Goal: Task Accomplishment & Management: Manage account settings

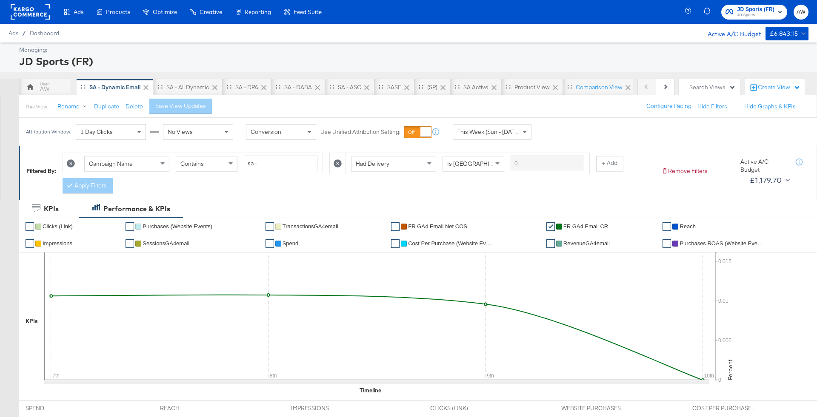
click at [749, 12] on span "JD Sports" at bounding box center [756, 15] width 37 height 7
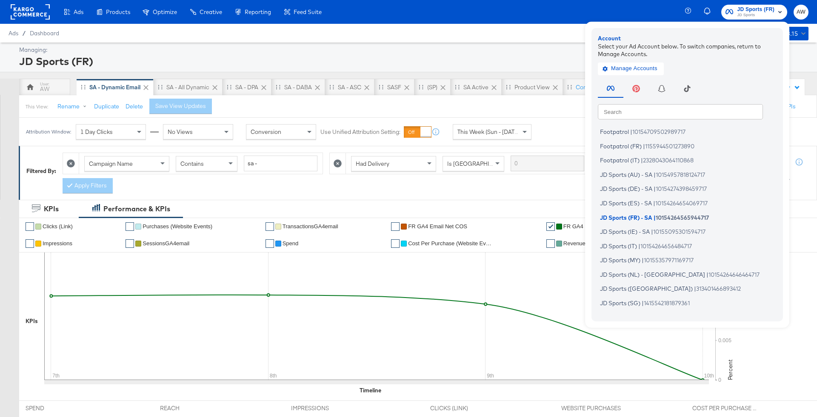
click at [10, 9] on div "Ads Ads Dashboard Main dashboard for Media Buying. New Campaign Create a new ca…" at bounding box center [164, 12] width 328 height 24
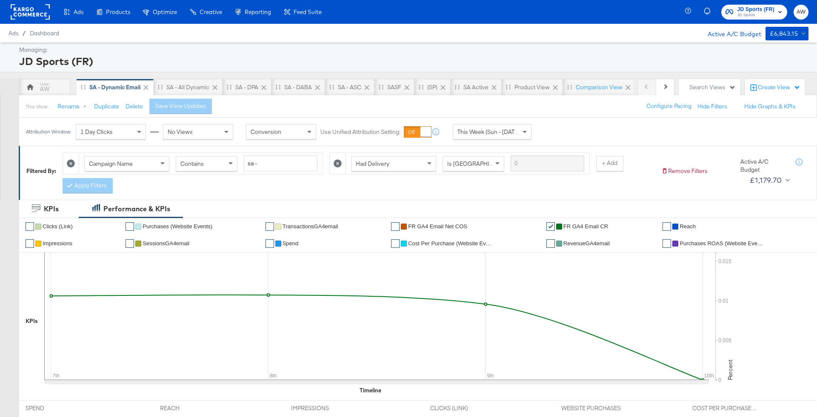
click at [33, 11] on rect at bounding box center [30, 11] width 39 height 15
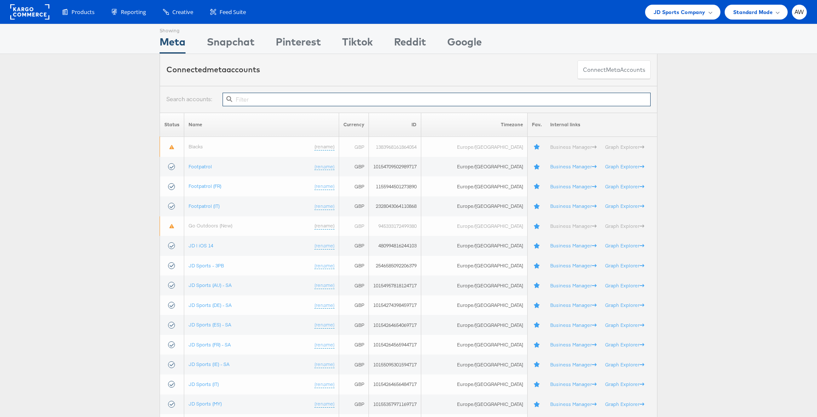
click at [412, 101] on input "text" at bounding box center [437, 100] width 428 height 14
click at [706, 11] on div "JD Sports Company" at bounding box center [683, 12] width 58 height 9
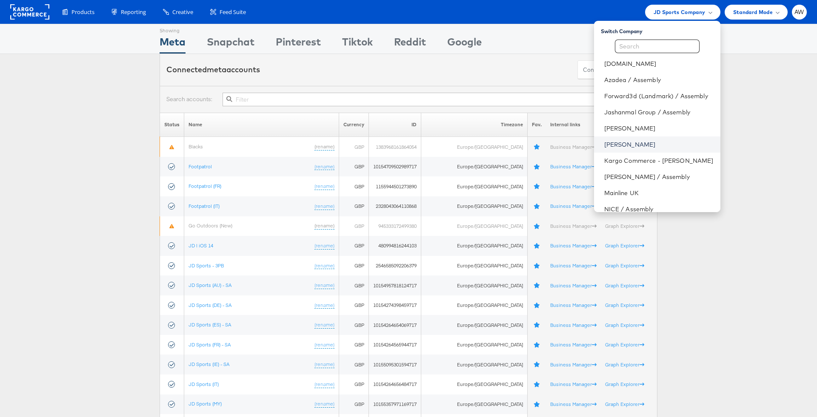
click at [619, 144] on link "Jules" at bounding box center [658, 144] width 109 height 9
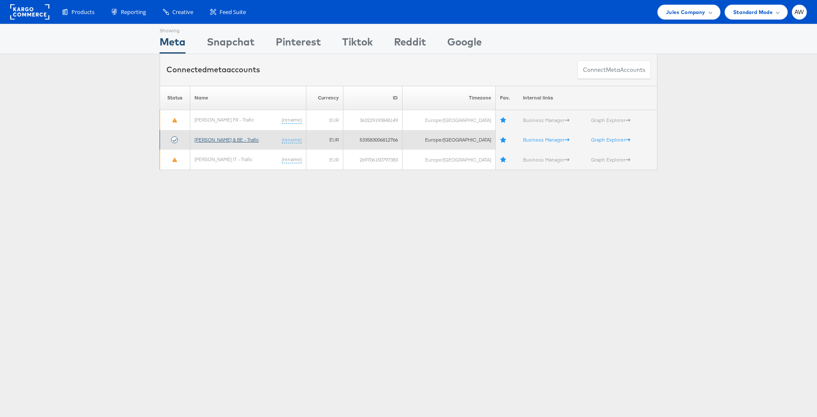
click at [226, 139] on link "Jules FR & BE - Trafic" at bounding box center [226, 140] width 64 height 6
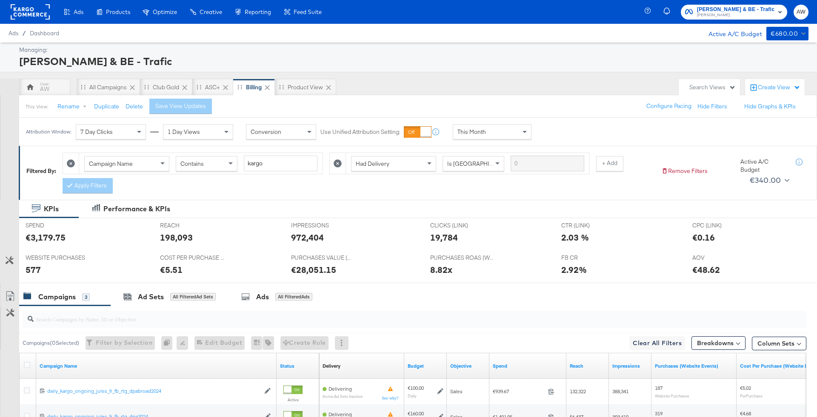
scroll to position [125, 0]
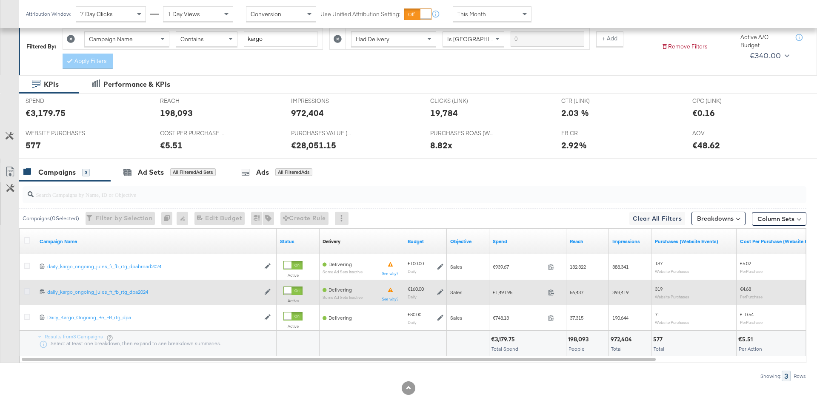
click at [29, 289] on icon at bounding box center [27, 292] width 6 height 6
click at [0, 0] on input "checkbox" at bounding box center [0, 0] width 0 height 0
click at [29, 289] on icon at bounding box center [27, 292] width 6 height 6
click at [0, 0] on input "checkbox" at bounding box center [0, 0] width 0 height 0
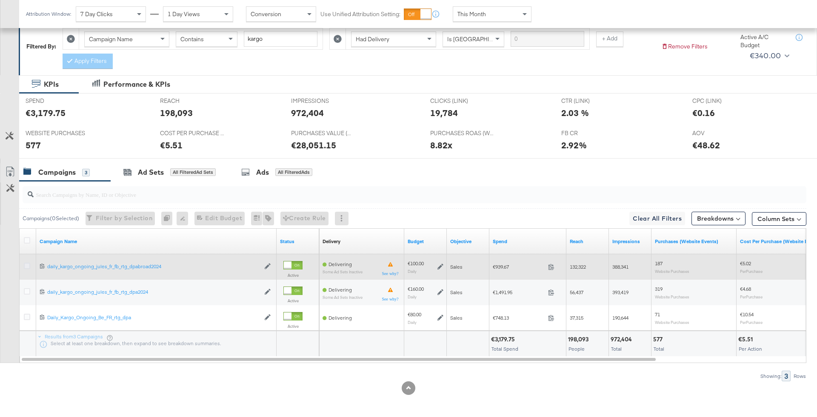
click at [29, 266] on icon at bounding box center [27, 266] width 6 height 6
click at [0, 0] on input "checkbox" at bounding box center [0, 0] width 0 height 0
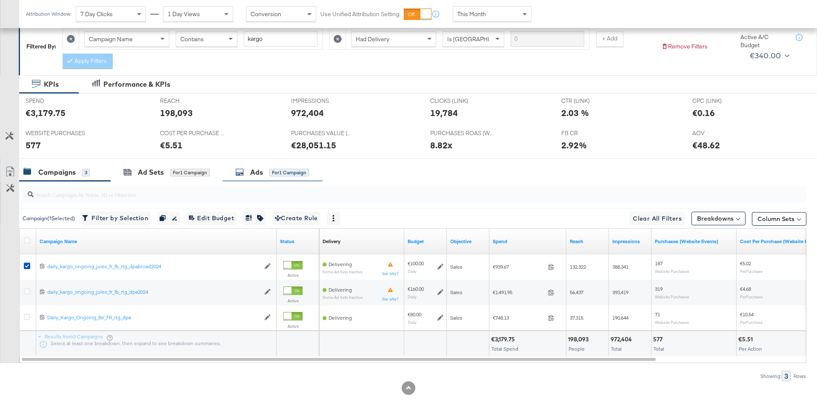
click at [256, 163] on div "Ads for 1 Campaign" at bounding box center [273, 172] width 100 height 18
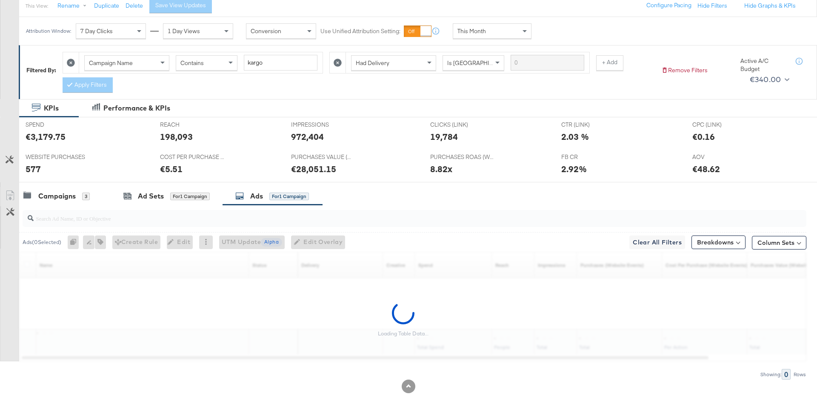
scroll to position [99, 0]
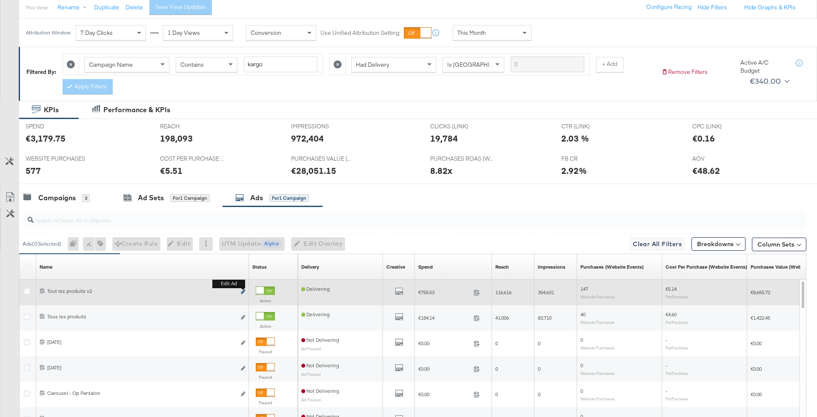
click at [241, 293] on icon "link" at bounding box center [243, 292] width 4 height 5
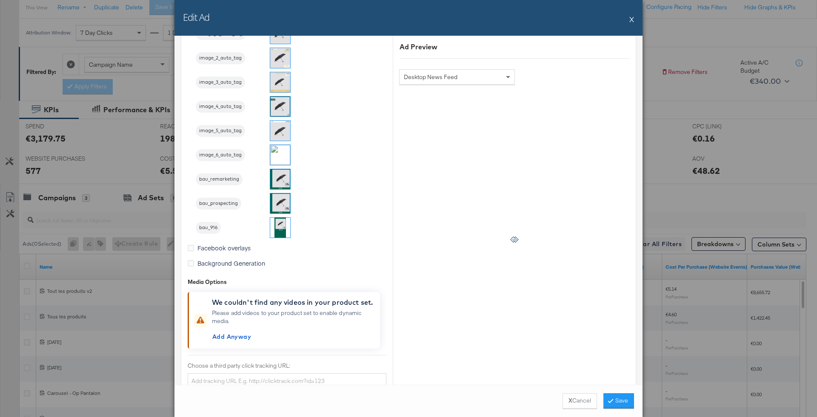
scroll to position [703, 0]
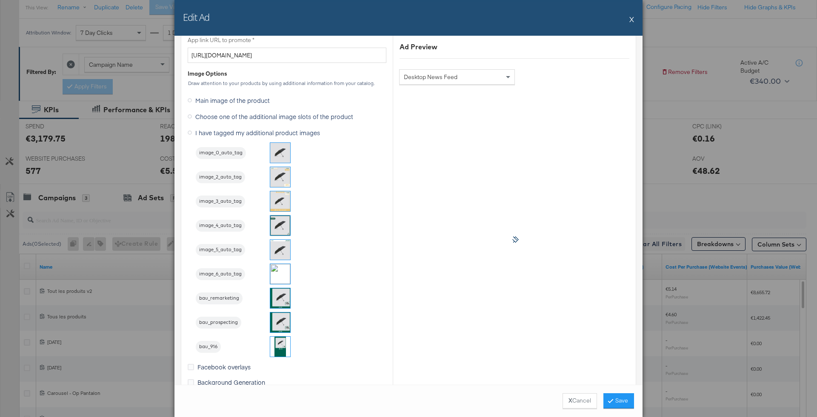
click at [286, 295] on img at bounding box center [280, 299] width 20 height 20
click at [635, 11] on div "Edit Ad X" at bounding box center [408, 18] width 468 height 36
click at [635, 14] on div "Edit Ad X" at bounding box center [408, 18] width 468 height 36
click at [634, 23] on div "Edit Ad X" at bounding box center [408, 18] width 468 height 36
click at [632, 19] on button "X" at bounding box center [631, 19] width 5 height 17
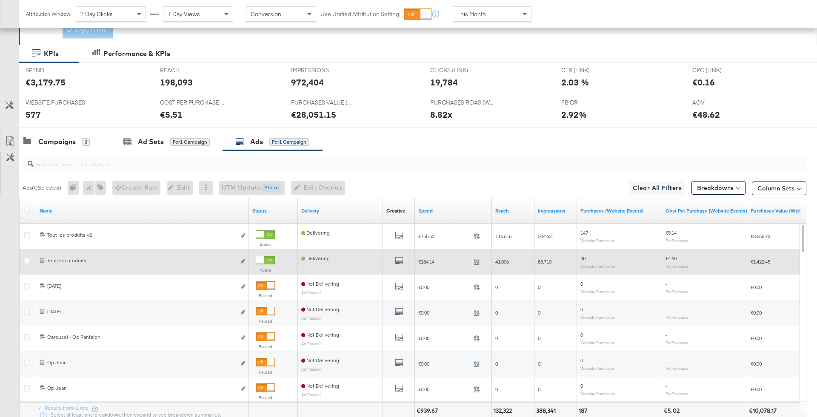
scroll to position [163, 0]
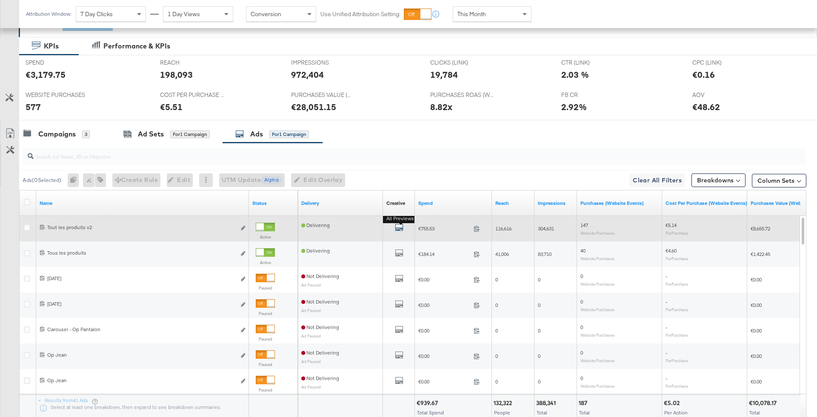
click at [401, 224] on icon "default" at bounding box center [399, 227] width 9 height 9
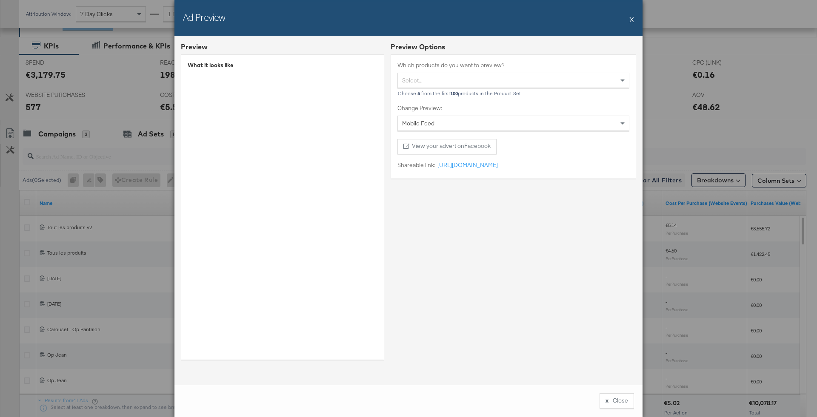
click at [632, 20] on button "X" at bounding box center [631, 19] width 5 height 17
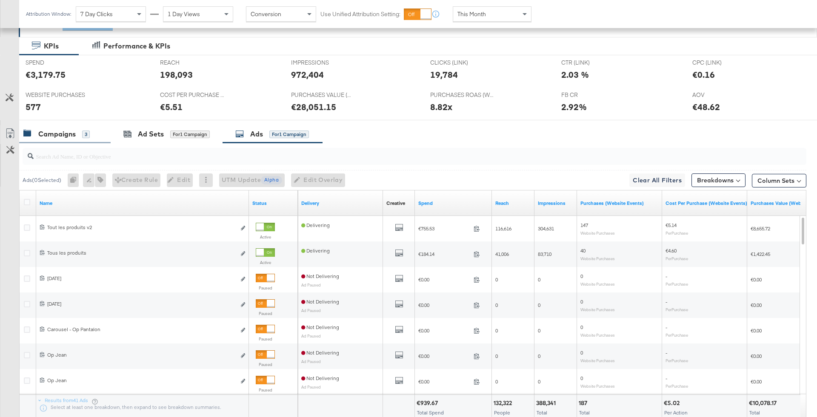
click at [52, 137] on div "Campaigns 3" at bounding box center [64, 134] width 91 height 18
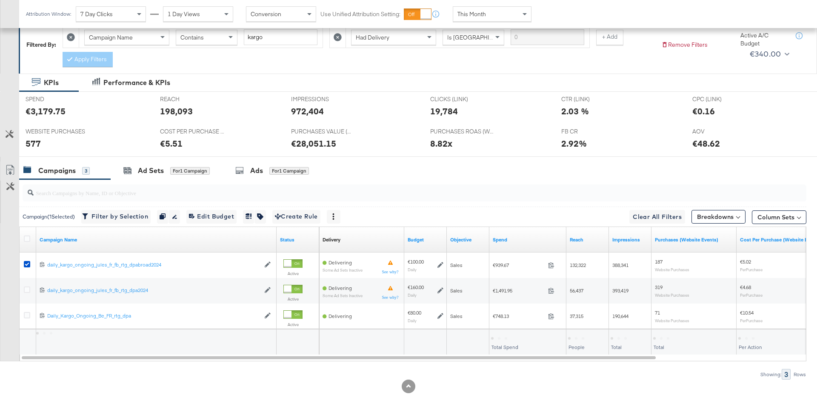
scroll to position [125, 0]
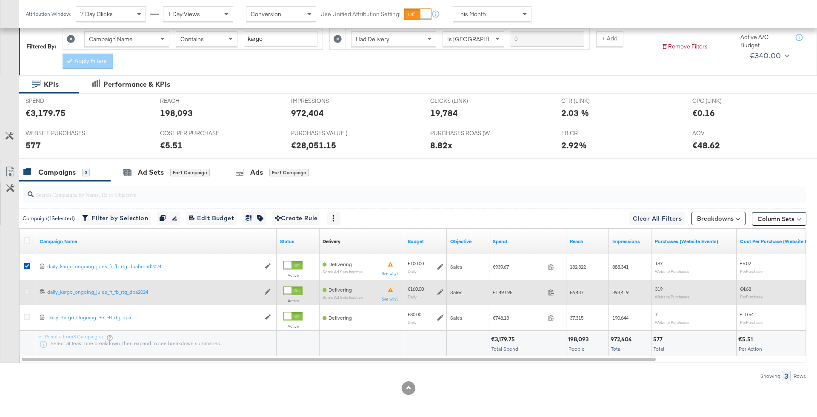
click at [25, 289] on icon at bounding box center [27, 292] width 6 height 6
click at [0, 0] on input "checkbox" at bounding box center [0, 0] width 0 height 0
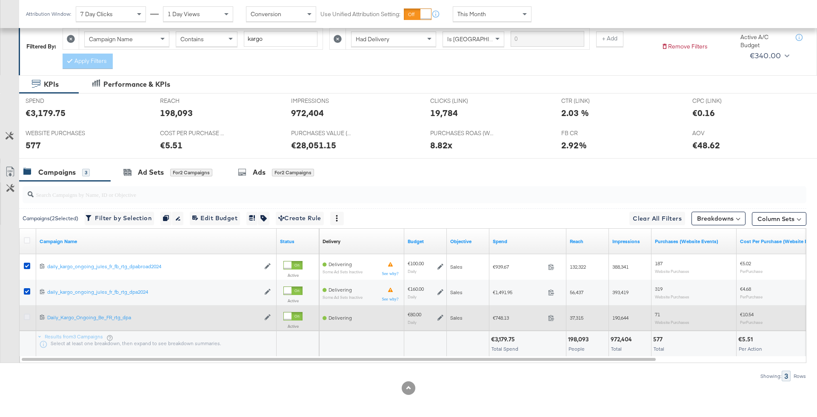
click at [25, 314] on icon at bounding box center [27, 317] width 6 height 6
click at [0, 0] on input "checkbox" at bounding box center [0, 0] width 0 height 0
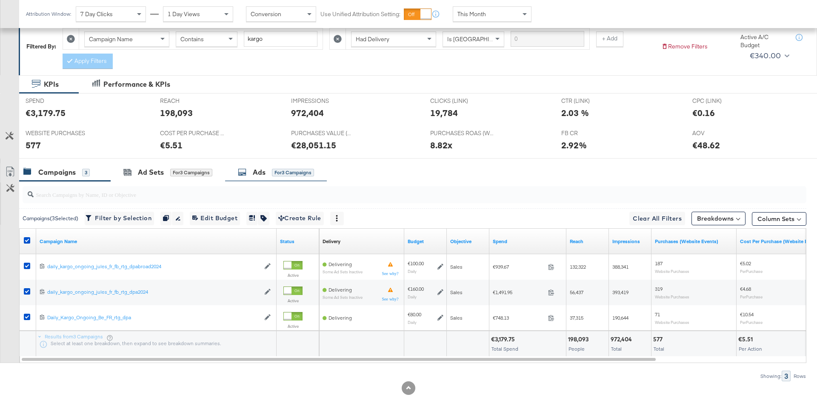
click at [280, 163] on div "Ads for 3 Campaigns" at bounding box center [276, 172] width 102 height 18
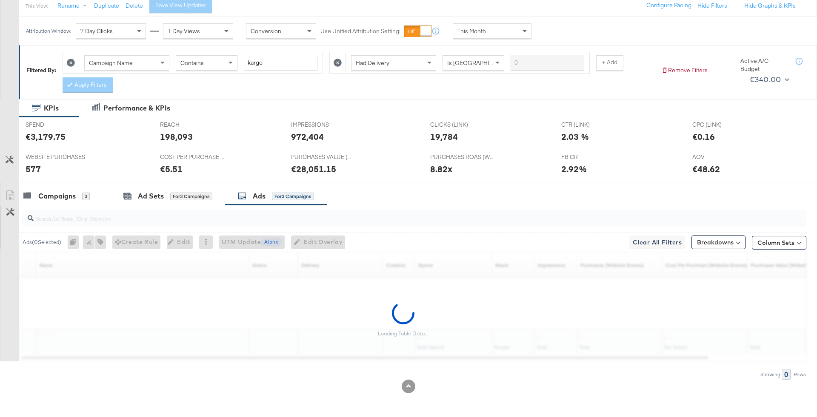
scroll to position [99, 0]
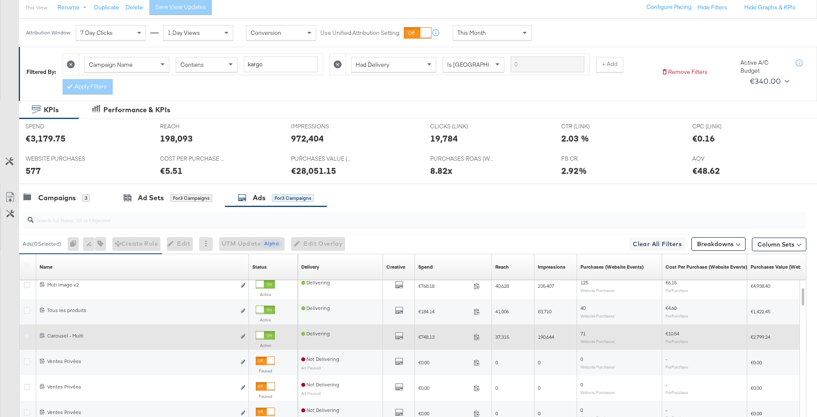
click at [26, 333] on icon at bounding box center [27, 336] width 6 height 6
click at [0, 0] on input "checkbox" at bounding box center [0, 0] width 0 height 0
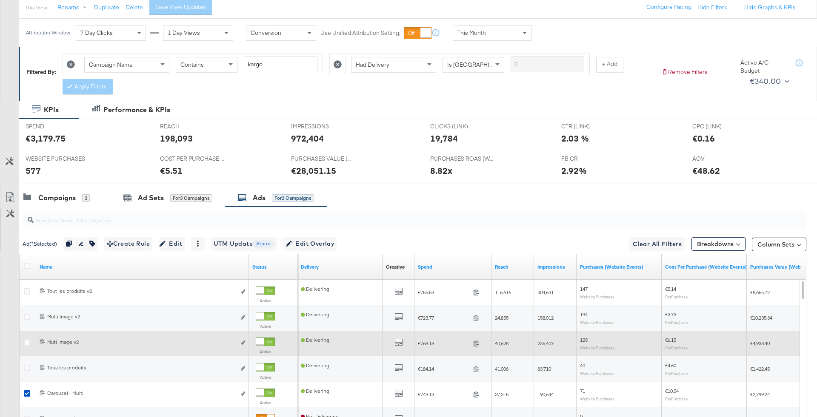
scroll to position [56, 0]
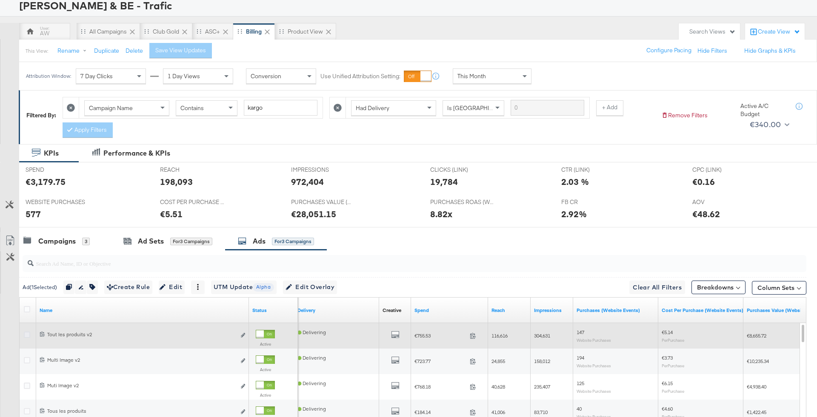
click at [24, 332] on icon at bounding box center [27, 335] width 6 height 6
click at [0, 0] on input "checkbox" at bounding box center [0, 0] width 0 height 0
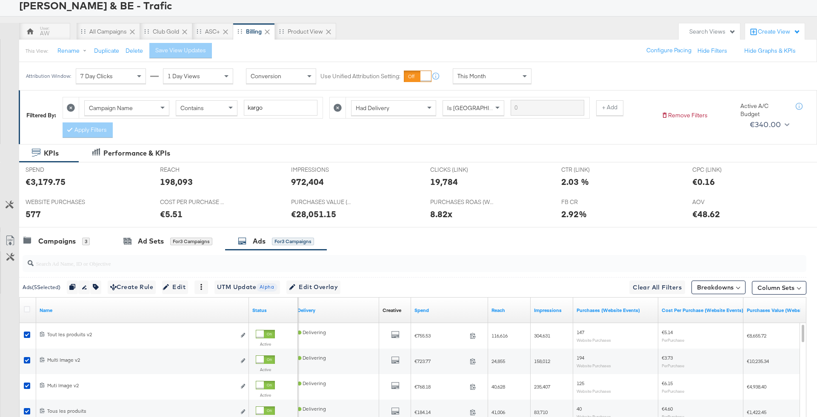
click at [311, 272] on div at bounding box center [415, 264] width 784 height 20
click at [313, 282] on span "Edit Overlay Edit overlays for 5 ads" at bounding box center [313, 287] width 49 height 11
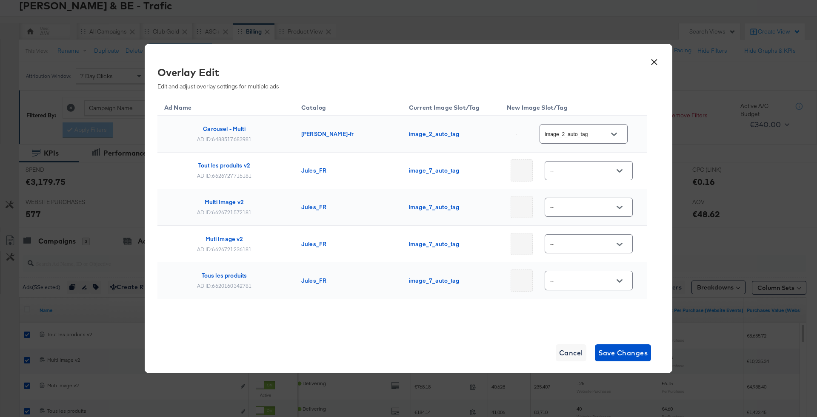
click at [612, 137] on button "Open" at bounding box center [614, 134] width 13 height 13
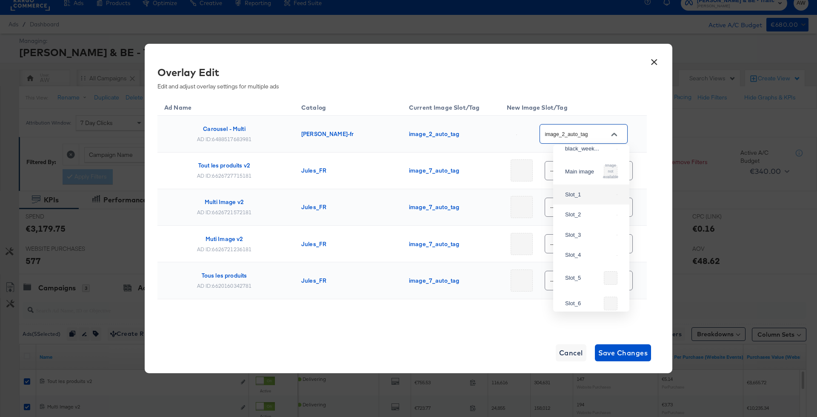
scroll to position [0, 0]
click at [646, 113] on th "New Image Slot/Tag" at bounding box center [573, 106] width 147 height 19
click at [650, 61] on button "×" at bounding box center [653, 59] width 15 height 15
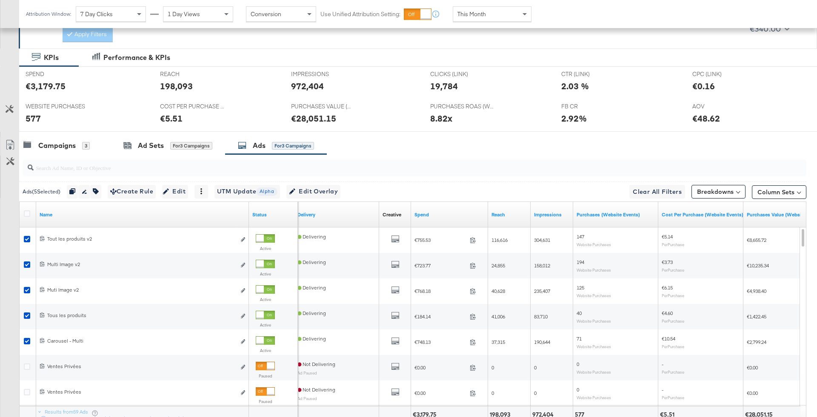
scroll to position [169, 0]
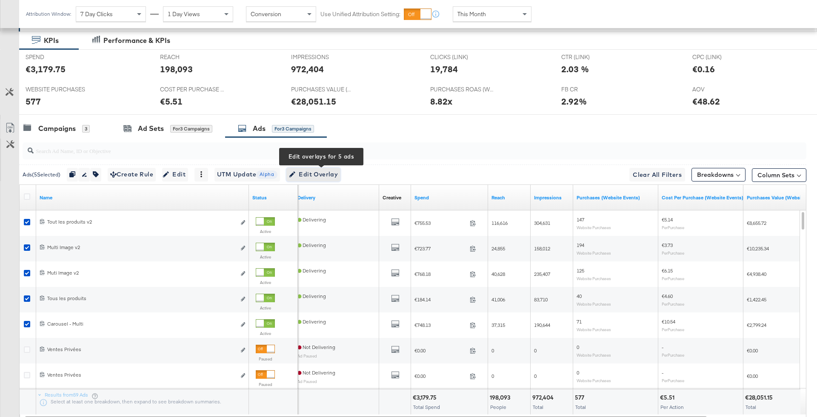
click at [332, 169] on span "Edit Overlay Edit overlays for 5 ads" at bounding box center [313, 174] width 49 height 11
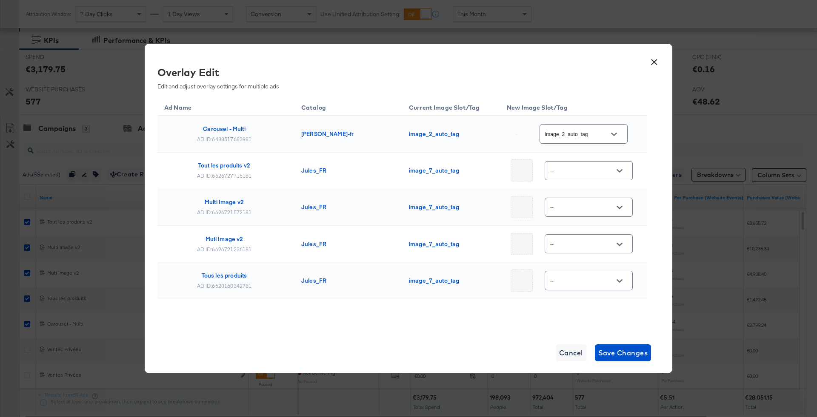
click at [611, 168] on div at bounding box center [620, 171] width 18 height 13
click at [619, 170] on icon "Open" at bounding box center [620, 170] width 6 height 3
click at [589, 192] on div "bau_remark..." at bounding box center [589, 187] width 48 height 9
type input "bau_remarketing"
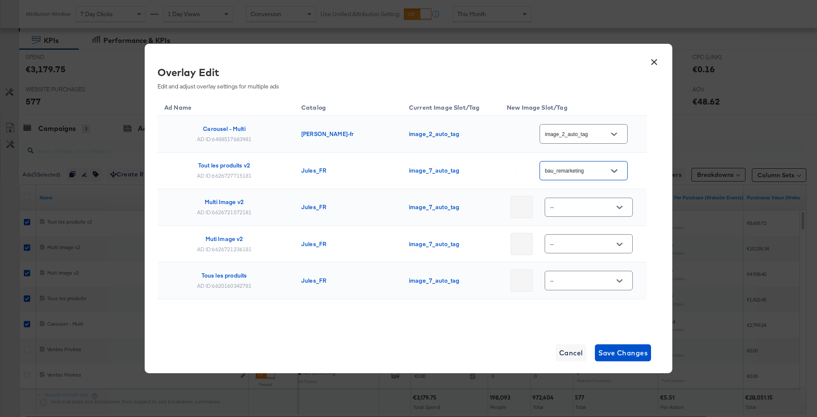
click at [586, 206] on input "--" at bounding box center [582, 208] width 67 height 10
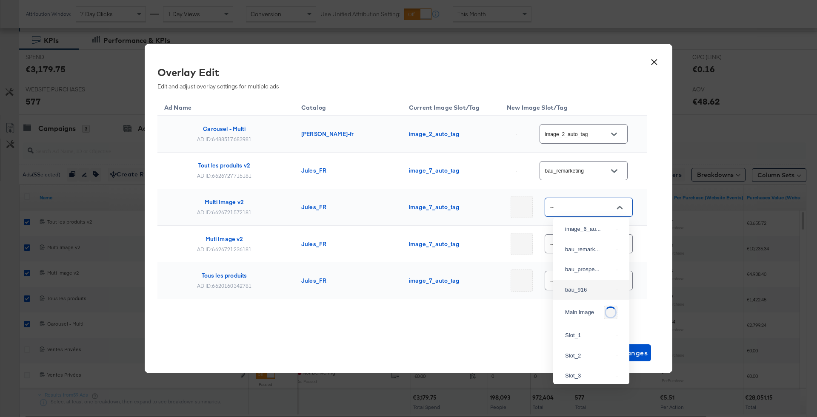
scroll to position [125, 0]
click at [585, 237] on div "bau_remark..." at bounding box center [589, 233] width 48 height 9
type input "bau_remarketing"
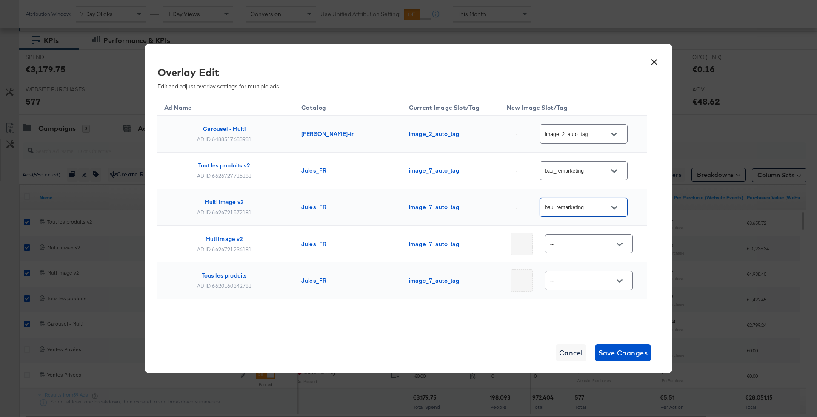
click at [582, 245] on input "--" at bounding box center [582, 245] width 67 height 10
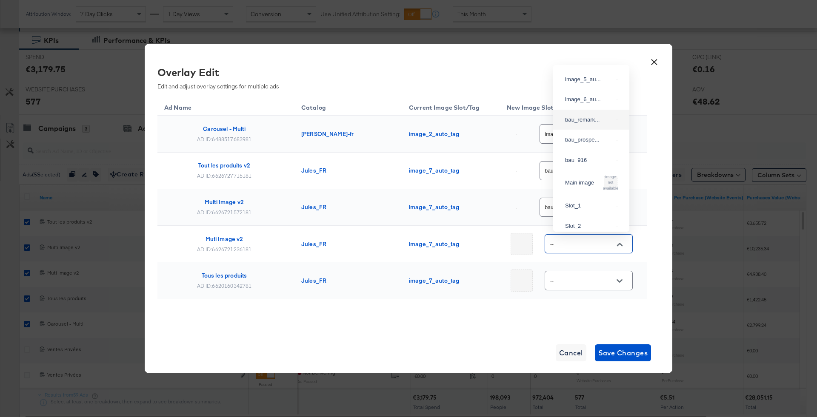
scroll to position [87, 0]
click at [587, 123] on div "bau_remark..." at bounding box center [589, 118] width 48 height 9
type input "bau_remarketing"
click at [597, 271] on div "--" at bounding box center [589, 280] width 88 height 19
click at [601, 287] on div "--" at bounding box center [589, 280] width 88 height 19
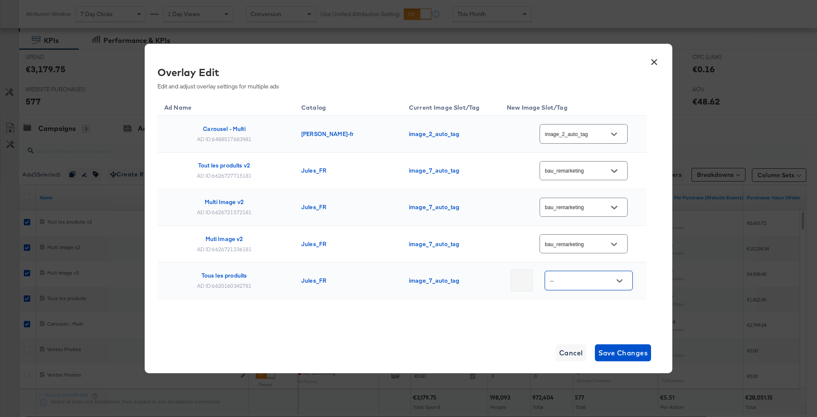
click at [621, 276] on button "Open" at bounding box center [619, 281] width 13 height 13
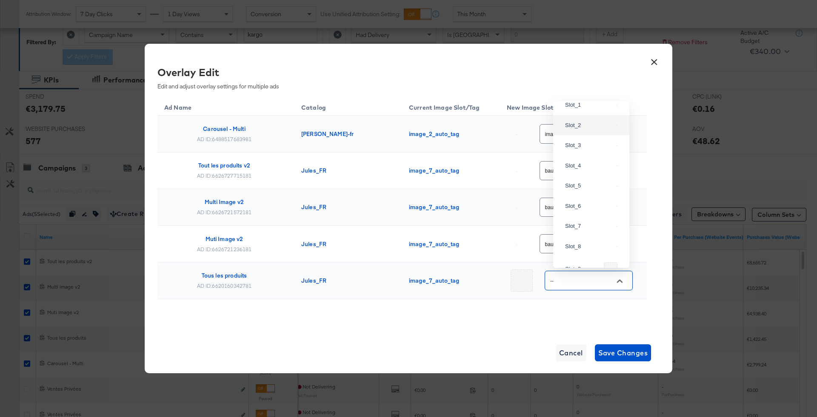
scroll to position [137, 0]
click at [590, 112] on div "bau_remark..." at bounding box center [591, 104] width 63 height 15
type input "bau_remarketing"
click at [622, 324] on div "Ad Name Catalog Current Image Slot/Tag New Image Slot/Tag Carousel - Multi AD I…" at bounding box center [401, 219] width 489 height 245
click at [623, 364] on div "× Overlay Edit Edit and adjust overlay settings for multiple ads Ad Name Catalo…" at bounding box center [409, 208] width 528 height 329
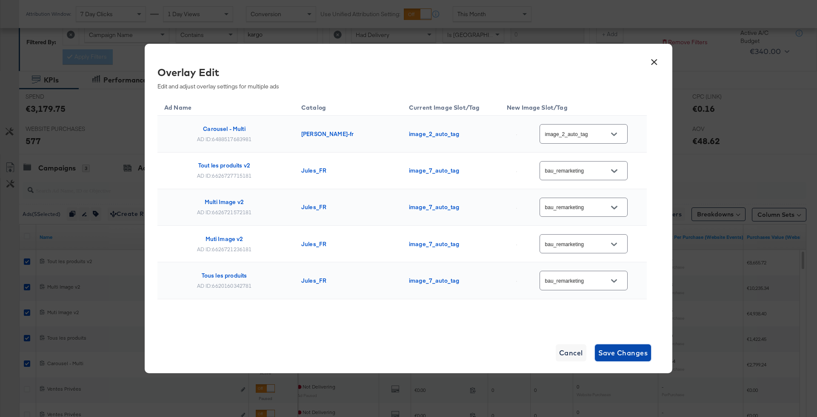
click at [617, 350] on span "Save Changes" at bounding box center [623, 353] width 50 height 12
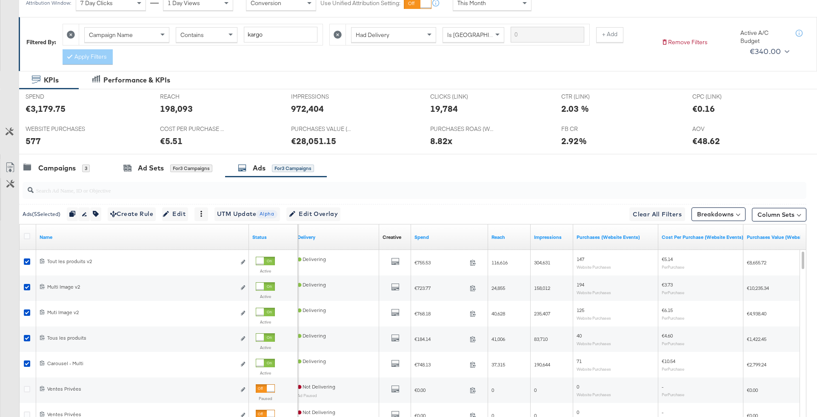
scroll to position [0, 0]
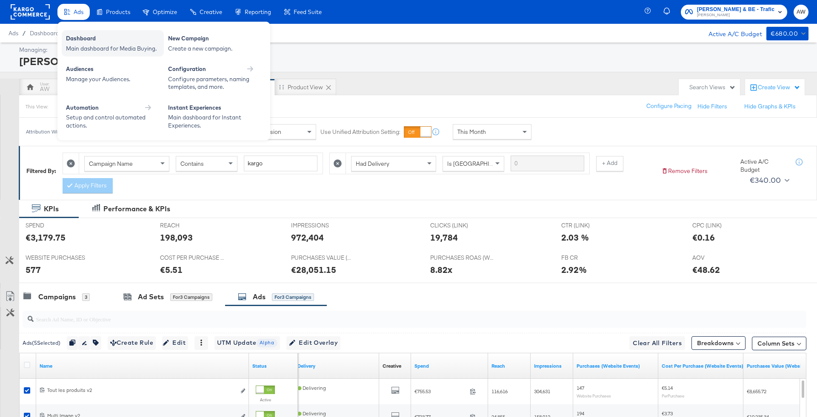
click at [93, 41] on div "Dashboard" at bounding box center [113, 39] width 94 height 10
click at [77, 12] on span "Ads" at bounding box center [79, 12] width 10 height 7
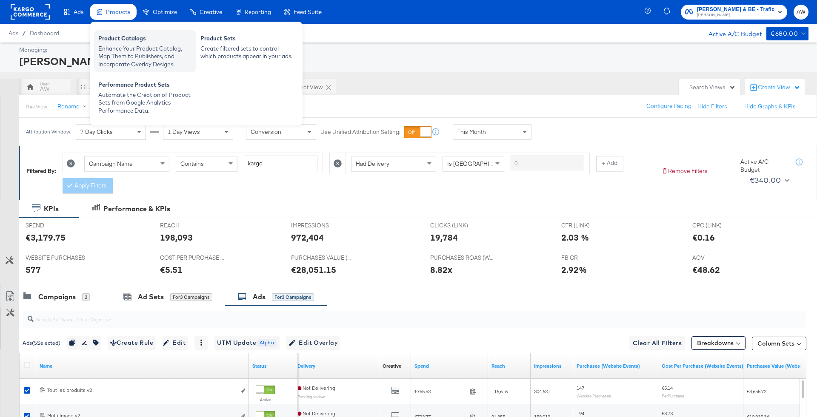
click at [125, 39] on div "Product Catalogs" at bounding box center [145, 39] width 94 height 10
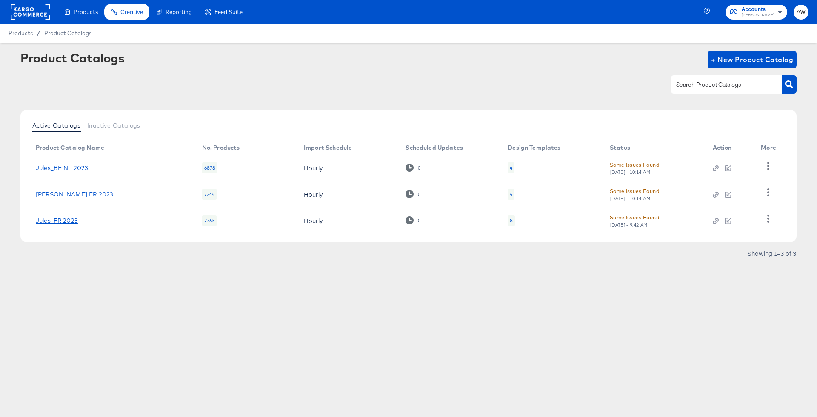
click at [69, 220] on link "Jules_FR 2023" at bounding box center [57, 220] width 42 height 7
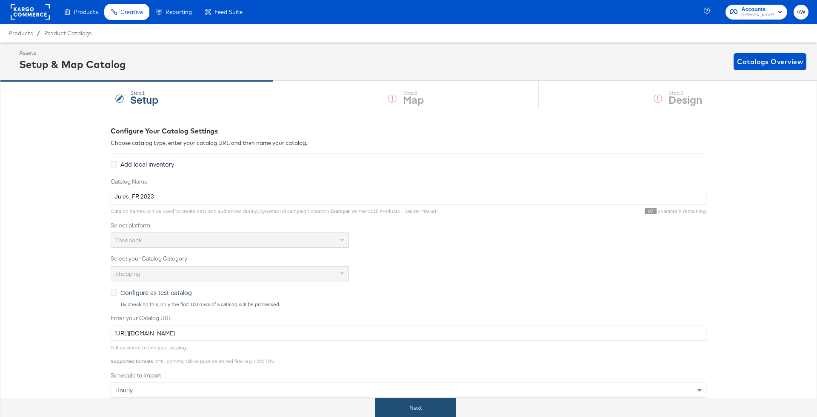
click at [441, 400] on button "Next" at bounding box center [415, 408] width 81 height 19
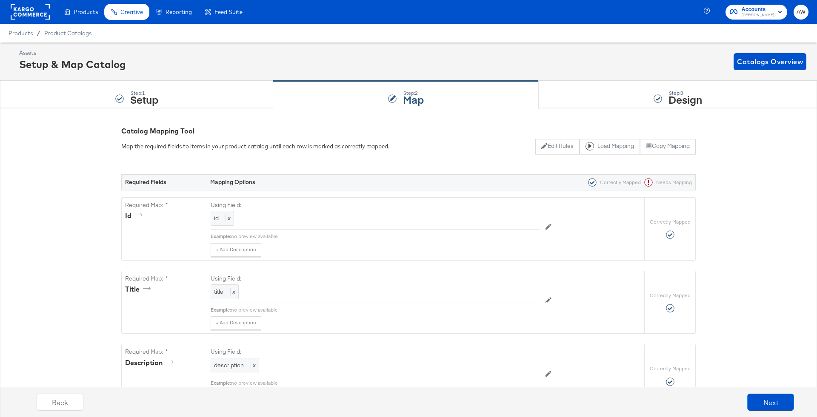
click at [588, 109] on div "Step: 3 Design" at bounding box center [678, 95] width 278 height 28
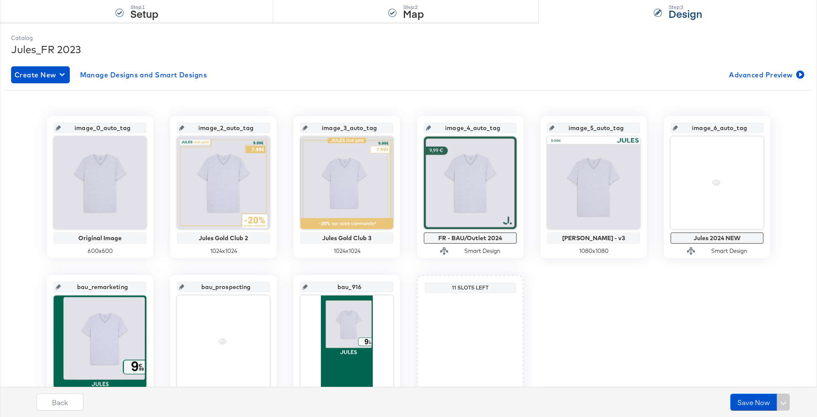
scroll to position [110, 0]
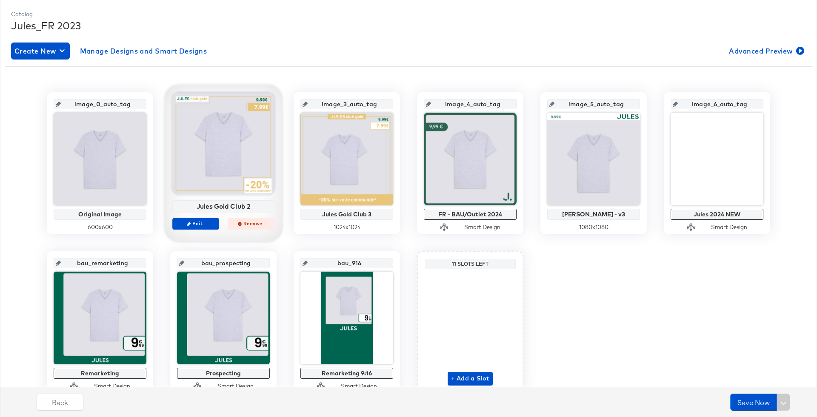
click at [234, 226] on span "Remove" at bounding box center [251, 223] width 39 height 6
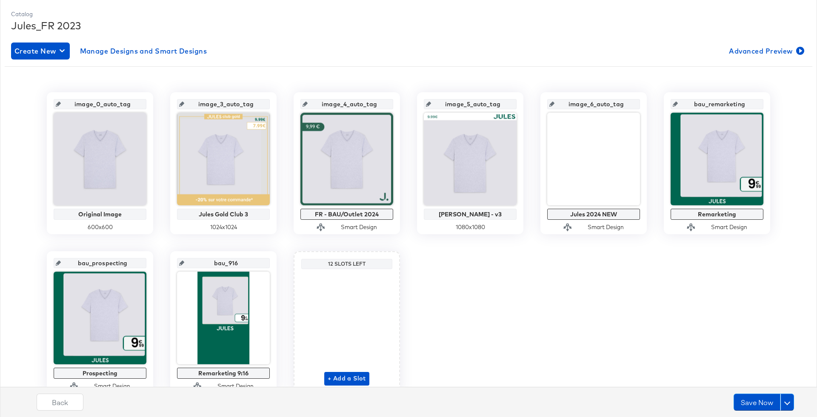
click at [248, 229] on div "1024 x 1024" at bounding box center [223, 227] width 93 height 8
click at [248, 230] on div "1024 x 1024" at bounding box center [223, 227] width 93 height 8
click at [243, 229] on div "1024 x 1024" at bounding box center [223, 227] width 93 height 8
click at [289, 70] on div "image_0_auto_tag Original Image 600 x 600 image_3_auto_tag Jules Gold Club 3 10…" at bounding box center [409, 239] width 808 height 346
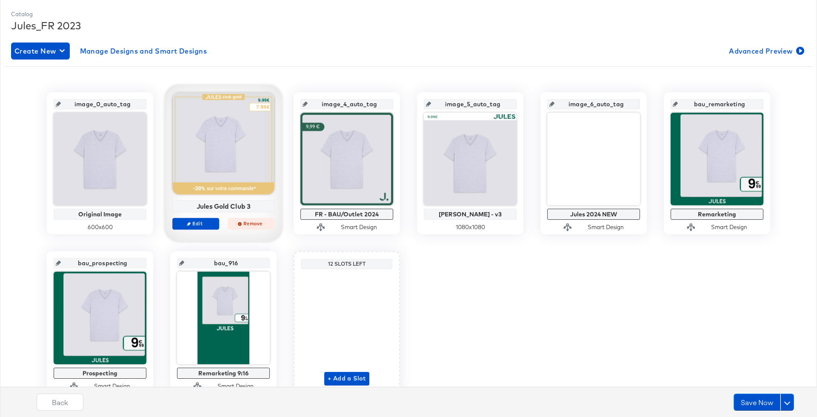
click at [248, 226] on span "Remove" at bounding box center [251, 223] width 39 height 6
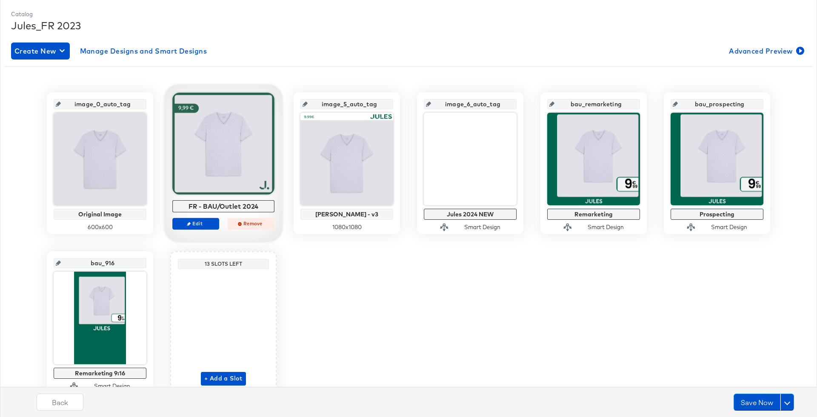
click at [248, 218] on button "Remove" at bounding box center [251, 224] width 47 height 12
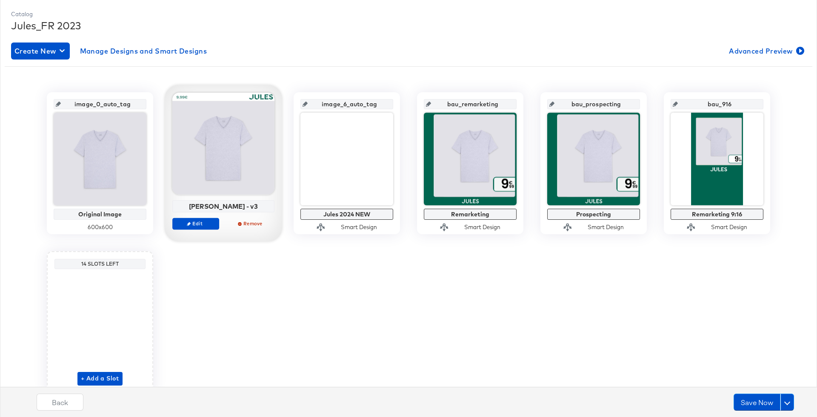
click at [248, 230] on div "Edit Remove" at bounding box center [223, 227] width 102 height 19
click at [243, 223] on span "Remove" at bounding box center [251, 223] width 39 height 6
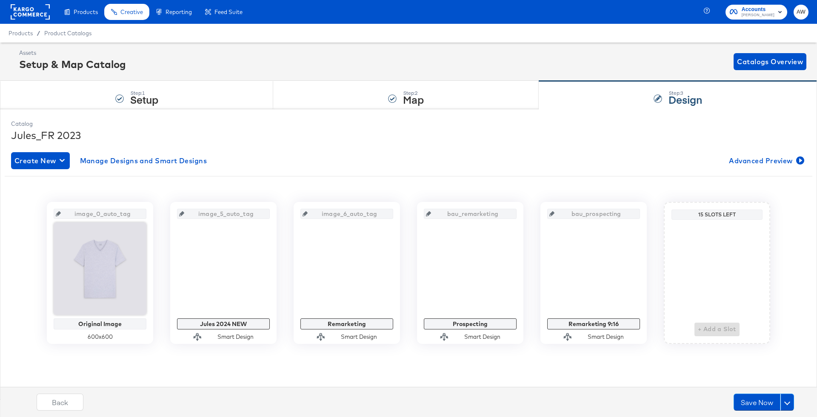
scroll to position [0, 0]
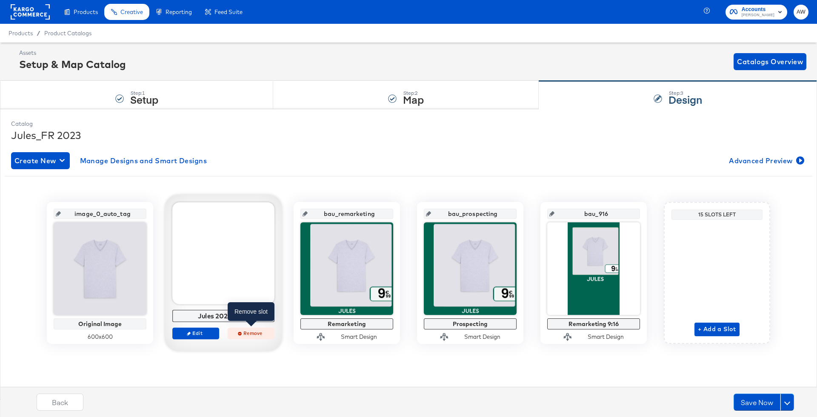
click at [243, 335] on span "Remove" at bounding box center [251, 333] width 39 height 6
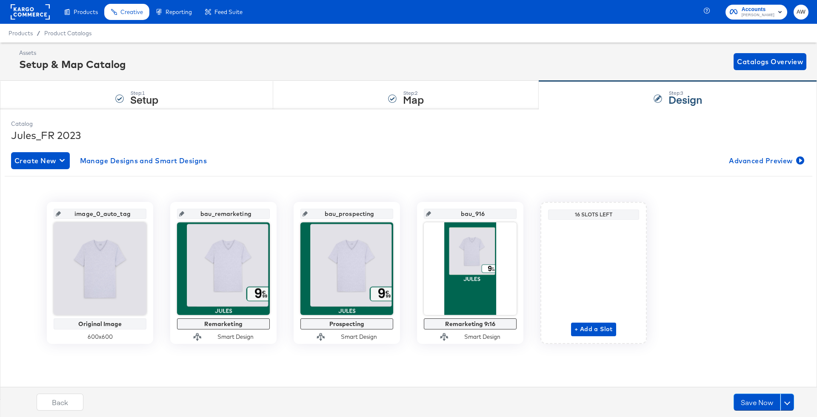
click at [455, 141] on div "Jules_FR 2023" at bounding box center [408, 135] width 795 height 14
click at [760, 407] on button "Save Now" at bounding box center [757, 402] width 47 height 17
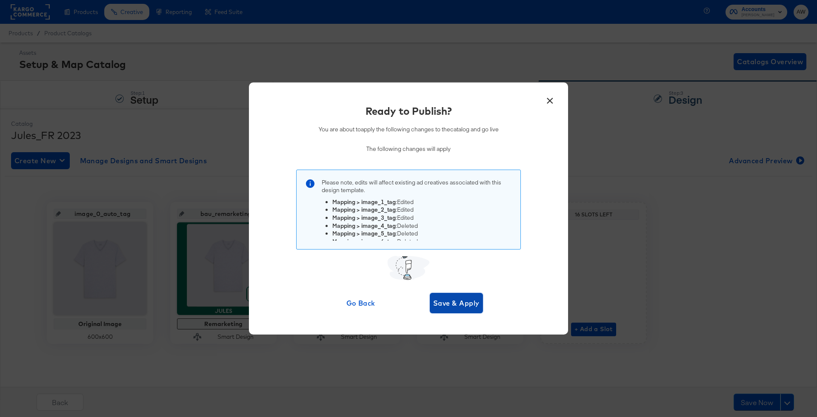
click at [463, 300] on span "Save & Apply" at bounding box center [456, 303] width 46 height 12
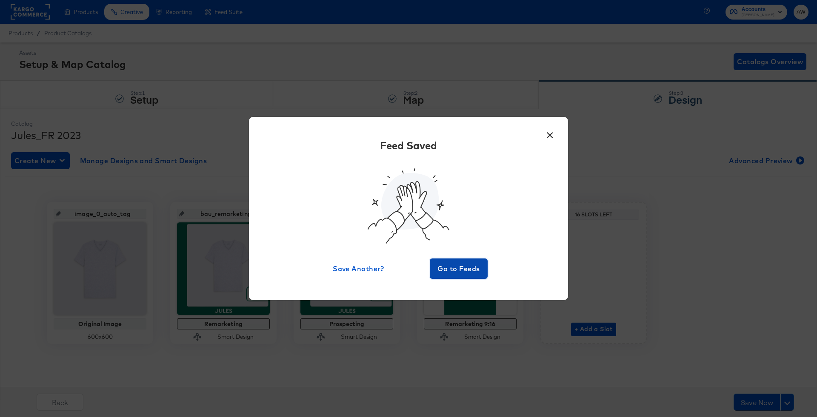
click at [457, 268] on span "Go to Feeds" at bounding box center [458, 269] width 51 height 12
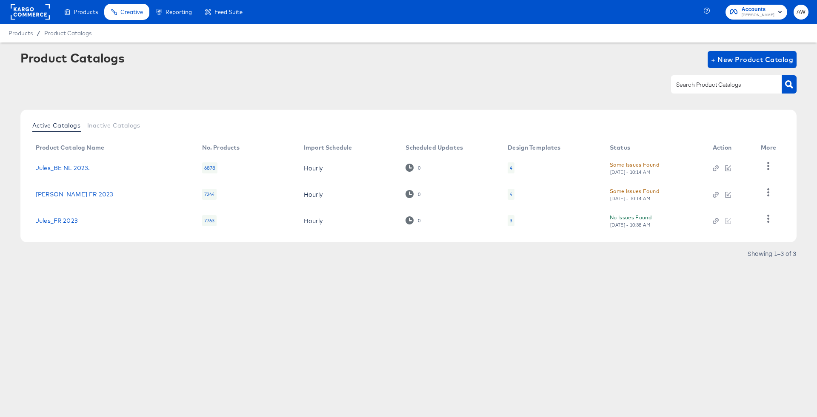
click at [72, 196] on link "Jules_BE FR 2023" at bounding box center [74, 194] width 77 height 7
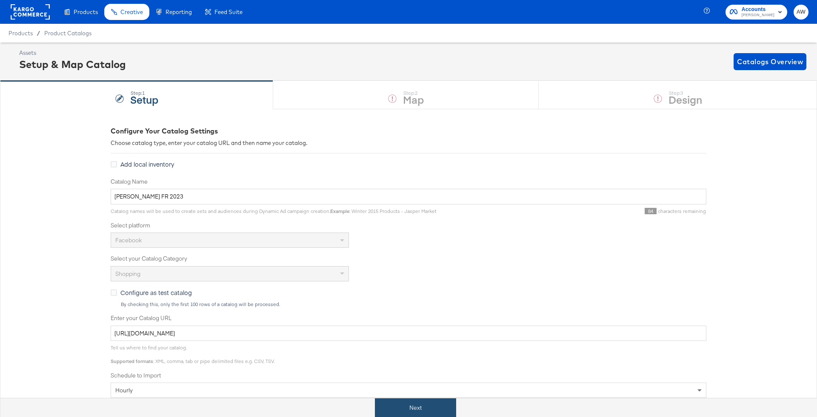
click at [428, 401] on button "Next" at bounding box center [415, 408] width 81 height 19
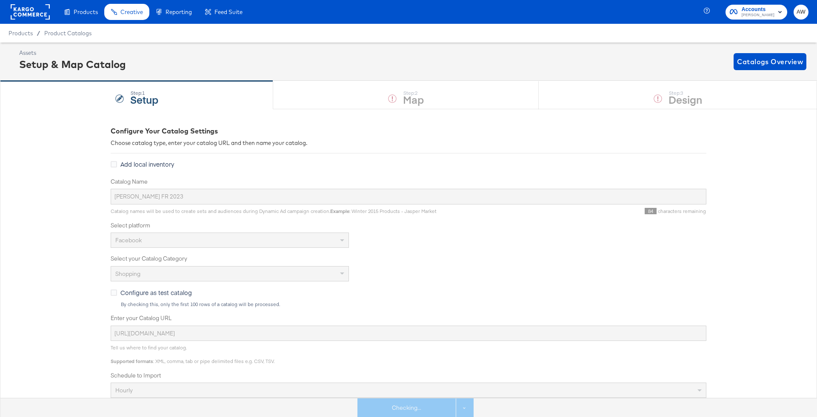
click at [636, 92] on div "Step: 3 Design" at bounding box center [678, 95] width 278 height 28
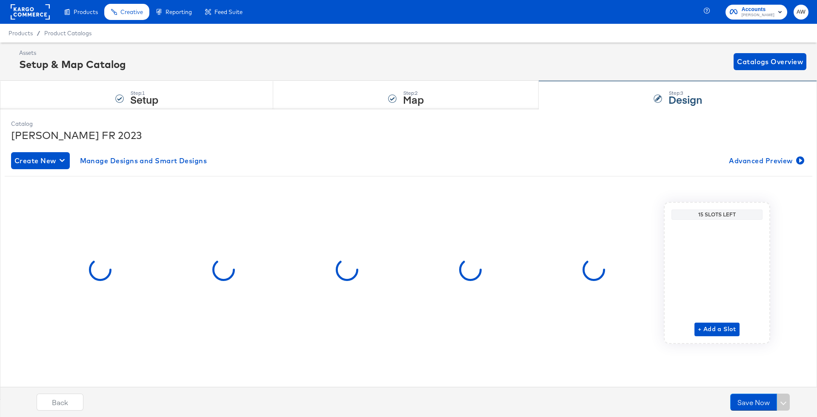
click at [640, 97] on div "Step: 3 Design" at bounding box center [678, 95] width 278 height 28
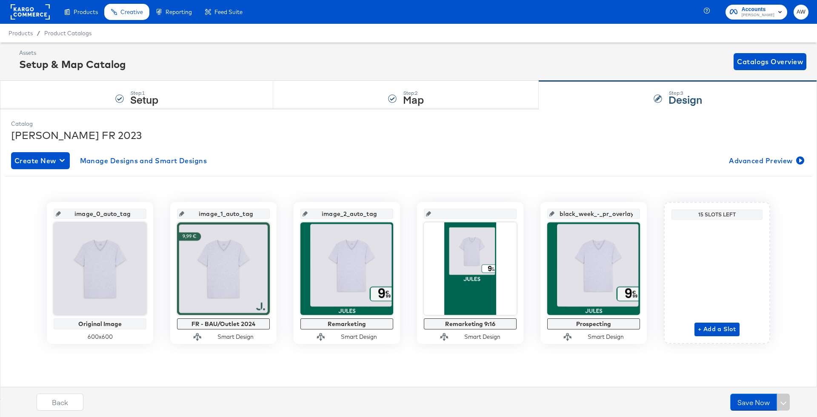
click at [42, 25] on div "Products / Product Catalogs" at bounding box center [408, 33] width 817 height 19
click at [38, 15] on rect at bounding box center [30, 11] width 39 height 15
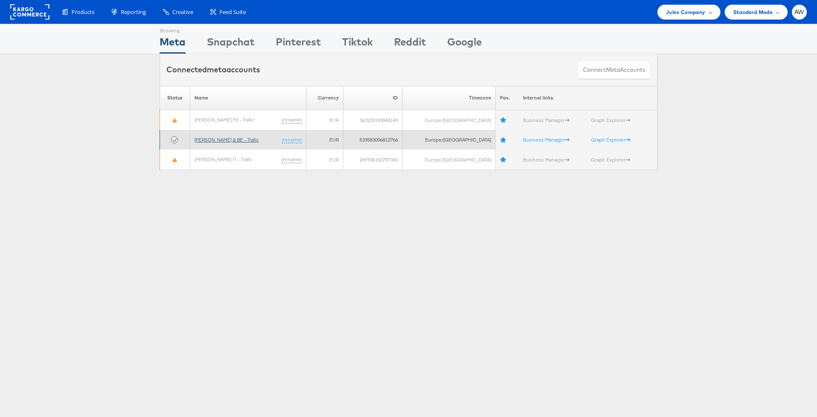
click at [214, 138] on link "[PERSON_NAME] & BE - Trafic" at bounding box center [226, 140] width 64 height 6
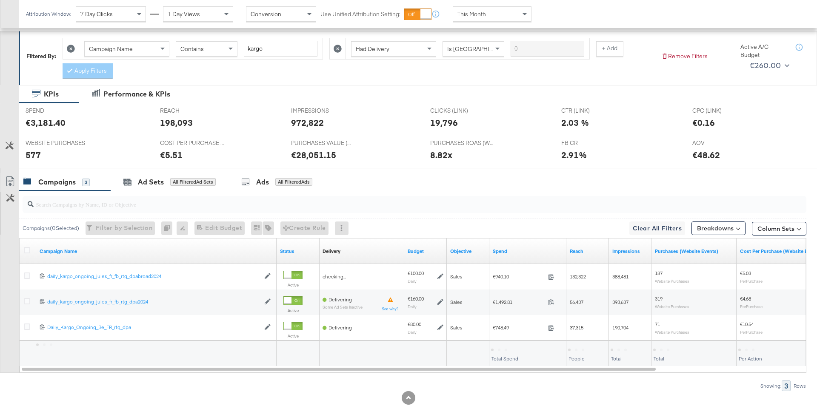
scroll to position [125, 0]
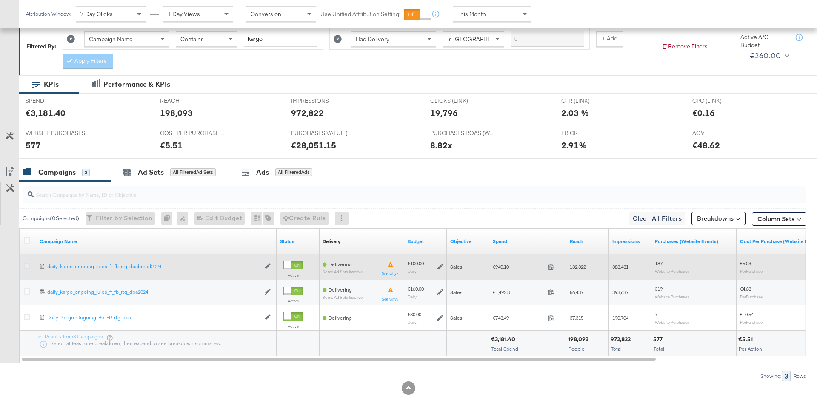
click at [26, 264] on icon at bounding box center [27, 266] width 6 height 6
click at [0, 0] on input "checkbox" at bounding box center [0, 0] width 0 height 0
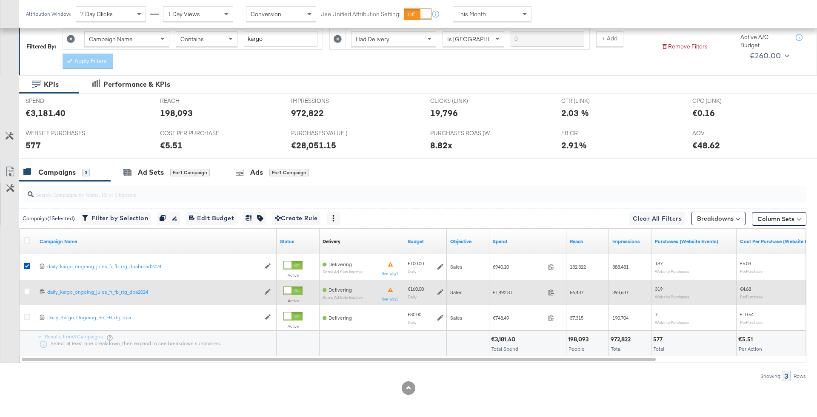
click at [26, 286] on div at bounding box center [28, 292] width 16 height 15
click at [26, 293] on div at bounding box center [28, 293] width 9 height 9
click at [26, 290] on icon at bounding box center [27, 292] width 6 height 6
click at [0, 0] on input "checkbox" at bounding box center [0, 0] width 0 height 0
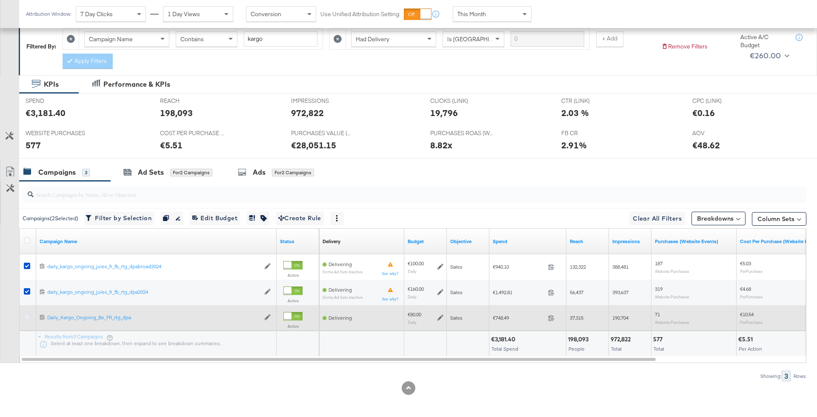
click at [29, 318] on icon at bounding box center [27, 317] width 6 height 6
click at [0, 0] on input "checkbox" at bounding box center [0, 0] width 0 height 0
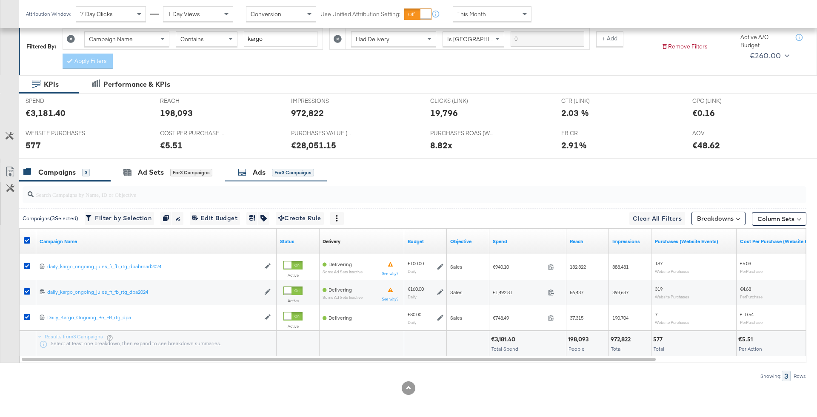
click at [269, 168] on div "Ads for 3 Campaigns" at bounding box center [276, 173] width 76 height 10
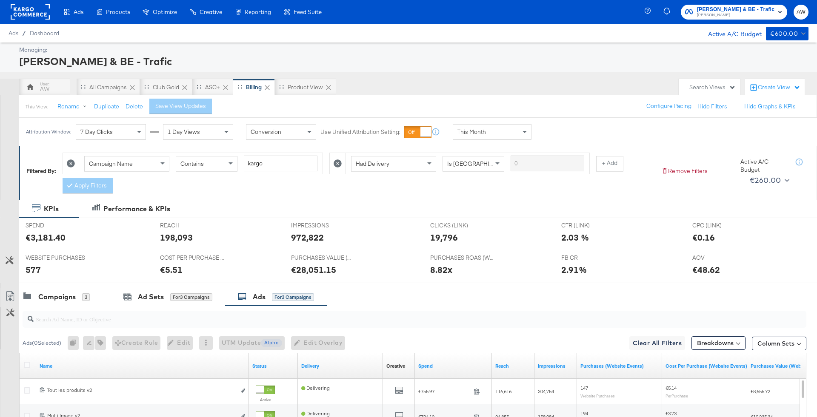
scroll to position [227, 0]
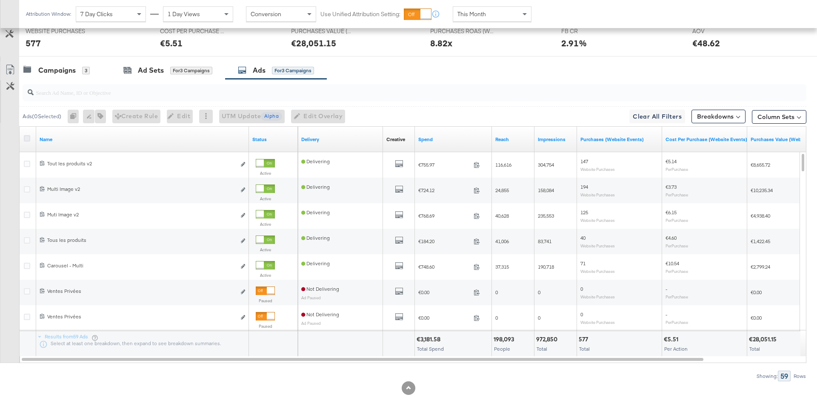
click at [28, 135] on icon at bounding box center [27, 138] width 6 height 6
click at [0, 0] on input "checkbox" at bounding box center [0, 0] width 0 height 0
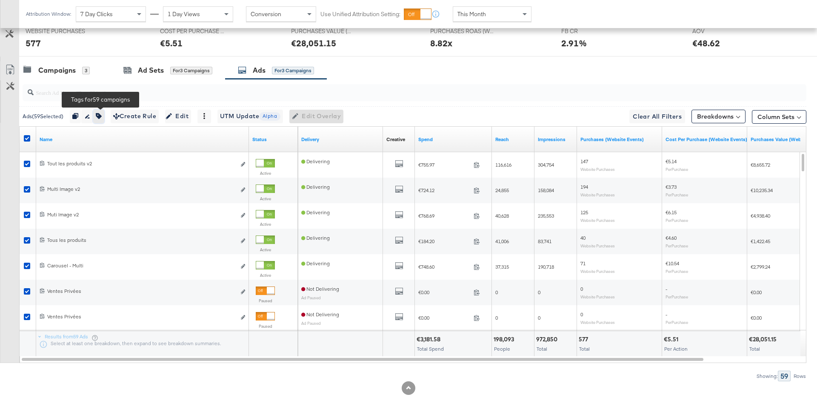
click at [102, 117] on icon "button" at bounding box center [99, 116] width 6 height 6
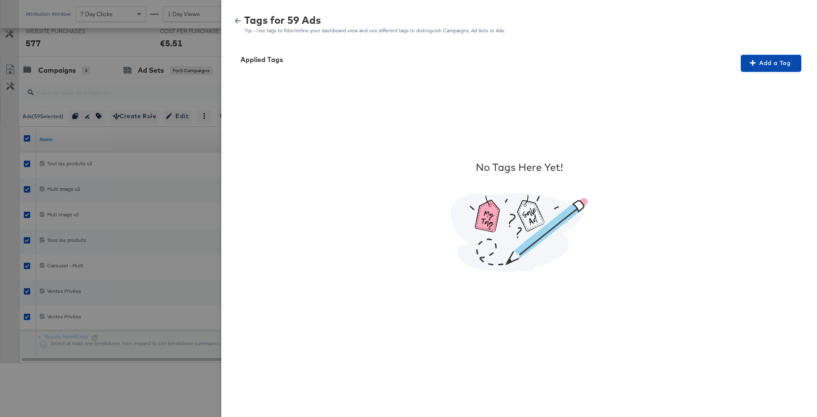
click at [755, 63] on icon "button" at bounding box center [753, 63] width 6 height 6
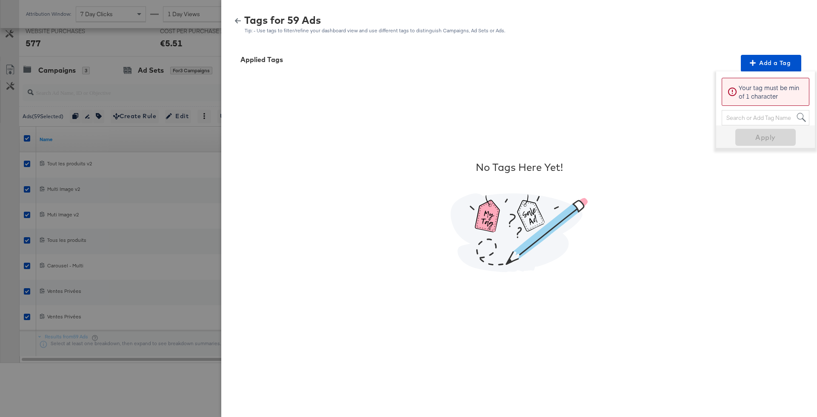
click at [738, 111] on div "Search or Add Tag Name" at bounding box center [765, 118] width 87 height 14
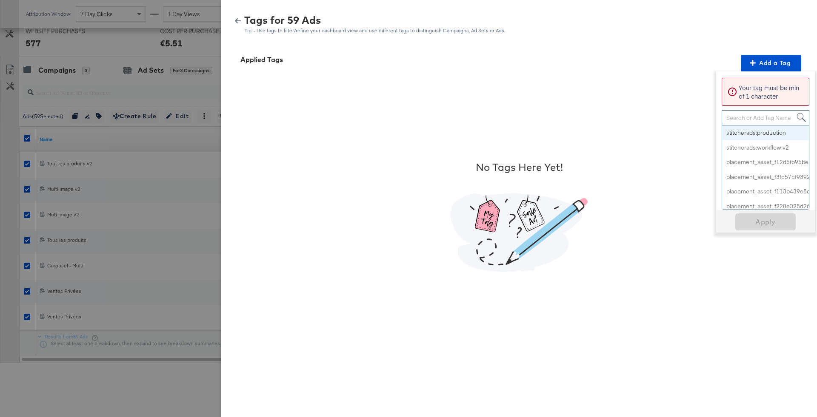
paste input "Multi-Image + Price Strike"
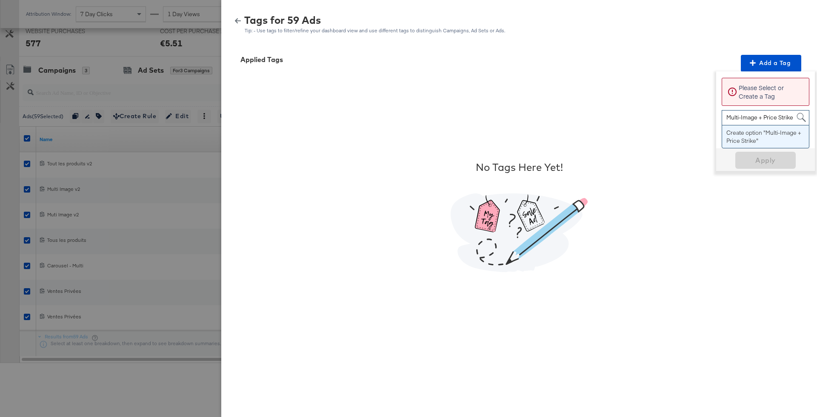
type input "Multi-Image + Price Strike"
click at [727, 157] on div "Applied Tags Add a Tag Please Select or Create a Tag Multi-Image + Price Strike…" at bounding box center [519, 208] width 575 height 306
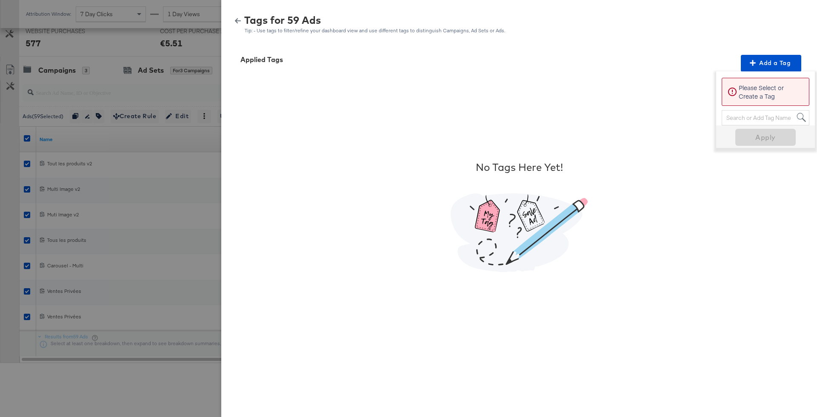
click at [756, 119] on div "Search or Add Tag Name" at bounding box center [765, 118] width 87 height 14
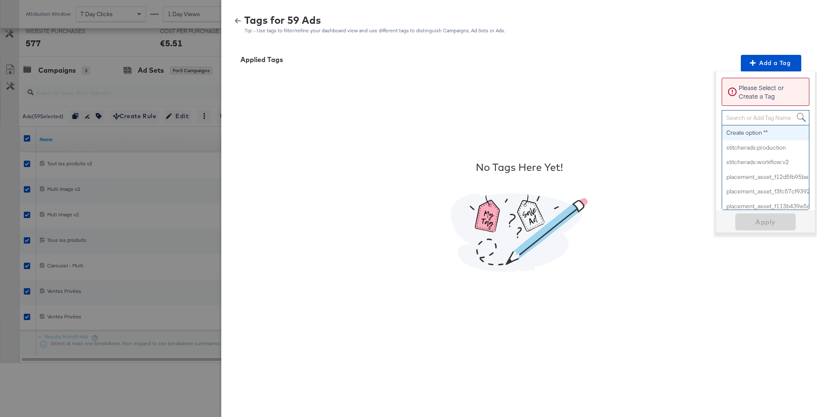
paste input "Multi-Image + Price Strike"
type input "Multi-Image + Price Strike"
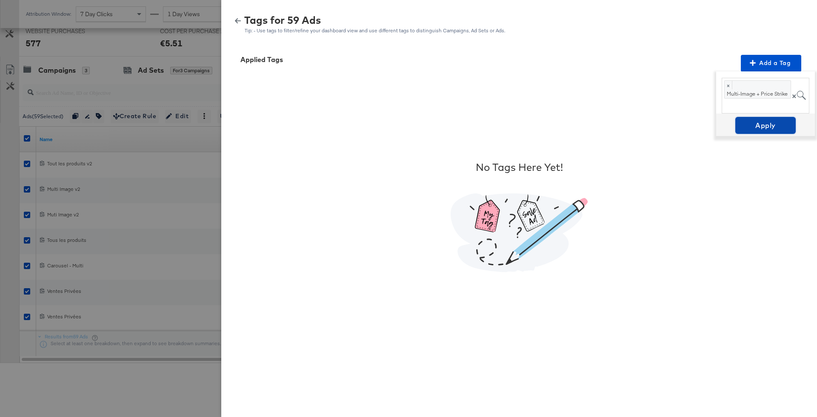
click at [766, 133] on button "Apply" at bounding box center [765, 125] width 60 height 17
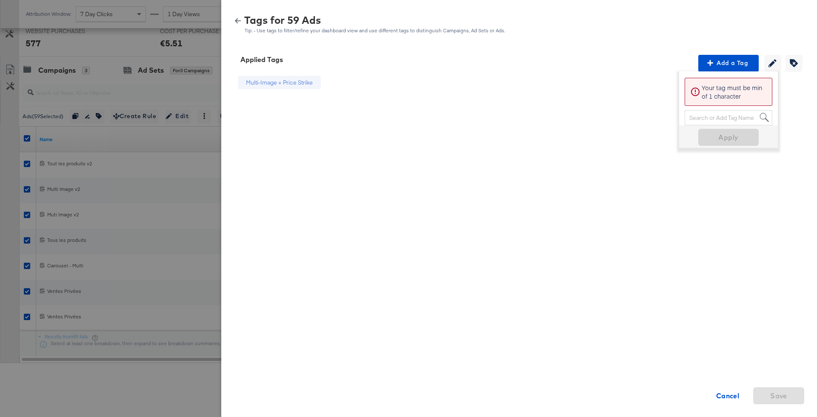
scroll to position [0, 0]
click at [730, 388] on button "Cancel" at bounding box center [727, 396] width 51 height 17
click at [240, 23] on icon "button" at bounding box center [238, 21] width 6 height 6
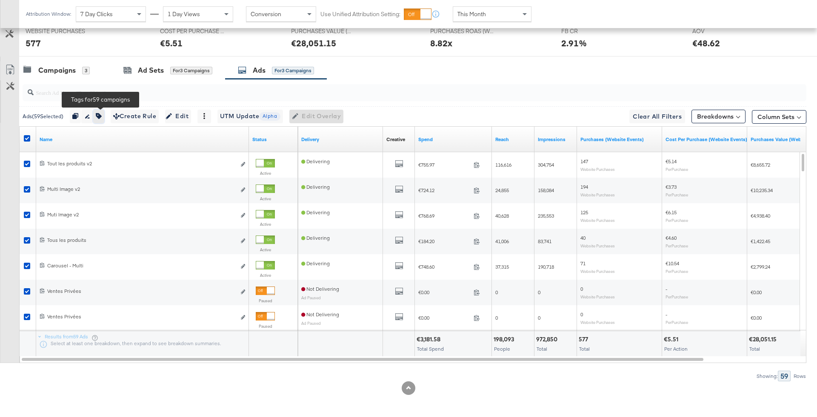
click at [104, 111] on button "button" at bounding box center [98, 117] width 11 height 14
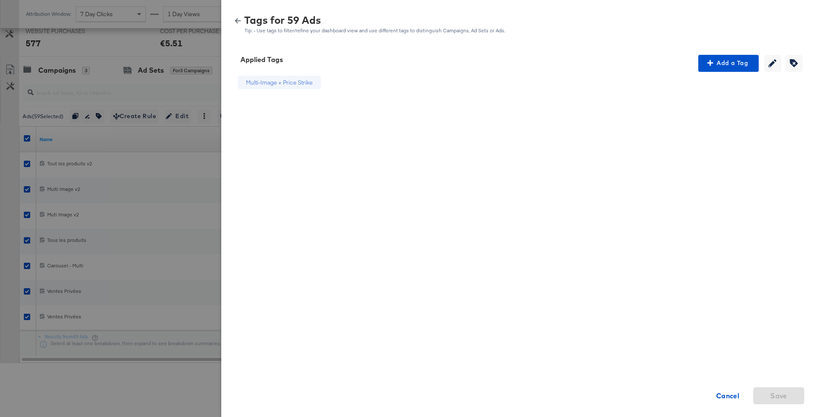
click at [240, 19] on icon "button" at bounding box center [238, 21] width 6 height 6
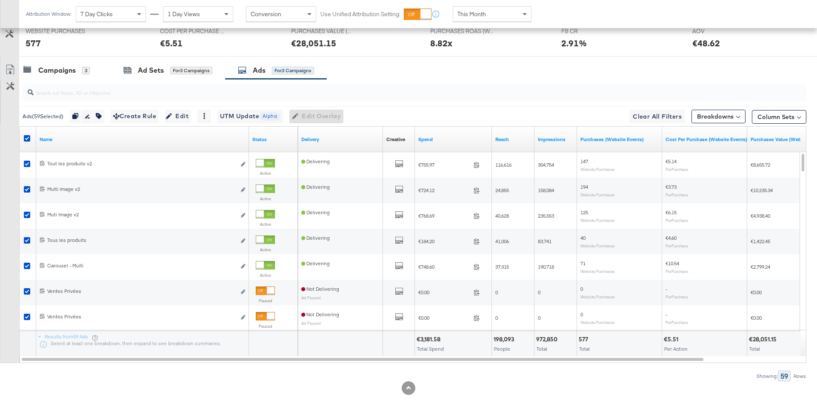
click at [29, 132] on div at bounding box center [28, 139] width 16 height 15
click at [28, 139] on icon at bounding box center [27, 138] width 6 height 6
click at [0, 0] on input "checkbox" at bounding box center [0, 0] width 0 height 0
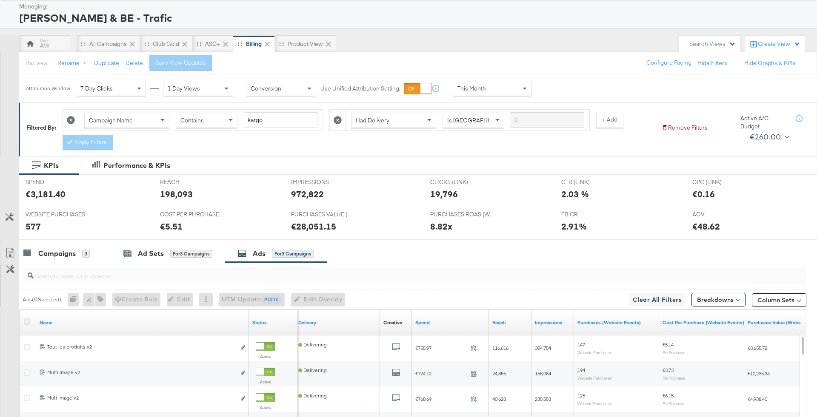
scroll to position [38, 0]
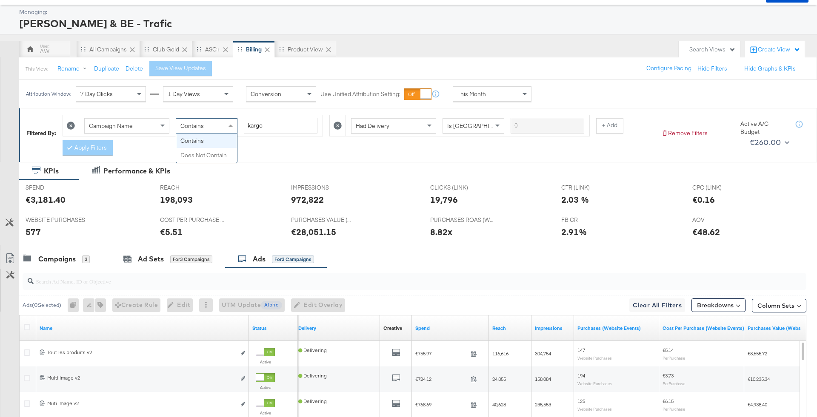
click at [188, 127] on span "Contains" at bounding box center [191, 126] width 23 height 8
type input "does"
click at [87, 148] on button "Apply Filters" at bounding box center [88, 147] width 50 height 15
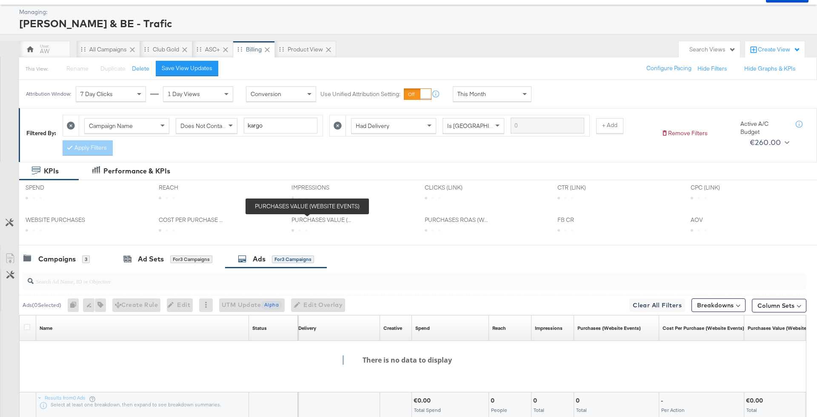
scroll to position [99, 0]
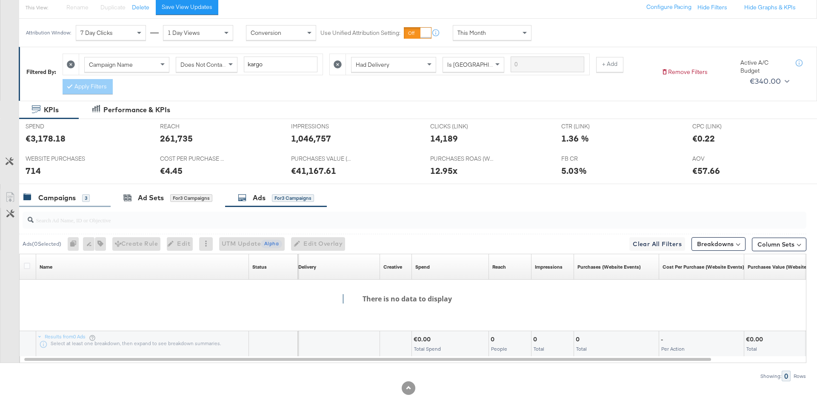
click at [86, 201] on div "Campaigns 3" at bounding box center [64, 198] width 91 height 18
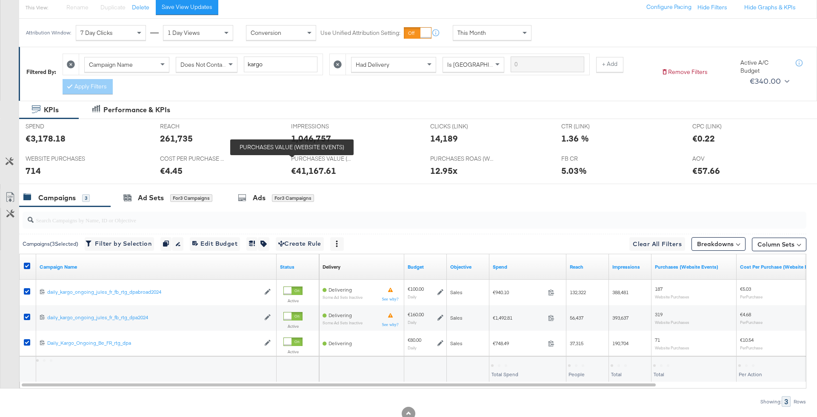
scroll to position [106, 0]
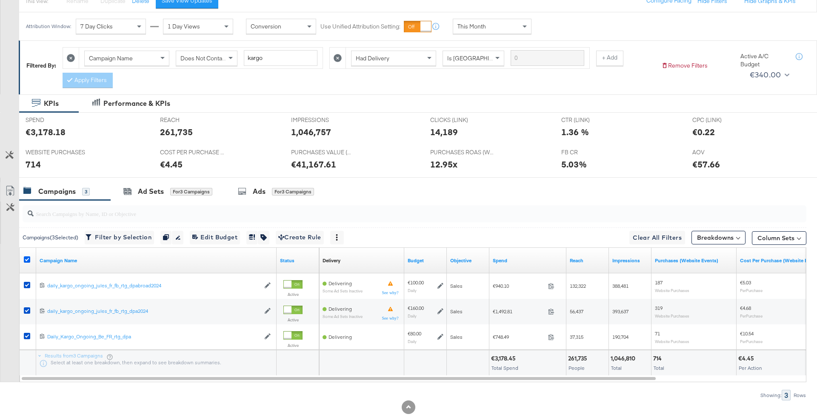
click at [27, 257] on icon at bounding box center [27, 260] width 6 height 6
click at [0, 0] on input "checkbox" at bounding box center [0, 0] width 0 height 0
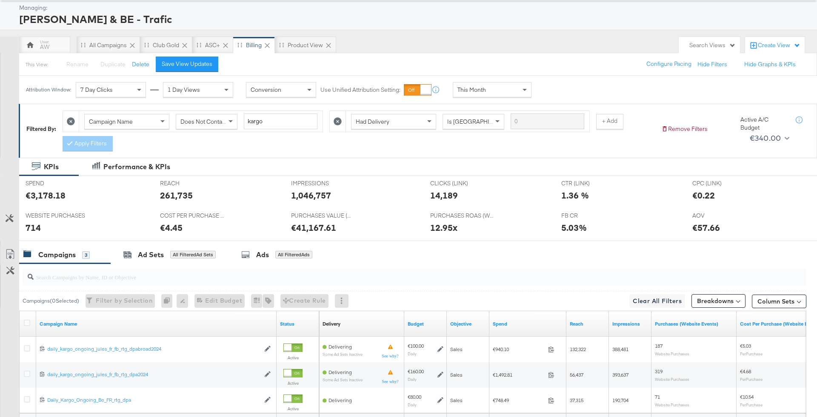
scroll to position [31, 0]
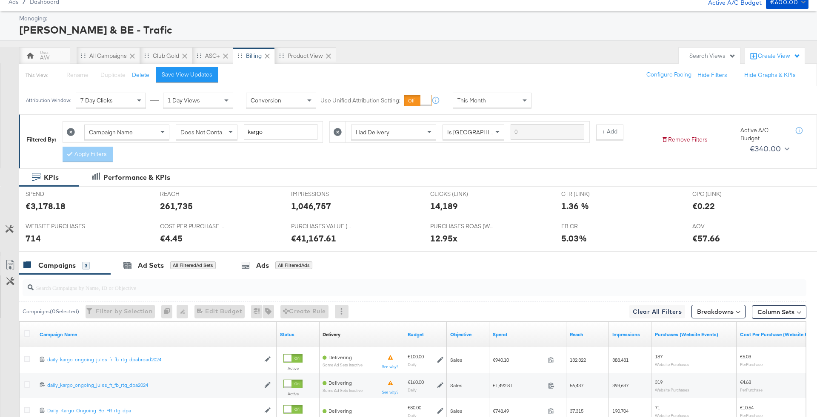
click at [101, 152] on div "Apply Filters" at bounding box center [88, 154] width 50 height 15
click at [160, 135] on span at bounding box center [163, 132] width 11 height 14
click at [336, 134] on icon at bounding box center [338, 132] width 8 height 8
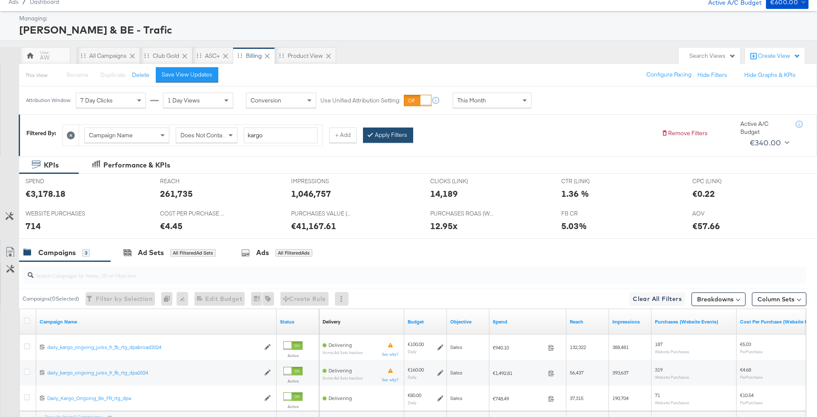
click at [379, 128] on div "Apply Filters" at bounding box center [388, 135] width 50 height 15
click at [395, 135] on button "Apply Filters" at bounding box center [388, 135] width 50 height 15
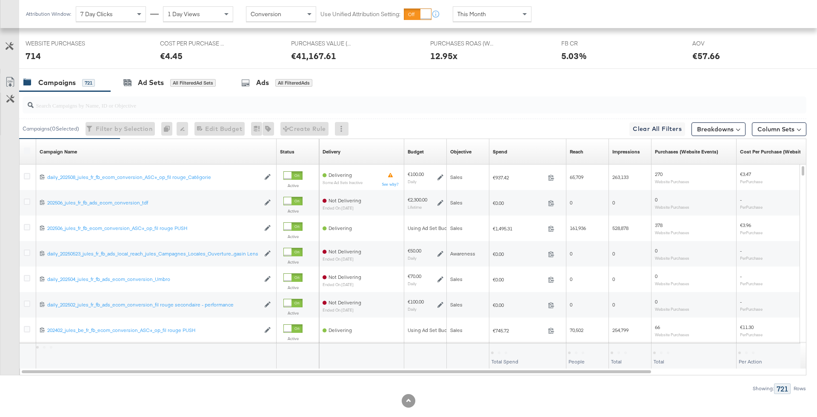
scroll to position [209, 0]
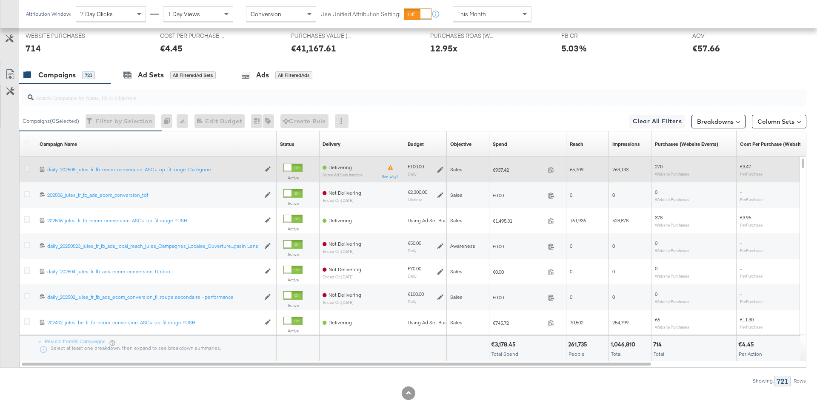
click at [25, 166] on icon at bounding box center [27, 169] width 6 height 6
click at [0, 0] on input "checkbox" at bounding box center [0, 0] width 0 height 0
click at [26, 174] on div at bounding box center [28, 169] width 16 height 15
click at [25, 166] on icon at bounding box center [27, 169] width 6 height 6
click at [0, 0] on input "checkbox" at bounding box center [0, 0] width 0 height 0
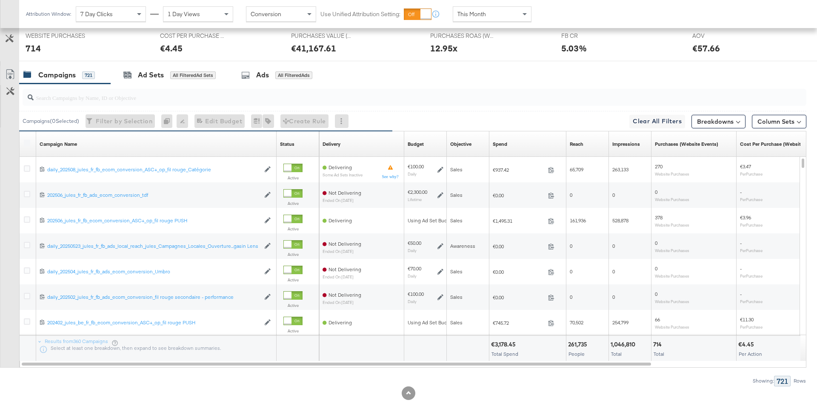
scroll to position [183, 0]
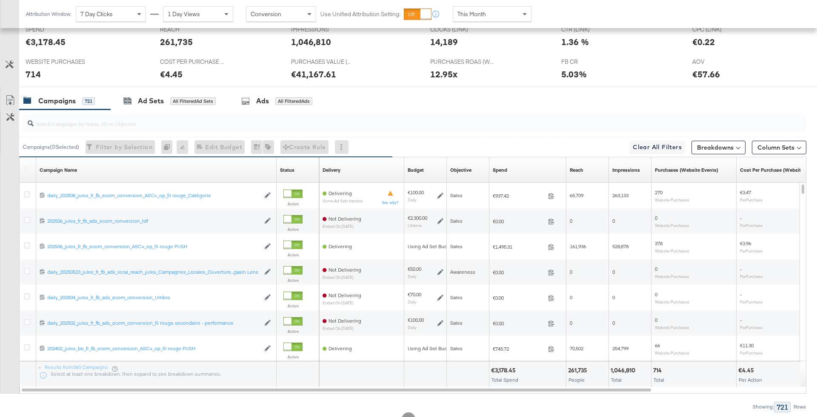
click at [33, 149] on div "Campaigns ( 0 Selected)" at bounding box center [51, 147] width 57 height 8
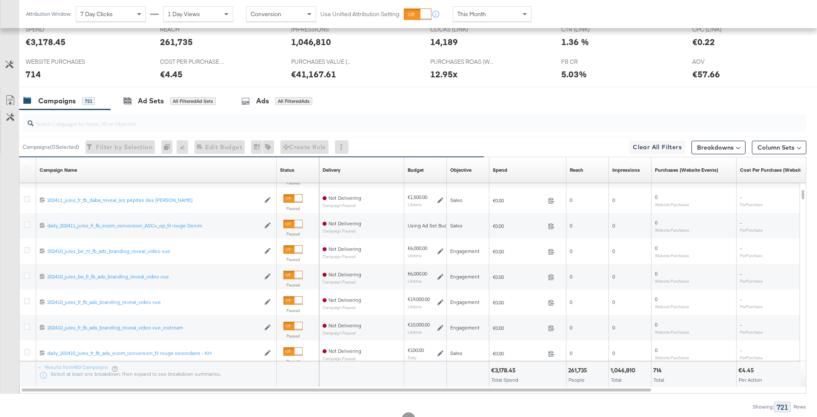
click at [161, 127] on div at bounding box center [415, 123] width 784 height 17
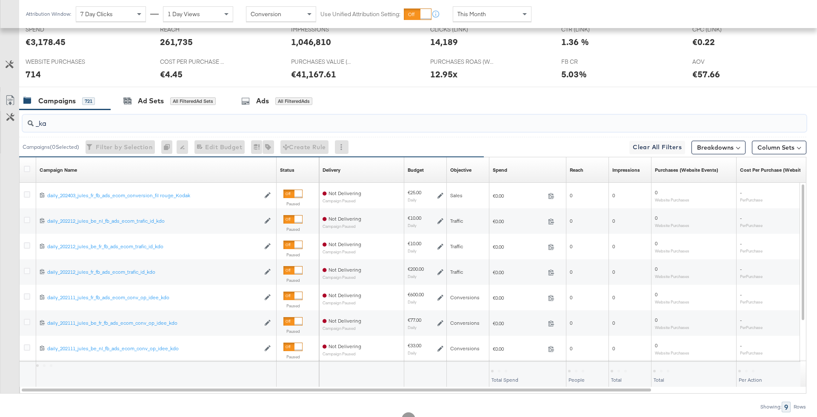
scroll to position [87, 0]
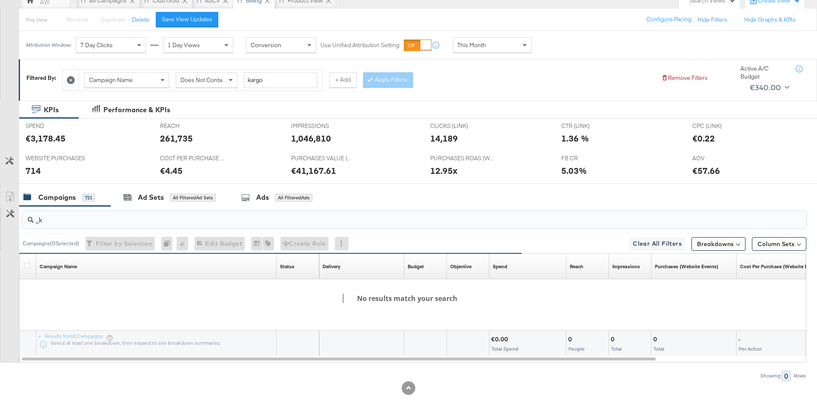
type input "_"
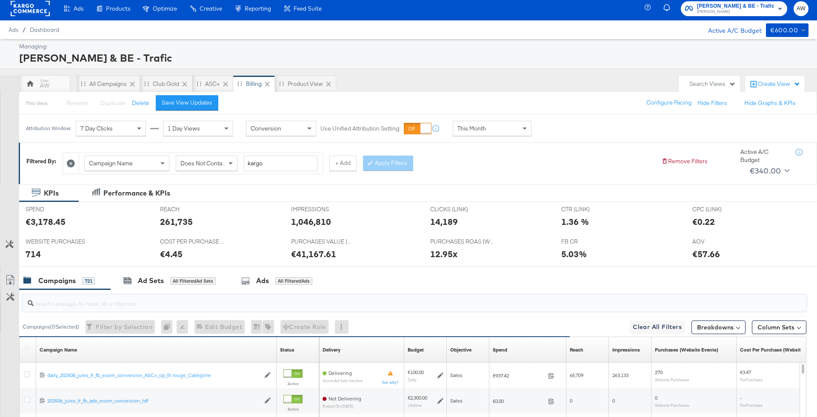
scroll to position [0, 0]
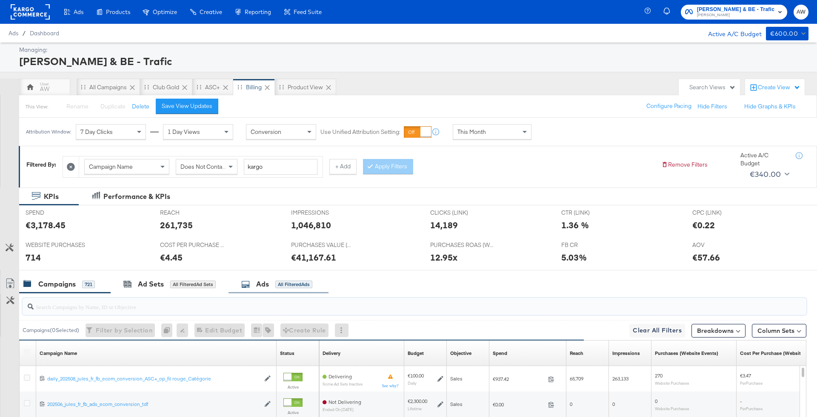
click at [282, 288] on div "Ads All Filtered Ads" at bounding box center [276, 285] width 71 height 10
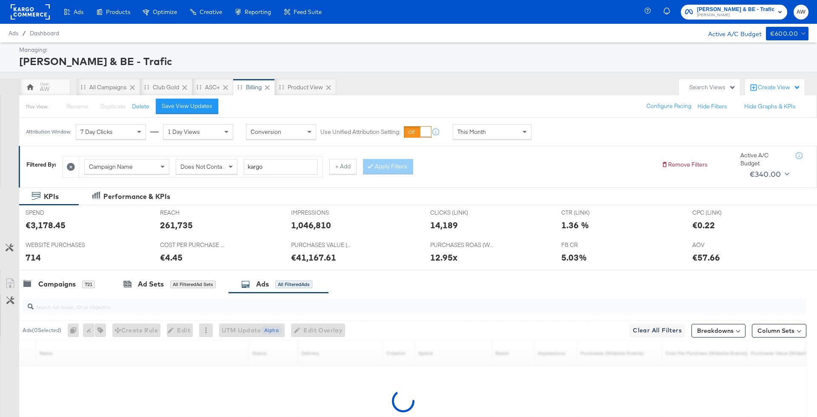
scroll to position [87, 0]
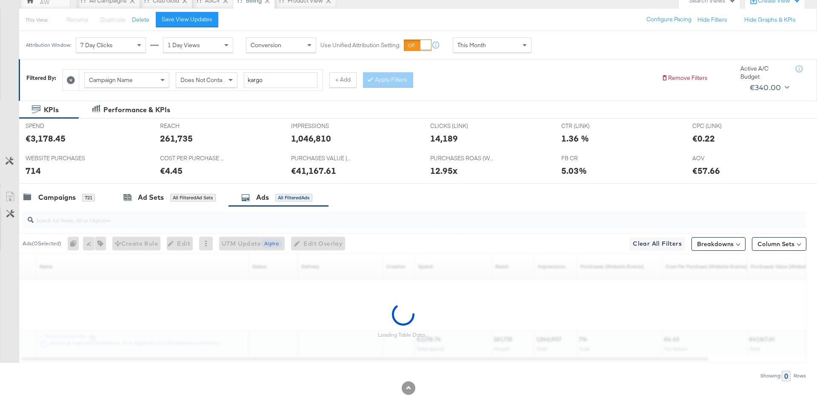
click at [208, 222] on input "search" at bounding box center [384, 217] width 701 height 17
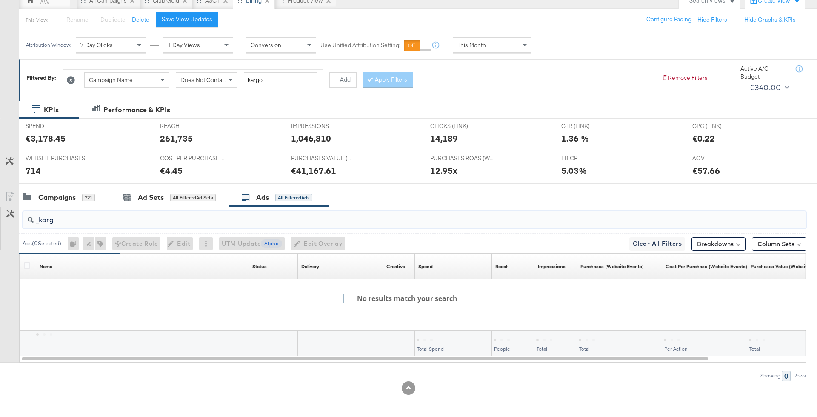
type input "_kargo"
click at [209, 222] on input "_kargo" at bounding box center [384, 217] width 701 height 17
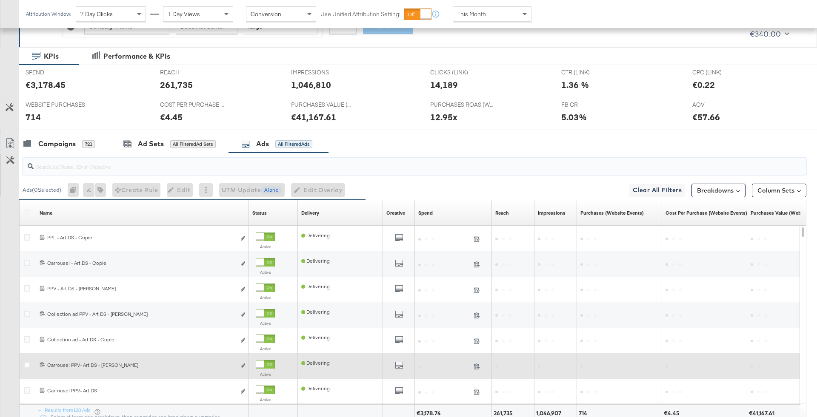
scroll to position [139, 0]
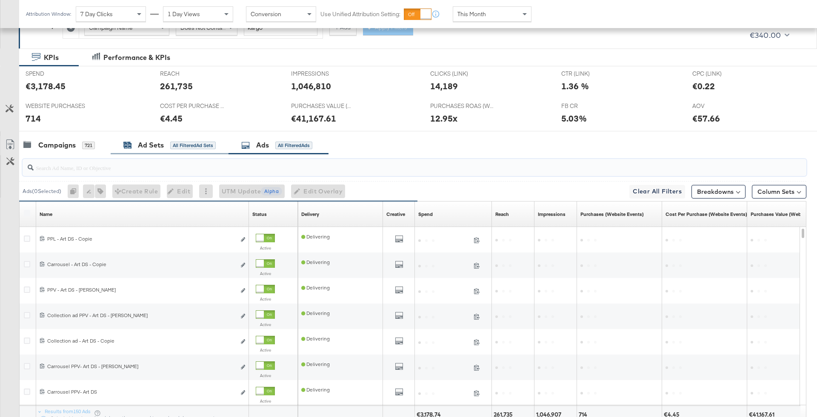
click at [182, 146] on div "All Filtered Ad Sets" at bounding box center [193, 146] width 46 height 8
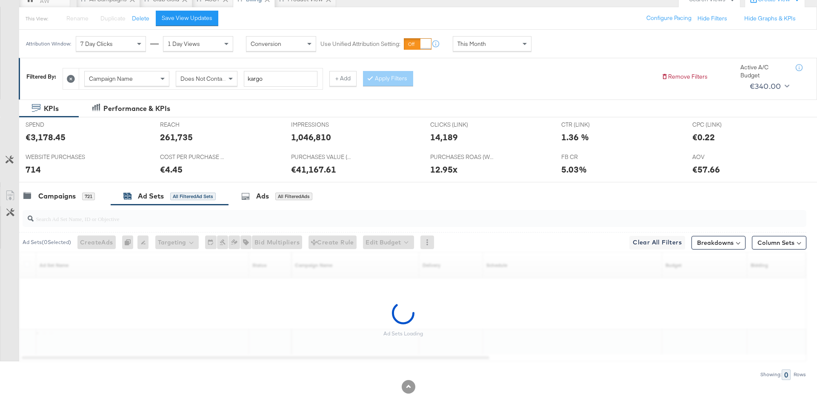
scroll to position [87, 0]
click at [76, 201] on div "Campaigns 721" at bounding box center [58, 198] width 71 height 10
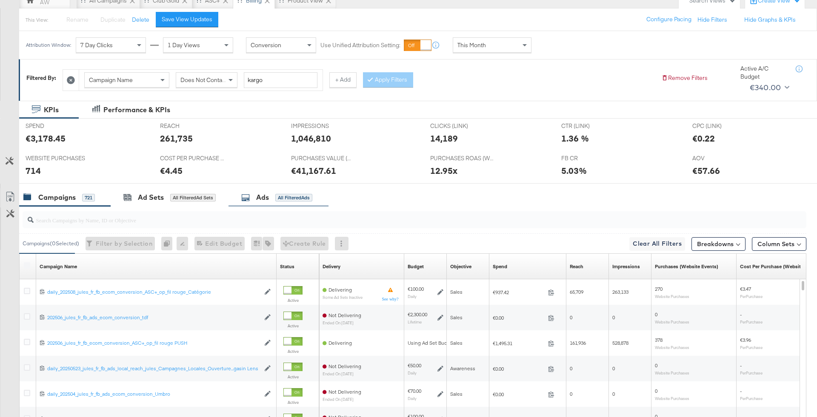
click at [294, 195] on div "All Filtered Ads" at bounding box center [293, 198] width 37 height 8
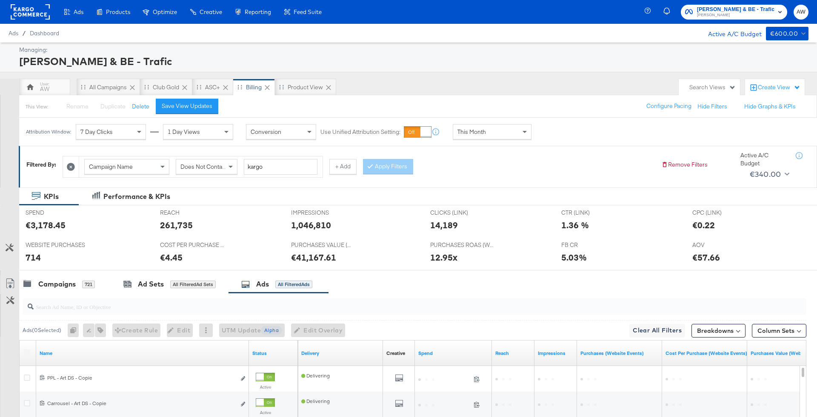
scroll to position [166, 0]
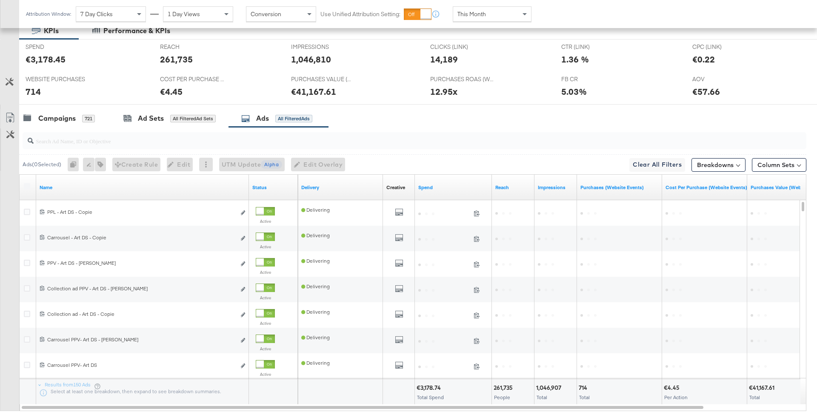
click at [90, 144] on input "search" at bounding box center [384, 137] width 701 height 17
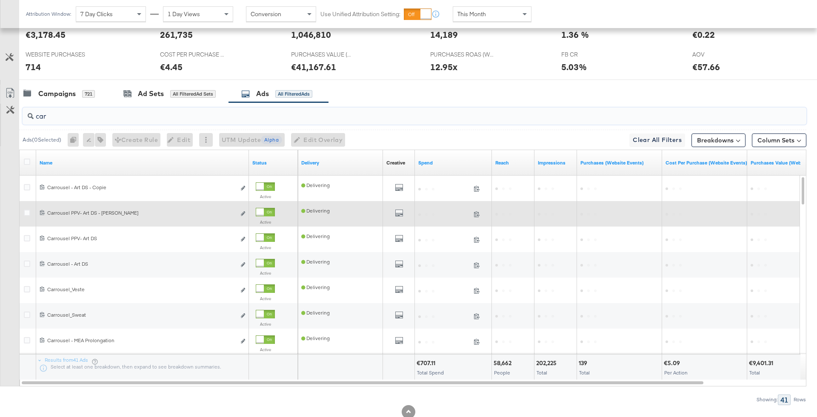
scroll to position [212, 0]
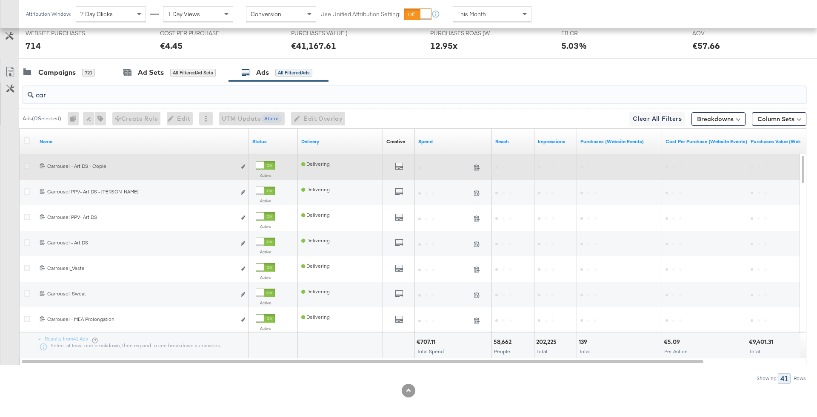
type input "car"
click at [28, 164] on icon at bounding box center [27, 166] width 6 height 6
click at [0, 0] on input "checkbox" at bounding box center [0, 0] width 0 height 0
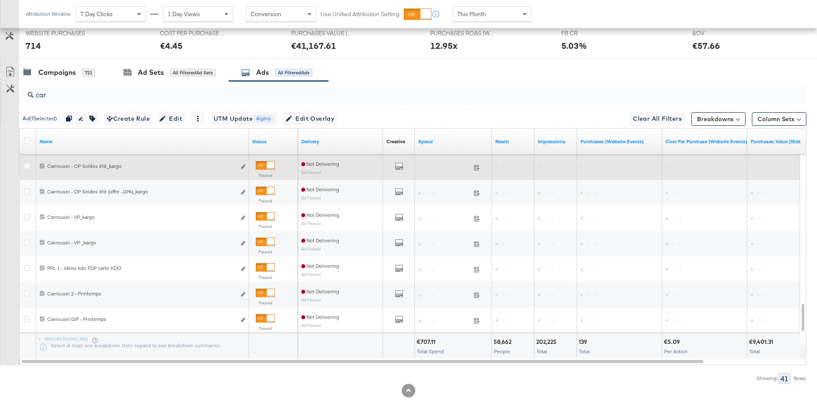
scroll to position [214, 0]
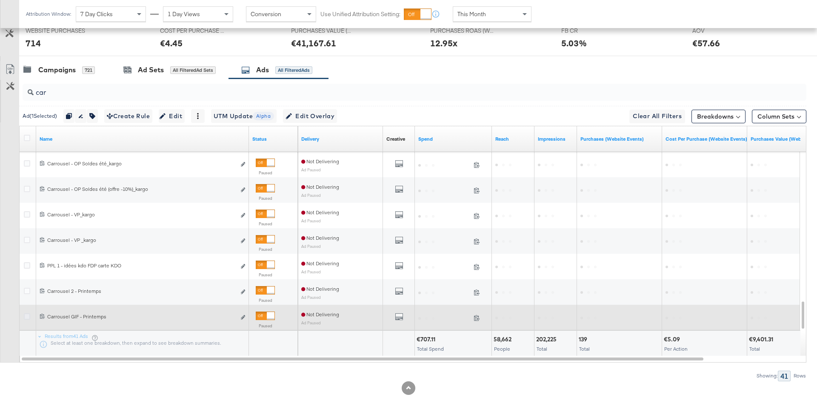
click at [28, 316] on icon at bounding box center [27, 317] width 6 height 6
click at [0, 0] on input "checkbox" at bounding box center [0, 0] width 0 height 0
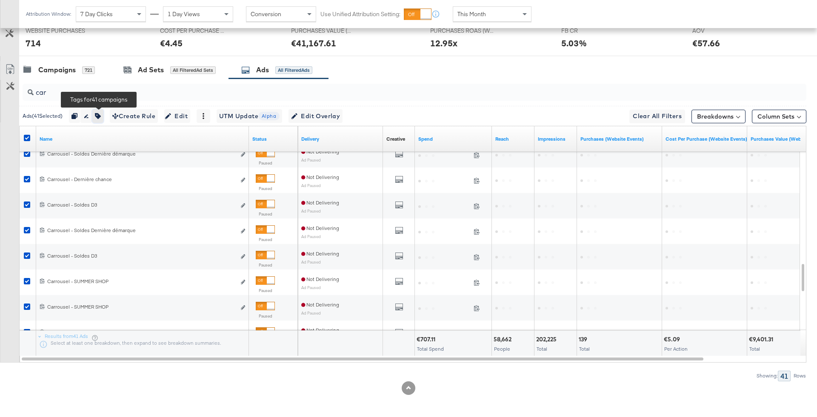
click at [103, 111] on button "button" at bounding box center [97, 116] width 11 height 14
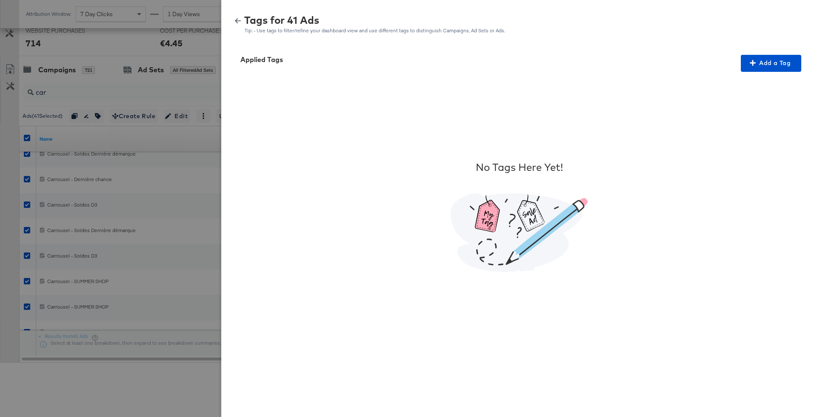
click at [745, 50] on div "Applied Tags Add a Tag No Tags Here Yet!" at bounding box center [519, 231] width 596 height 373
click at [756, 68] on span "Add a Tag" at bounding box center [771, 63] width 54 height 11
click at [745, 88] on div "Please Wait" at bounding box center [766, 85] width 88 height 14
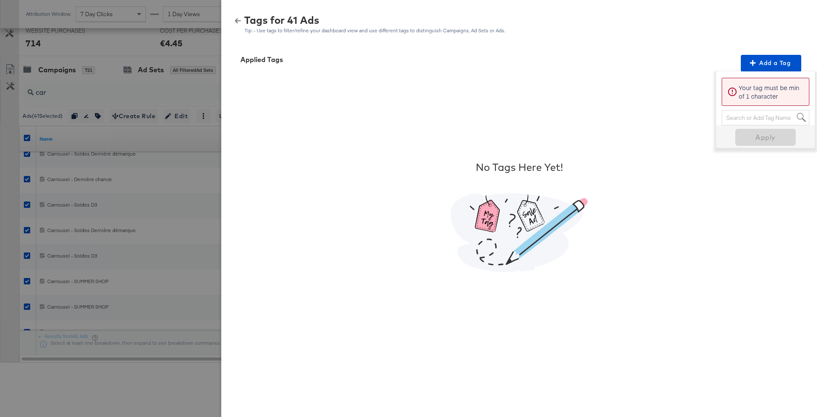
click at [749, 120] on div "Search or Add Tag Name" at bounding box center [765, 118] width 87 height 14
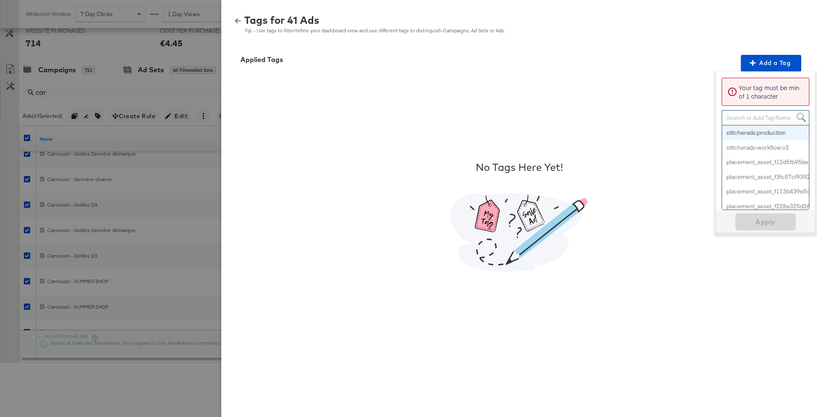
paste input "No Overlay"
type input "No Overlay"
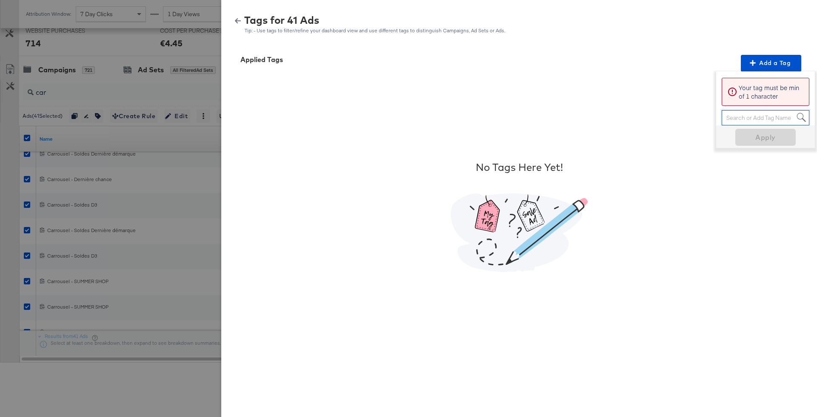
paste input "No Overlay"
type input "No Overlay"
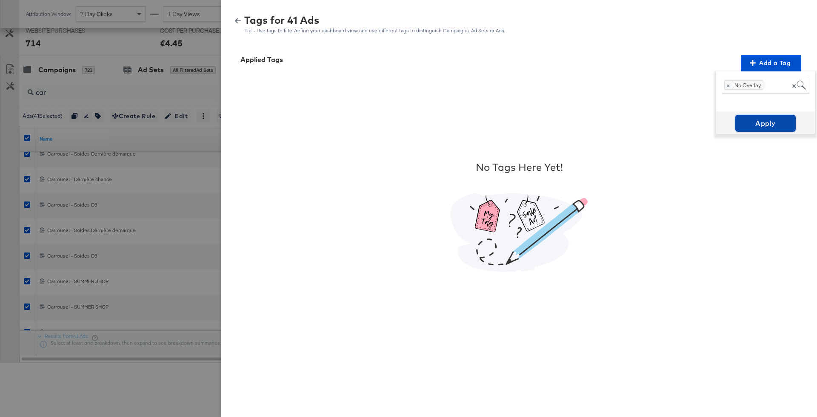
click at [760, 132] on button "Apply" at bounding box center [765, 123] width 60 height 17
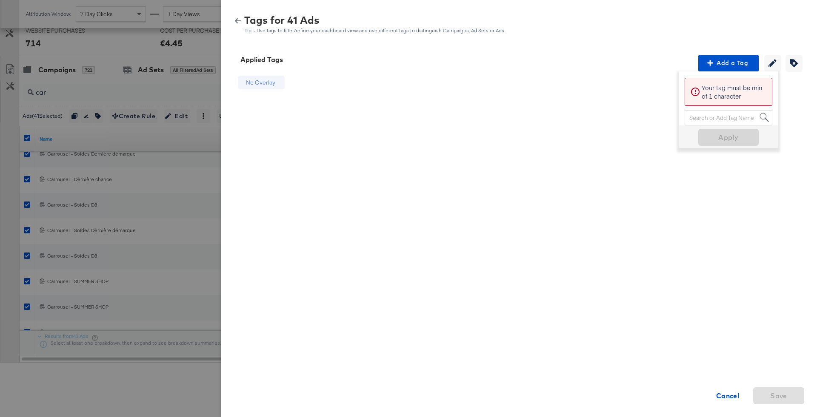
click at [236, 18] on icon "button" at bounding box center [238, 21] width 6 height 6
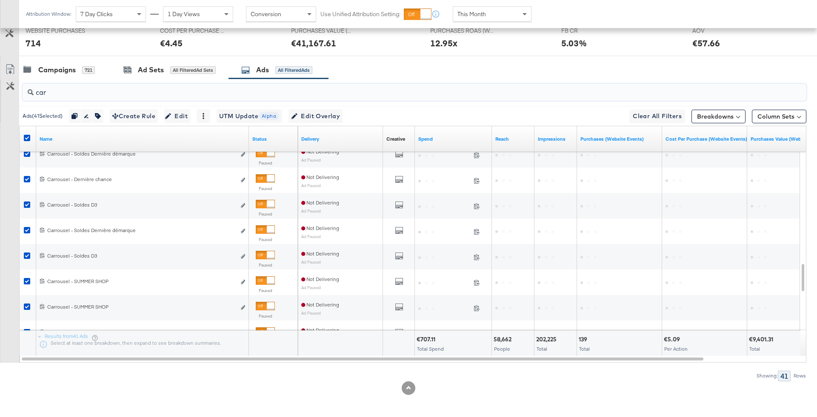
click at [205, 94] on input "car" at bounding box center [384, 89] width 701 height 17
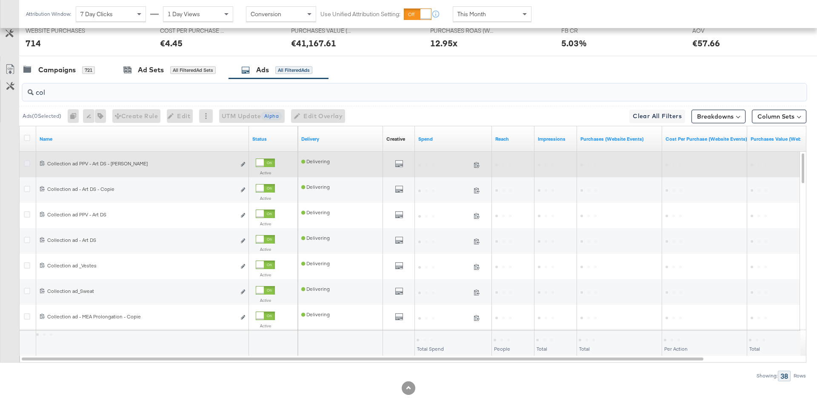
type input "col"
click at [26, 163] on icon at bounding box center [27, 163] width 6 height 6
click at [0, 0] on input "checkbox" at bounding box center [0, 0] width 0 height 0
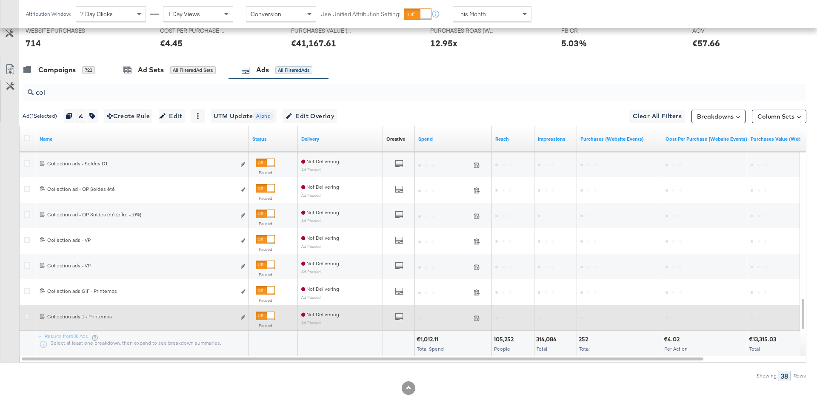
click at [28, 314] on icon at bounding box center [27, 317] width 6 height 6
click at [0, 0] on input "checkbox" at bounding box center [0, 0] width 0 height 0
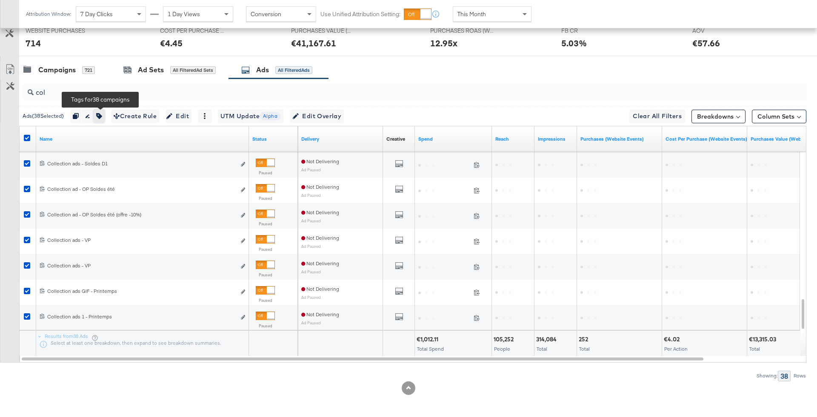
click at [101, 117] on icon "button" at bounding box center [99, 116] width 6 height 6
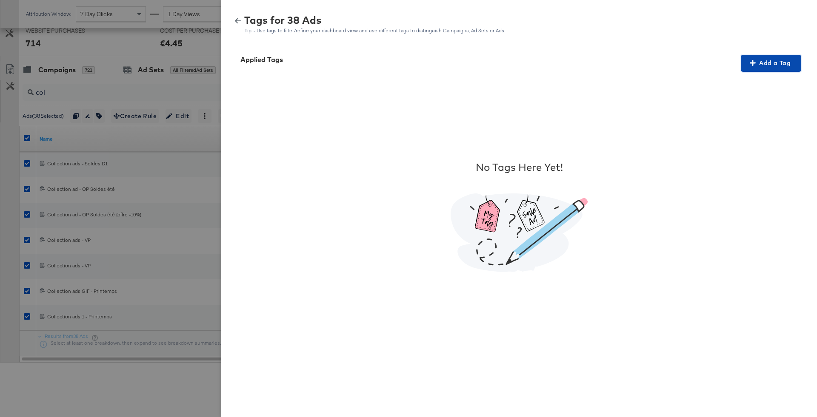
click at [770, 63] on span "Add a Tag" at bounding box center [771, 63] width 54 height 11
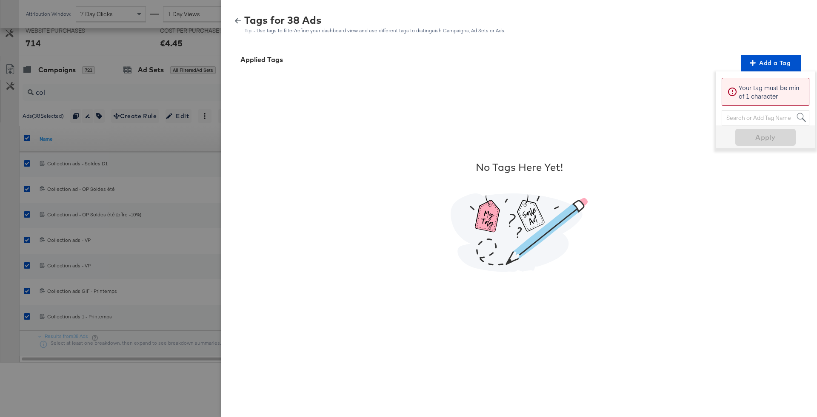
click at [738, 118] on div "Search or Add Tag Name" at bounding box center [765, 118] width 87 height 14
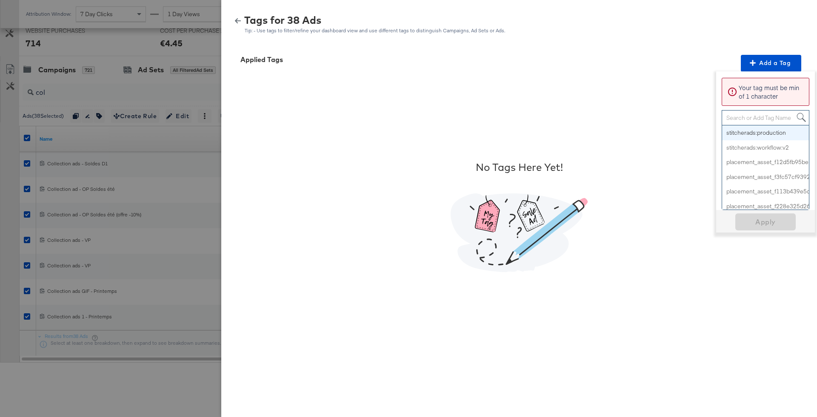
paste input "No Overlay"
type input "No Overlay"
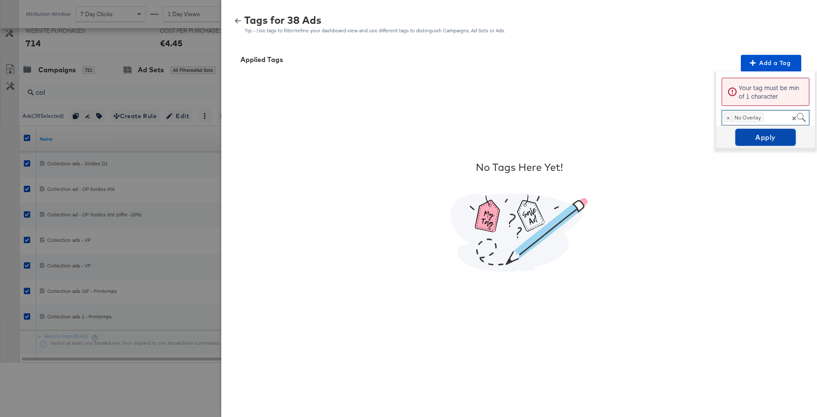
click at [772, 135] on span "Apply" at bounding box center [766, 138] width 54 height 12
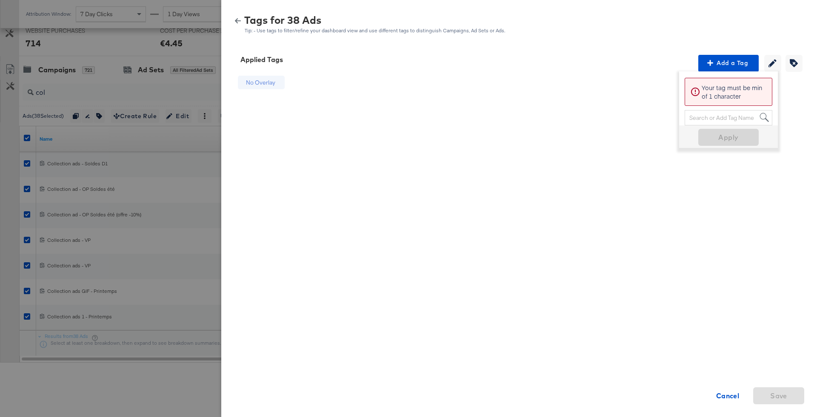
click at [242, 22] on button "button" at bounding box center [238, 21] width 13 height 6
click at [242, 22] on div "Attribution Window: 7 Day Clicks 1 Day Views Conversion Use Unified Attribution…" at bounding box center [280, 14] width 523 height 28
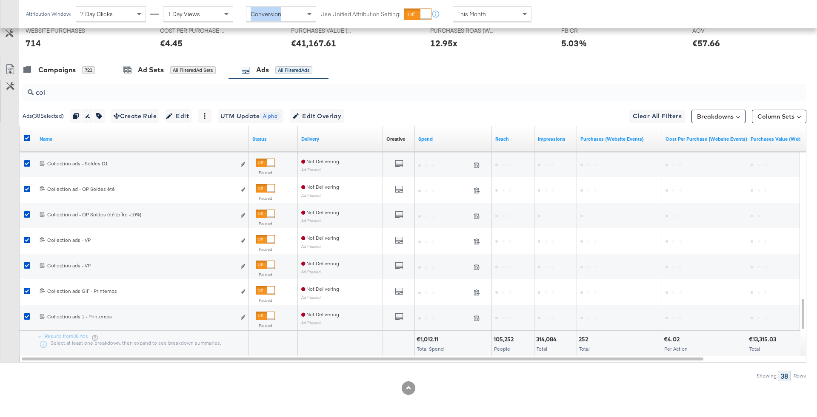
click at [242, 22] on div "Attribution Window: 7 Day Clicks 1 Day Views Conversion Use Unified Attribution…" at bounding box center [280, 14] width 523 height 28
click at [60, 84] on input "col" at bounding box center [384, 89] width 701 height 17
click at [63, 89] on input "col" at bounding box center [384, 89] width 701 height 17
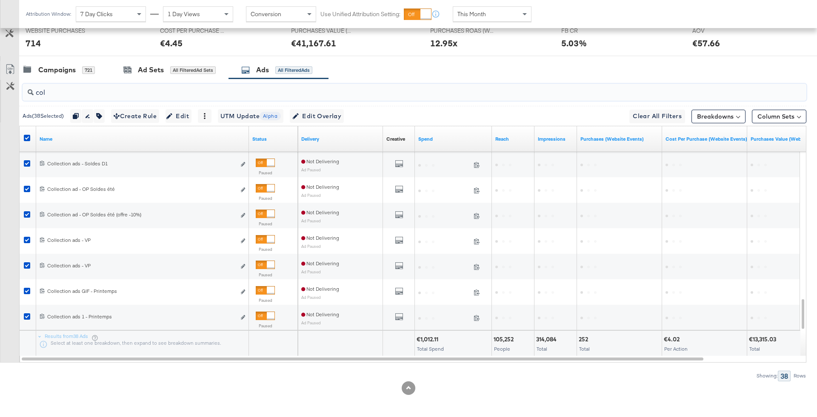
click at [63, 89] on input "col" at bounding box center [384, 89] width 701 height 17
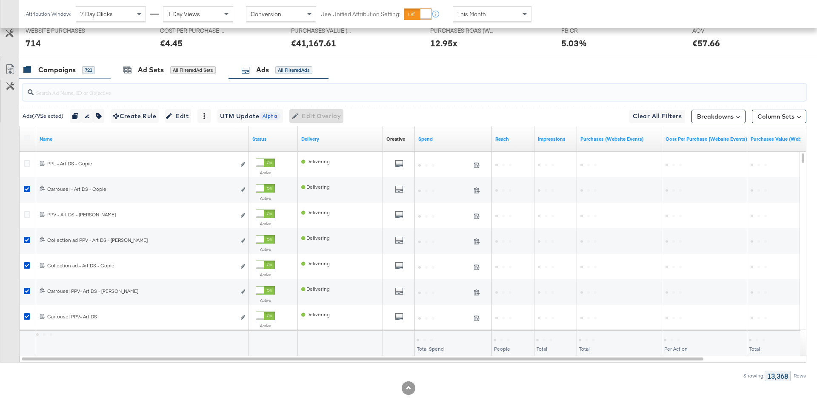
click at [77, 72] on div "Campaigns 721" at bounding box center [58, 70] width 71 height 10
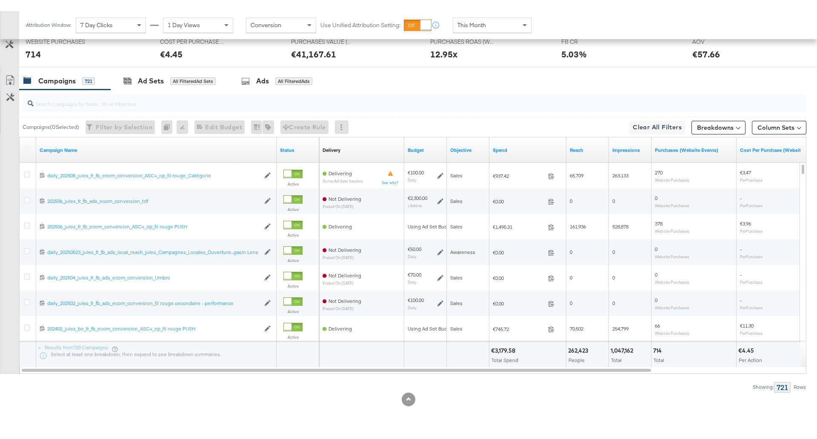
scroll to position [193, 0]
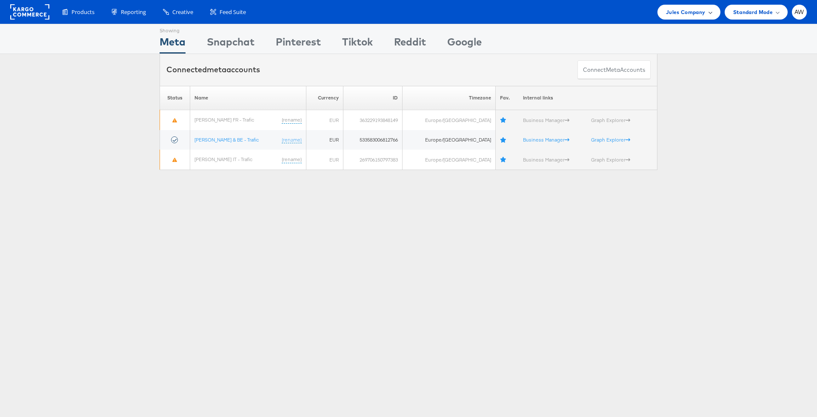
click at [702, 14] on span "Jules Company" at bounding box center [685, 12] width 39 height 9
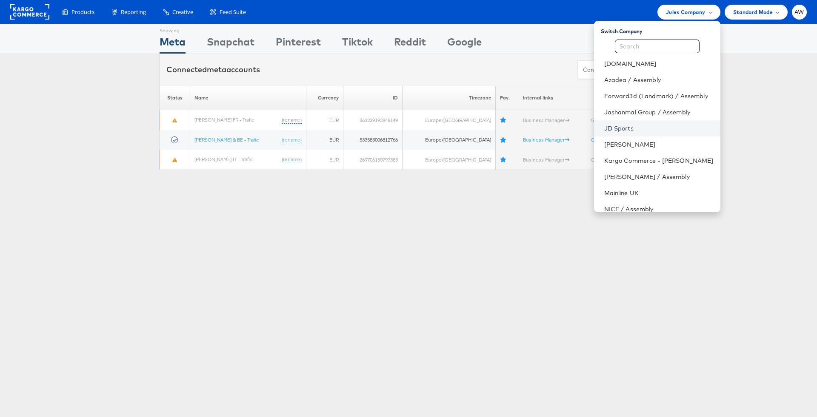
click at [644, 128] on link "JD Sports" at bounding box center [658, 128] width 109 height 9
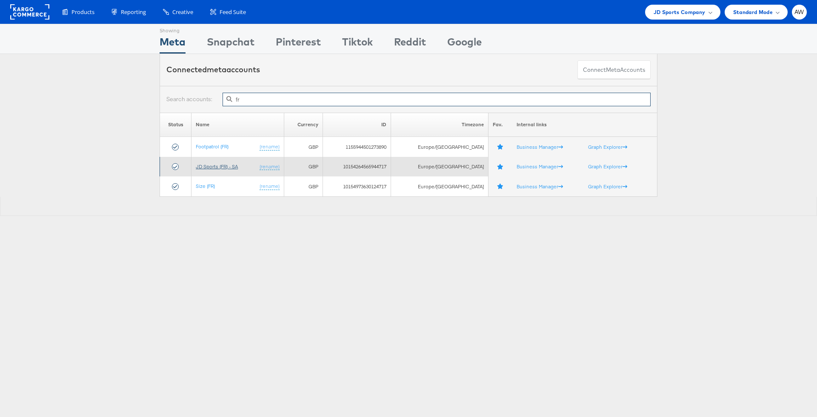
type input "fr"
click at [219, 163] on link "JD Sports (FR) - SA" at bounding box center [217, 166] width 42 height 6
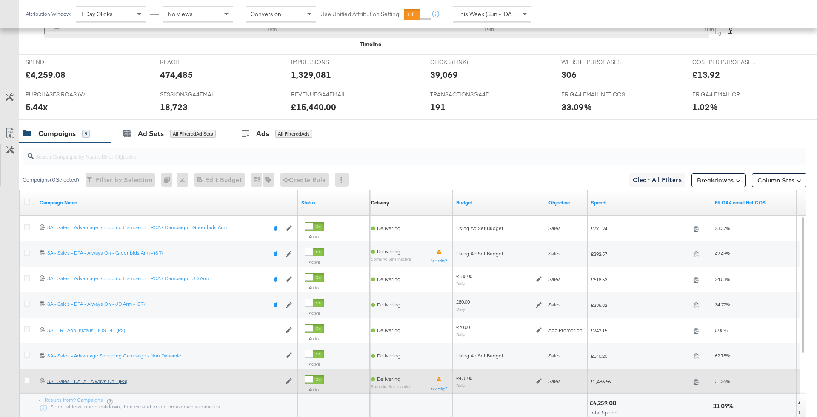
scroll to position [312, 0]
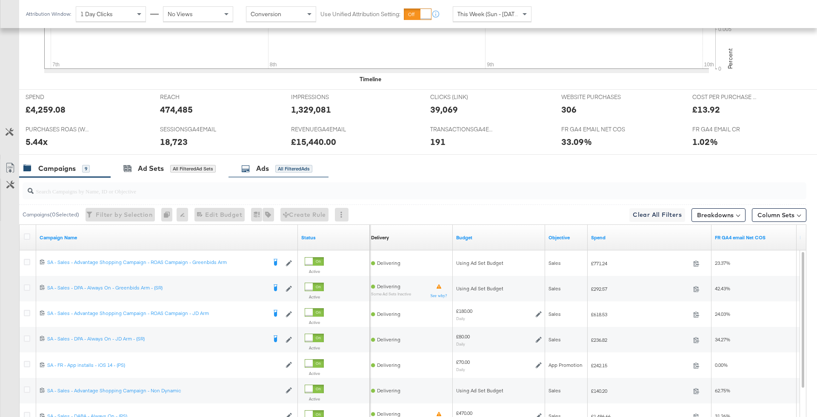
click at [261, 160] on div "Ads All Filtered Ads" at bounding box center [279, 169] width 100 height 18
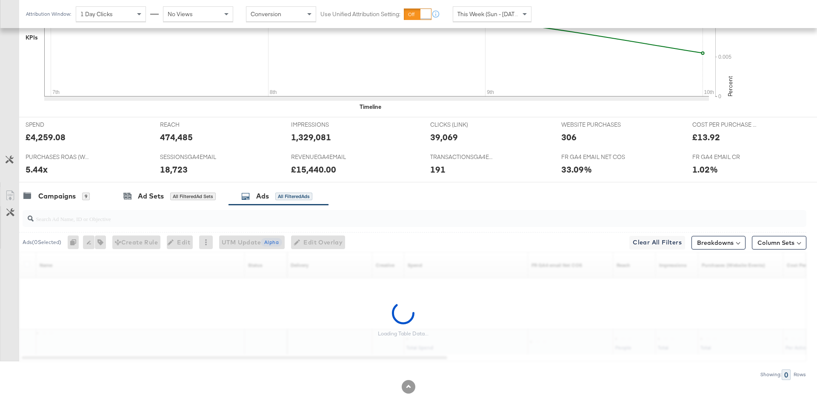
scroll to position [282, 0]
click at [251, 214] on input "search" at bounding box center [384, 217] width 701 height 17
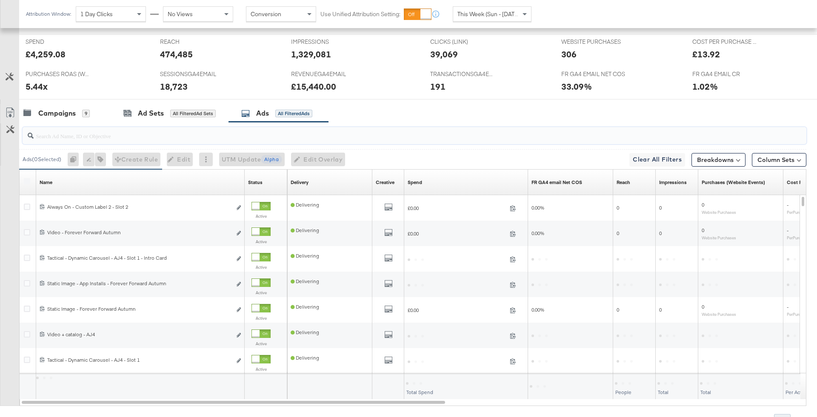
scroll to position [396, 0]
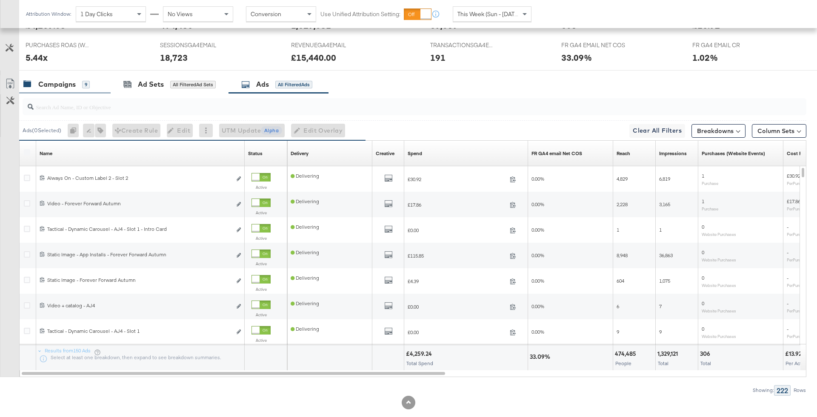
click at [81, 86] on div "Campaigns 9" at bounding box center [56, 85] width 66 height 10
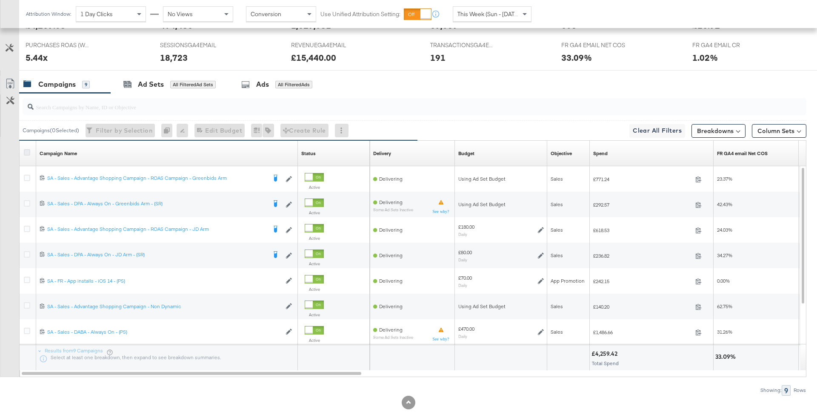
click at [26, 153] on icon at bounding box center [27, 152] width 6 height 6
click at [0, 0] on input "checkbox" at bounding box center [0, 0] width 0 height 0
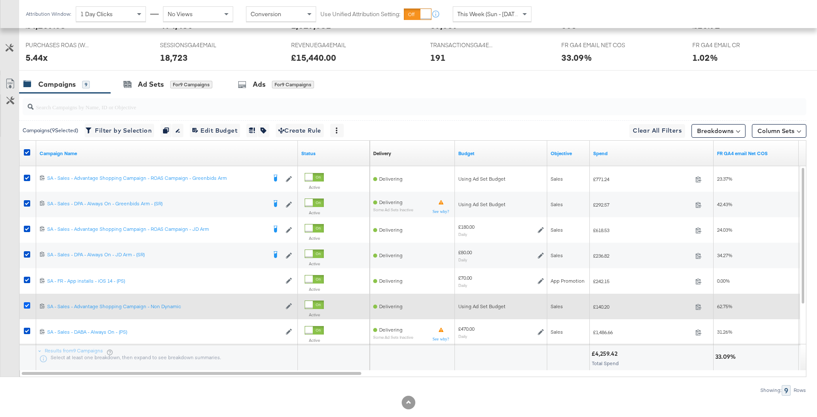
click at [26, 304] on icon at bounding box center [27, 306] width 6 height 6
click at [0, 0] on input "checkbox" at bounding box center [0, 0] width 0 height 0
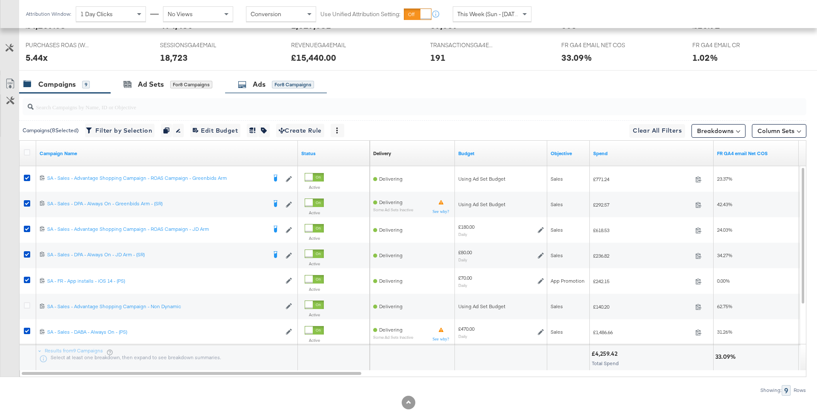
click at [270, 88] on div "Ads for 8 Campaigns" at bounding box center [276, 84] width 102 height 18
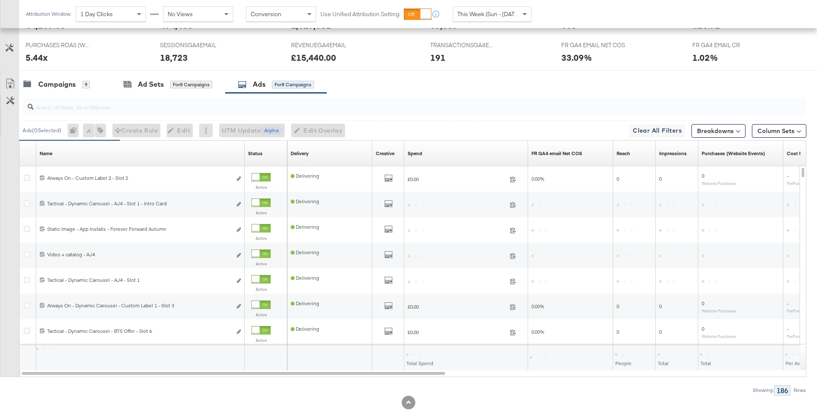
click at [26, 149] on label at bounding box center [27, 152] width 6 height 6
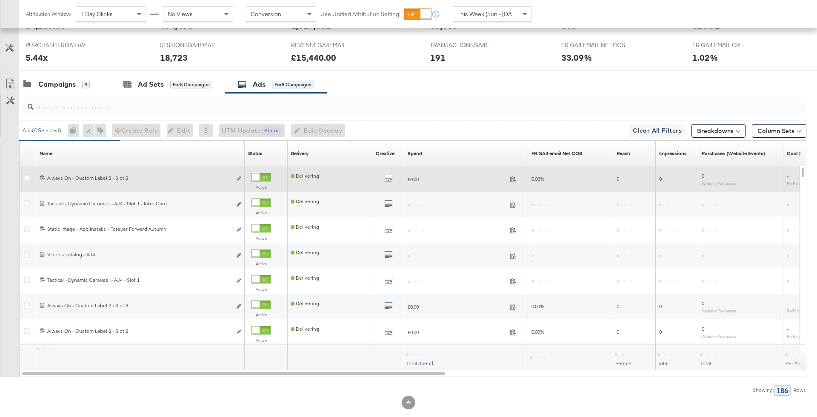
click at [26, 172] on div at bounding box center [28, 179] width 16 height 15
click at [26, 179] on icon at bounding box center [27, 178] width 6 height 6
click at [0, 0] on input "checkbox" at bounding box center [0, 0] width 0 height 0
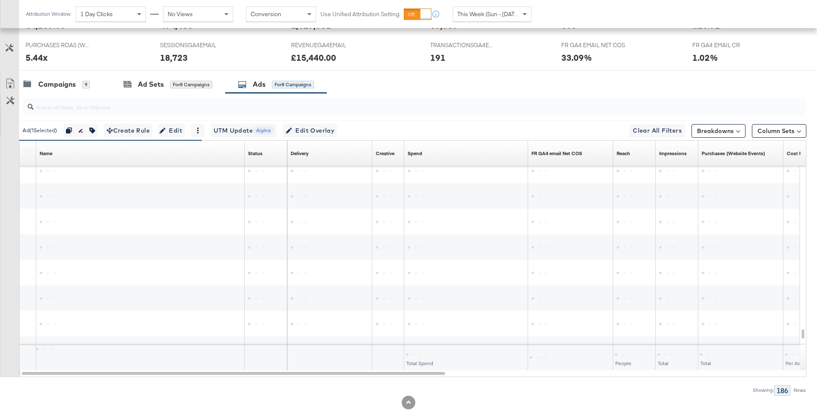
scroll to position [410, 0]
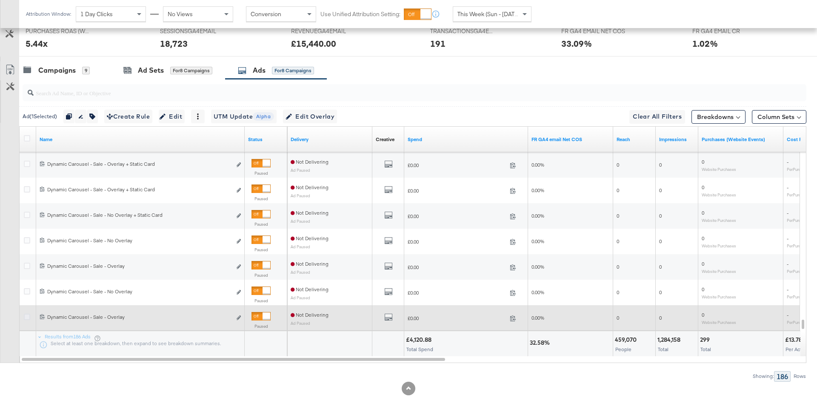
click at [28, 317] on icon at bounding box center [27, 317] width 6 height 6
click at [0, 0] on input "checkbox" at bounding box center [0, 0] width 0 height 0
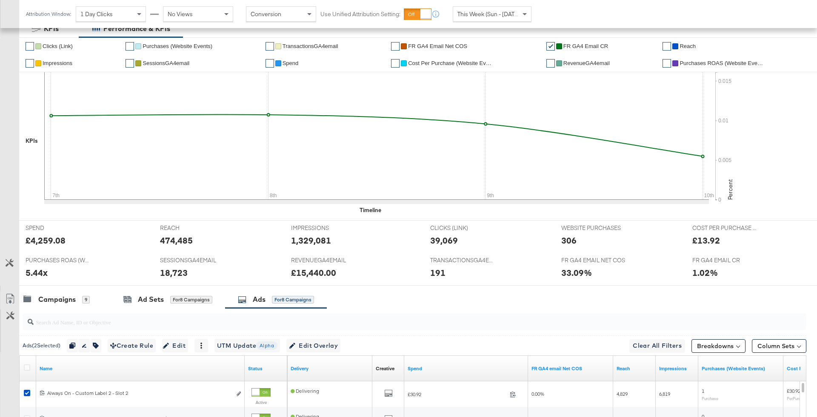
scroll to position [384, 0]
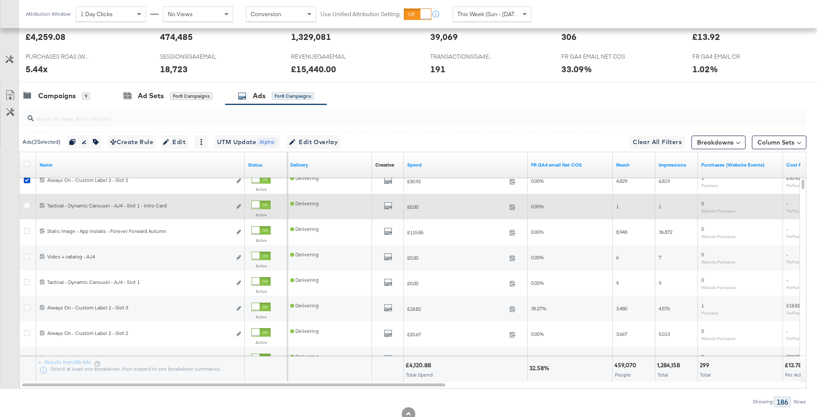
click at [26, 199] on div at bounding box center [28, 206] width 16 height 15
click at [26, 203] on icon at bounding box center [27, 206] width 6 height 6
click at [0, 0] on input "checkbox" at bounding box center [0, 0] width 0 height 0
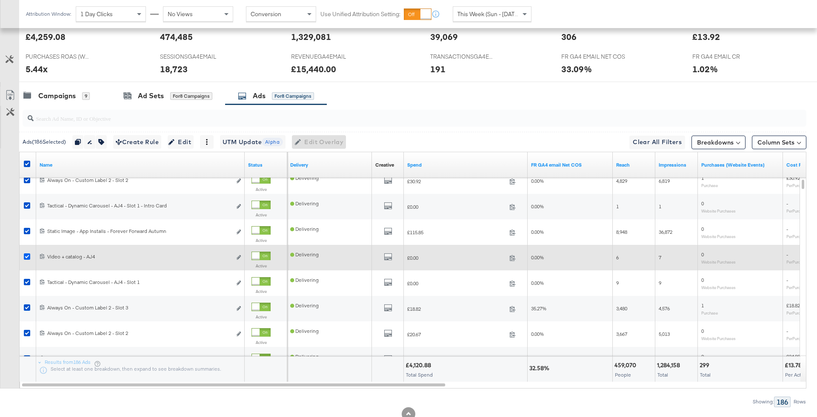
click at [24, 254] on icon at bounding box center [27, 257] width 6 height 6
click at [0, 0] on input "checkbox" at bounding box center [0, 0] width 0 height 0
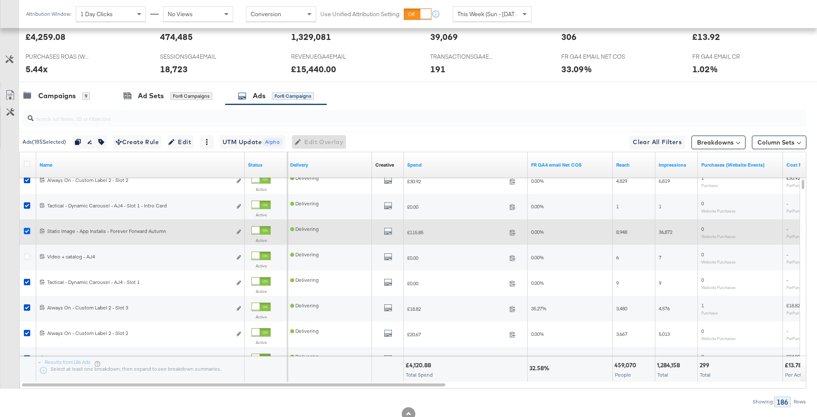
click at [25, 229] on icon at bounding box center [27, 231] width 6 height 6
click at [0, 0] on input "checkbox" at bounding box center [0, 0] width 0 height 0
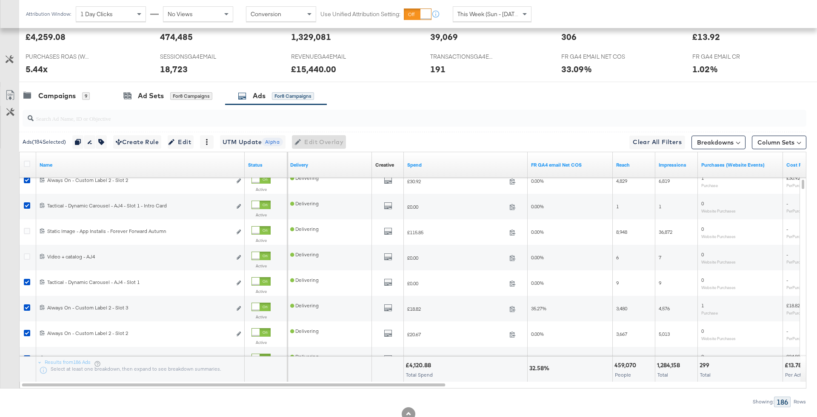
click at [86, 119] on input "search" at bounding box center [384, 115] width 701 height 17
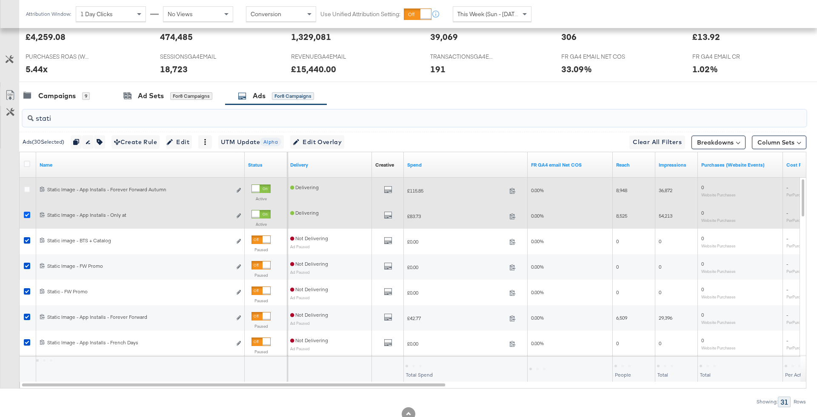
click at [27, 212] on icon at bounding box center [27, 215] width 6 height 6
click at [0, 0] on input "checkbox" at bounding box center [0, 0] width 0 height 0
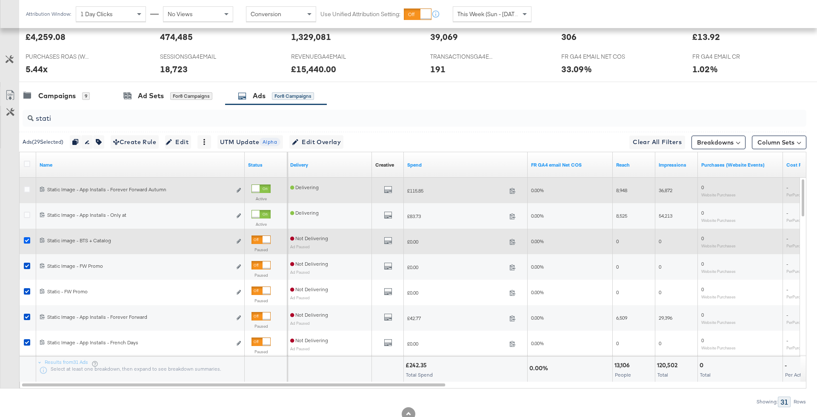
click at [27, 238] on icon at bounding box center [27, 240] width 6 height 6
click at [0, 0] on input "checkbox" at bounding box center [0, 0] width 0 height 0
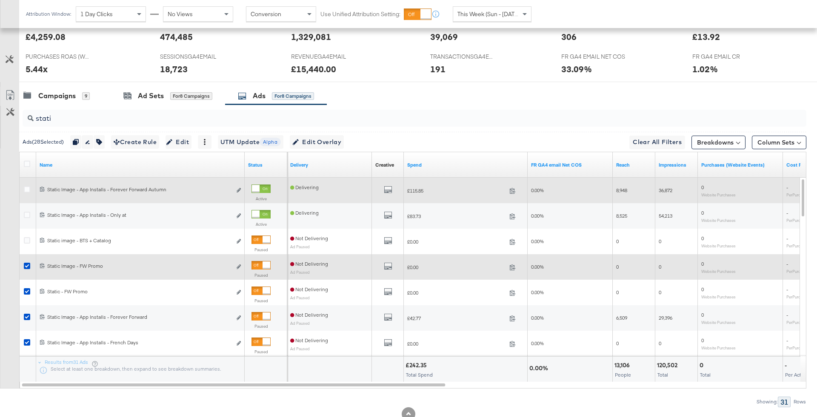
click at [27, 260] on div at bounding box center [28, 267] width 16 height 15
click at [27, 263] on icon at bounding box center [27, 266] width 6 height 6
click at [0, 0] on input "checkbox" at bounding box center [0, 0] width 0 height 0
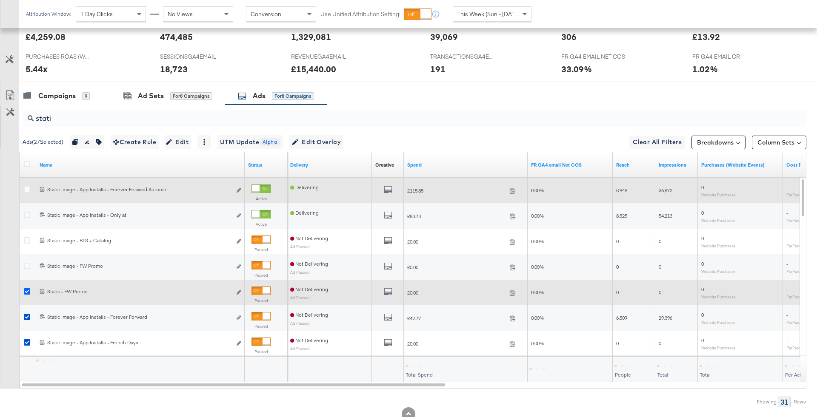
click at [27, 289] on icon at bounding box center [27, 292] width 6 height 6
click at [0, 0] on input "checkbox" at bounding box center [0, 0] width 0 height 0
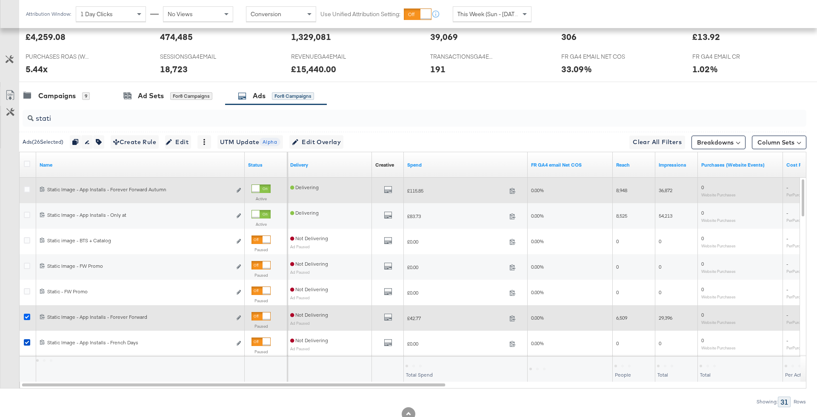
click at [27, 315] on icon at bounding box center [27, 317] width 6 height 6
click at [0, 0] on input "checkbox" at bounding box center [0, 0] width 0 height 0
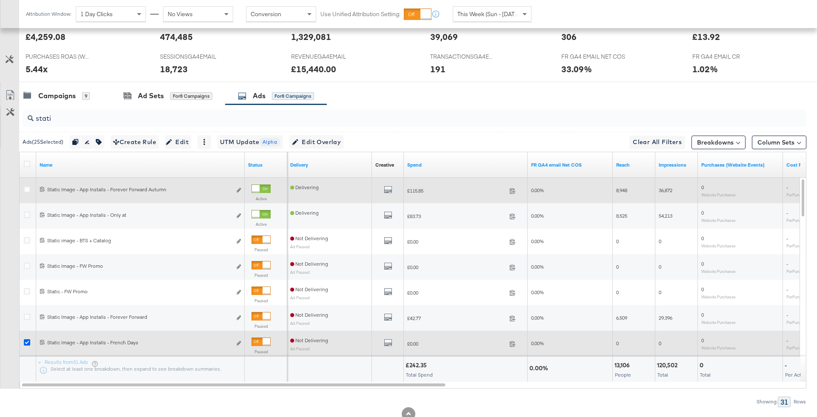
click at [24, 343] on icon at bounding box center [27, 343] width 6 height 6
click at [0, 0] on input "checkbox" at bounding box center [0, 0] width 0 height 0
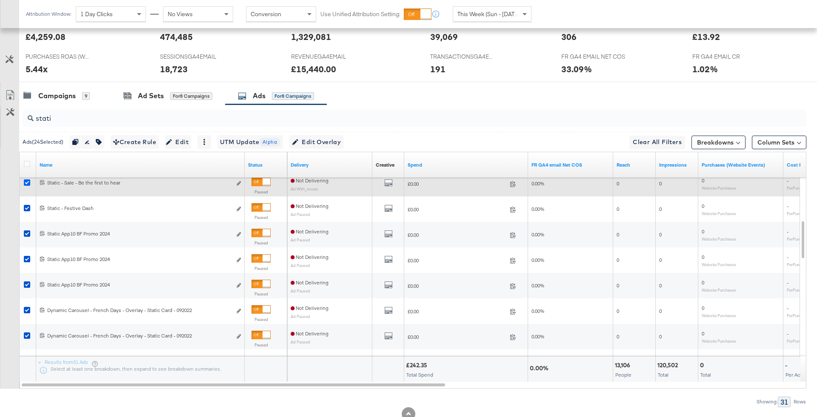
click at [27, 182] on icon at bounding box center [27, 183] width 6 height 6
click at [0, 0] on input "checkbox" at bounding box center [0, 0] width 0 height 0
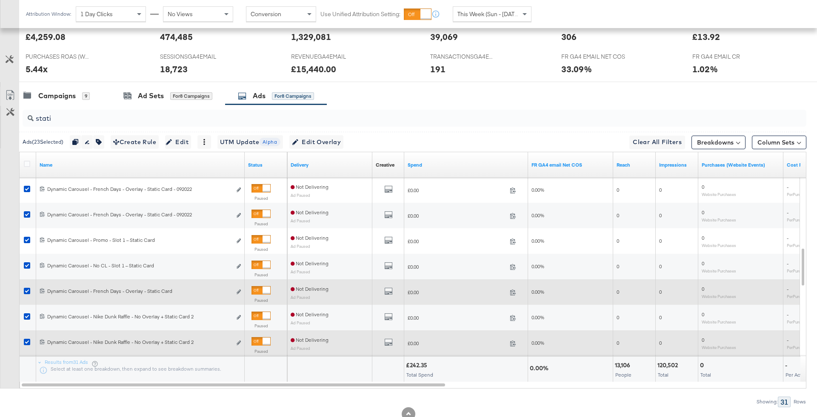
click at [26, 346] on div at bounding box center [28, 343] width 9 height 9
click at [26, 343] on div at bounding box center [28, 343] width 9 height 9
click at [26, 343] on icon at bounding box center [27, 342] width 6 height 6
click at [0, 0] on input "checkbox" at bounding box center [0, 0] width 0 height 0
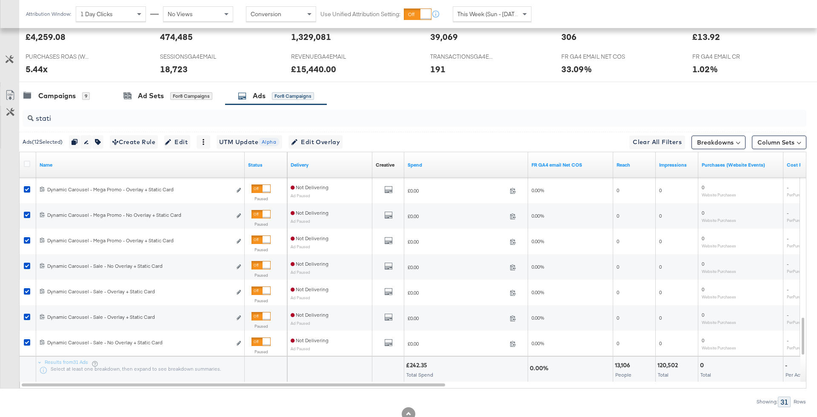
scroll to position [410, 0]
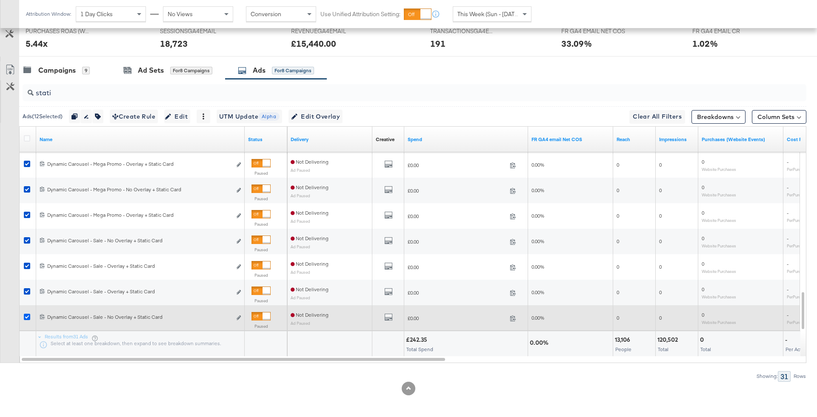
click at [27, 314] on icon at bounding box center [27, 317] width 6 height 6
click at [0, 0] on input "checkbox" at bounding box center [0, 0] width 0 height 0
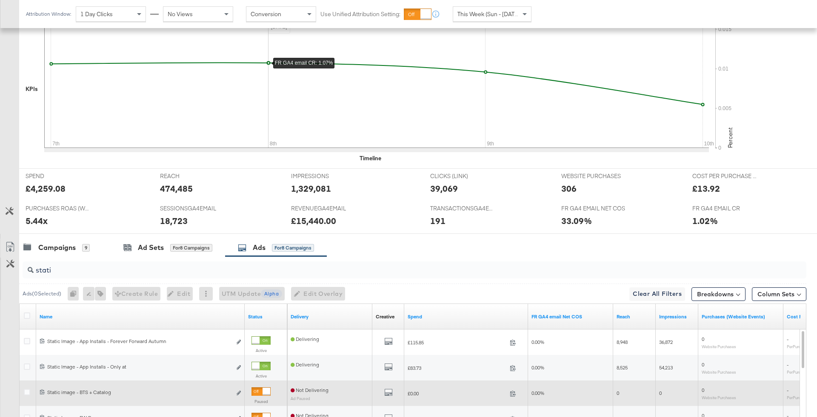
scroll to position [244, 0]
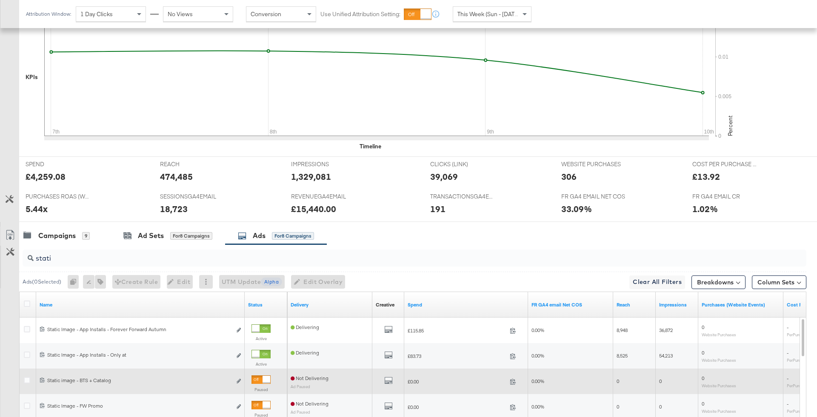
click at [94, 247] on input "stati" at bounding box center [384, 255] width 701 height 17
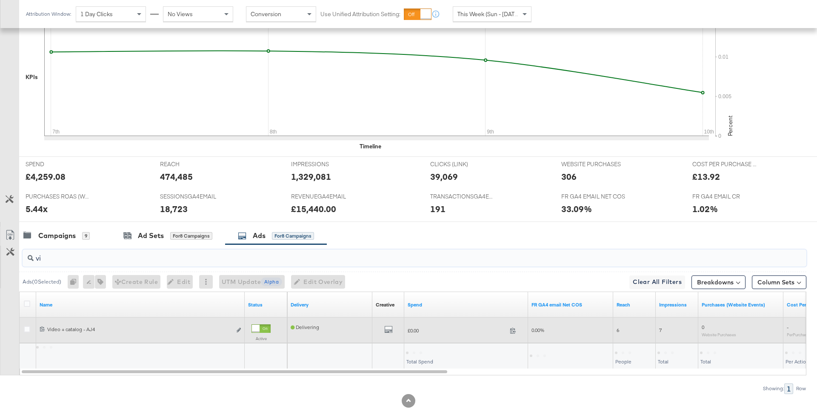
type input "v"
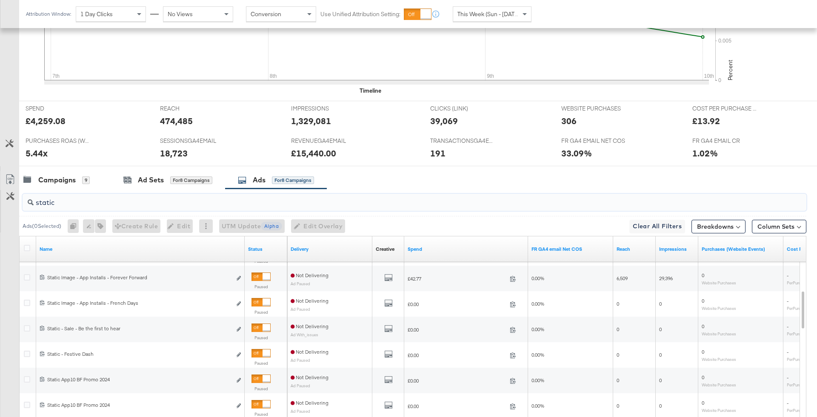
scroll to position [410, 0]
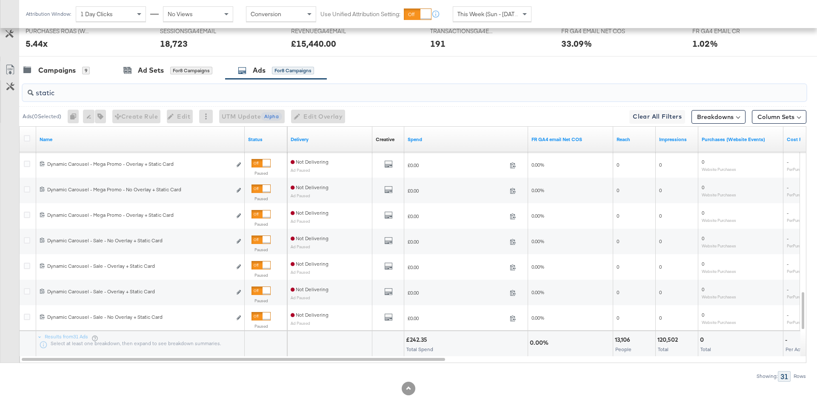
click at [92, 89] on input "static" at bounding box center [384, 89] width 701 height 17
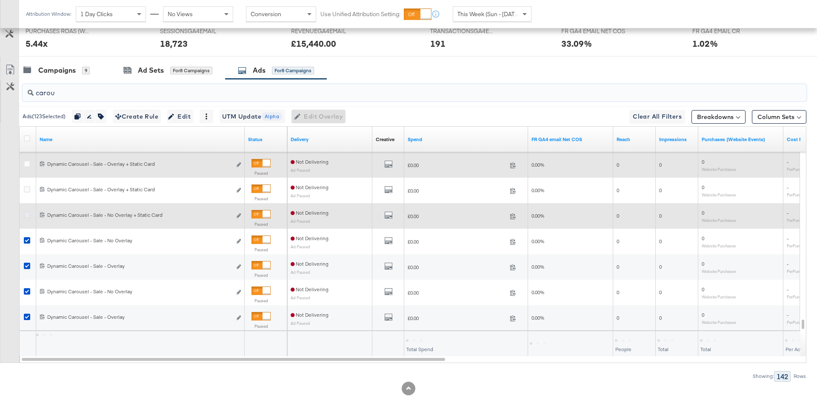
type input "carou"
click at [26, 213] on icon at bounding box center [27, 215] width 6 height 6
click at [0, 0] on input "checkbox" at bounding box center [0, 0] width 0 height 0
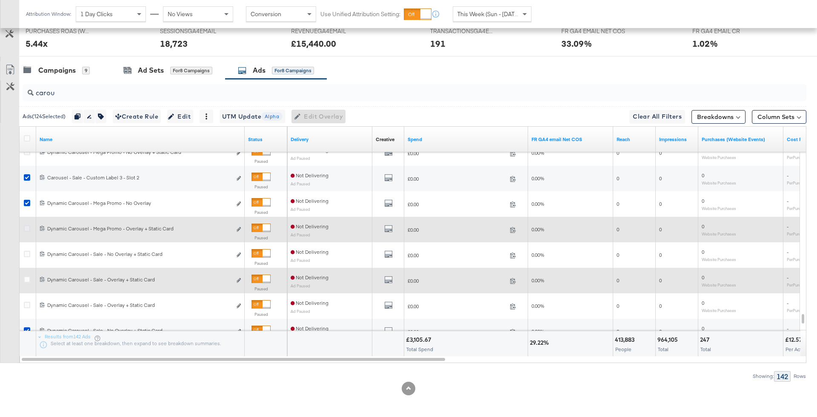
click at [27, 227] on icon at bounding box center [27, 229] width 6 height 6
click at [0, 0] on input "checkbox" at bounding box center [0, 0] width 0 height 0
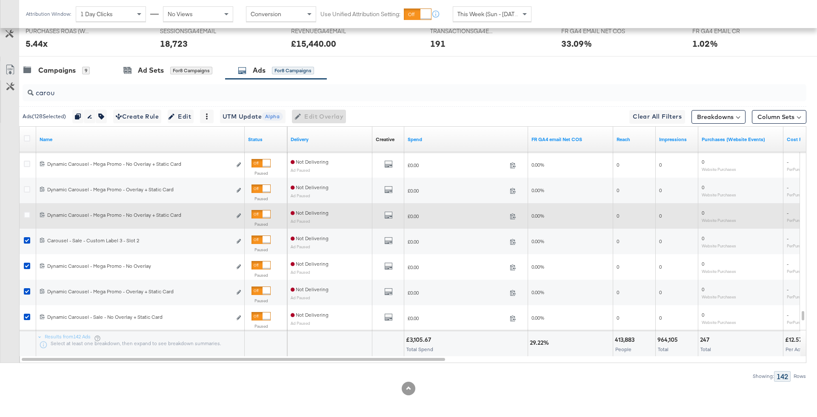
click at [26, 218] on div at bounding box center [28, 216] width 9 height 9
click at [26, 213] on icon at bounding box center [27, 215] width 6 height 6
click at [0, 0] on input "checkbox" at bounding box center [0, 0] width 0 height 0
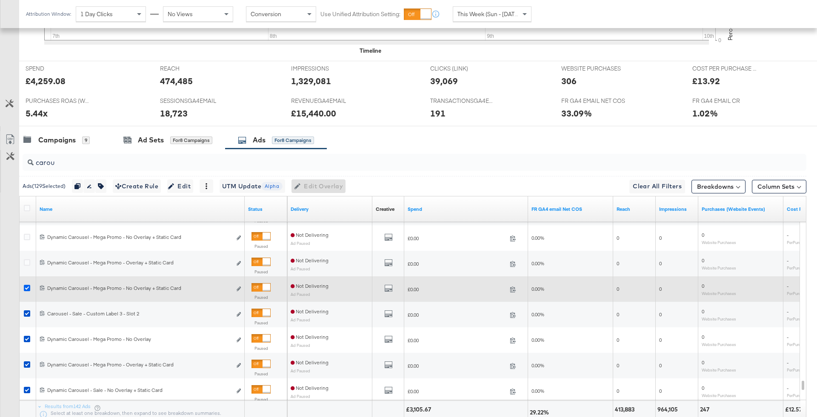
scroll to position [326, 0]
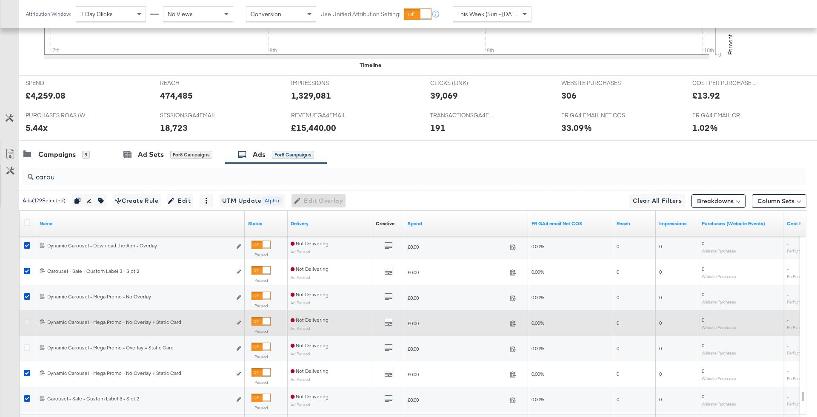
click at [27, 320] on icon at bounding box center [27, 322] width 6 height 6
click at [0, 0] on input "checkbox" at bounding box center [0, 0] width 0 height 0
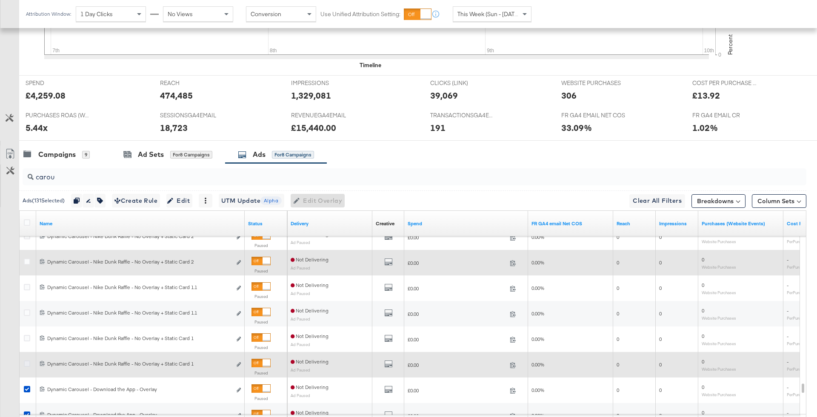
click at [28, 361] on icon at bounding box center [27, 364] width 6 height 6
click at [0, 0] on input "checkbox" at bounding box center [0, 0] width 0 height 0
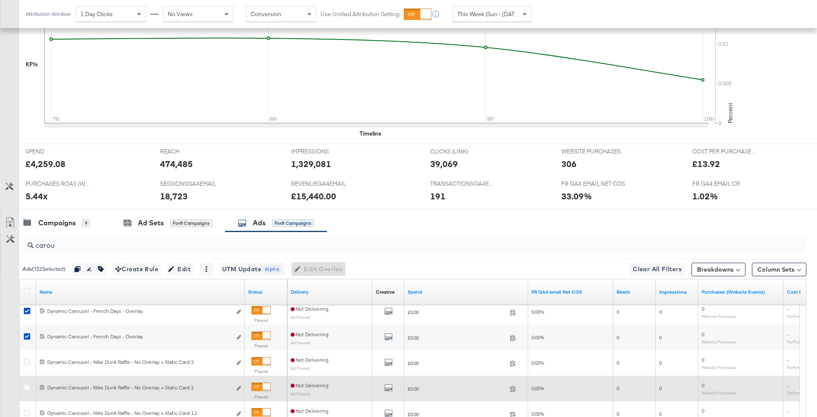
scroll to position [255, 0]
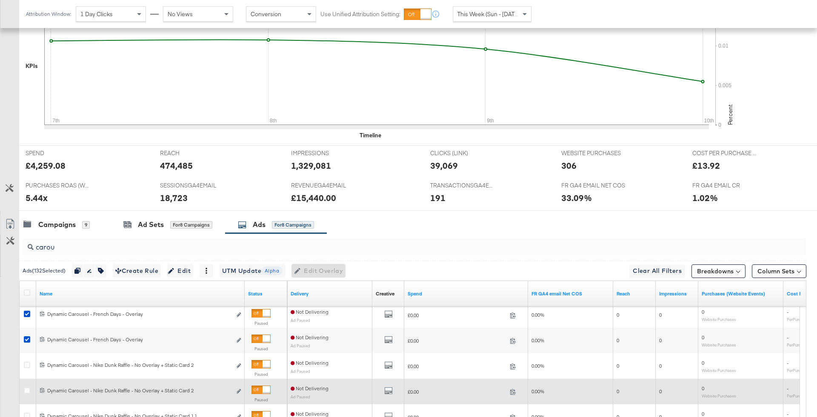
click at [28, 362] on icon at bounding box center [27, 365] width 6 height 6
click at [0, 0] on input "checkbox" at bounding box center [0, 0] width 0 height 0
click at [28, 389] on icon at bounding box center [27, 391] width 6 height 6
click at [0, 0] on input "checkbox" at bounding box center [0, 0] width 0 height 0
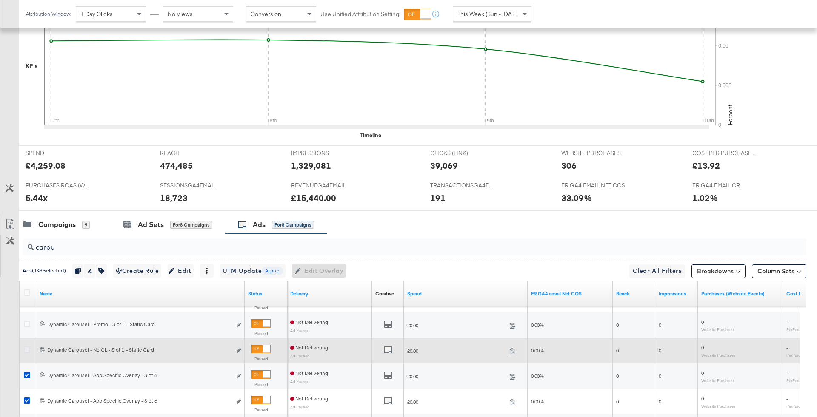
click at [26, 347] on icon at bounding box center [27, 350] width 6 height 6
click at [0, 0] on input "checkbox" at bounding box center [0, 0] width 0 height 0
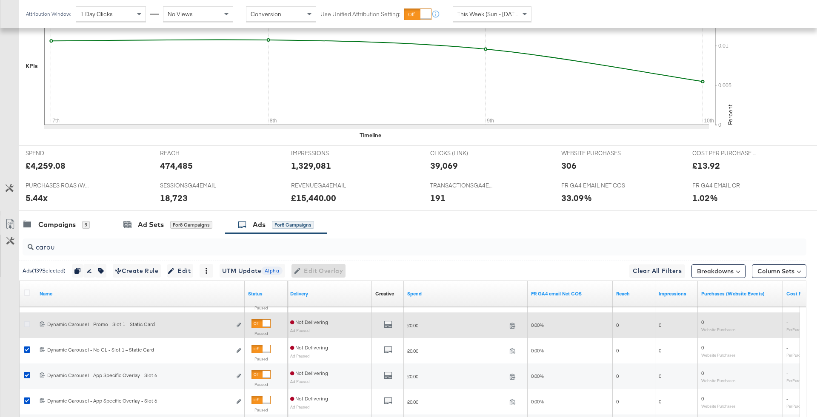
click at [24, 321] on icon at bounding box center [27, 324] width 6 height 6
click at [0, 0] on input "checkbox" at bounding box center [0, 0] width 0 height 0
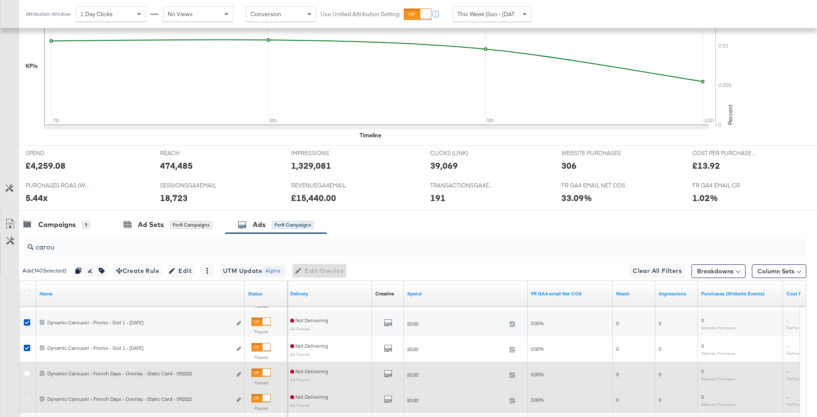
click at [26, 397] on icon at bounding box center [27, 399] width 6 height 6
click at [0, 0] on input "checkbox" at bounding box center [0, 0] width 0 height 0
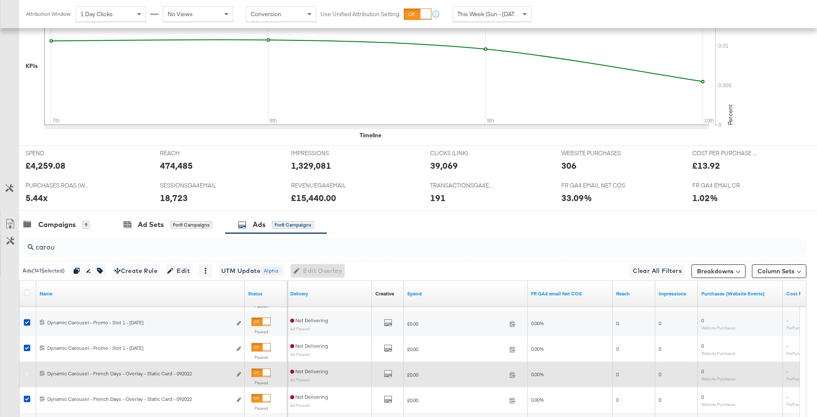
click at [26, 374] on icon at bounding box center [27, 374] width 6 height 6
click at [0, 0] on input "checkbox" at bounding box center [0, 0] width 0 height 0
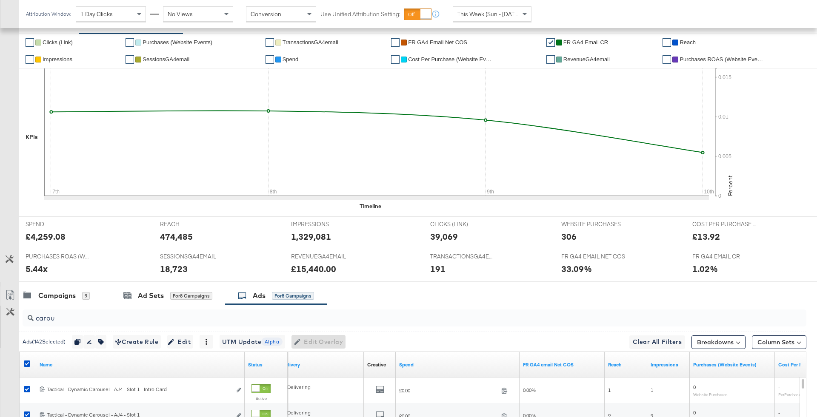
scroll to position [180, 0]
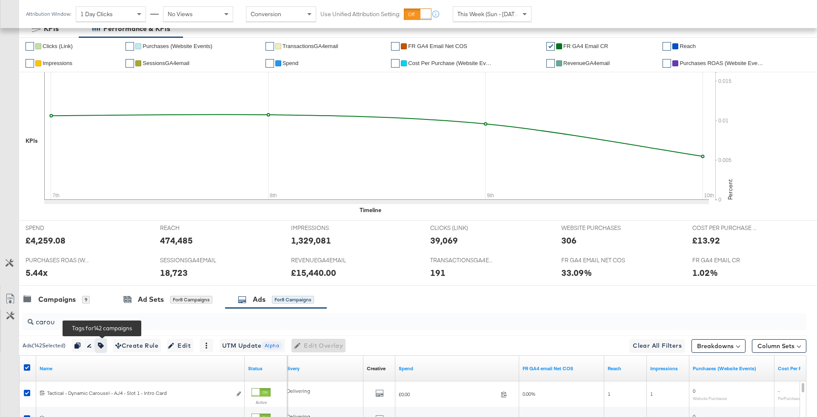
click at [104, 344] on icon "button" at bounding box center [101, 346] width 6 height 6
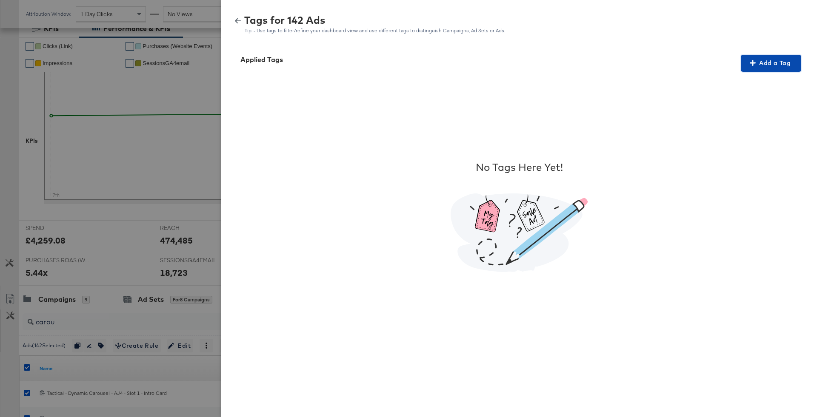
click at [776, 58] on span "Add a Tag" at bounding box center [771, 63] width 54 height 11
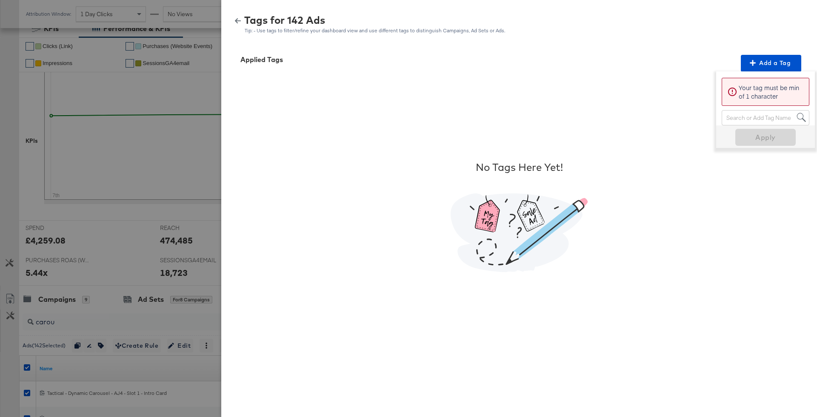
click at [749, 118] on div "Search or Add Tag Name" at bounding box center [765, 118] width 87 height 14
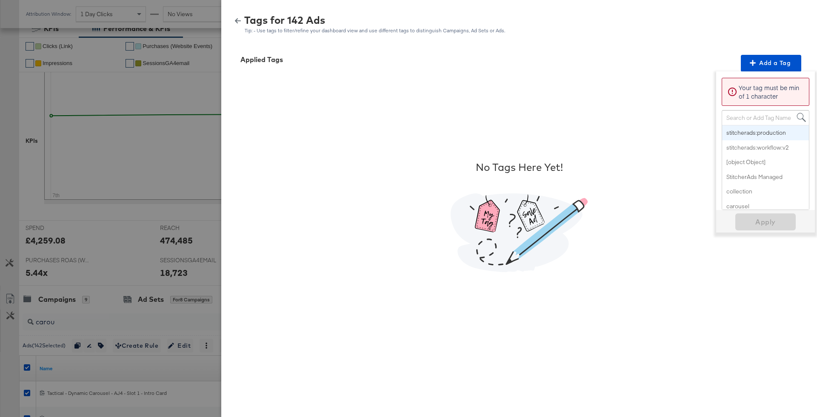
paste input "Multi-Image + Price Strike"
type input "Multi-Image + Price Strike"
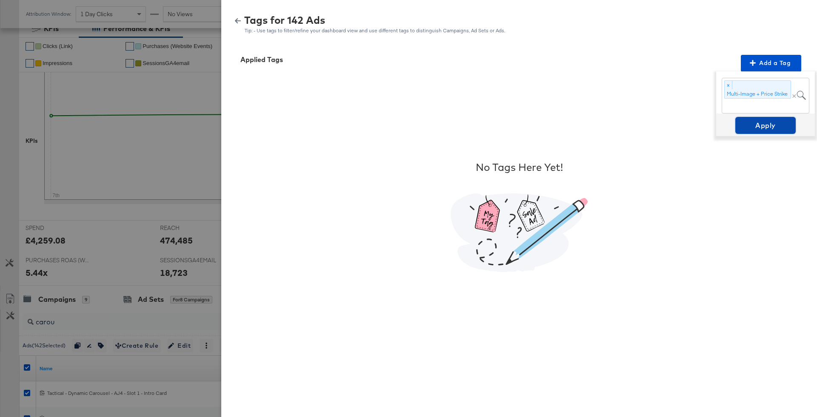
click at [750, 128] on span "Apply" at bounding box center [766, 126] width 54 height 12
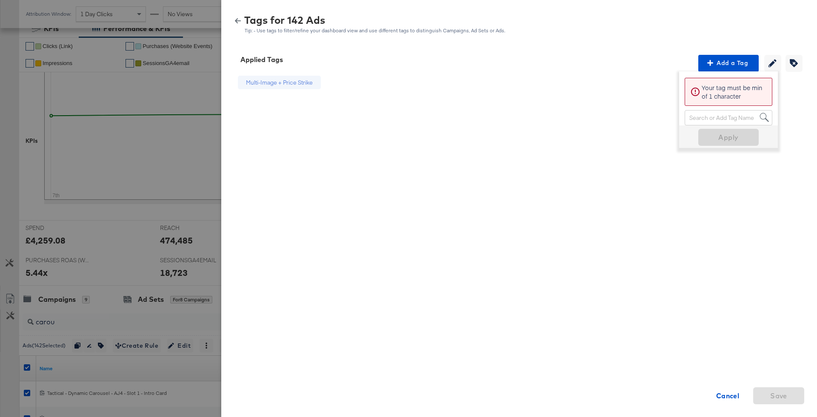
click at [239, 20] on icon "button" at bounding box center [238, 20] width 6 height 5
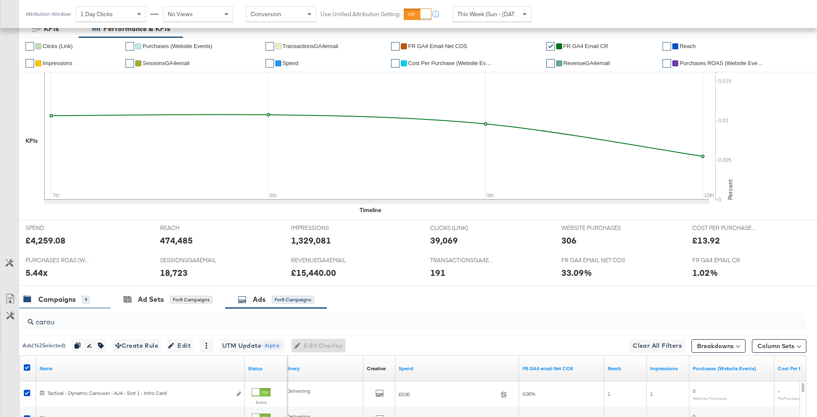
click at [85, 296] on div "9" at bounding box center [86, 300] width 8 height 8
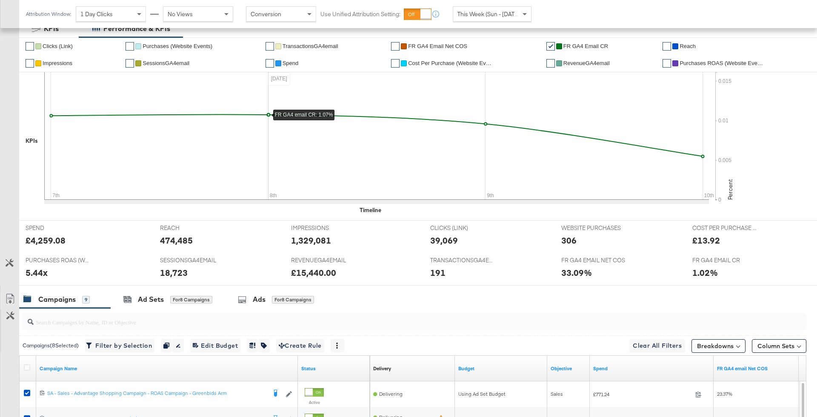
scroll to position [0, 0]
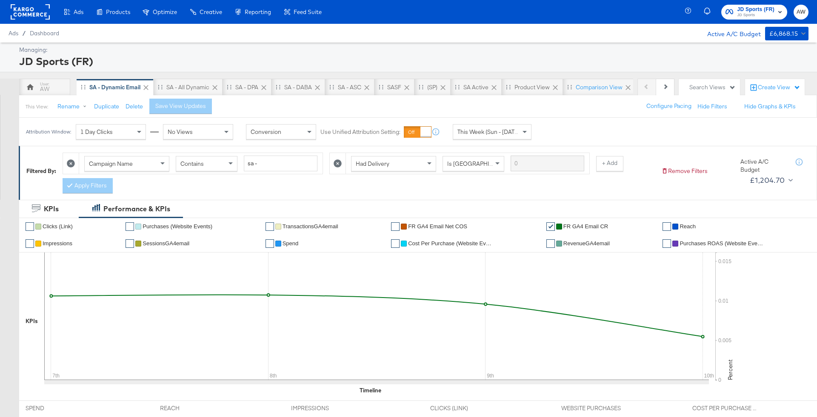
click at [272, 173] on div "Campaign Name Contains sa - Had Delivery Is Greater Than + Add Apply Filters" at bounding box center [359, 171] width 592 height 45
click at [216, 160] on div "Contains" at bounding box center [206, 164] width 61 height 14
type input "doe"
click at [97, 178] on button "Apply Filters" at bounding box center [88, 185] width 50 height 15
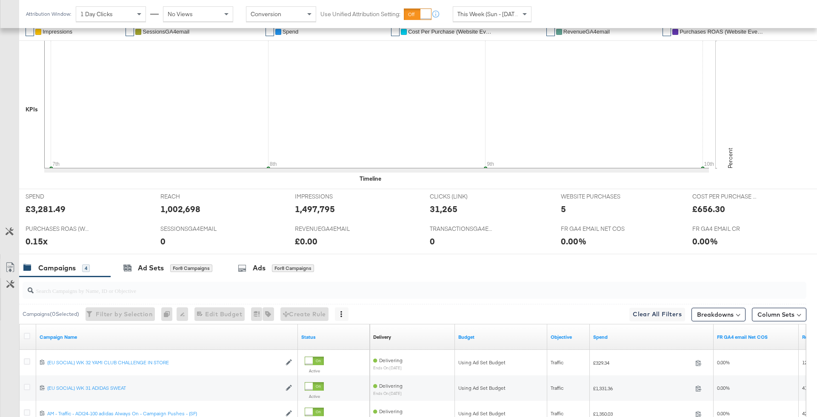
scroll to position [333, 0]
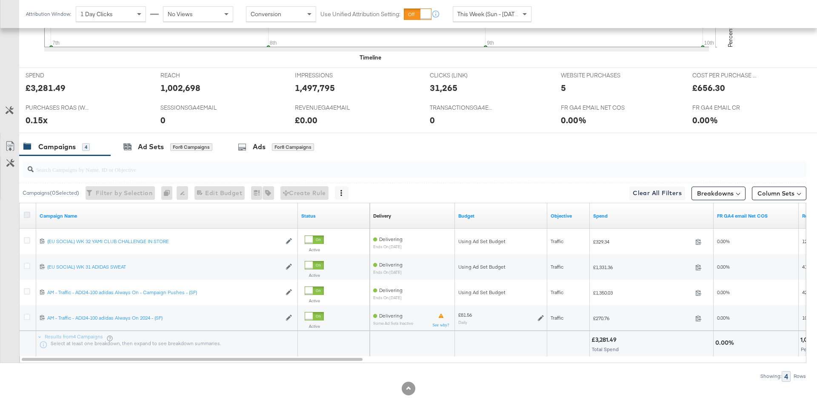
click at [26, 216] on icon at bounding box center [27, 215] width 6 height 6
click at [0, 0] on input "checkbox" at bounding box center [0, 0] width 0 height 0
click at [246, 150] on div "Ads for 4 Campaigns" at bounding box center [276, 147] width 76 height 10
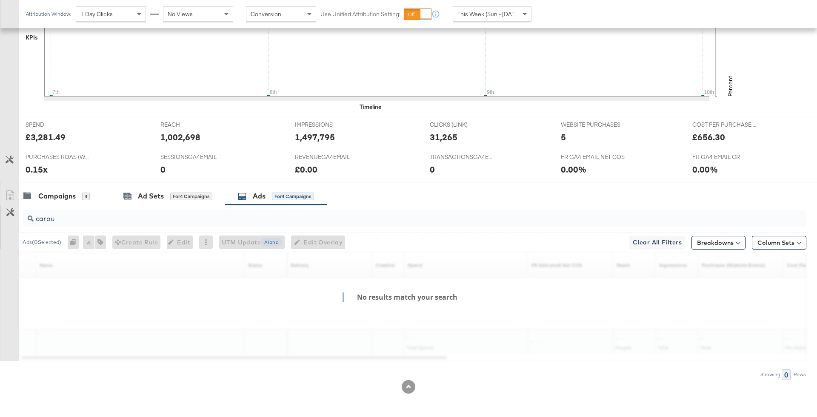
scroll to position [282, 0]
click at [175, 215] on input "carou" at bounding box center [384, 217] width 701 height 17
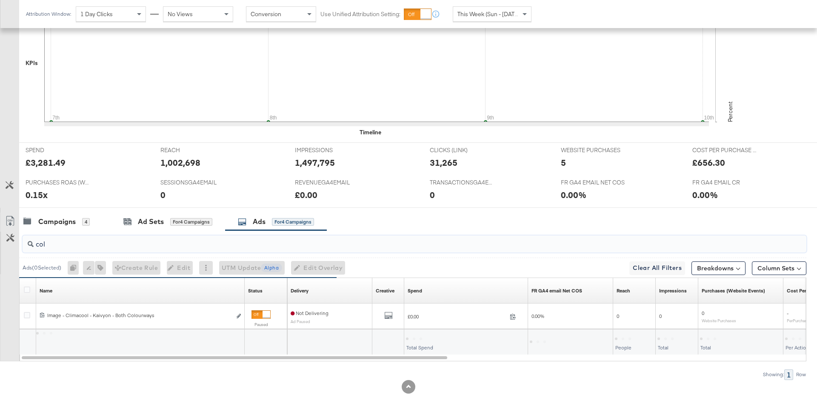
scroll to position [257, 0]
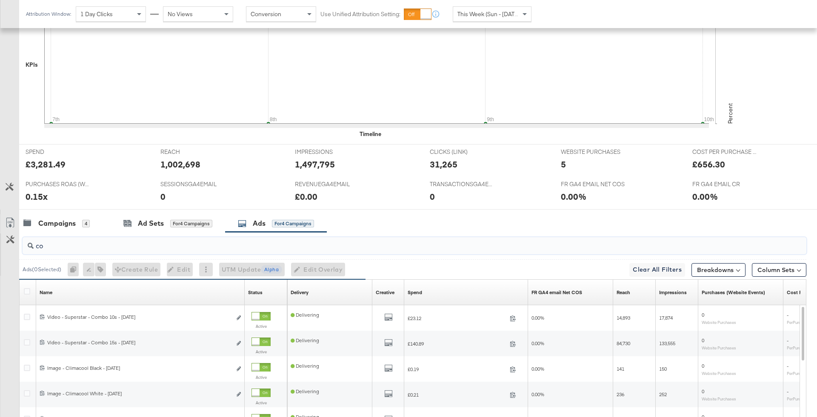
type input "c"
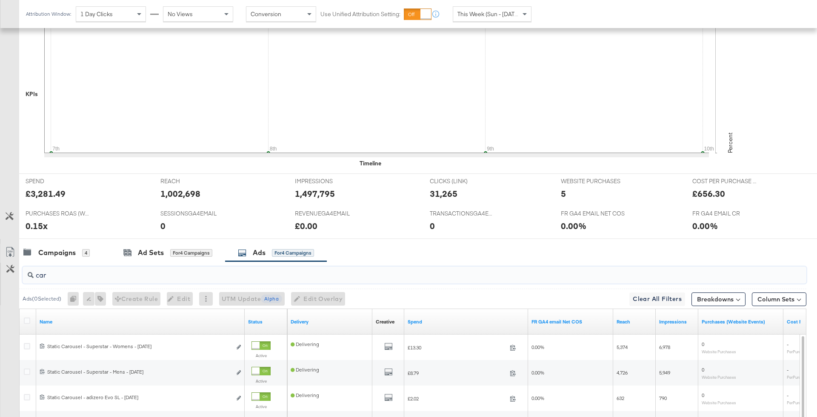
scroll to position [265, 0]
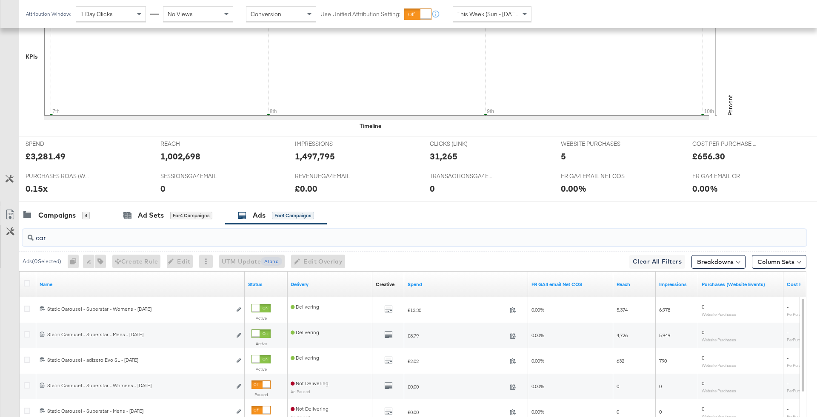
type input "car"
click at [67, 249] on div "car" at bounding box center [412, 237] width 787 height 27
click at [65, 239] on input "car" at bounding box center [384, 234] width 701 height 17
click at [61, 216] on div "Campaigns" at bounding box center [56, 216] width 37 height 10
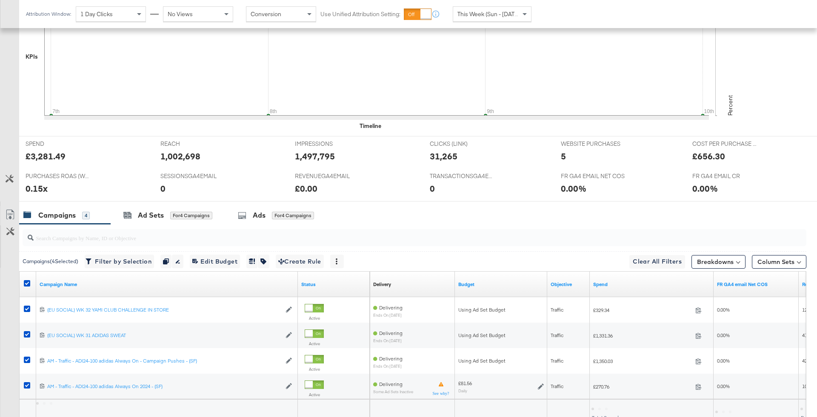
click at [29, 277] on div at bounding box center [28, 284] width 16 height 15
click at [29, 282] on icon at bounding box center [27, 283] width 6 height 6
click at [0, 0] on input "checkbox" at bounding box center [0, 0] width 0 height 0
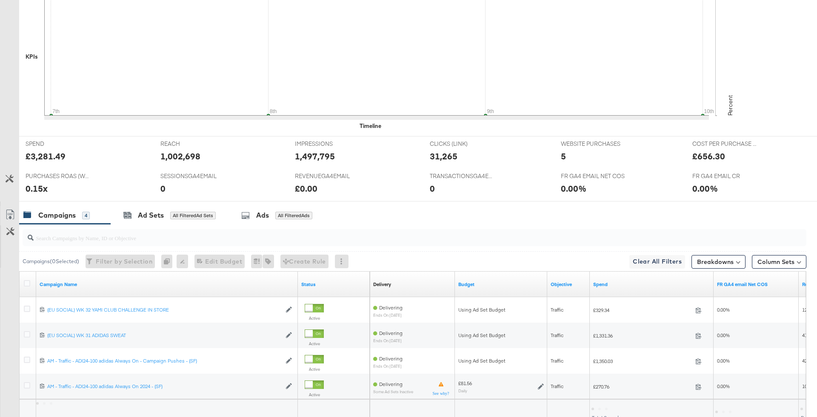
scroll to position [0, 0]
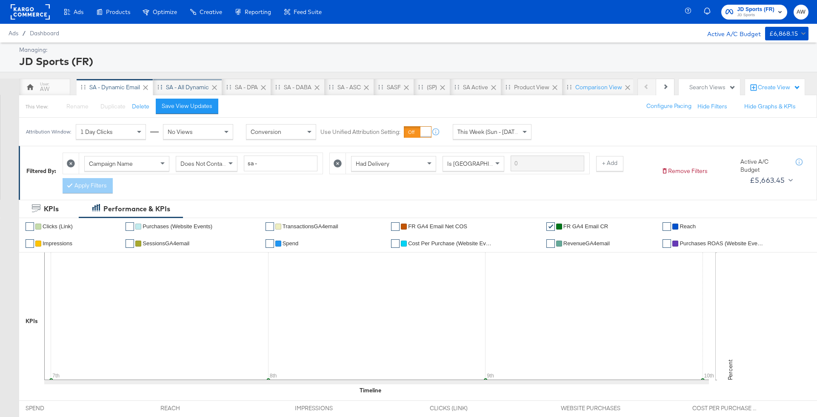
click at [188, 82] on div "SA - All Dynamic" at bounding box center [187, 87] width 69 height 17
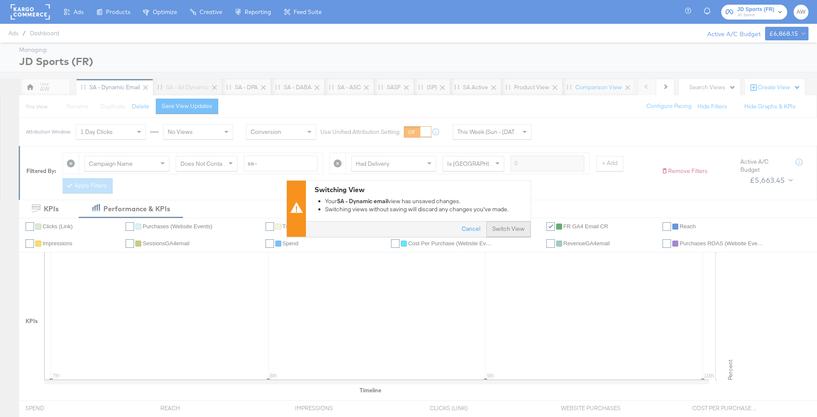
click at [503, 226] on button "Switch View" at bounding box center [508, 229] width 44 height 15
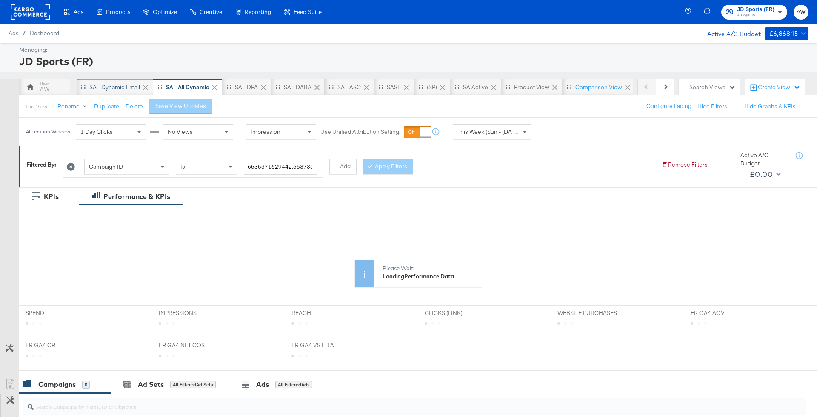
click at [128, 82] on div "SA - Dynamic email" at bounding box center [115, 87] width 77 height 17
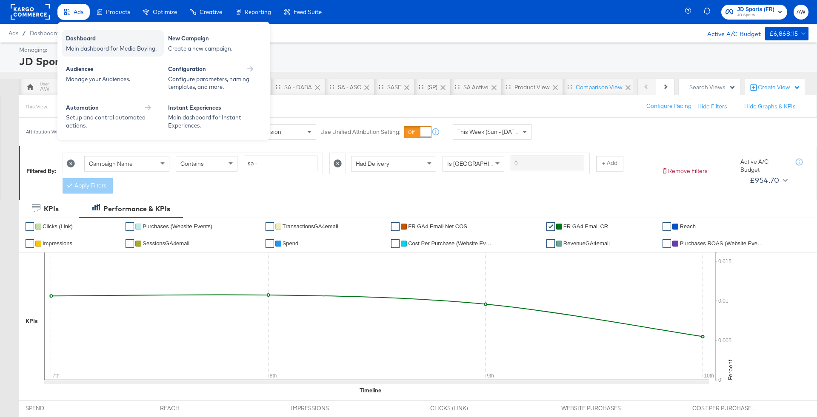
click at [97, 46] on div "Main dashboard for Media Buying." at bounding box center [113, 49] width 94 height 8
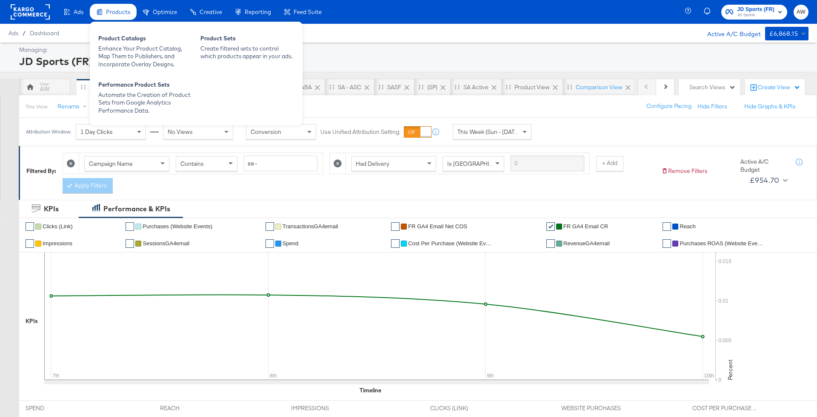
click at [112, 14] on span "Products" at bounding box center [118, 12] width 24 height 7
click at [122, 39] on div "Product Catalogs" at bounding box center [145, 39] width 94 height 10
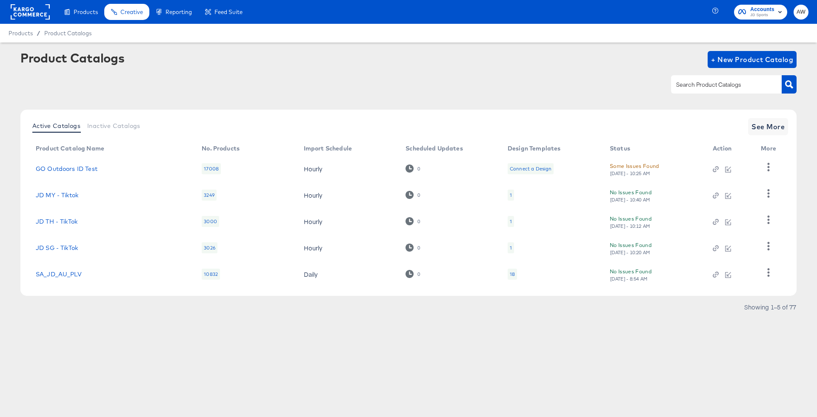
click at [701, 91] on div at bounding box center [726, 84] width 111 height 18
type input "fr"
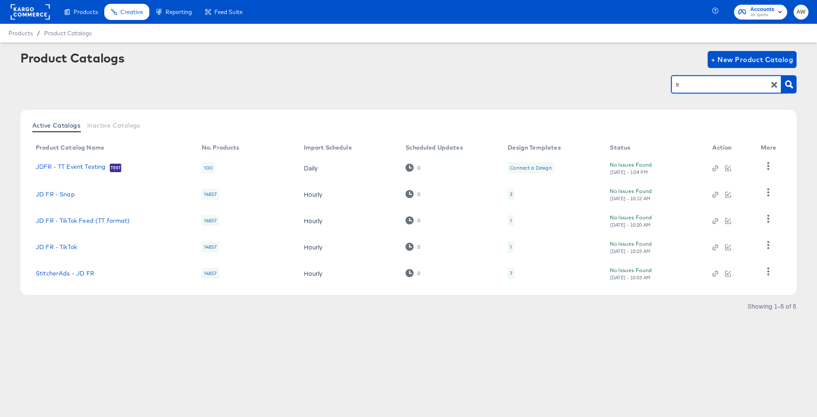
click at [106, 264] on td "StitcherAds - JD FR" at bounding box center [112, 273] width 166 height 26
click at [90, 269] on td "StitcherAds - JD FR" at bounding box center [112, 273] width 166 height 26
click at [90, 272] on link "StitcherAds - JD FR" at bounding box center [65, 273] width 58 height 7
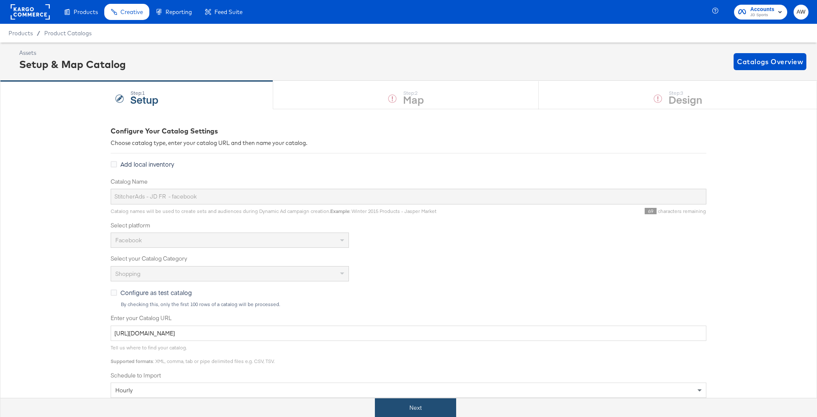
click at [420, 406] on button "Next" at bounding box center [415, 408] width 81 height 19
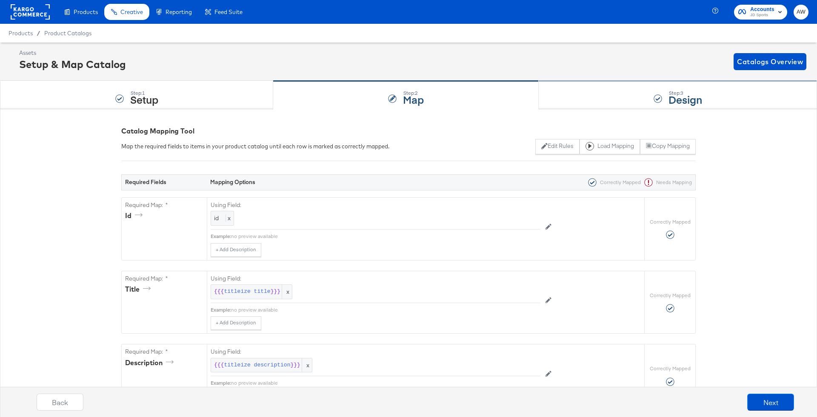
click at [608, 94] on div "Step: 3 Design" at bounding box center [678, 95] width 278 height 28
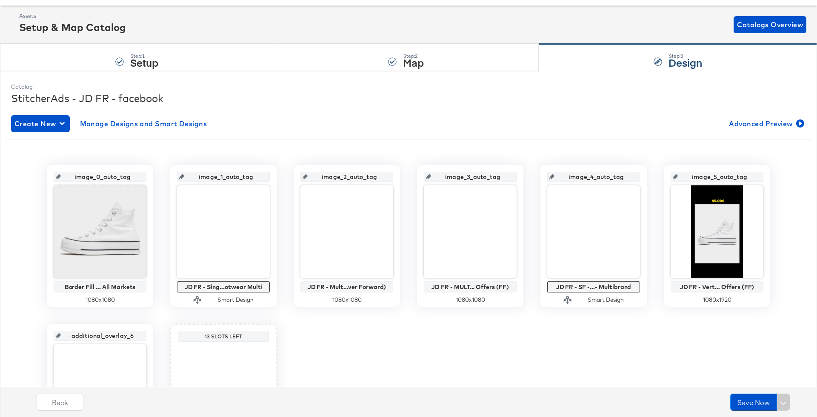
scroll to position [99, 0]
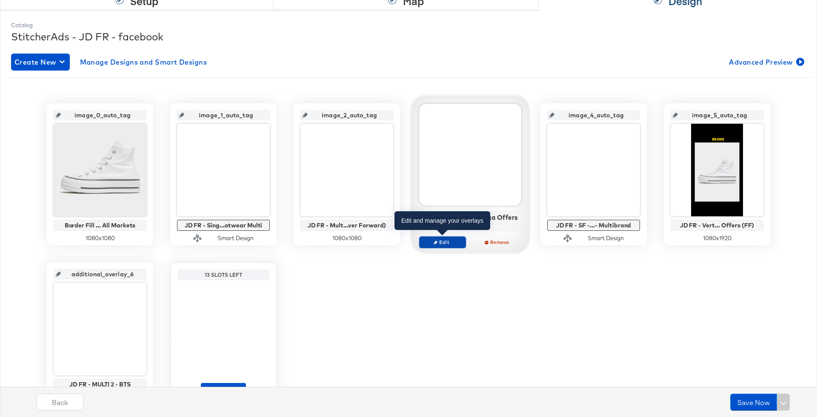
click at [451, 244] on span "Edit" at bounding box center [442, 242] width 39 height 6
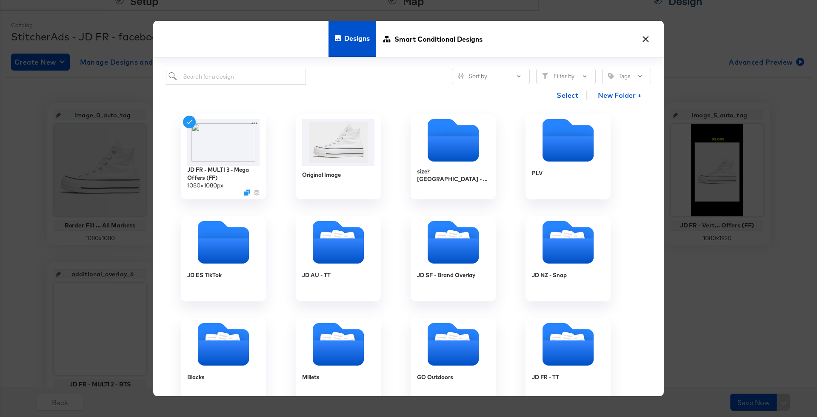
click at [643, 42] on button "×" at bounding box center [645, 36] width 15 height 15
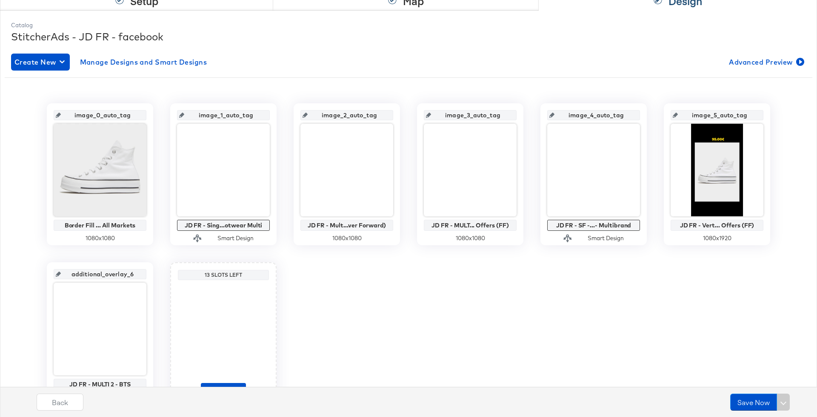
click at [228, 114] on input "image_1_auto_tag" at bounding box center [225, 111] width 83 height 23
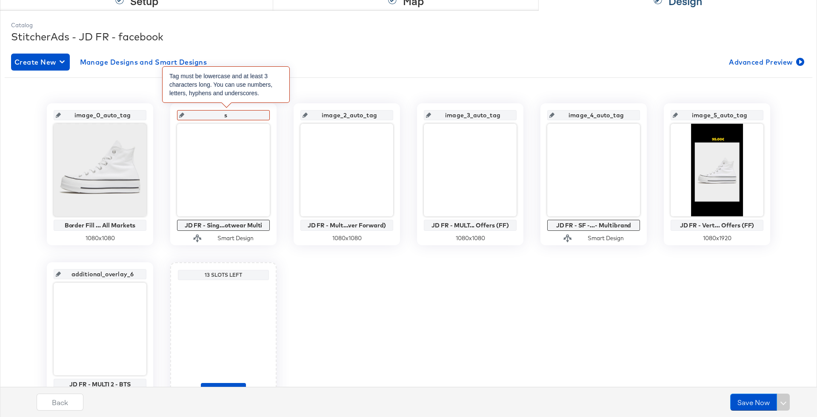
type input "si"
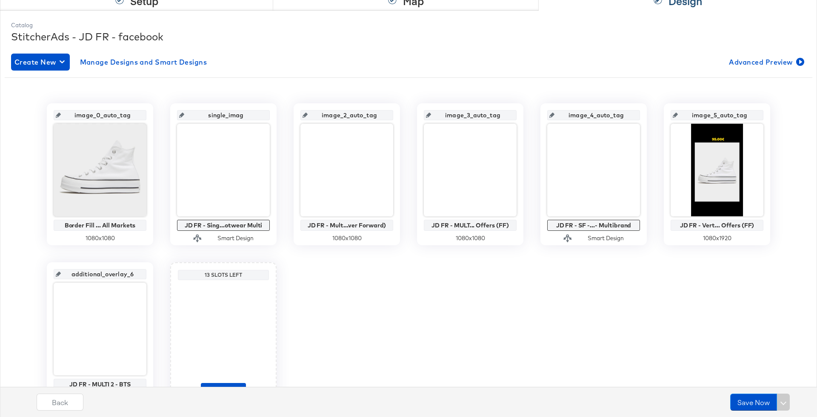
type input "single_image"
click at [349, 114] on input "image_2_auto_tag" at bounding box center [349, 111] width 83 height 23
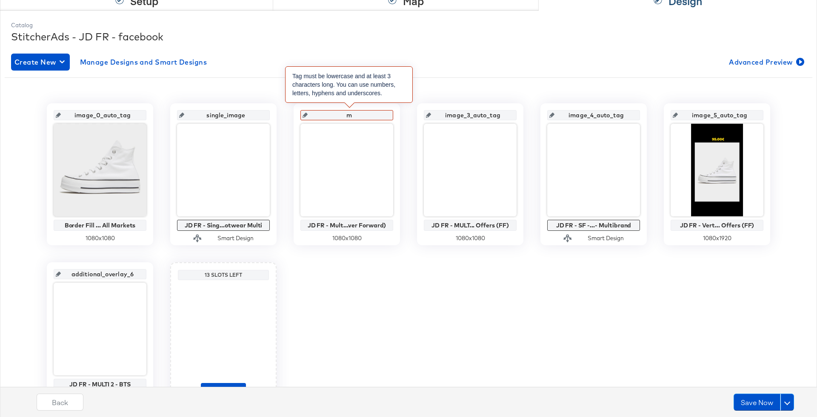
type input "mu"
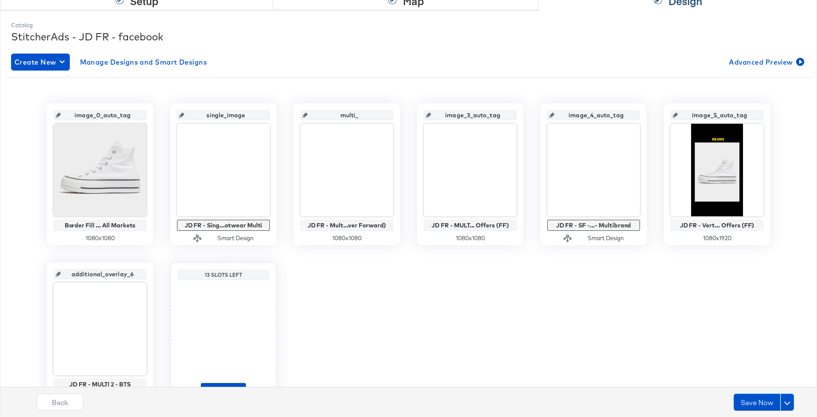
type input "multi_2"
click at [469, 114] on input "image_3_auto_tag" at bounding box center [472, 111] width 83 height 23
type input "multi_3"
click at [640, 116] on div "image_4_auto_tag JD FR - SF -...- Multibrand Smart Design" at bounding box center [593, 174] width 106 height 142
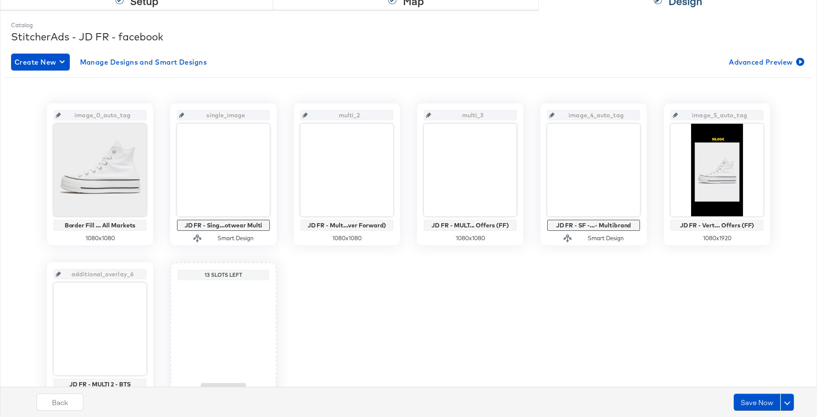
click at [640, 116] on div "image_4_auto_tag JD FR - SF -...- Multibrand Smart Design" at bounding box center [593, 174] width 106 height 142
click at [622, 113] on input "image_4_auto_tag" at bounding box center [596, 111] width 83 height 23
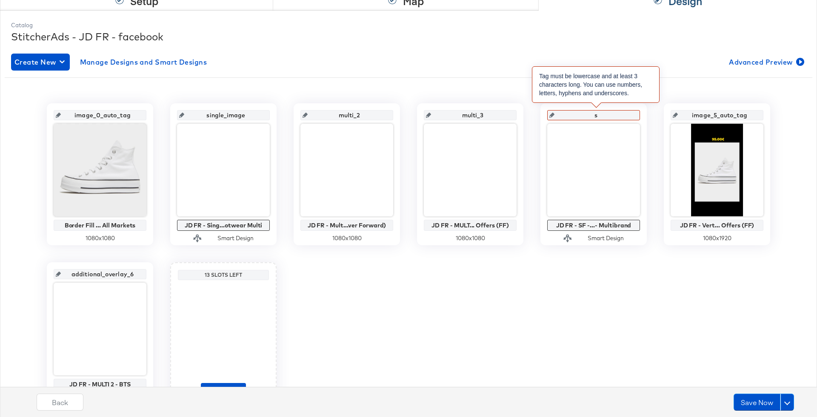
type input "su"
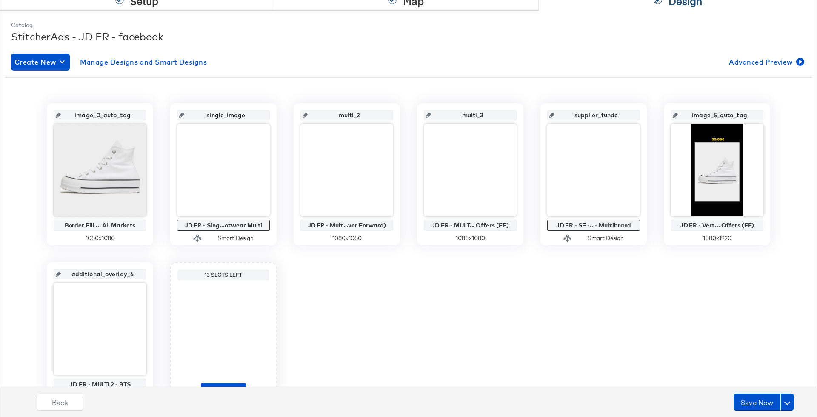
type input "supplier_funded"
click at [734, 113] on input "image_5_auto_tag" at bounding box center [719, 111] width 83 height 23
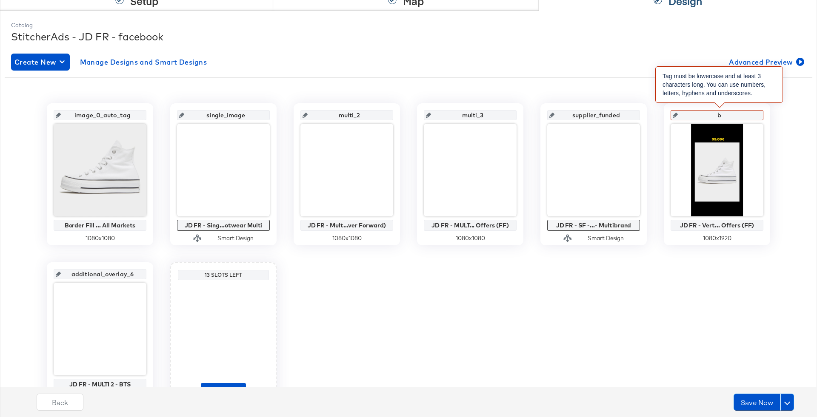
type input "ba"
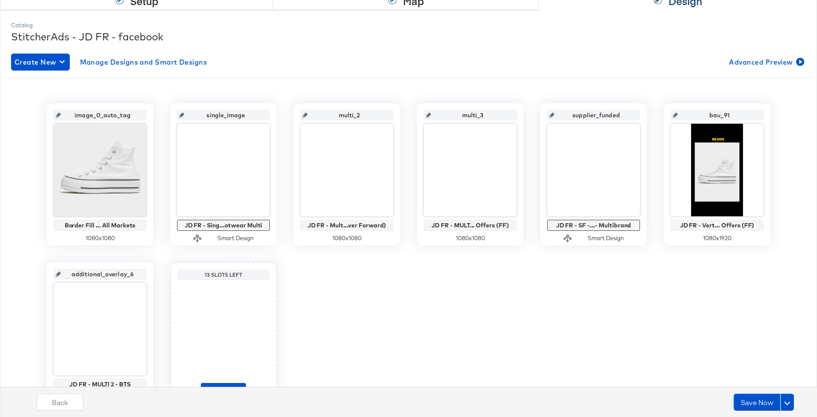
type input "bau_916"
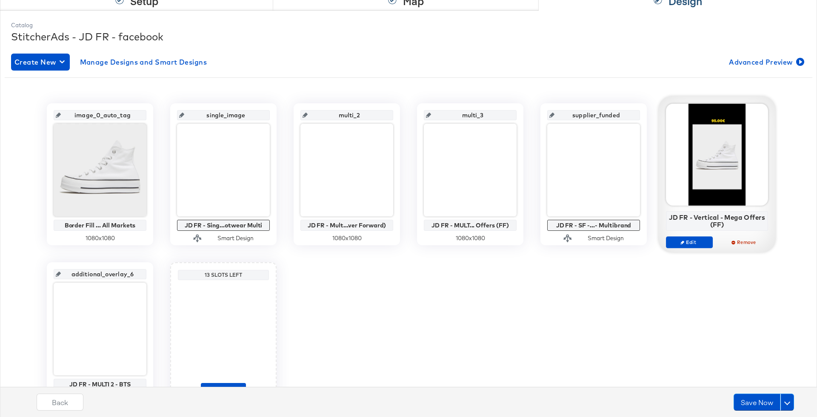
click at [697, 268] on div "image_0_auto_tag Border Fill ... All Markets 1080 x 1080 single_image JD FR - S…" at bounding box center [409, 253] width 808 height 301
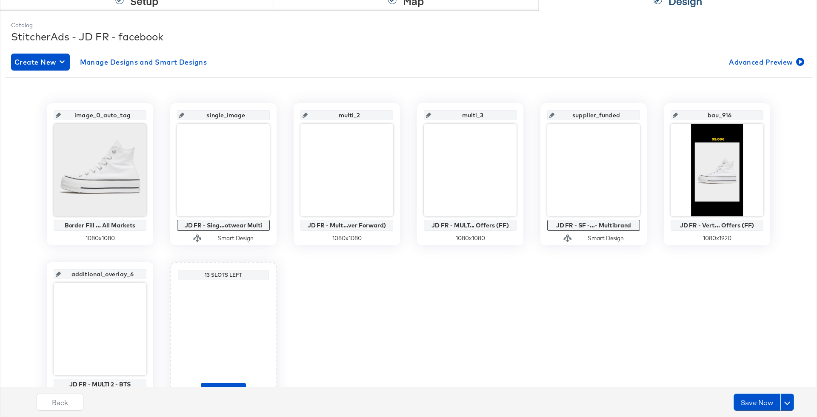
scroll to position [147, 0]
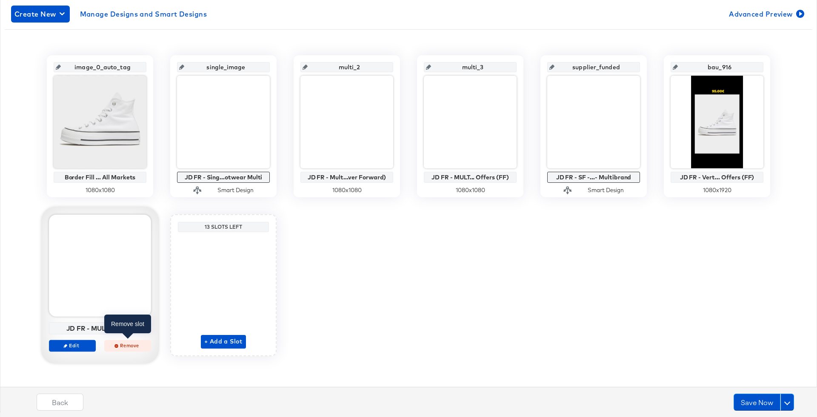
click at [126, 348] on span "Remove" at bounding box center [127, 346] width 39 height 6
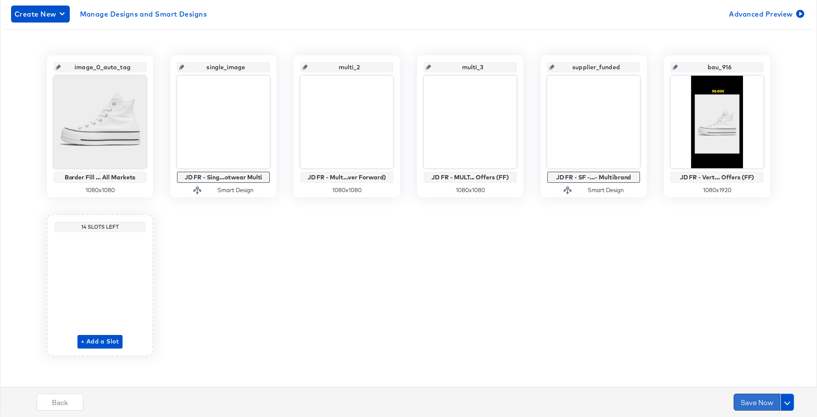
click at [742, 400] on button "Save Now" at bounding box center [757, 402] width 47 height 17
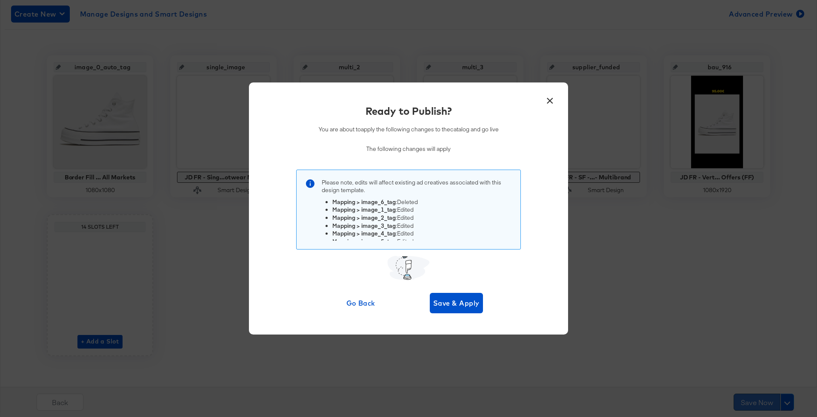
scroll to position [0, 0]
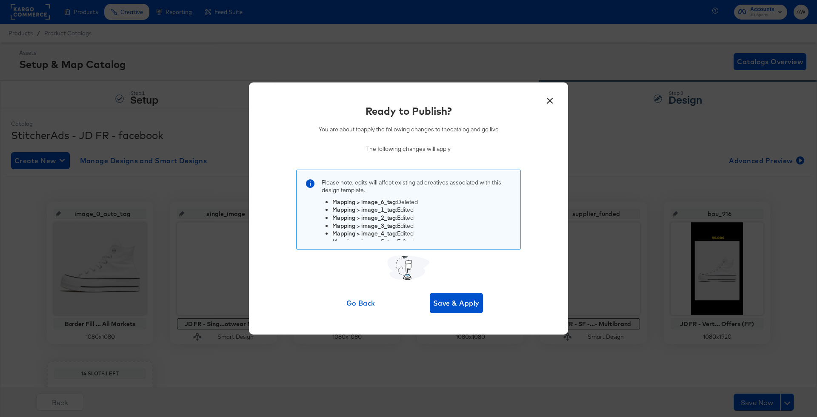
click at [471, 314] on div "× Ready to Publish? You are about to apply the following changes to the catalog…" at bounding box center [408, 209] width 319 height 252
click at [464, 305] on span "Save & Apply" at bounding box center [456, 303] width 46 height 12
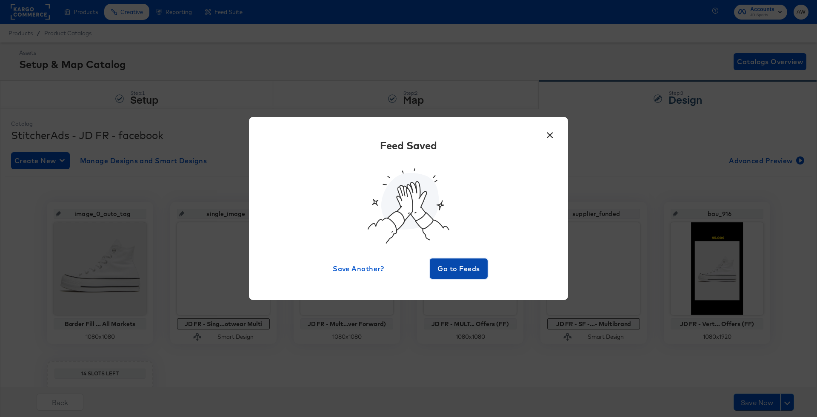
click at [473, 263] on span "Go to Feeds" at bounding box center [458, 269] width 51 height 12
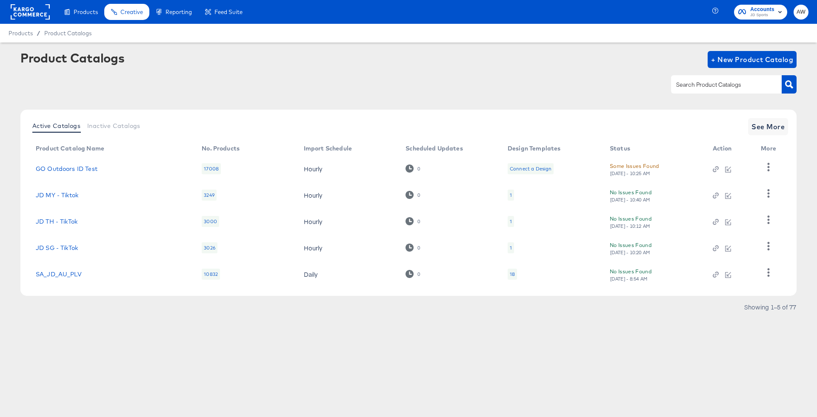
click at [712, 84] on input "text" at bounding box center [720, 85] width 91 height 10
type input "th"
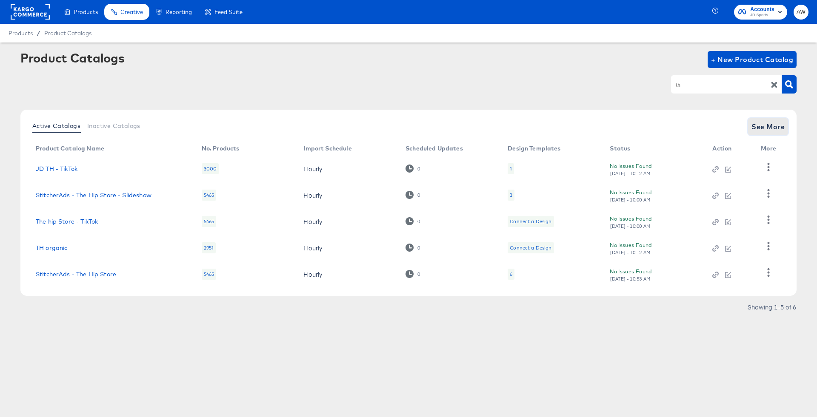
click at [773, 127] on span "See More" at bounding box center [768, 127] width 33 height 12
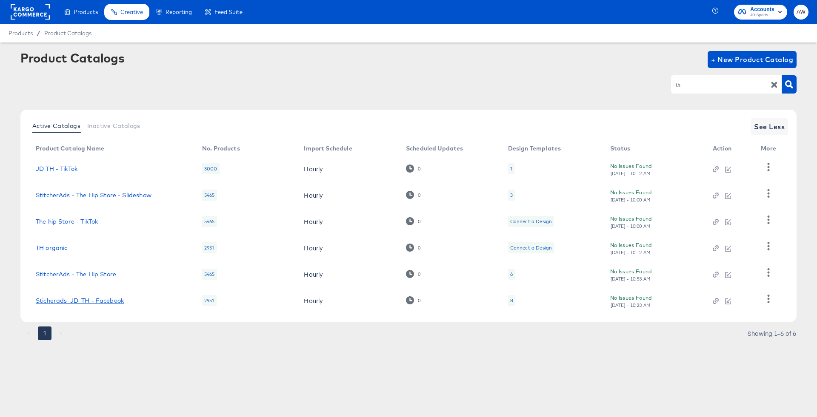
click at [121, 301] on link "Sticherads_JD_TH - Facebook" at bounding box center [80, 300] width 88 height 7
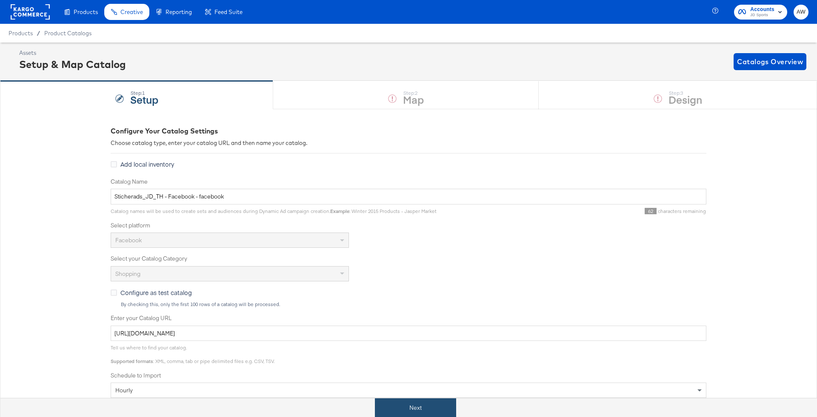
click at [423, 399] on button "Next" at bounding box center [415, 408] width 81 height 19
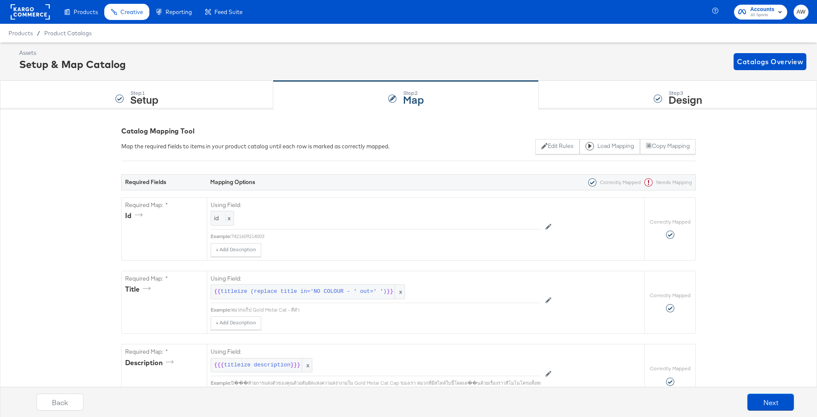
click at [585, 101] on div "Step: 3 Design" at bounding box center [678, 95] width 278 height 28
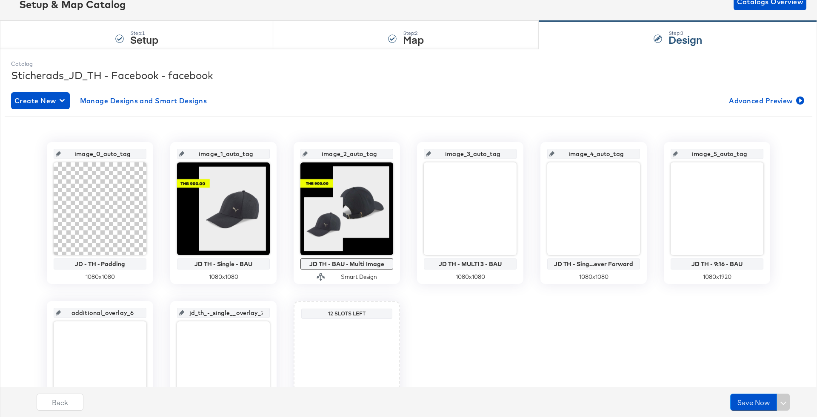
scroll to position [64, 0]
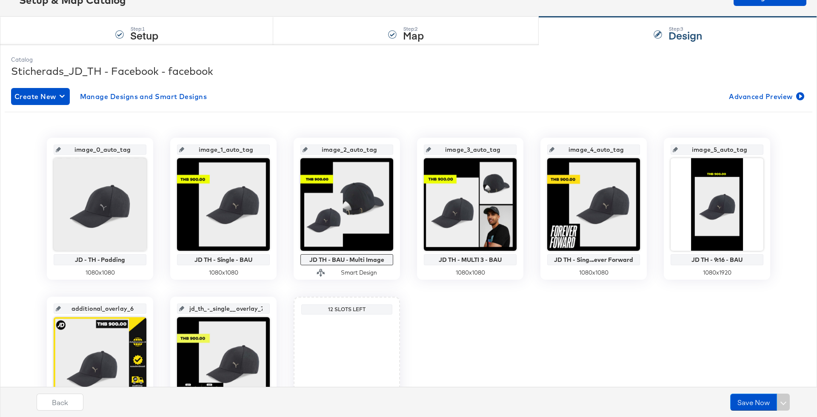
click at [236, 153] on input "image_1_auto_tag" at bounding box center [225, 146] width 83 height 23
type input "si"
type input "single_image"
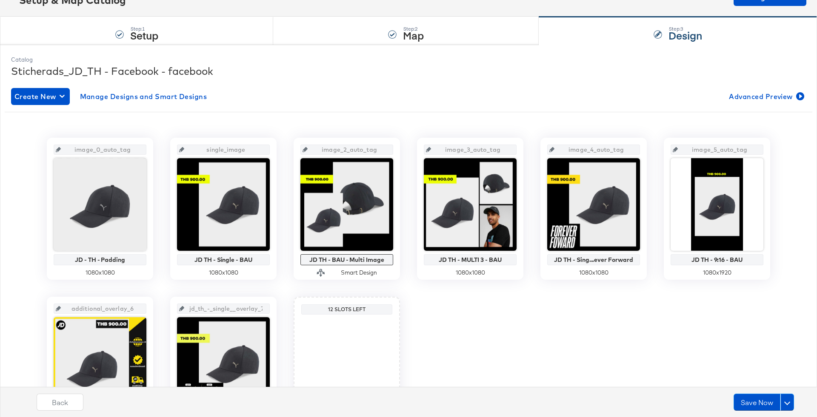
click at [363, 150] on input "image_2_auto_tag" at bounding box center [349, 146] width 83 height 23
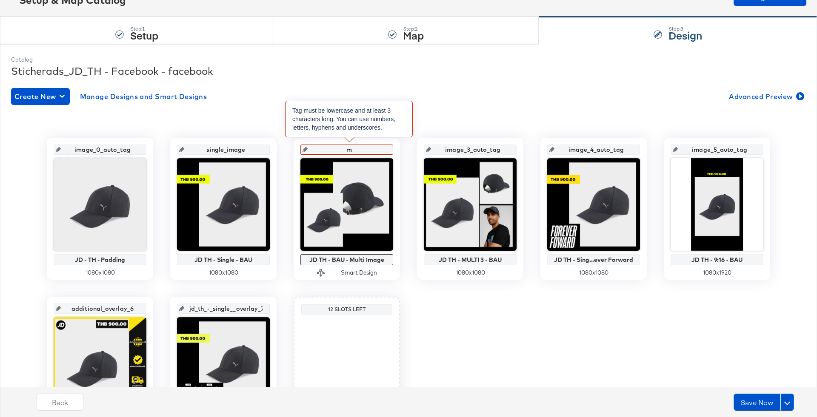
type input "mu"
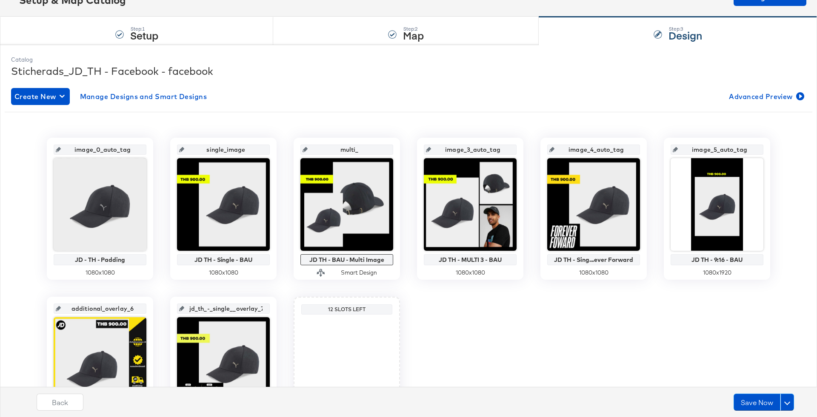
type input "multi_2"
click at [476, 149] on input "image_3_auto_tag" at bounding box center [472, 146] width 83 height 23
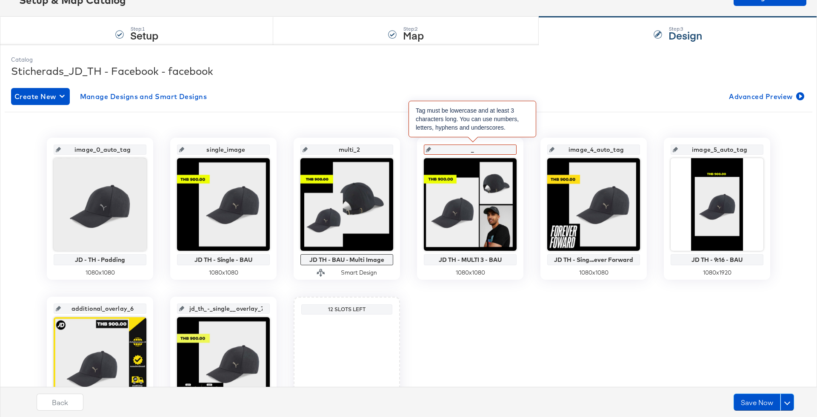
type input "_m"
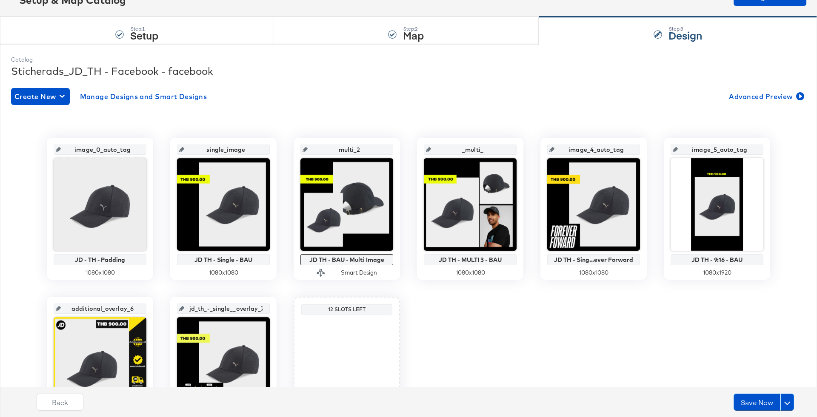
type input "_multi_3"
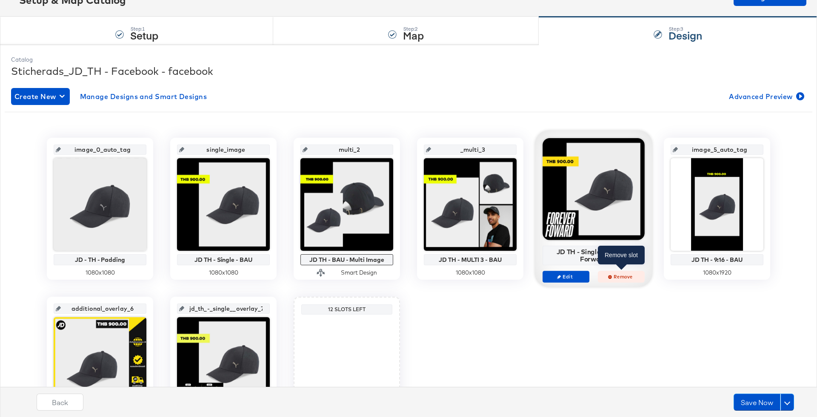
click at [618, 274] on span "Remove" at bounding box center [621, 277] width 39 height 6
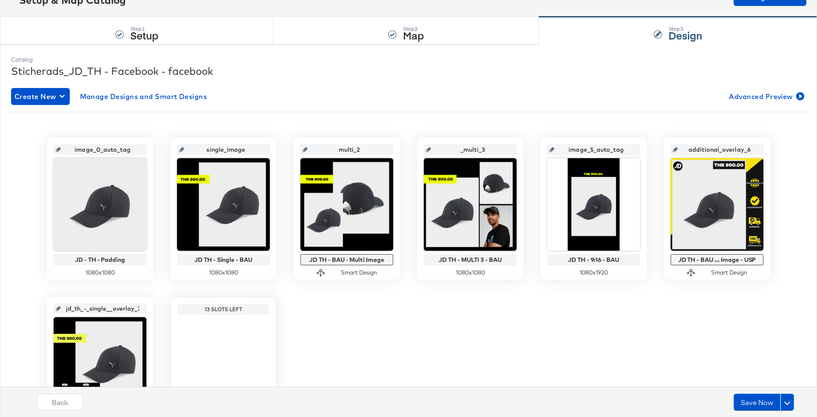
click at [602, 149] on input "image_5_auto_tag" at bounding box center [596, 146] width 83 height 23
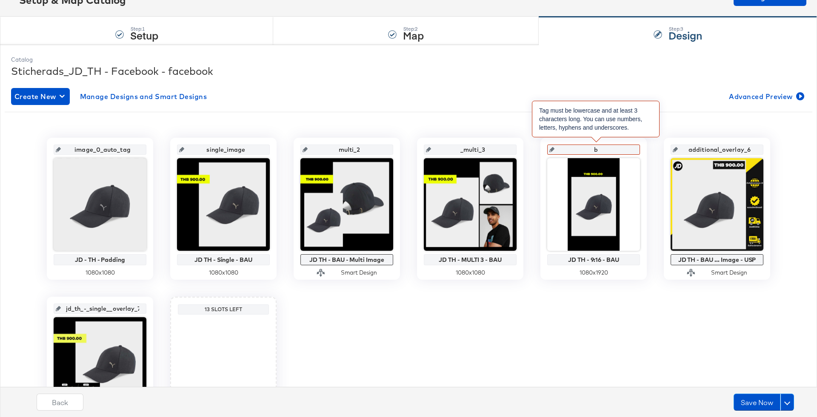
type input "ba"
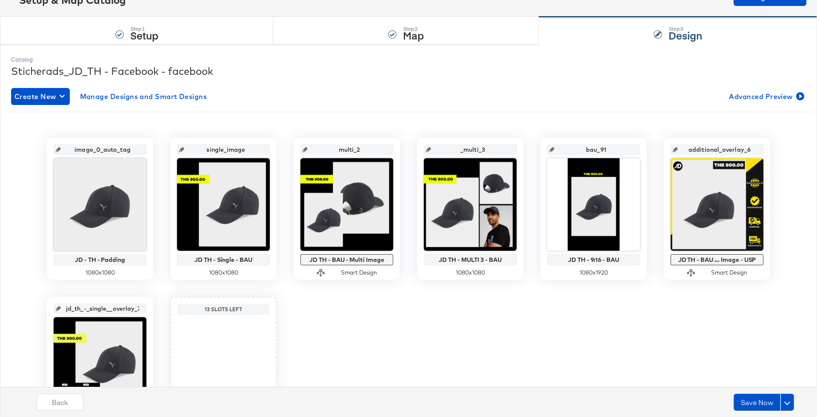
type input "bau_916"
click at [635, 312] on div "image_0_auto_tag JD - TH - Padding 1080 x 1080 single_image JD TH - Single - BA…" at bounding box center [409, 288] width 808 height 301
click at [729, 137] on input "additional_overlay_6" at bounding box center [719, 146] width 83 height 23
click at [409, 377] on div "image_0_auto_tag JD - TH - Padding 1080 x 1080 single_image JD TH - Single - BA…" at bounding box center [409, 288] width 808 height 301
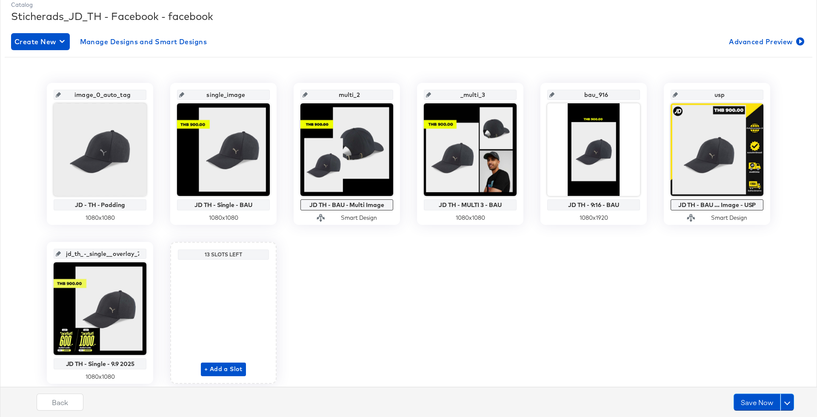
scroll to position [128, 0]
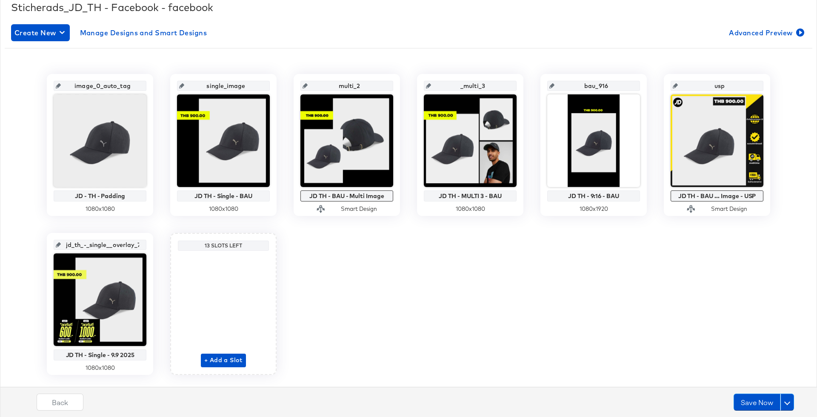
click at [114, 244] on input "jd_th_-_single__overlay_7" at bounding box center [102, 241] width 83 height 23
type input "promo"
click at [374, 294] on div "image_0_auto_tag JD - TH - Padding 1080 x 1080 single_image JD TH - Single - BA…" at bounding box center [409, 224] width 808 height 301
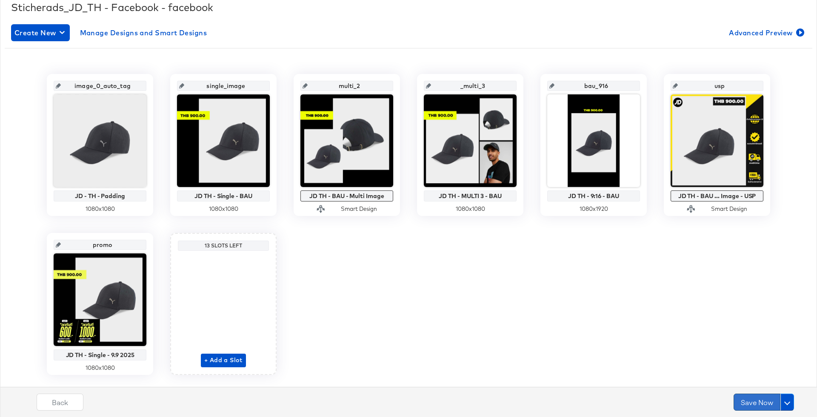
click at [755, 401] on button "Save Now" at bounding box center [757, 402] width 47 height 17
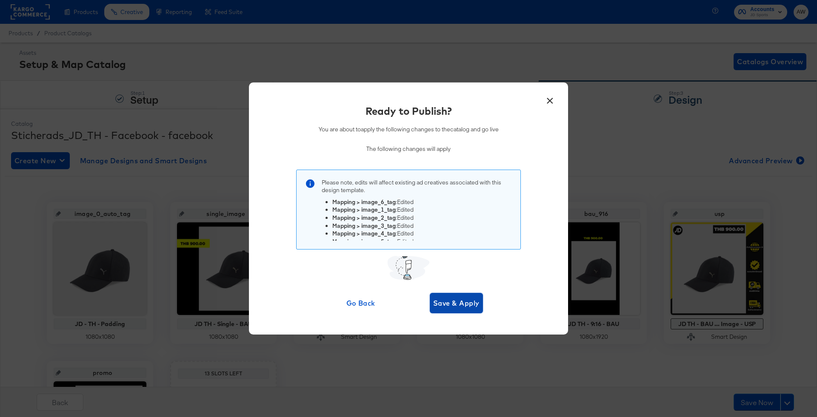
click at [469, 300] on span "Save & Apply" at bounding box center [456, 303] width 46 height 12
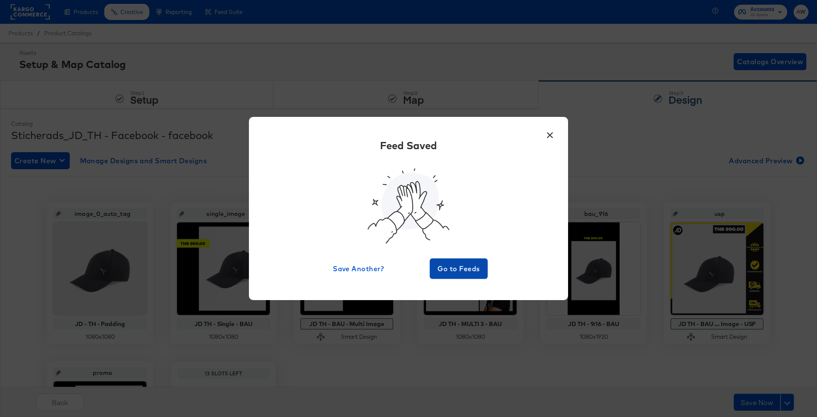
click at [467, 266] on span "Go to Feeds" at bounding box center [458, 269] width 51 height 12
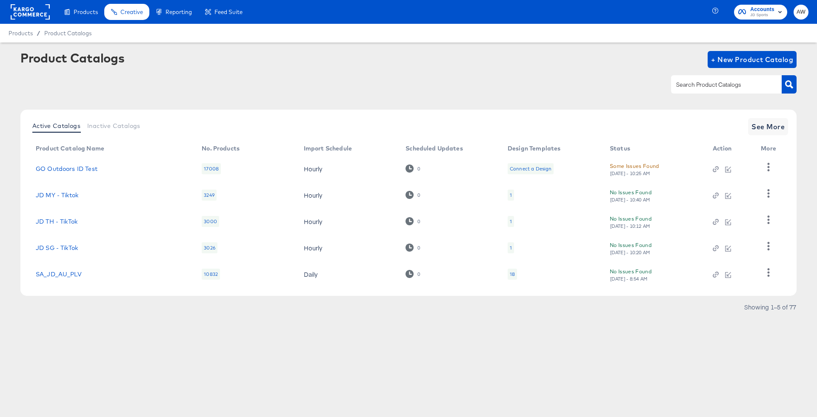
click at [704, 79] on div at bounding box center [726, 84] width 111 height 18
type input "sg"
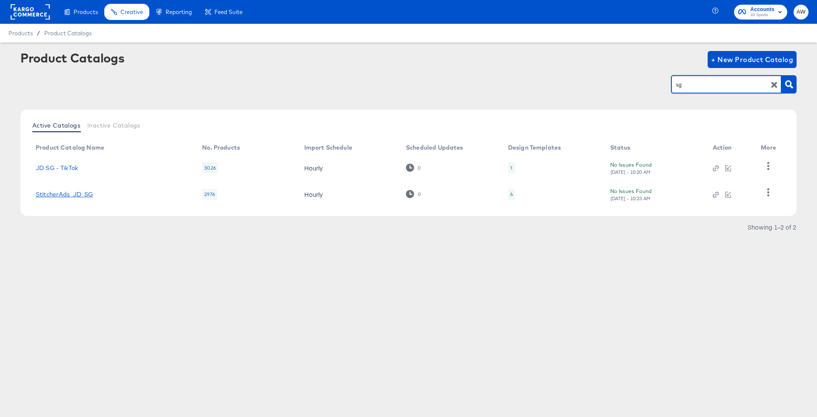
click at [73, 197] on link "StitcherAds_JD_SG" at bounding box center [64, 194] width 57 height 7
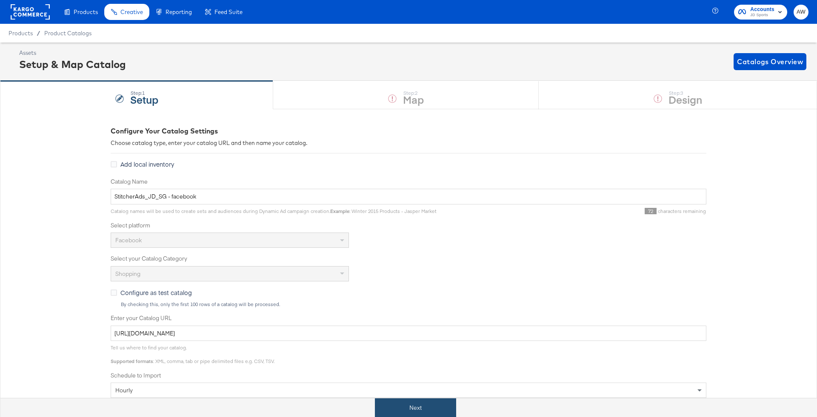
click at [426, 409] on button "Next" at bounding box center [415, 408] width 81 height 19
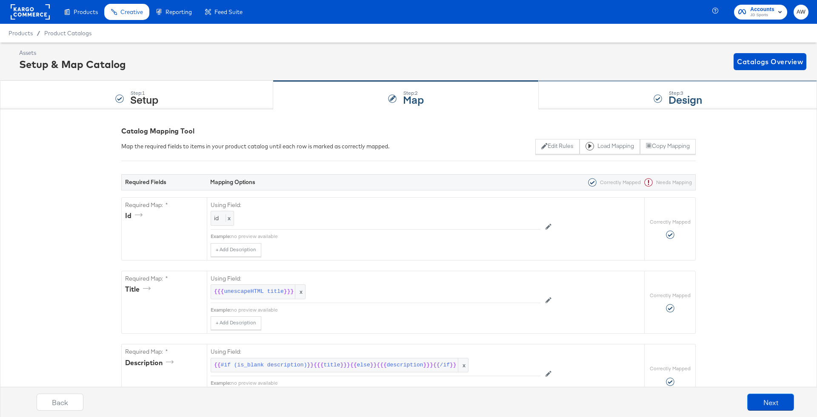
click at [640, 86] on div "Step: 3 Design" at bounding box center [678, 95] width 278 height 28
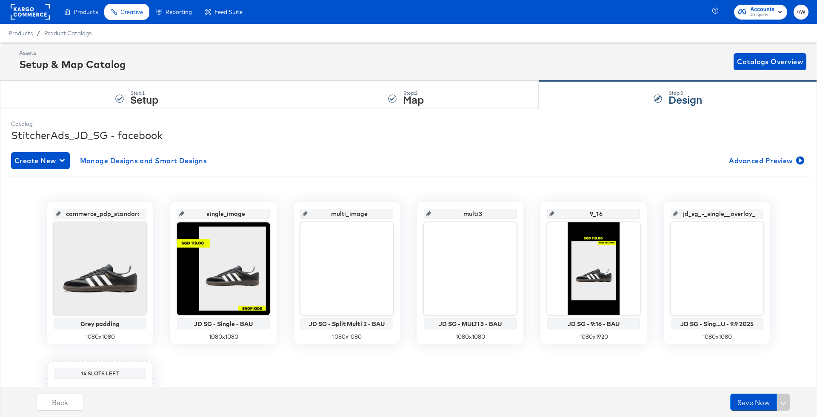
click at [472, 214] on input "multi3" at bounding box center [472, 210] width 83 height 23
click at [372, 217] on input "multi_image" at bounding box center [349, 210] width 83 height 23
click at [369, 217] on input "multi_image" at bounding box center [349, 210] width 83 height 23
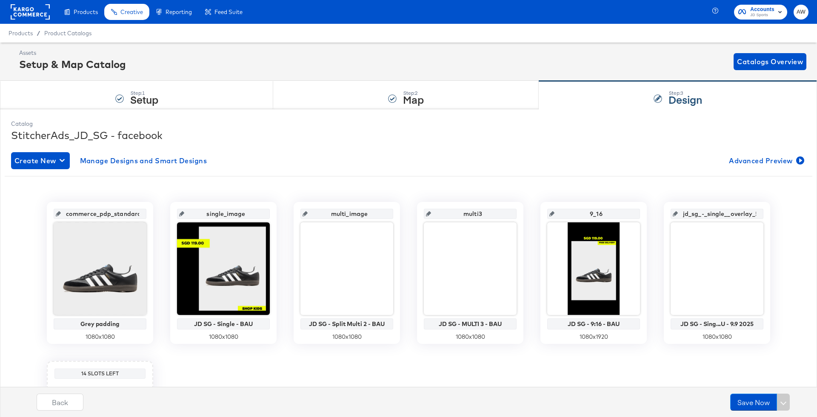
click at [356, 216] on input "multi_image" at bounding box center [349, 210] width 83 height 23
click at [382, 216] on input "multi_image" at bounding box center [349, 210] width 83 height 23
type input "multi_2"
click at [460, 214] on input "multi3" at bounding box center [472, 210] width 83 height 23
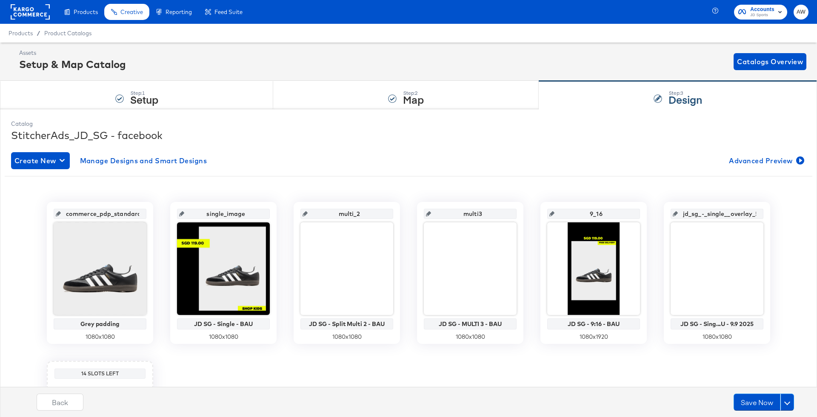
click at [476, 215] on input "multi3" at bounding box center [472, 210] width 83 height 23
click at [480, 215] on input "multi3" at bounding box center [472, 210] width 83 height 23
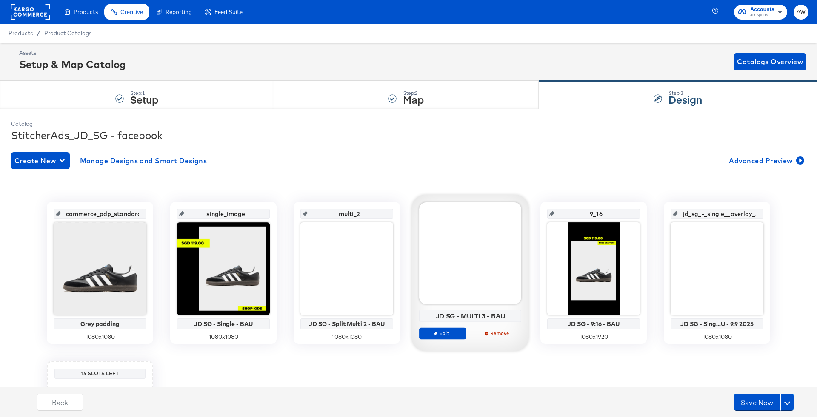
type input "multi_3"
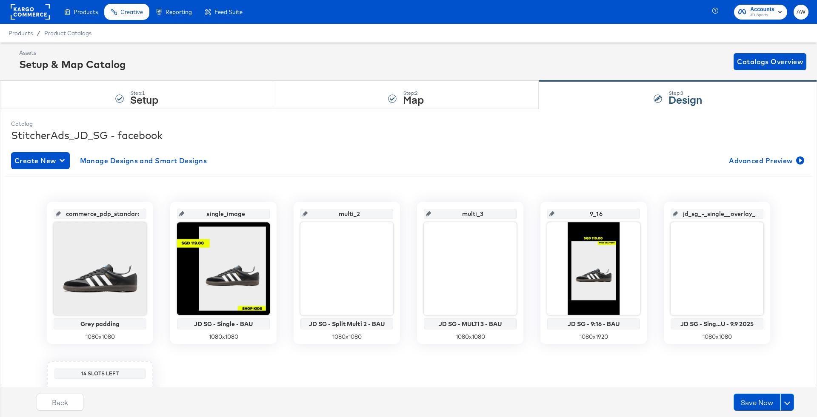
click at [603, 212] on input "9_16" at bounding box center [596, 210] width 83 height 23
click at [590, 213] on input "9_16" at bounding box center [596, 210] width 83 height 23
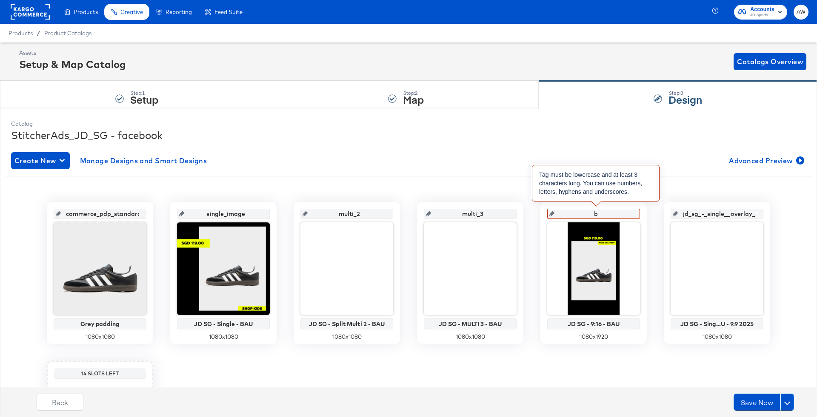
type input "ba"
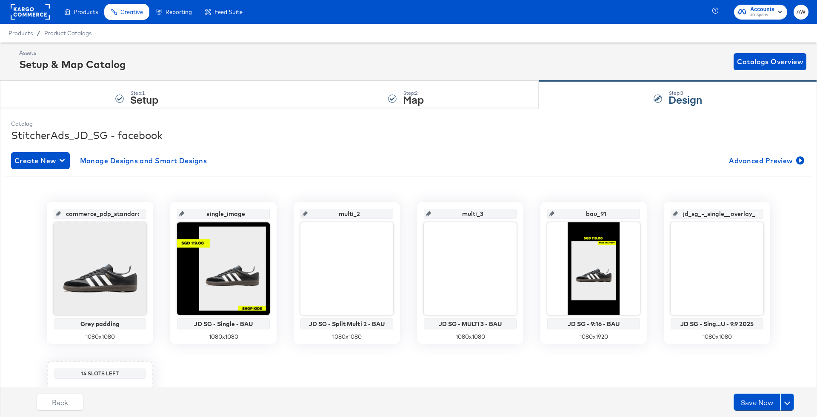
type input "bau_916"
click at [586, 172] on div "Create New Manage Designs and Smart Designs Advanced Preview commerce_pdp_stand…" at bounding box center [408, 334] width 795 height 377
click at [706, 209] on input "jd_sg_-_single__overlay_5" at bounding box center [719, 210] width 83 height 23
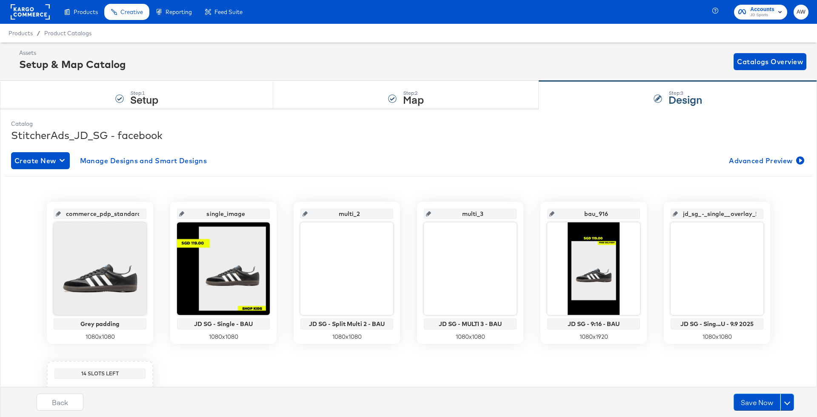
click at [706, 209] on input "jd_sg_-_single__overlay_5" at bounding box center [719, 210] width 83 height 23
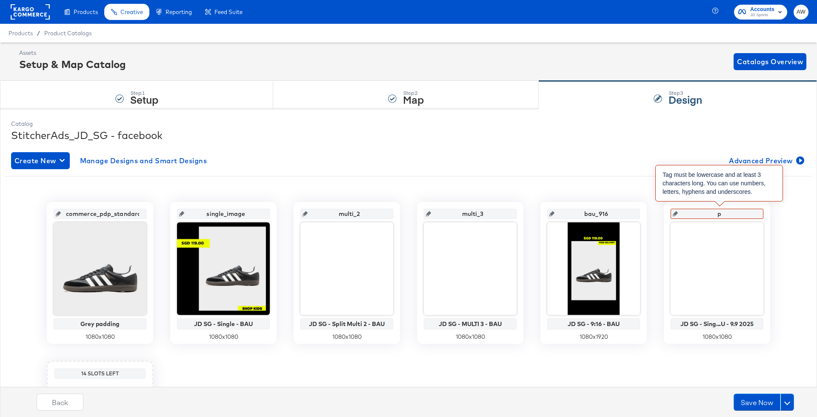
type input "pr"
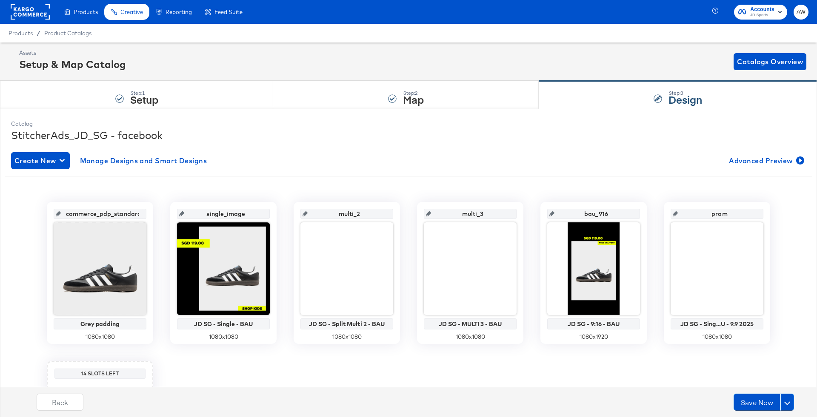
type input "promo"
click at [638, 126] on div "Catalog" at bounding box center [408, 124] width 795 height 8
click at [753, 406] on button "Save Now" at bounding box center [757, 402] width 47 height 17
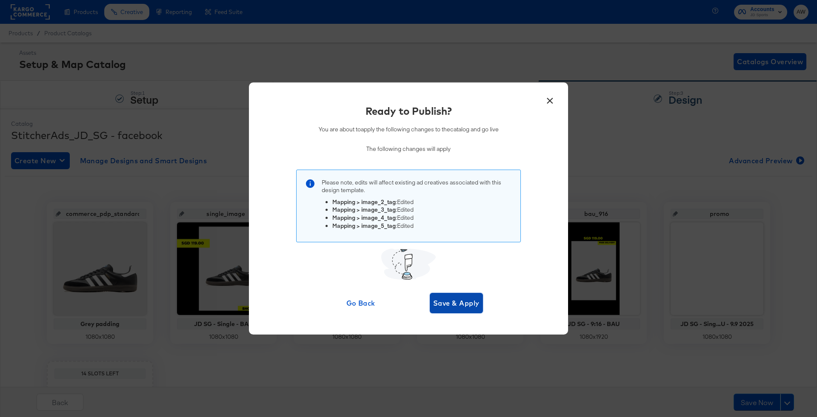
click at [455, 297] on span "Save & Apply" at bounding box center [456, 303] width 46 height 12
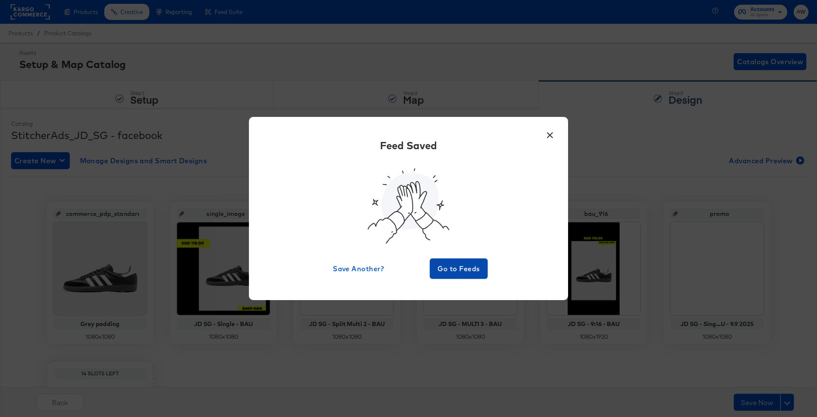
click at [465, 271] on span "Go to Feeds" at bounding box center [458, 269] width 51 height 12
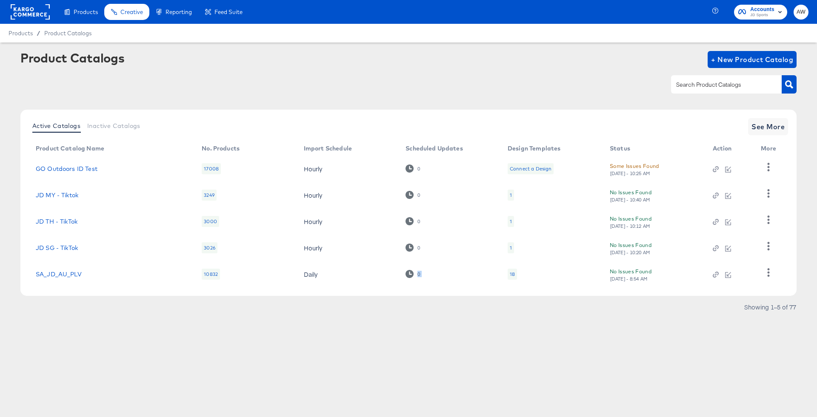
click at [695, 86] on input "text" at bounding box center [720, 85] width 91 height 10
type input "fr"
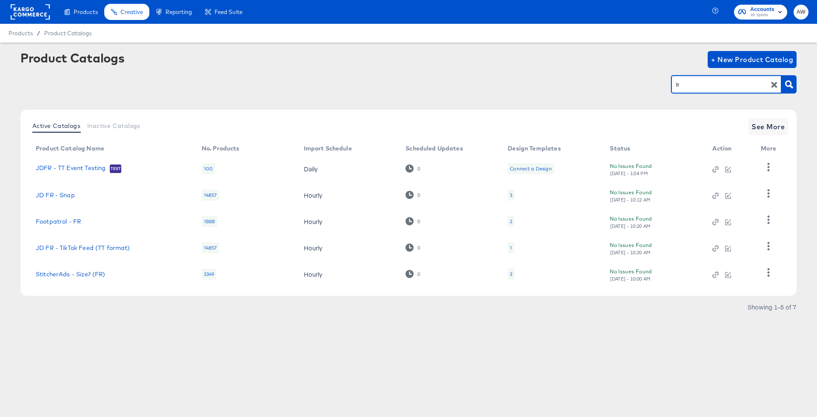
click at [691, 98] on div "Product Catalogs + New Product Catalog fr" at bounding box center [408, 77] width 776 height 52
click at [691, 92] on div "fr" at bounding box center [726, 84] width 111 height 18
type input "fr"
click at [91, 277] on link "StitcherAds - JD FR" at bounding box center [65, 273] width 58 height 7
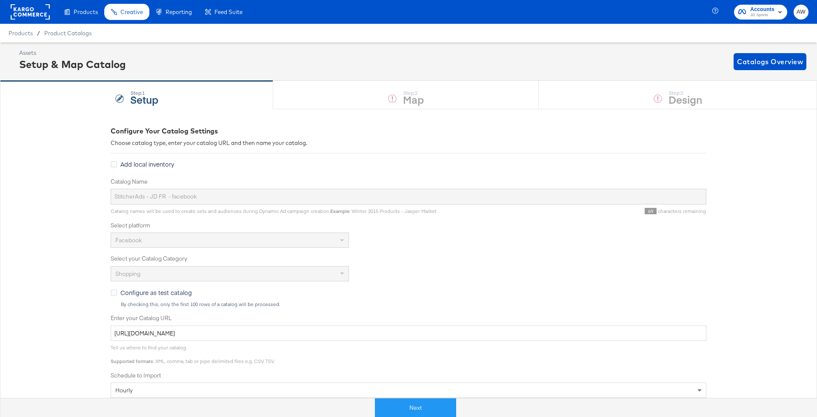
click at [33, 11] on rect at bounding box center [30, 11] width 39 height 15
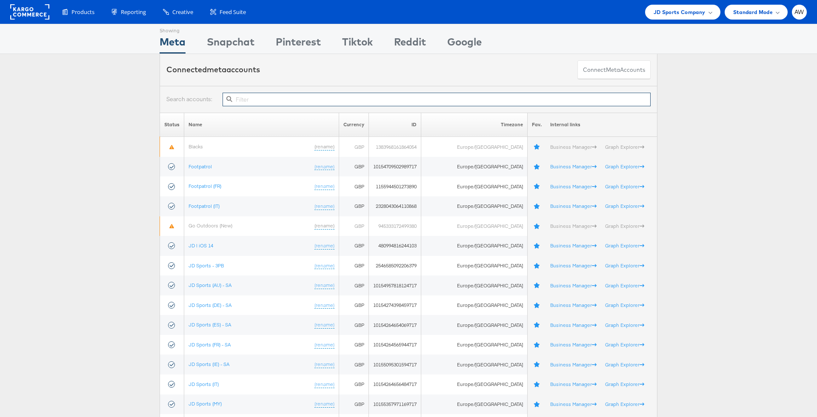
click at [396, 94] on input "text" at bounding box center [437, 100] width 428 height 14
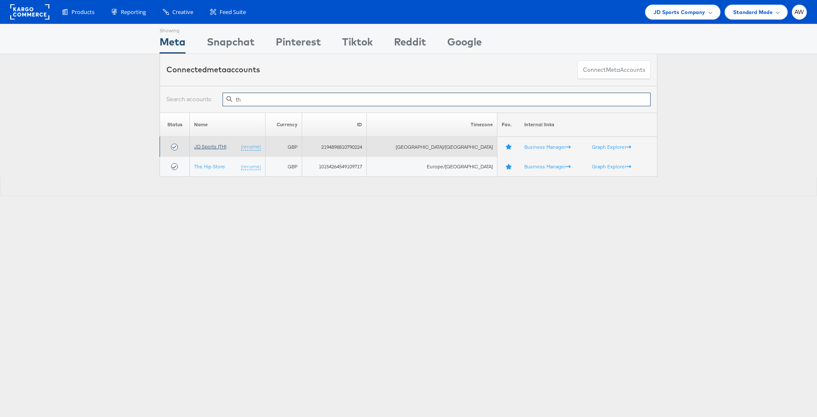
type input "th"
click at [221, 143] on link "JD Sports (TH)" at bounding box center [210, 146] width 32 height 6
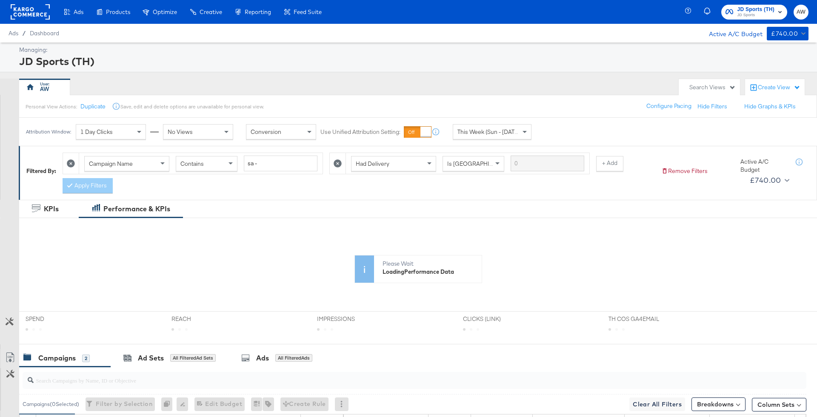
scroll to position [160, 0]
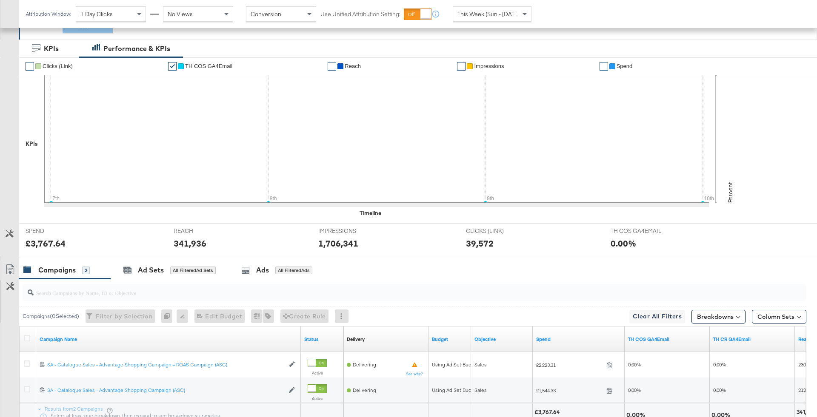
click at [19, 264] on div "Campaigns 2" at bounding box center [64, 270] width 91 height 18
click at [27, 335] on icon at bounding box center [27, 338] width 6 height 6
click at [0, 0] on input "checkbox" at bounding box center [0, 0] width 0 height 0
click at [269, 267] on div "Ads for 2 Campaigns" at bounding box center [276, 271] width 76 height 10
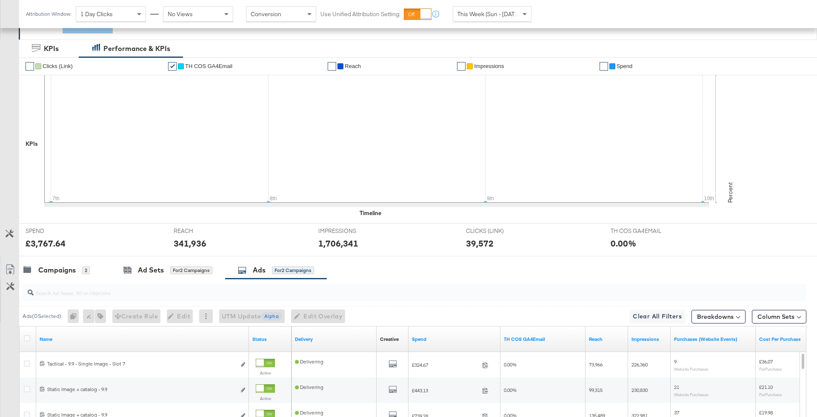
scroll to position [360, 0]
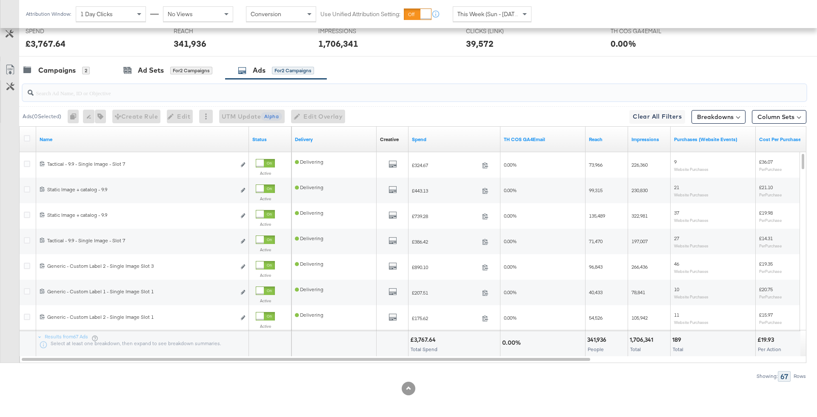
click at [174, 94] on input "search" at bounding box center [384, 89] width 701 height 17
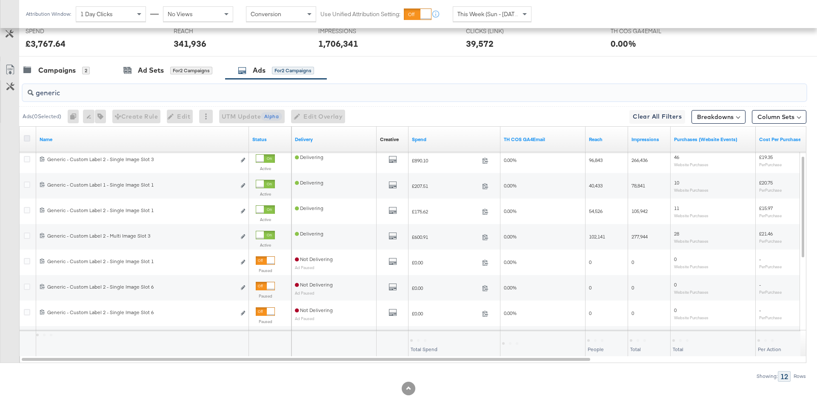
type input "generic"
click at [26, 136] on icon at bounding box center [27, 138] width 6 height 6
click at [0, 0] on input "checkbox" at bounding box center [0, 0] width 0 height 0
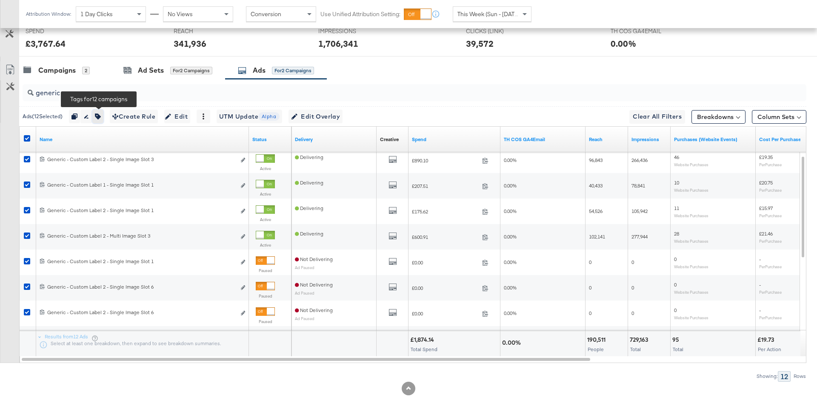
click at [98, 114] on icon "button" at bounding box center [98, 117] width 6 height 6
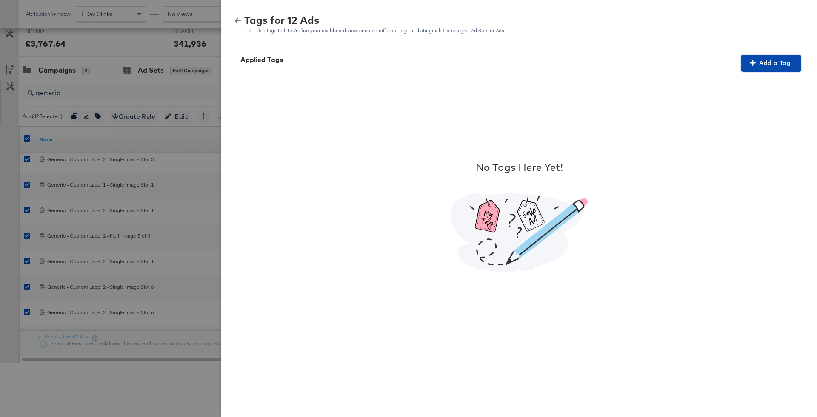
click at [776, 55] on button "Add a Tag" at bounding box center [771, 63] width 60 height 17
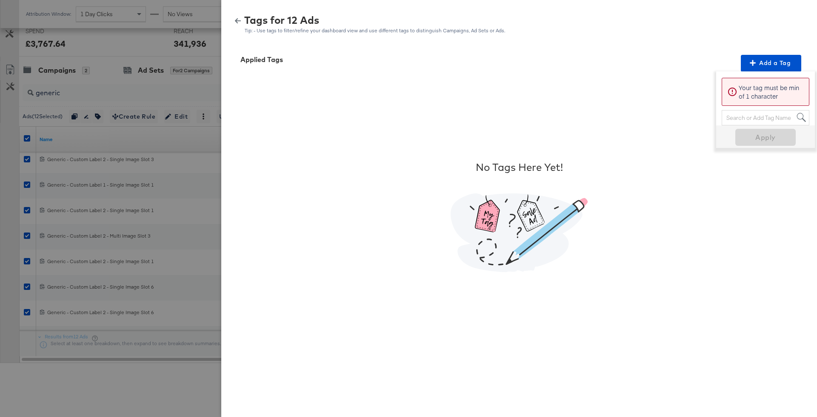
click at [741, 84] on p "Your tag must be min of 1 character" at bounding box center [771, 91] width 65 height 17
click at [741, 118] on div "Search or Add Tag Name" at bounding box center [765, 118] width 87 height 14
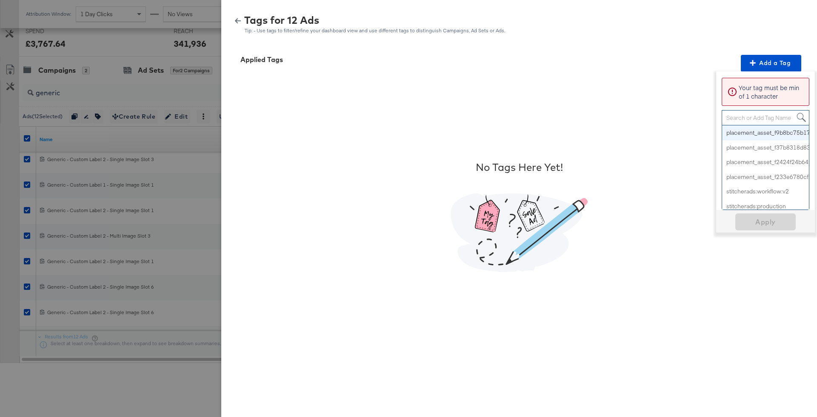
paste input "Multi-Image + Price Strike"
type input "Multi-Image + Price Strike"
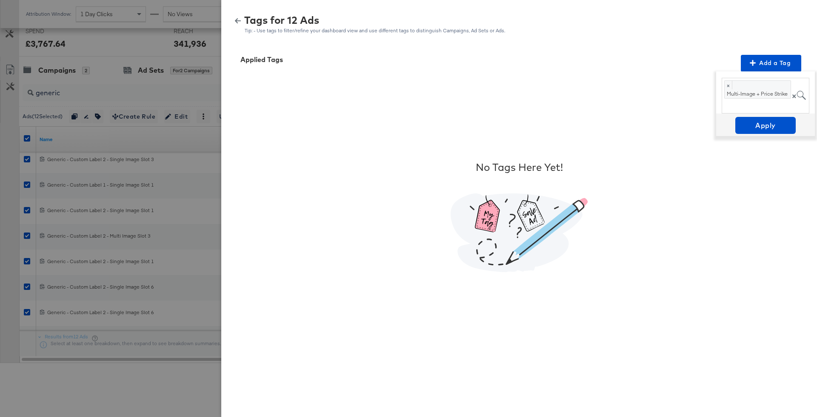
click at [766, 148] on div "No Tags Here Yet!" at bounding box center [519, 216] width 575 height 289
click at [754, 121] on span "Apply" at bounding box center [766, 126] width 54 height 12
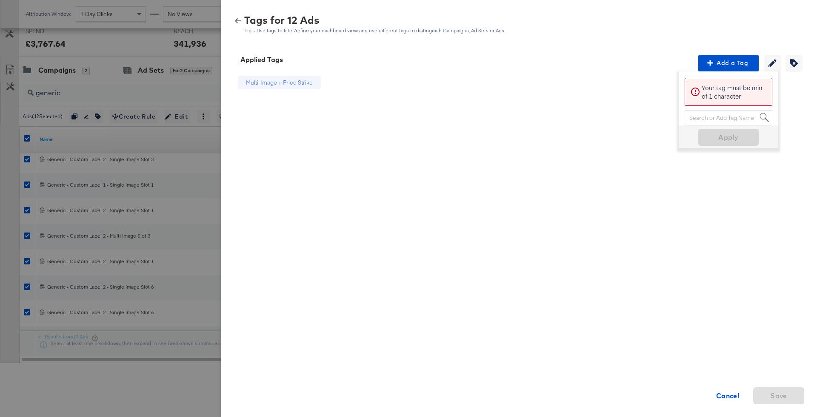
click at [238, 20] on icon "button" at bounding box center [238, 20] width 6 height 5
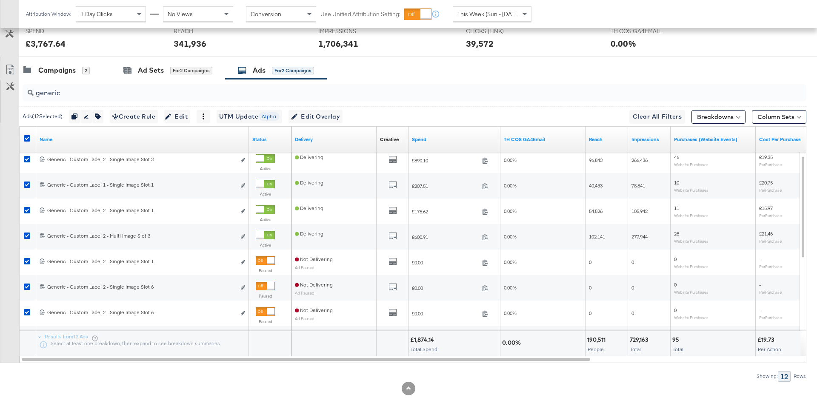
click at [154, 93] on input "generic" at bounding box center [384, 89] width 701 height 17
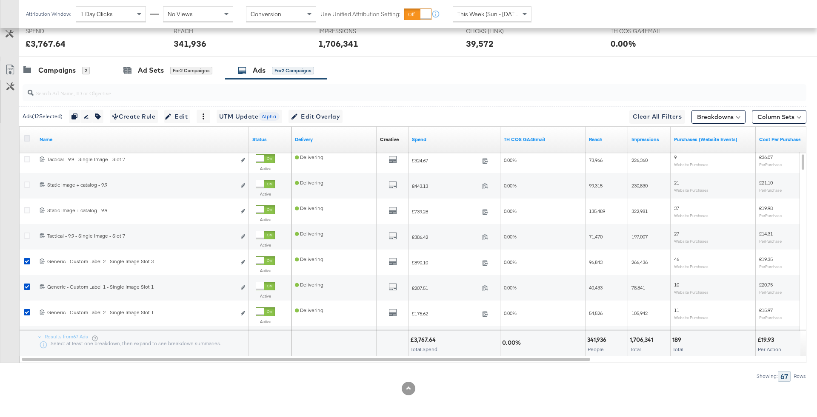
click at [26, 136] on icon at bounding box center [27, 138] width 6 height 6
click at [0, 0] on input "checkbox" at bounding box center [0, 0] width 0 height 0
click at [26, 136] on icon at bounding box center [27, 138] width 6 height 6
click at [0, 0] on input "checkbox" at bounding box center [0, 0] width 0 height 0
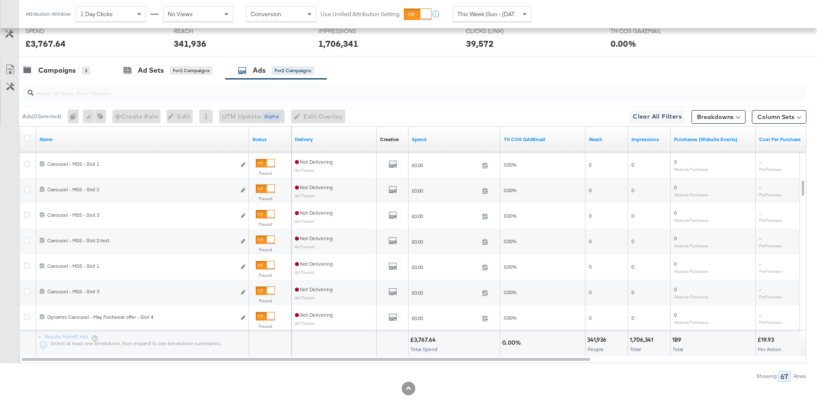
click at [150, 90] on input "search" at bounding box center [384, 89] width 701 height 17
type input "carousel"
click at [24, 133] on div at bounding box center [28, 139] width 16 height 15
click at [26, 140] on div at bounding box center [28, 139] width 9 height 9
click at [26, 138] on icon at bounding box center [27, 138] width 6 height 6
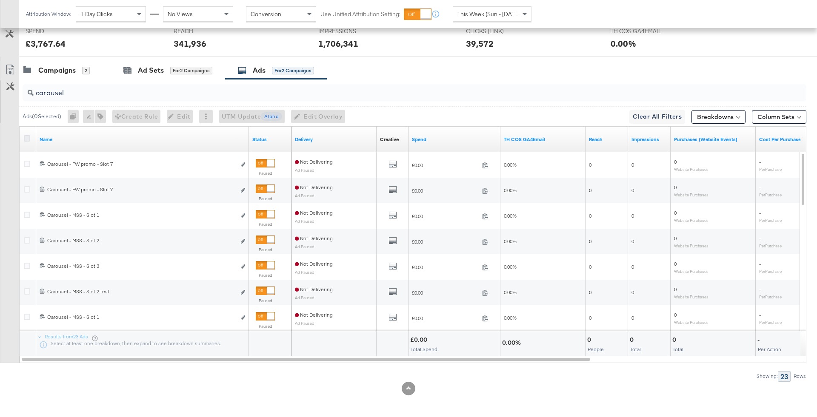
click at [0, 0] on input "checkbox" at bounding box center [0, 0] width 0 height 0
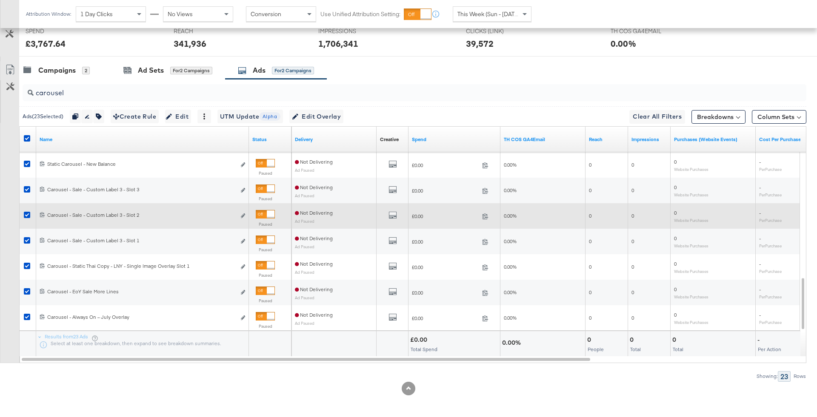
click at [210, 223] on div "120204484048530547 Carousel - Sale - Custom Label 3 - Slot 2 Carousel - Sale - …" at bounding box center [142, 216] width 213 height 26
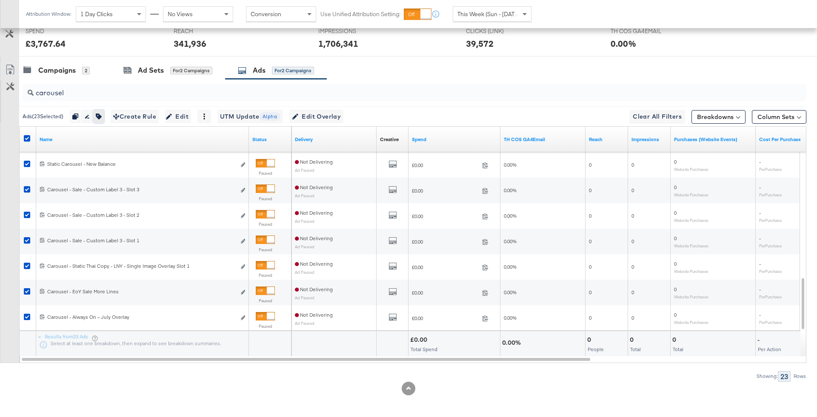
click at [103, 110] on button "button" at bounding box center [98, 117] width 11 height 14
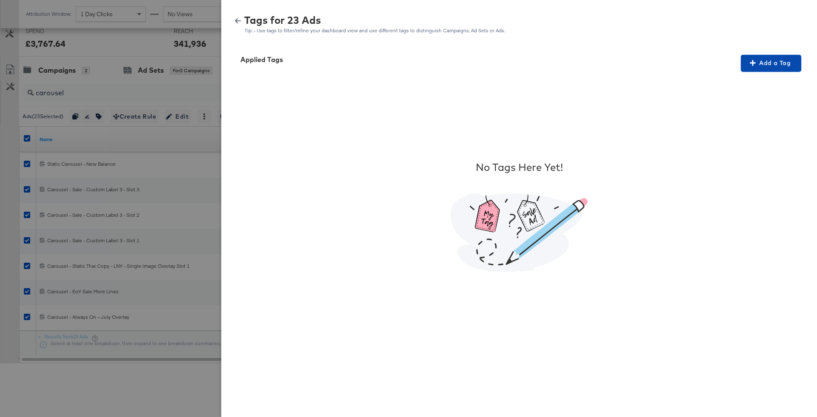
click at [763, 60] on span "Add a Tag" at bounding box center [771, 63] width 54 height 11
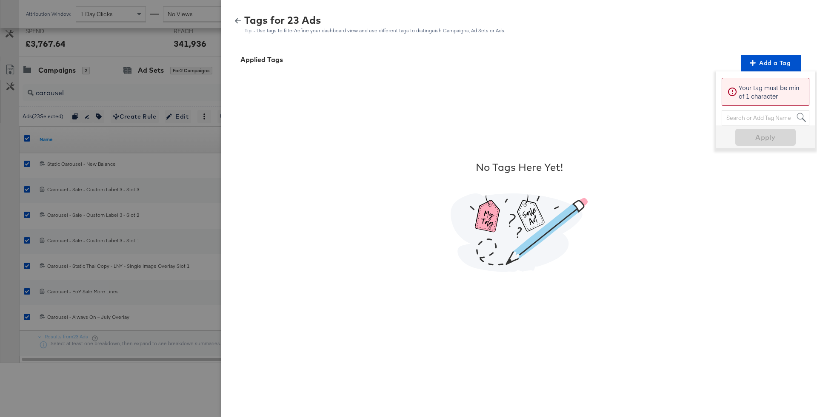
click at [743, 114] on div "Search or Add Tag Name" at bounding box center [765, 118] width 87 height 14
type input "Promo"
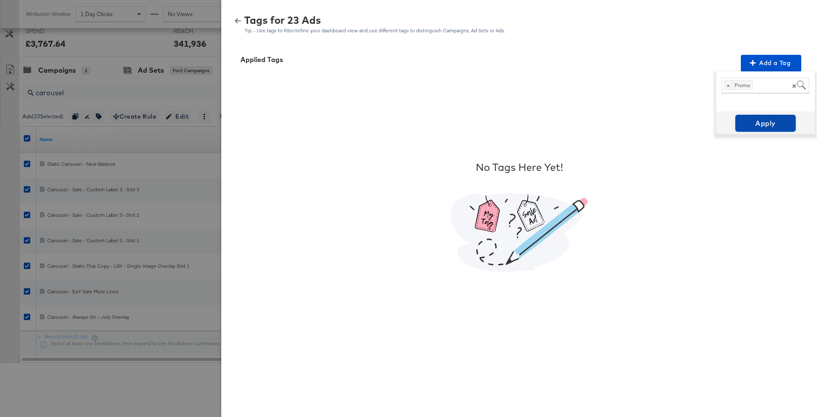
click at [767, 126] on span "Apply" at bounding box center [766, 123] width 54 height 12
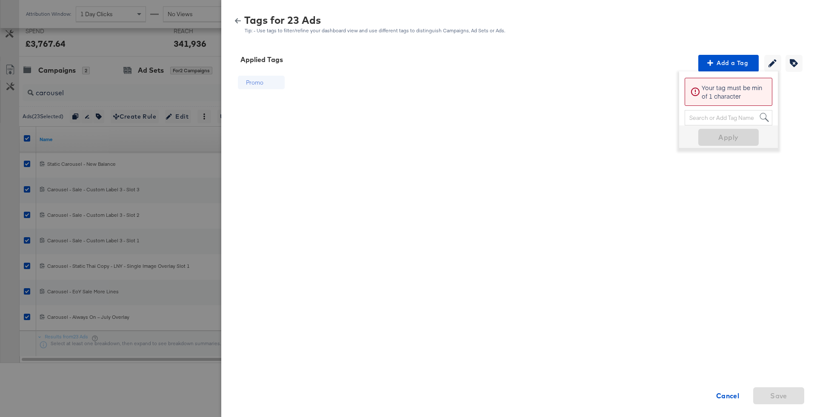
click at [243, 20] on button "button" at bounding box center [238, 21] width 13 height 6
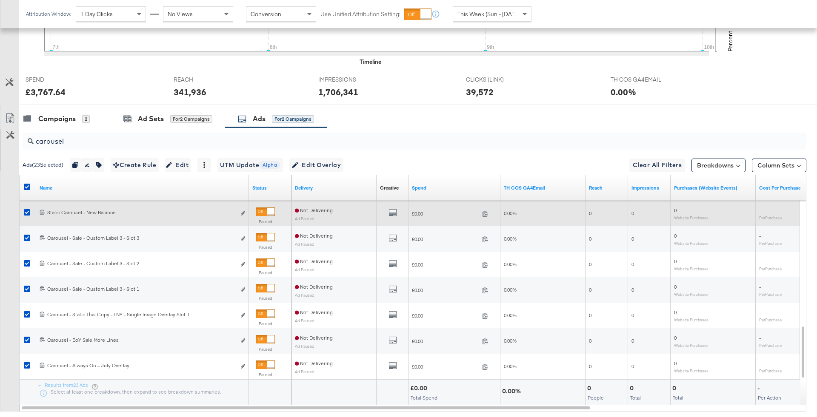
scroll to position [360, 0]
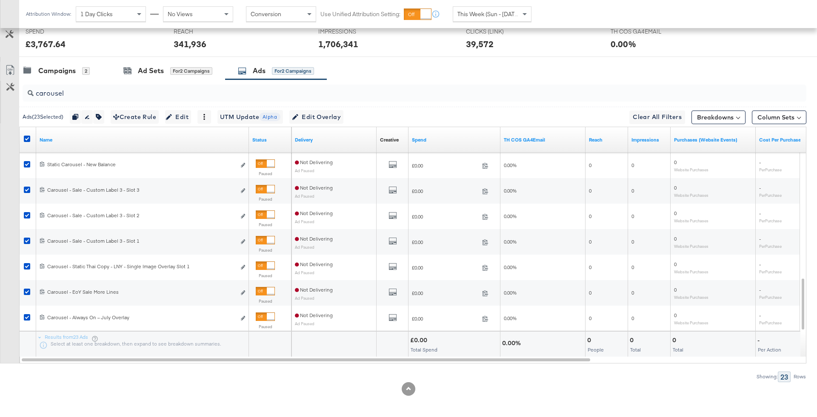
click at [129, 86] on input "carousel" at bounding box center [384, 90] width 701 height 17
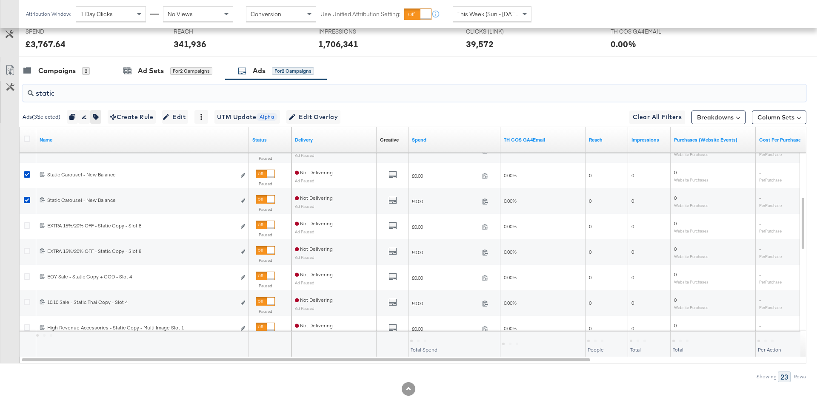
type input "static"
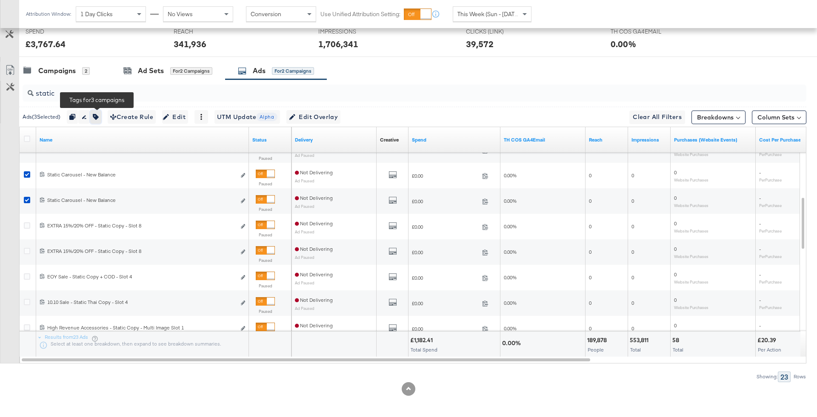
click at [99, 118] on icon "button" at bounding box center [96, 117] width 6 height 6
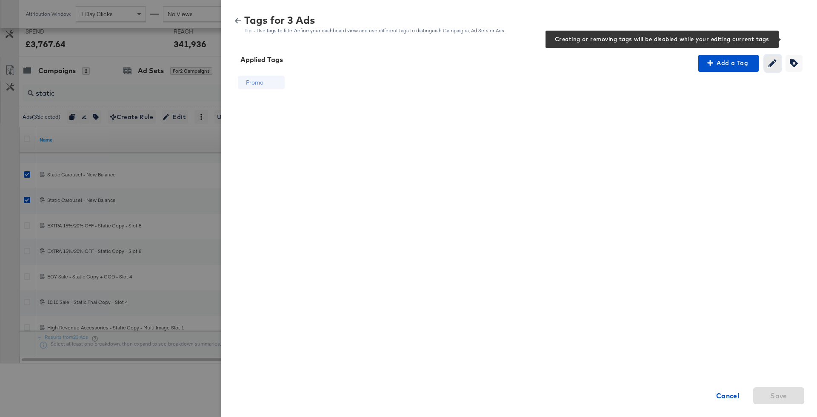
click at [770, 63] on icon "button" at bounding box center [773, 63] width 8 height 8
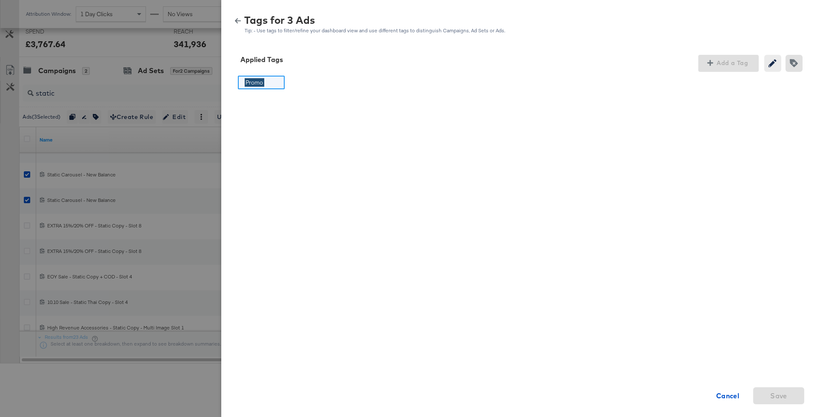
click at [312, 77] on div "Promo Promo Cancel Save" at bounding box center [519, 216] width 575 height 289
click at [276, 81] on div "Promo Promo" at bounding box center [261, 83] width 47 height 14
click at [310, 83] on div "Promo Promo Cancel Save" at bounding box center [519, 216] width 575 height 289
click at [772, 70] on button "Creating or removing tags will be disabled while your editing current tags" at bounding box center [772, 63] width 17 height 17
click at [794, 65] on icon "button" at bounding box center [794, 63] width 8 height 8
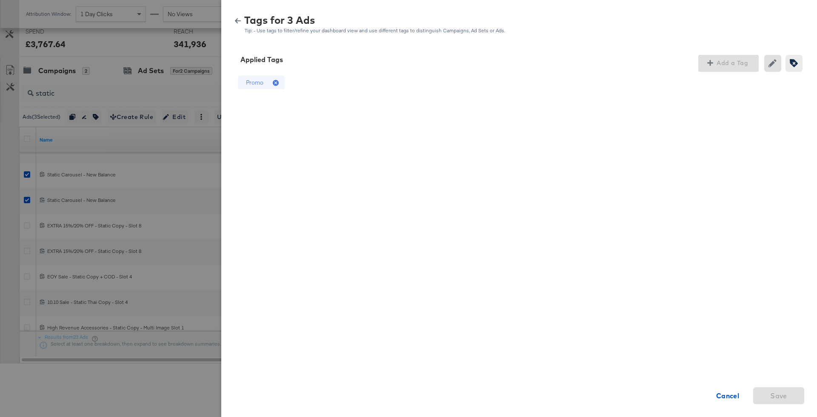
click at [278, 83] on icon at bounding box center [276, 83] width 6 height 6
click at [778, 387] on div "Save" at bounding box center [778, 386] width 51 height 37
click at [777, 394] on span "Save" at bounding box center [778, 396] width 17 height 12
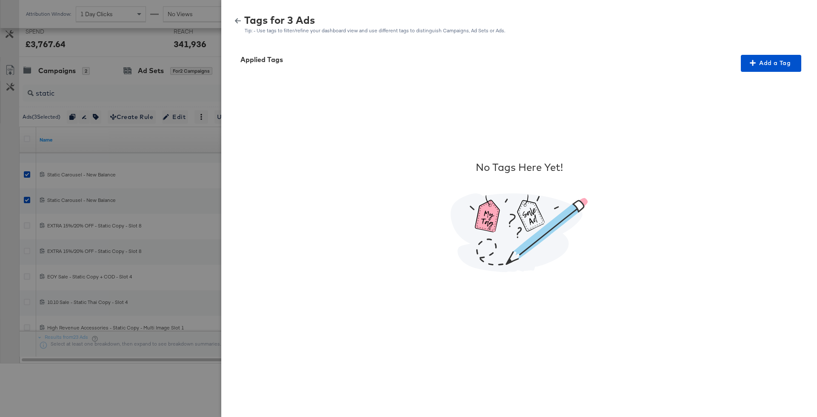
click at [237, 21] on icon "button" at bounding box center [238, 21] width 6 height 6
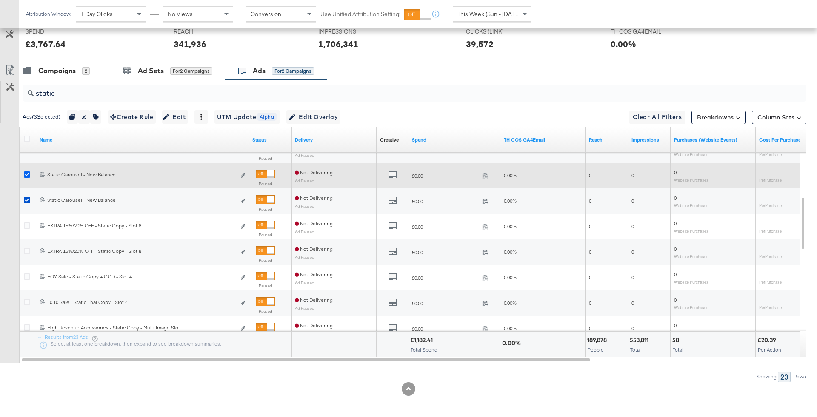
click at [26, 172] on icon at bounding box center [27, 175] width 6 height 6
click at [0, 0] on input "checkbox" at bounding box center [0, 0] width 0 height 0
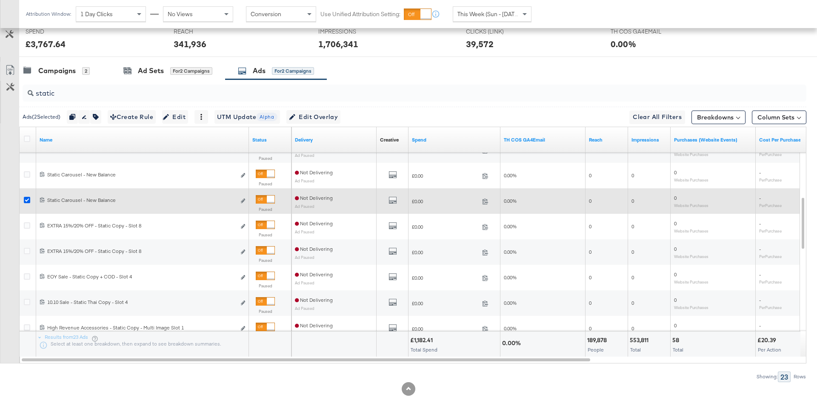
click at [26, 199] on icon at bounding box center [27, 200] width 6 height 6
click at [0, 0] on input "checkbox" at bounding box center [0, 0] width 0 height 0
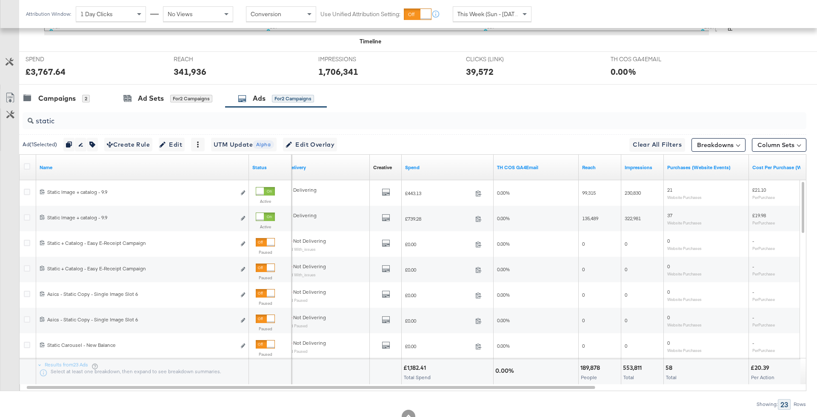
scroll to position [355, 0]
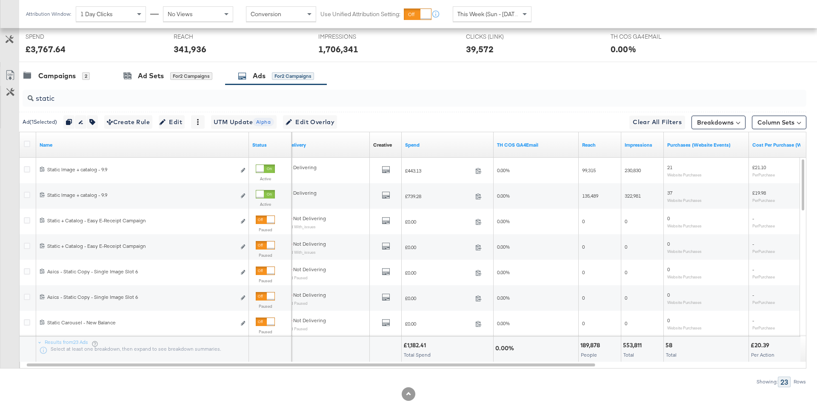
click at [190, 106] on div "static" at bounding box center [415, 98] width 784 height 20
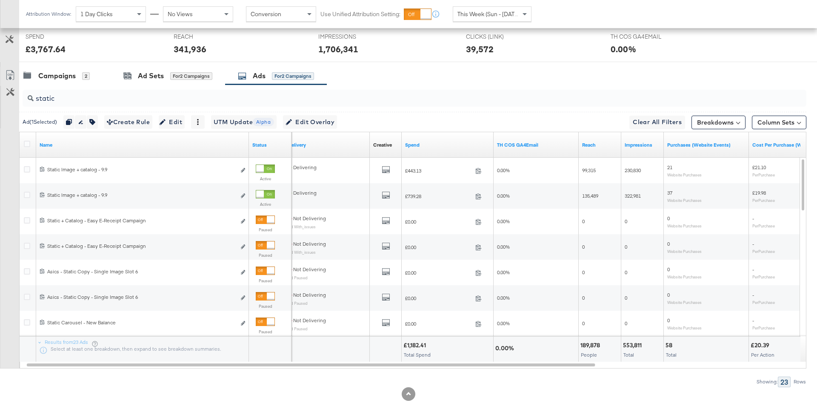
click at [185, 97] on input "static" at bounding box center [384, 95] width 701 height 17
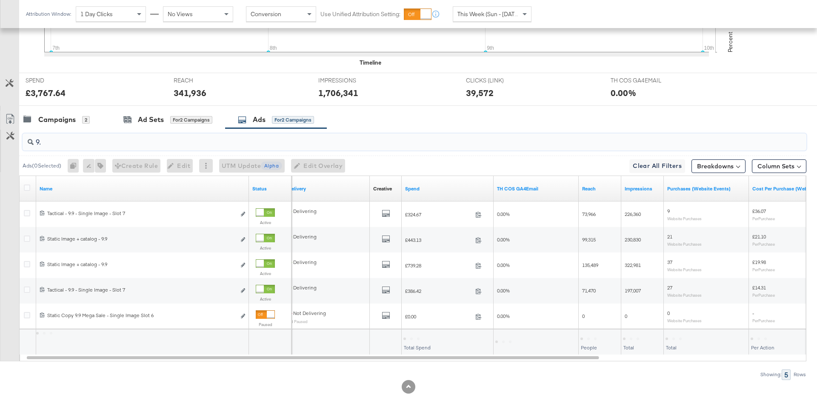
scroll to position [309, 0]
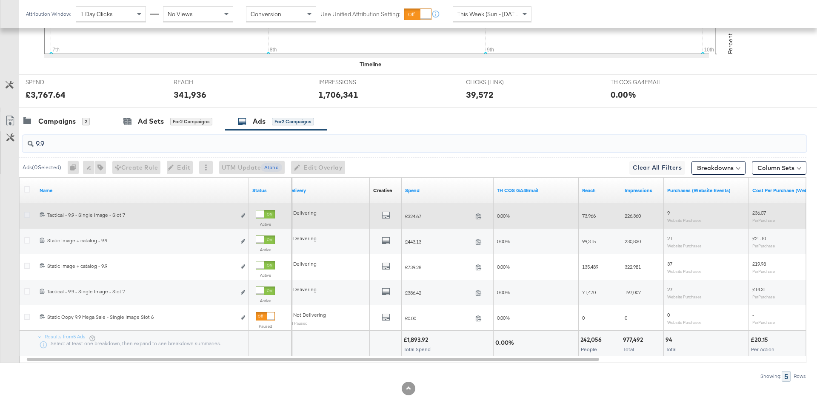
type input "9.9"
click at [26, 212] on icon at bounding box center [27, 215] width 6 height 6
click at [0, 0] on input "checkbox" at bounding box center [0, 0] width 0 height 0
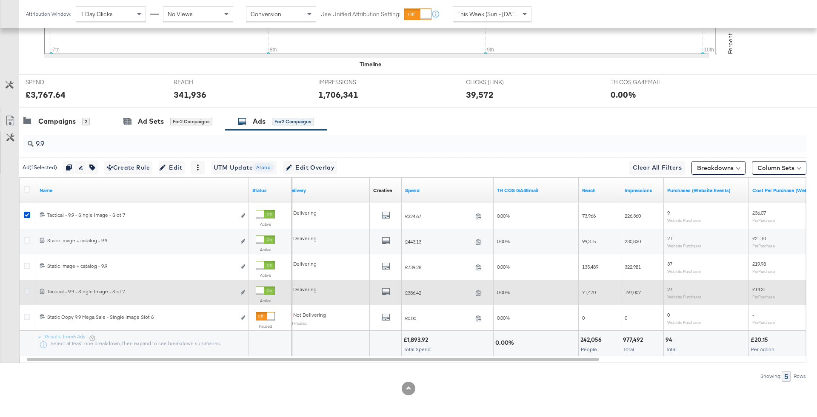
click at [25, 290] on icon at bounding box center [27, 292] width 6 height 6
click at [0, 0] on input "checkbox" at bounding box center [0, 0] width 0 height 0
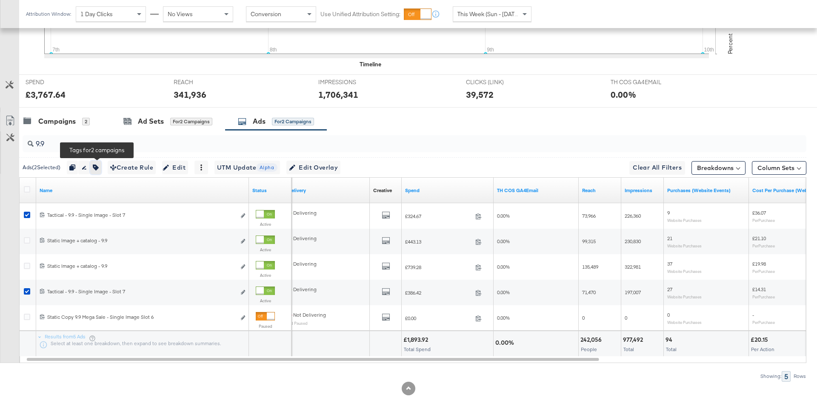
click at [96, 165] on icon "button" at bounding box center [96, 168] width 6 height 6
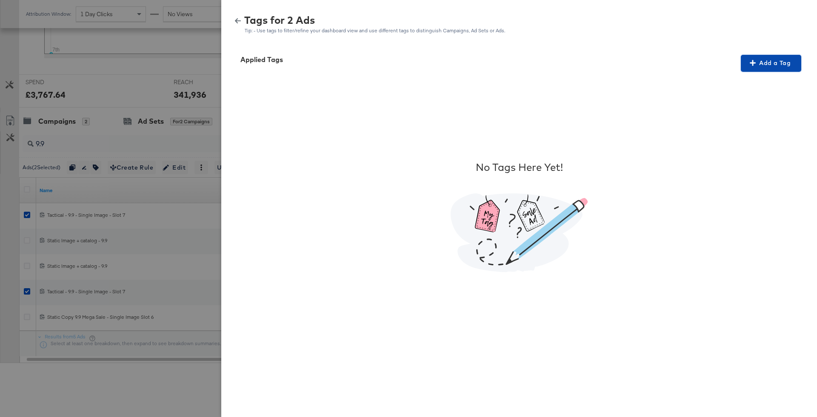
click at [769, 61] on span "Add a Tag" at bounding box center [771, 63] width 54 height 11
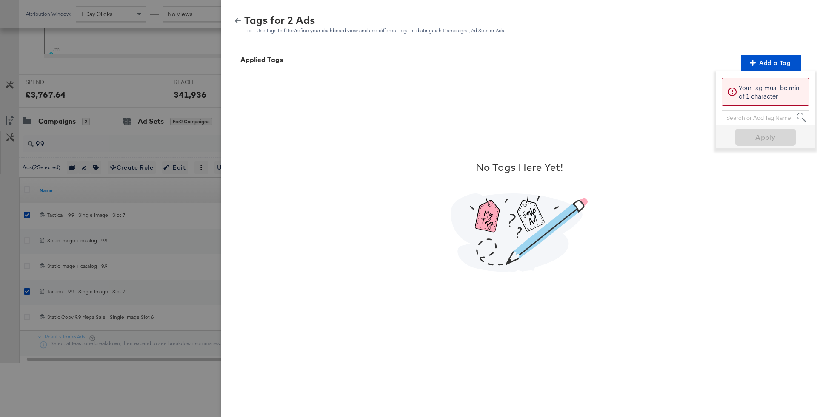
click at [750, 123] on div "Search or Add Tag Name" at bounding box center [765, 118] width 87 height 14
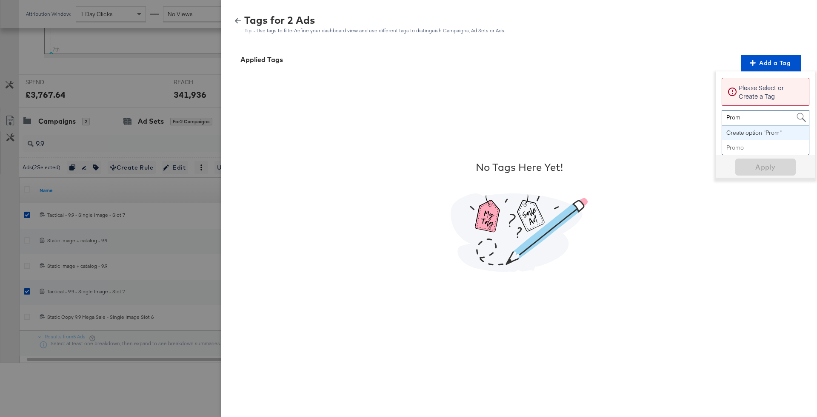
type input "Promo"
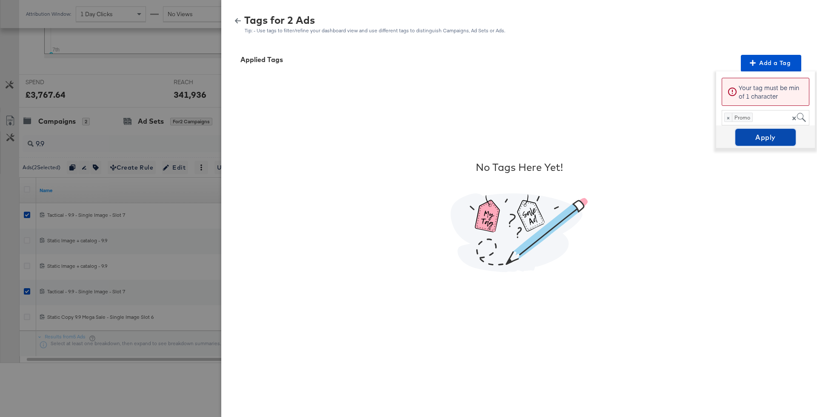
click at [753, 137] on span "Apply" at bounding box center [766, 138] width 54 height 12
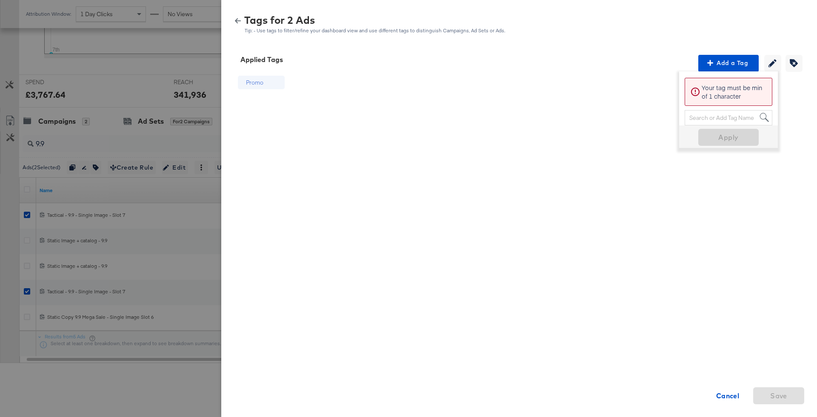
click at [235, 27] on div "Tags for 2 Ads Tip: - Use tags to filter/refine your dashboard view and use dif…" at bounding box center [519, 24] width 575 height 18
click at [235, 23] on icon "button" at bounding box center [238, 21] width 6 height 6
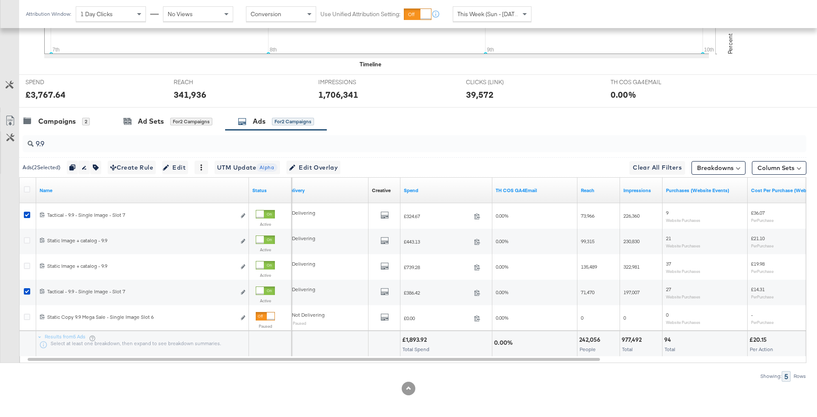
scroll to position [0, 0]
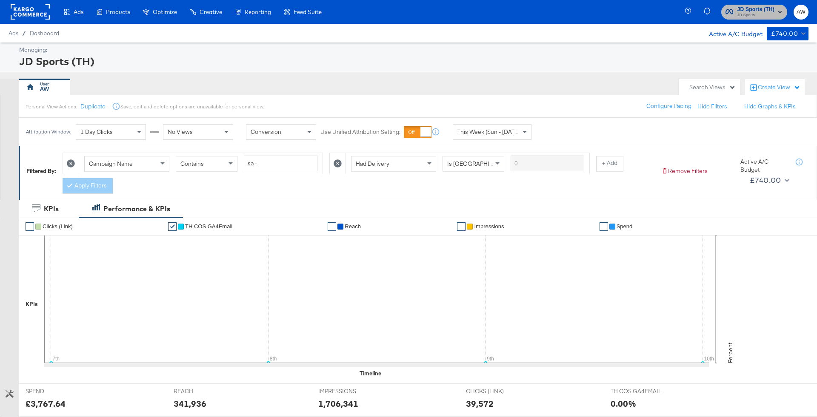
click at [766, 7] on span "JD Sports (TH)" at bounding box center [756, 9] width 37 height 9
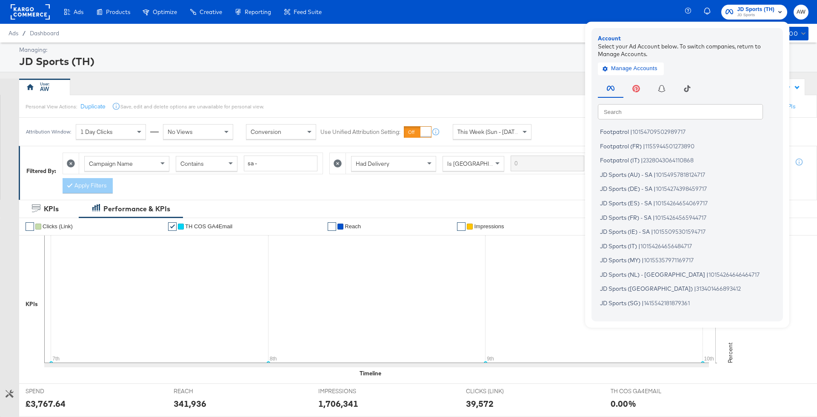
click at [721, 99] on div "Search Search Footpatrol | 10154709502989717 Footpatrol (FR) | 1155944501273890…" at bounding box center [689, 196] width 183 height 238
click at [721, 109] on input "text" at bounding box center [680, 111] width 165 height 15
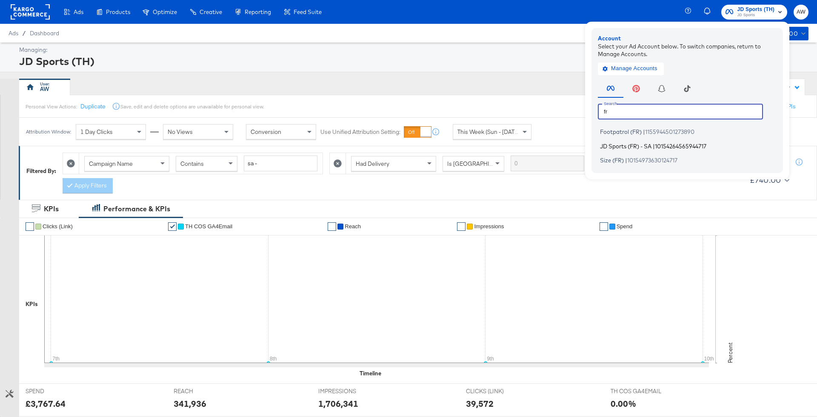
type input "fr"
click at [698, 146] on span "10154264565944717" at bounding box center [680, 146] width 51 height 7
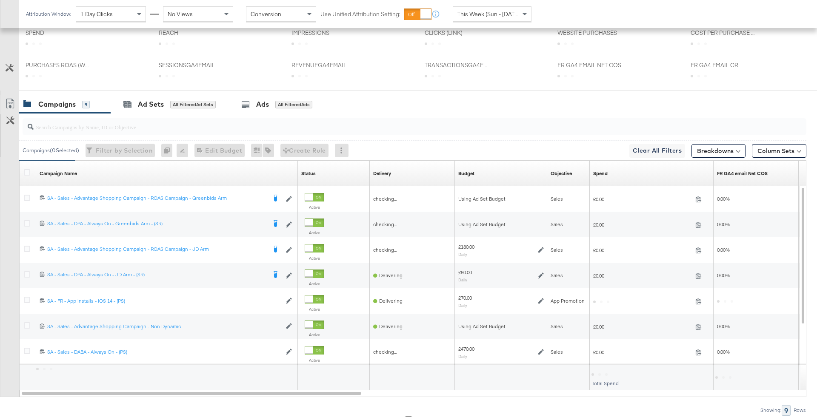
scroll to position [295, 0]
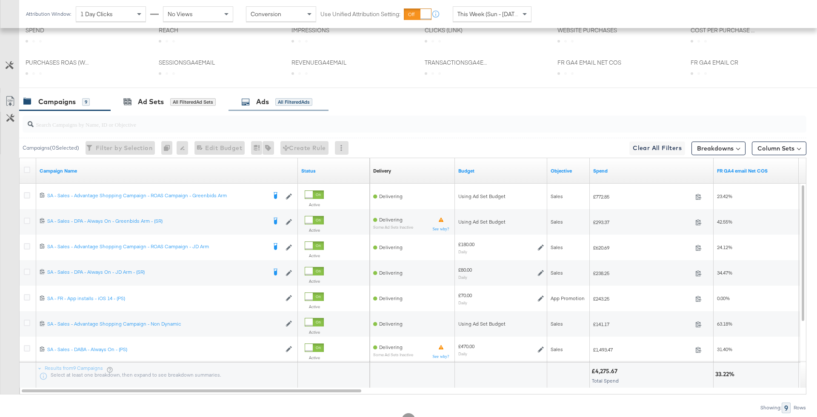
click at [271, 106] on div "Ads All Filtered Ads" at bounding box center [279, 102] width 100 height 18
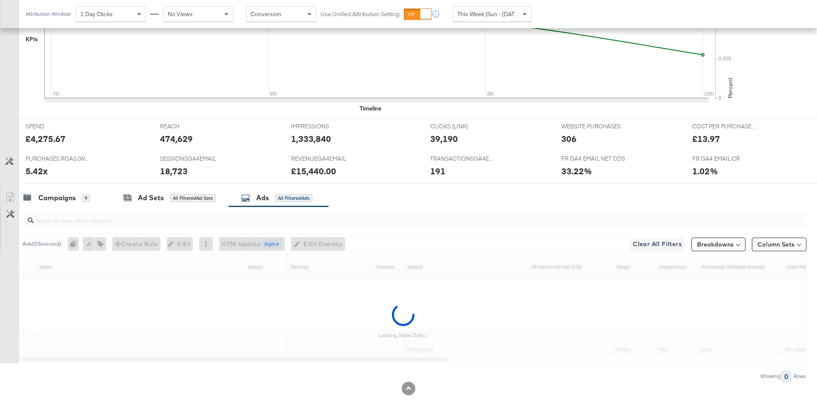
click at [268, 216] on input "search" at bounding box center [384, 217] width 701 height 17
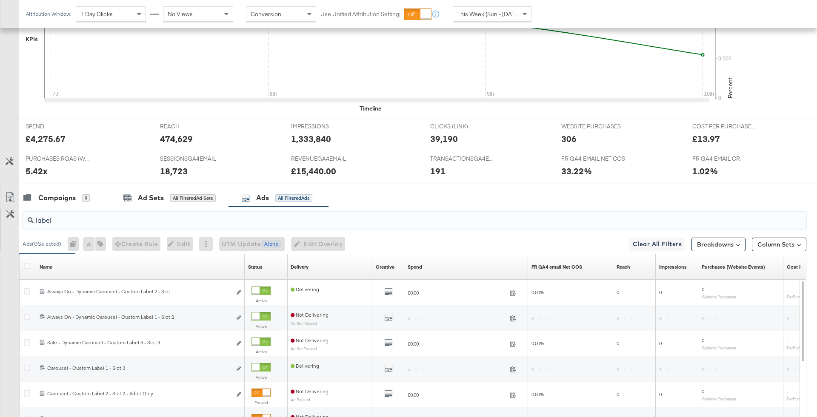
type input "label 3"
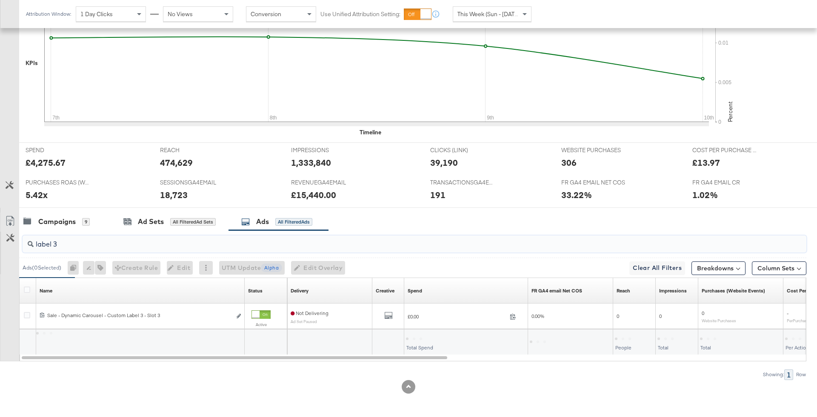
scroll to position [257, 0]
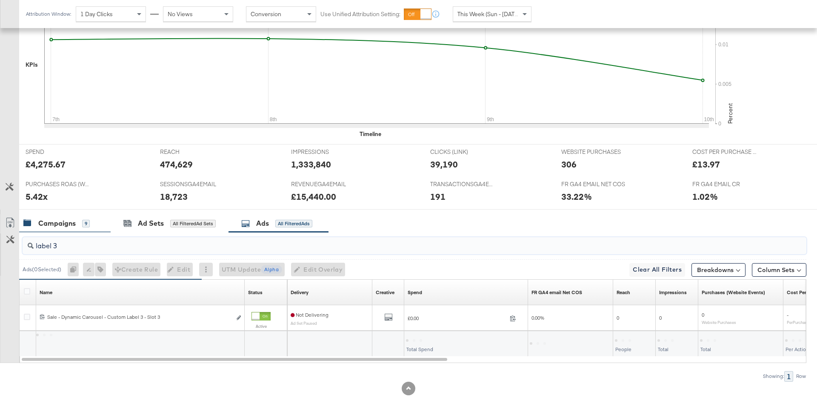
click at [98, 214] on div "Campaigns 9" at bounding box center [64, 223] width 91 height 18
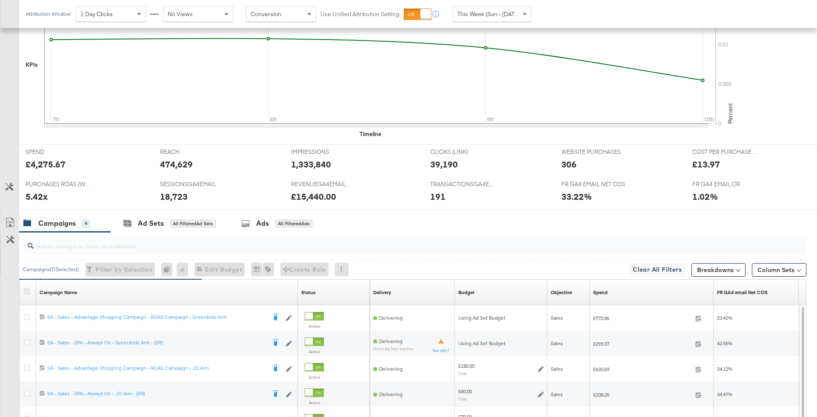
click at [24, 292] on icon at bounding box center [27, 292] width 6 height 6
click at [0, 0] on input "checkbox" at bounding box center [0, 0] width 0 height 0
drag, startPoint x: 232, startPoint y: 225, endPoint x: 238, endPoint y: 225, distance: 6.0
click at [232, 225] on div "Ads for 9 Campaigns" at bounding box center [276, 223] width 102 height 18
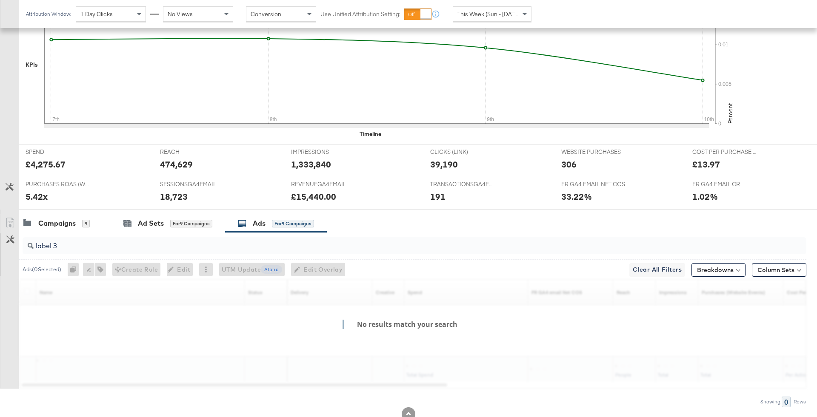
click at [249, 248] on input "label 3" at bounding box center [384, 242] width 701 height 17
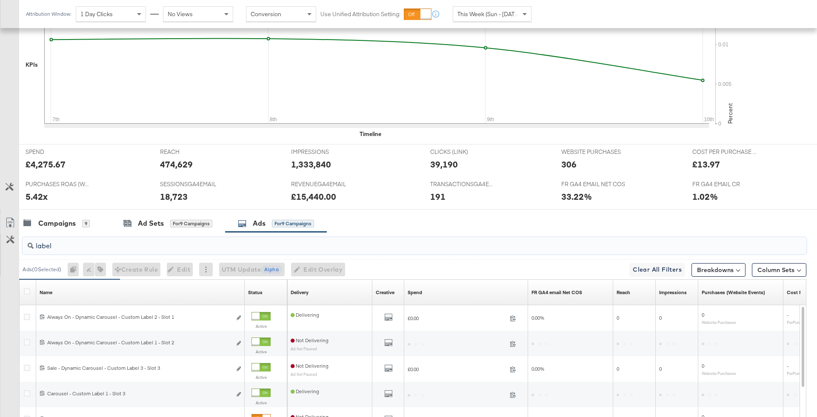
type input "label 3"
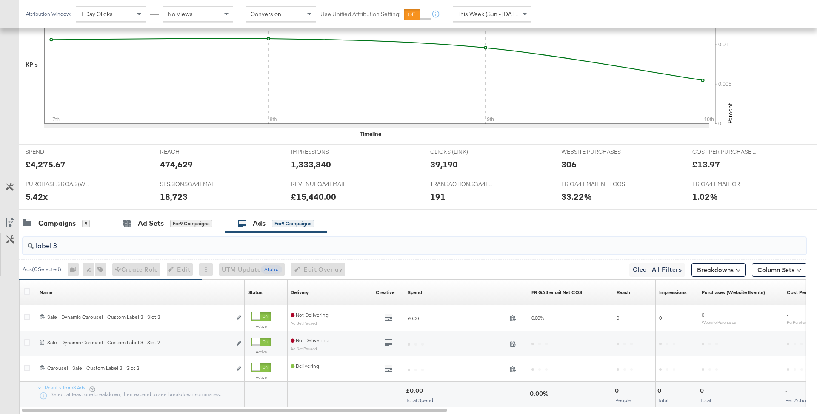
click at [223, 253] on div "label 3" at bounding box center [415, 246] width 784 height 20
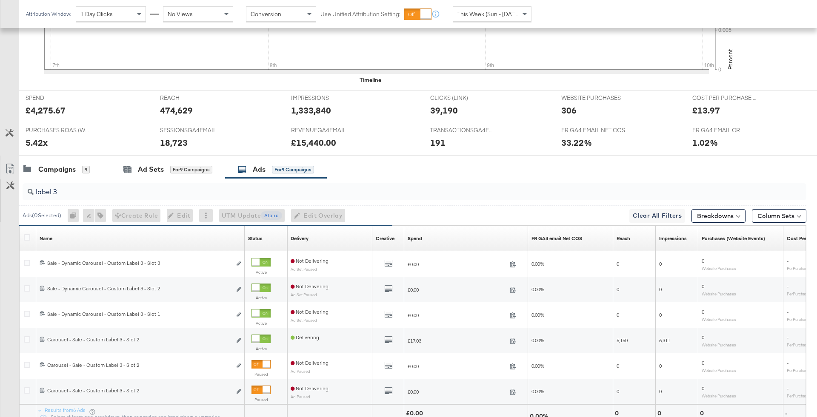
scroll to position [384, 0]
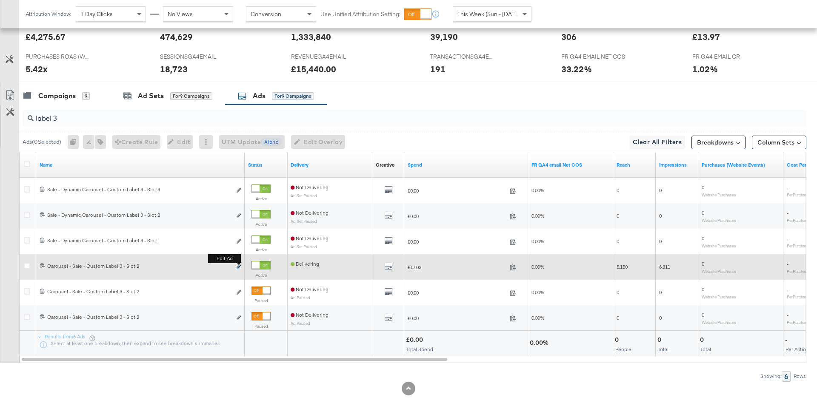
click at [238, 265] on icon "link" at bounding box center [239, 267] width 4 height 5
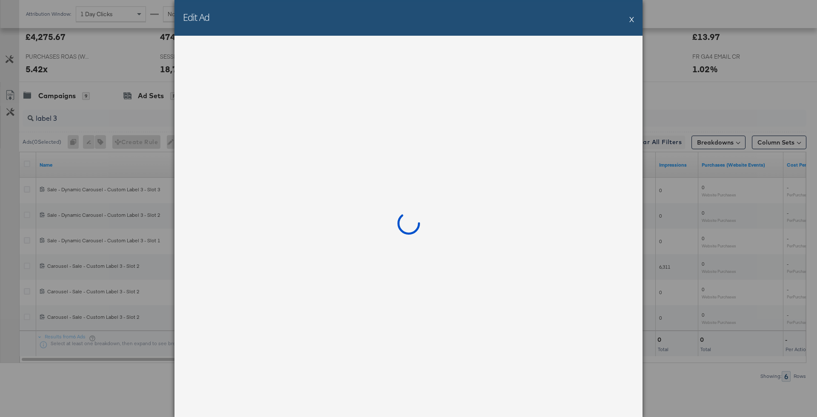
click at [632, 20] on button "X" at bounding box center [631, 19] width 5 height 17
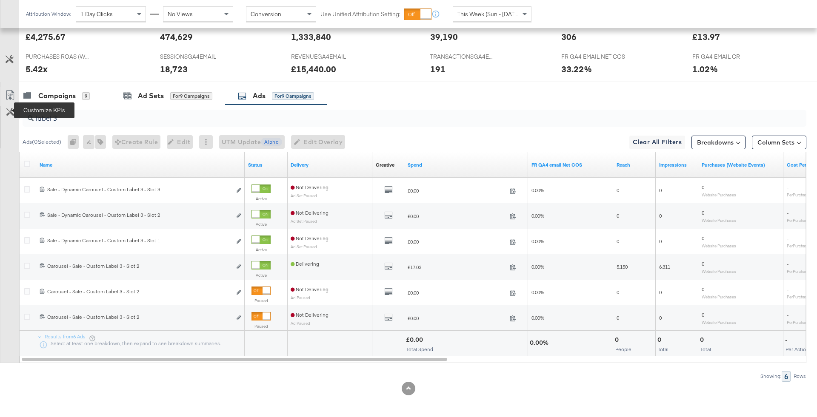
click at [10, 109] on icon at bounding box center [10, 112] width 8 height 8
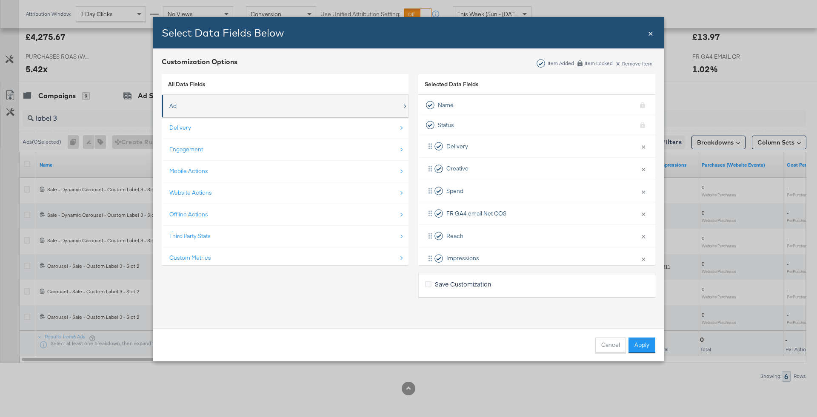
click at [237, 104] on div "Ad" at bounding box center [285, 105] width 233 height 17
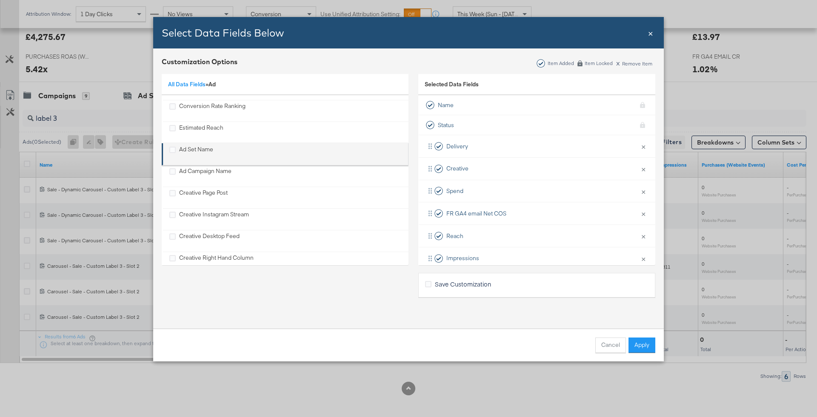
scroll to position [163, 0]
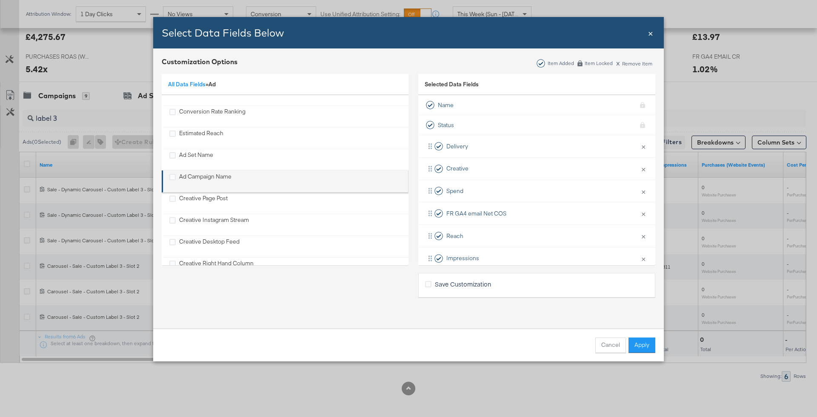
click at [226, 177] on div "Ad Campaign Name" at bounding box center [205, 181] width 52 height 17
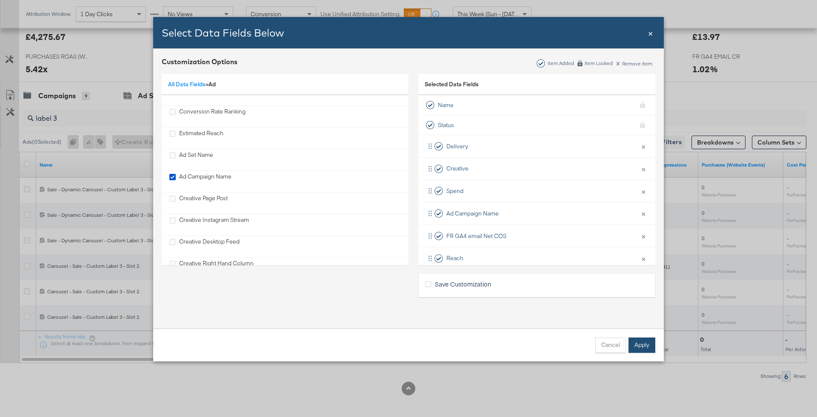
click at [638, 343] on button "Apply" at bounding box center [642, 345] width 27 height 15
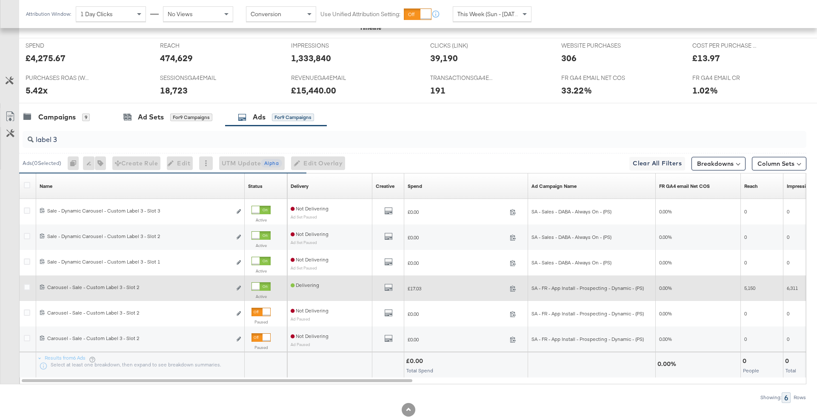
scroll to position [364, 0]
click at [269, 282] on div at bounding box center [261, 286] width 19 height 9
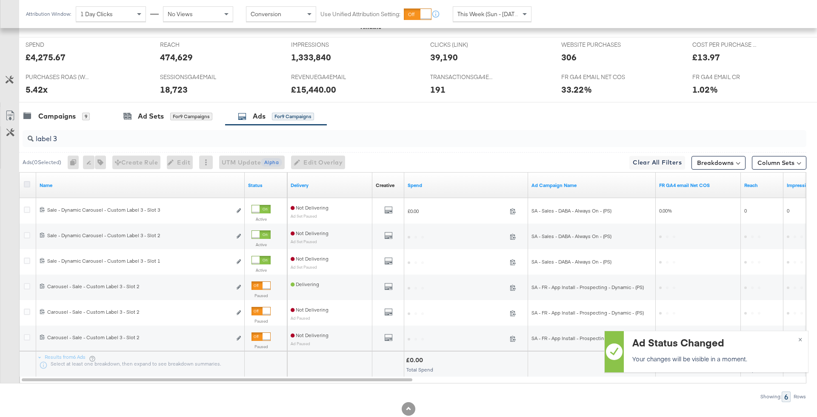
click at [27, 181] on icon at bounding box center [27, 184] width 6 height 6
click at [0, 0] on input "checkbox" at bounding box center [0, 0] width 0 height 0
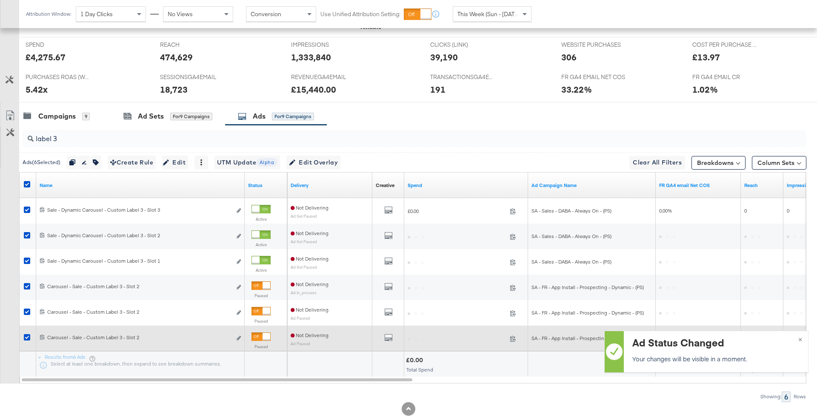
scroll to position [384, 0]
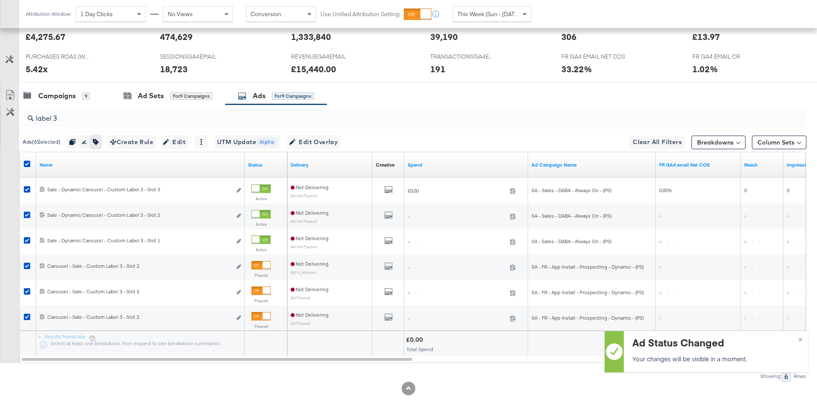
click at [101, 138] on button "button" at bounding box center [95, 142] width 11 height 14
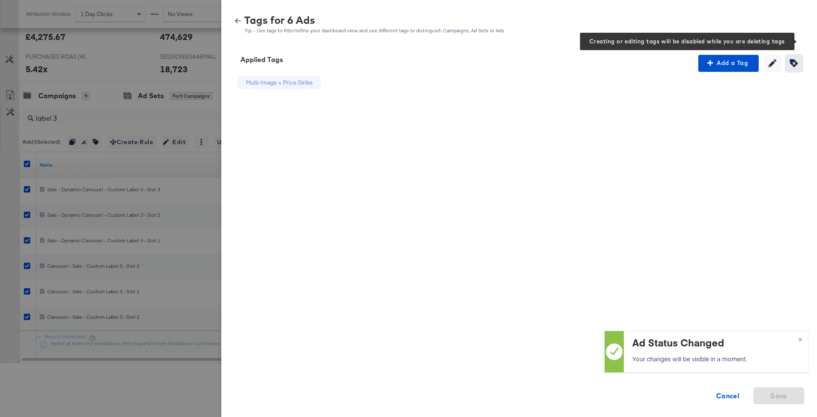
click at [792, 63] on icon "button" at bounding box center [794, 63] width 8 height 8
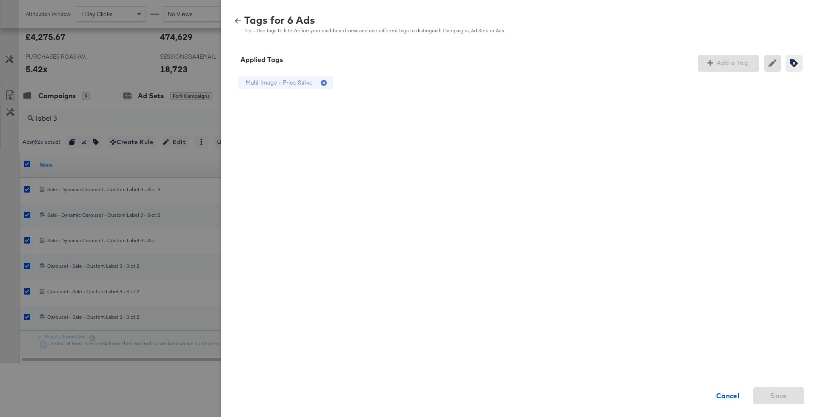
click at [325, 81] on icon at bounding box center [324, 83] width 6 height 6
click at [770, 406] on div "Applied Tags Add a Tag Creating or removing tags will be disabled while your ed…" at bounding box center [519, 231] width 596 height 373
click at [770, 398] on span "Save" at bounding box center [779, 396] width 44 height 12
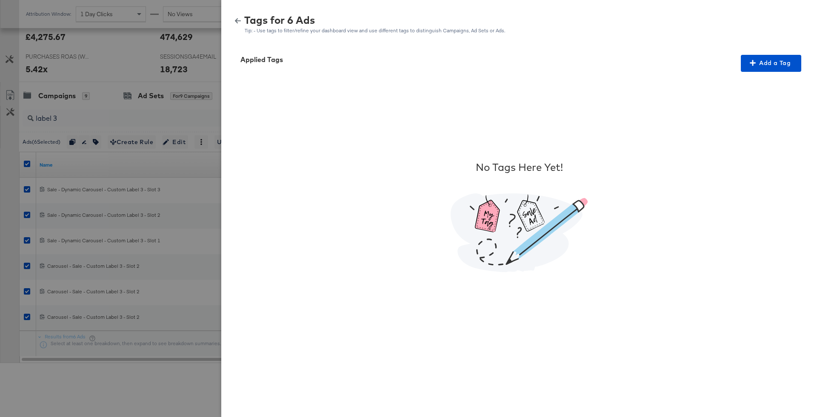
click at [721, 71] on div "Applied Tags Add a Tag" at bounding box center [519, 63] width 575 height 17
click at [778, 60] on span "Add a Tag" at bounding box center [771, 63] width 54 height 11
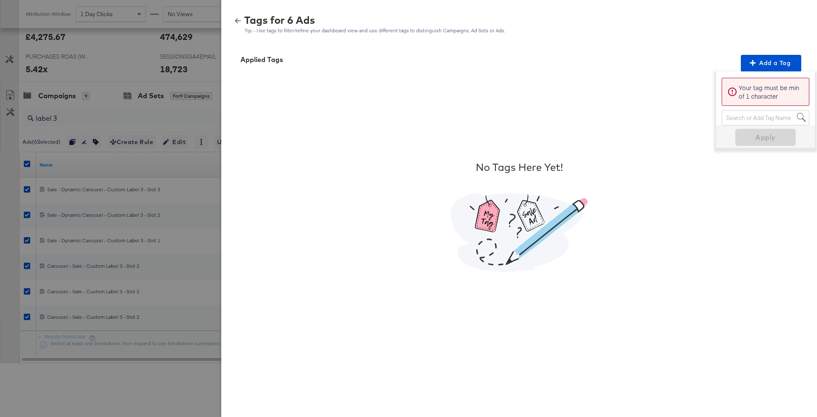
click at [742, 119] on div "Search or Add Tag Name" at bounding box center [765, 118] width 87 height 14
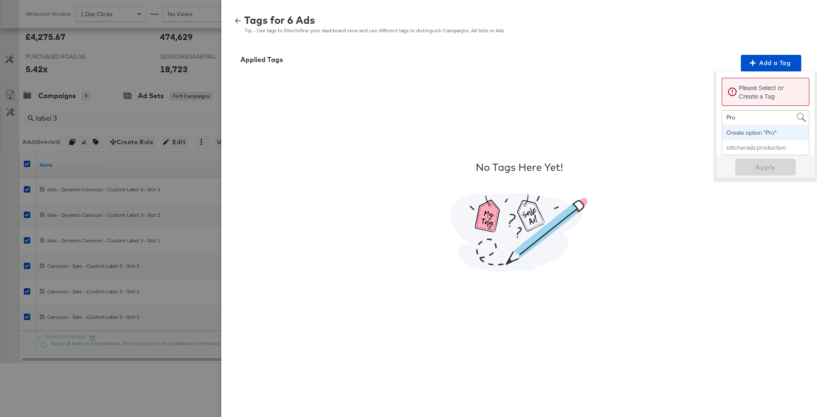
type input "Promo"
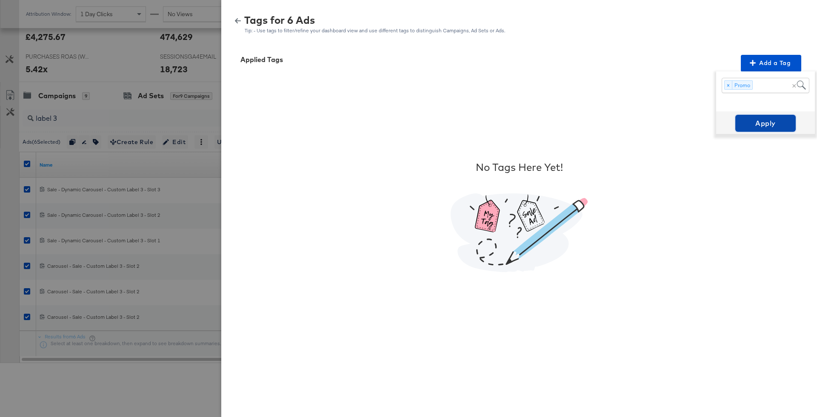
click at [759, 132] on button "Apply" at bounding box center [765, 123] width 60 height 17
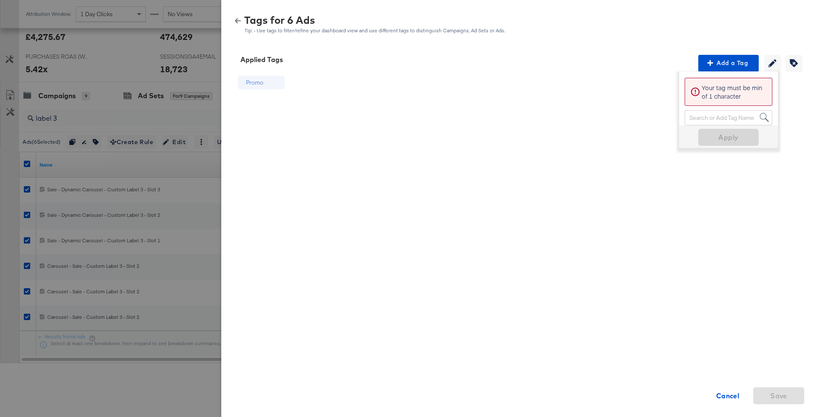
click at [239, 25] on div "Tags for 6 Ads Tip: - Use tags to filter/refine your dashboard view and use dif…" at bounding box center [519, 24] width 575 height 18
click at [237, 16] on div "Tags for 6 Ads Tip: - Use tags to filter/refine your dashboard view and use dif…" at bounding box center [519, 24] width 575 height 18
click at [238, 22] on icon "button" at bounding box center [238, 21] width 6 height 6
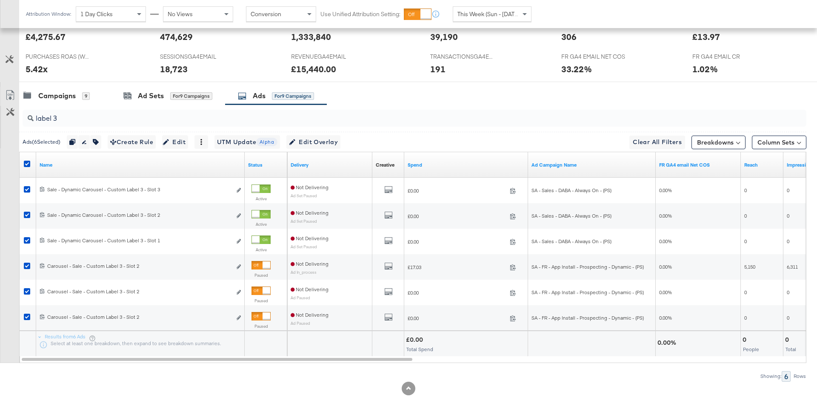
click at [71, 115] on input "label 3" at bounding box center [384, 115] width 701 height 17
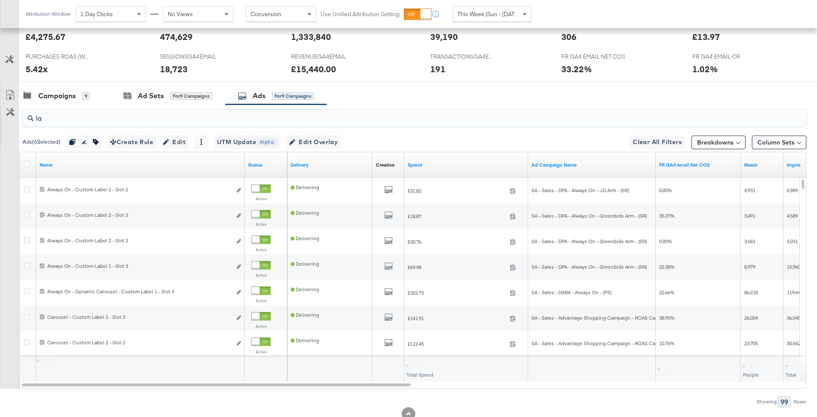
type input "l"
click at [72, 97] on div "Campaigns" at bounding box center [56, 96] width 37 height 10
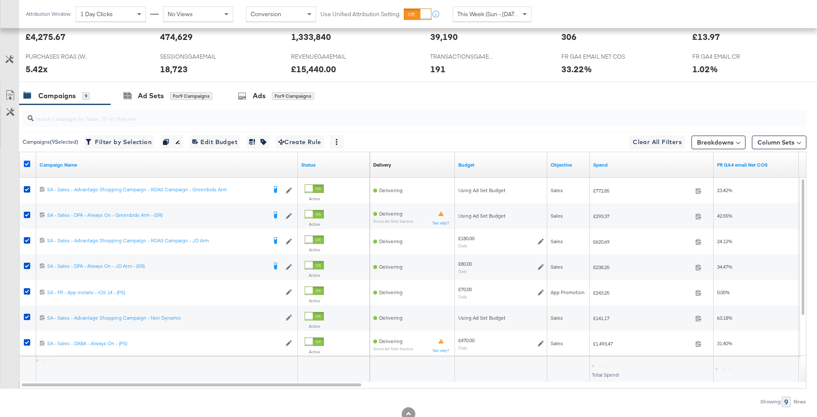
click at [26, 162] on icon at bounding box center [27, 164] width 6 height 6
click at [0, 0] on input "checkbox" at bounding box center [0, 0] width 0 height 0
click at [153, 110] on input "search" at bounding box center [384, 115] width 701 height 17
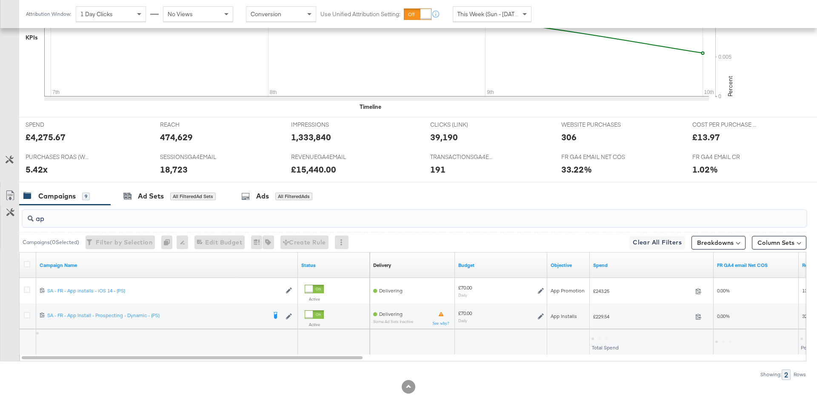
scroll to position [282, 0]
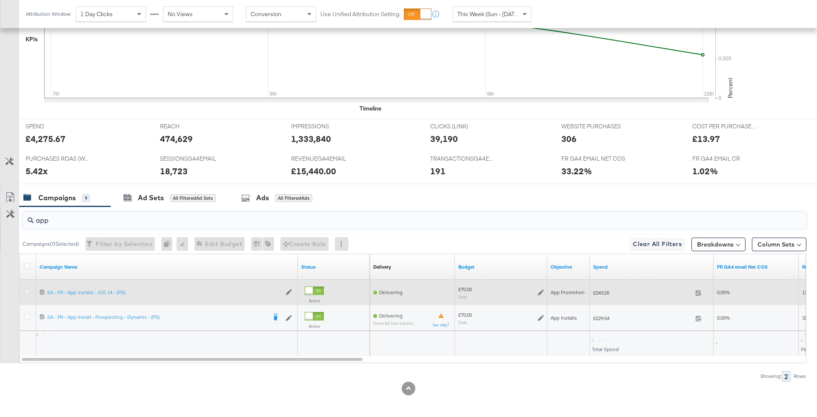
type input "app"
click at [25, 291] on icon at bounding box center [27, 292] width 6 height 6
click at [0, 0] on input "checkbox" at bounding box center [0, 0] width 0 height 0
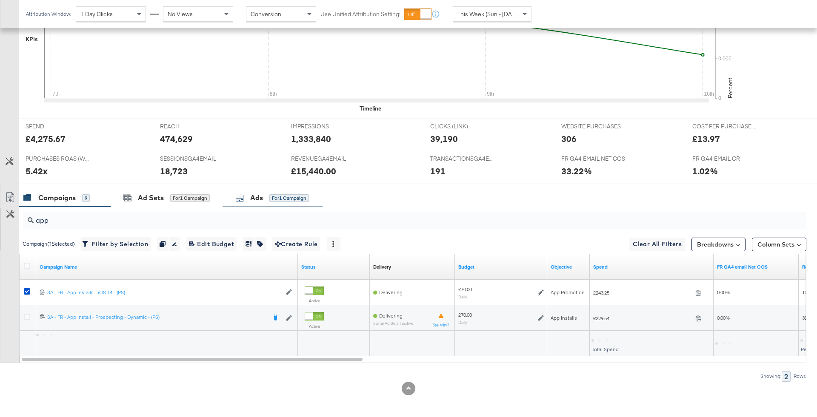
click at [258, 198] on div "Ads" at bounding box center [256, 198] width 13 height 10
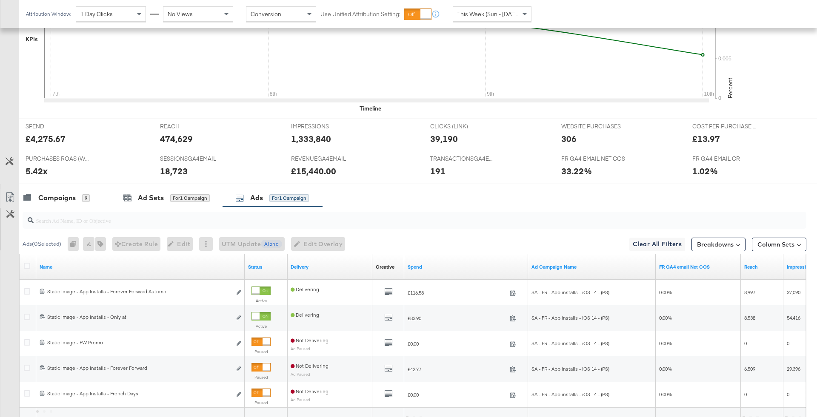
scroll to position [287, 0]
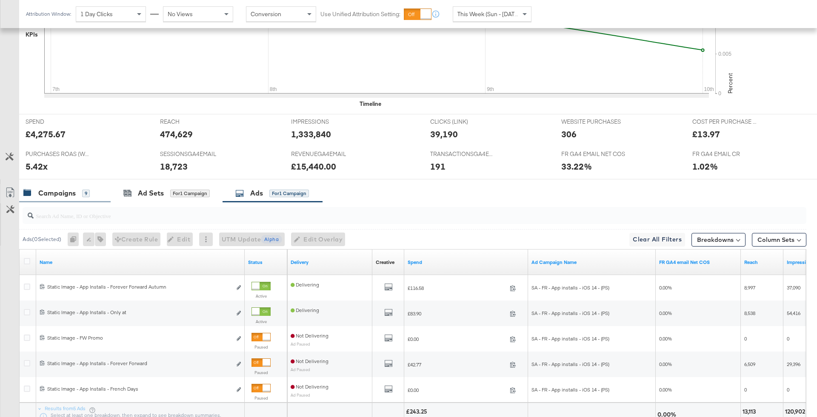
click at [73, 191] on div "Campaigns" at bounding box center [56, 194] width 37 height 10
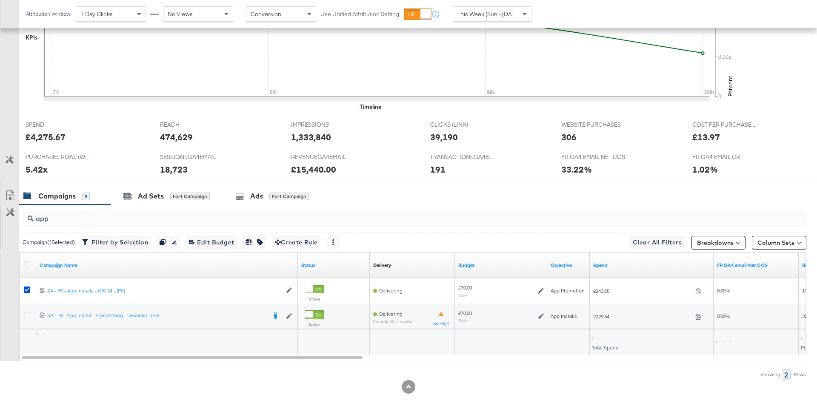
scroll to position [282, 0]
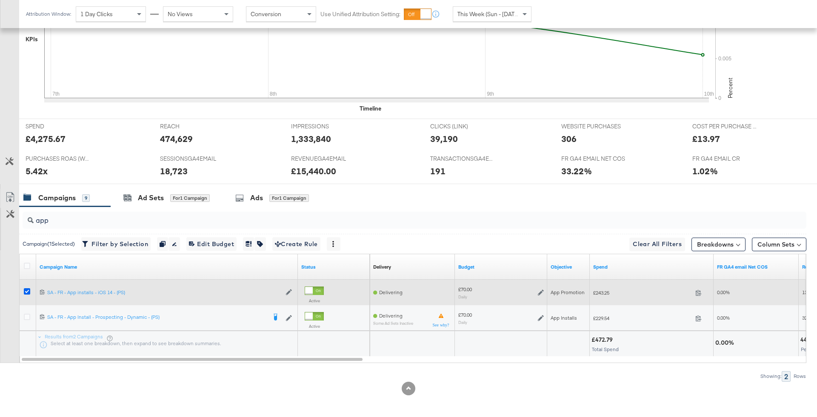
click at [26, 289] on icon at bounding box center [27, 292] width 6 height 6
click at [0, 0] on input "checkbox" at bounding box center [0, 0] width 0 height 0
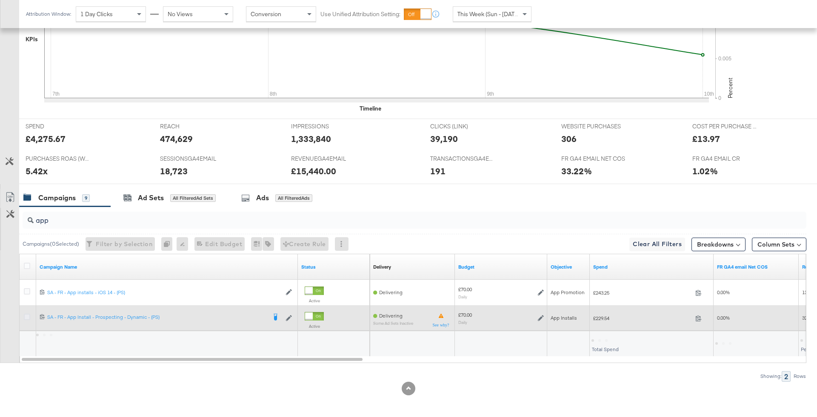
click at [26, 317] on icon at bounding box center [27, 317] width 6 height 6
click at [0, 0] on input "checkbox" at bounding box center [0, 0] width 0 height 0
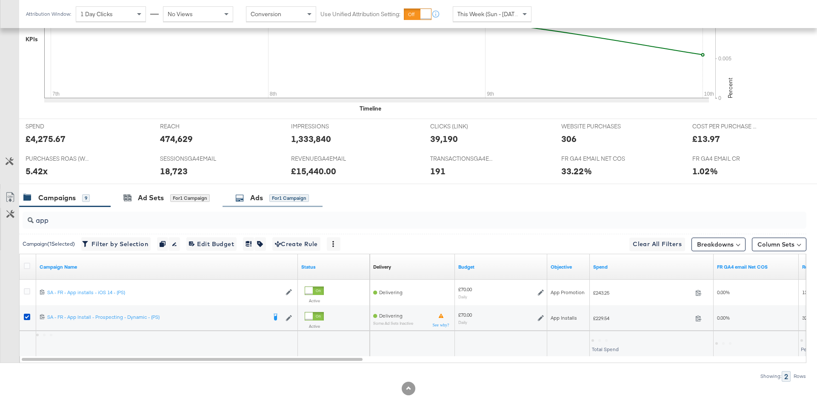
click at [266, 194] on div "Ads for 1 Campaign" at bounding box center [272, 198] width 74 height 10
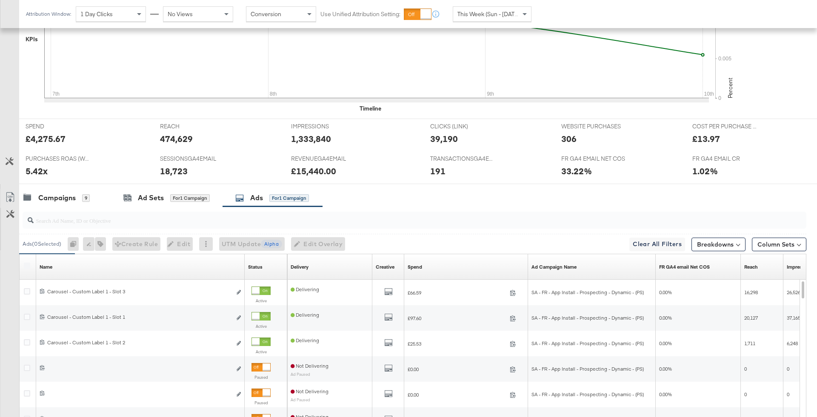
scroll to position [287, 0]
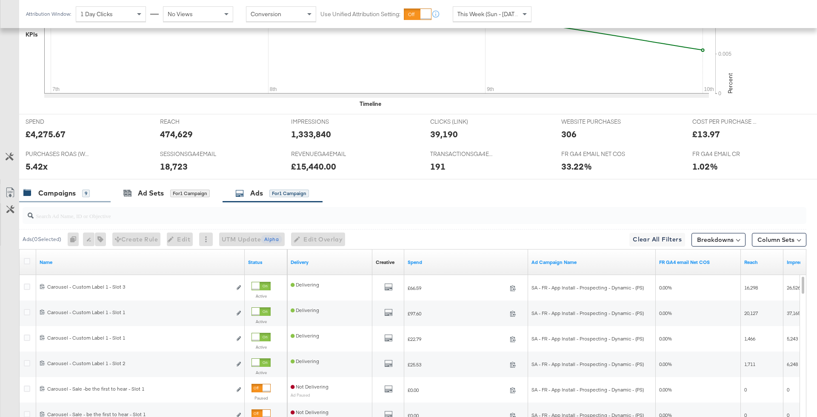
click at [69, 193] on div "Campaigns" at bounding box center [56, 194] width 37 height 10
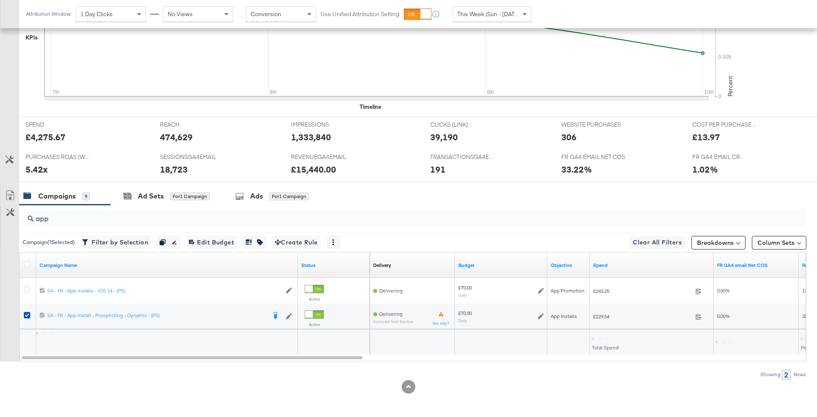
scroll to position [282, 0]
click at [58, 224] on div "app" at bounding box center [415, 220] width 784 height 17
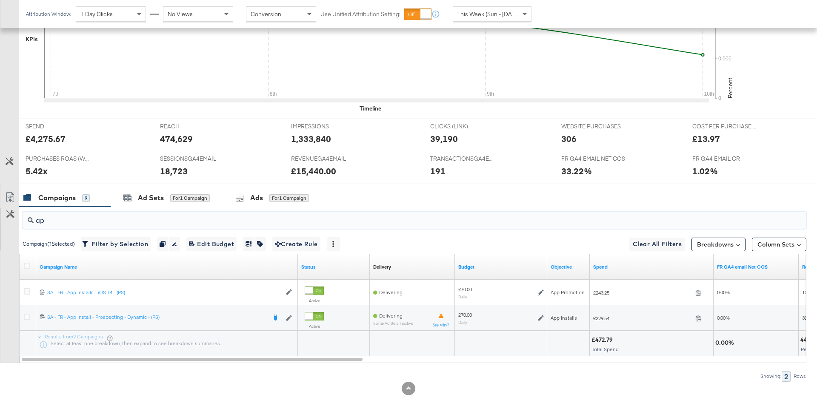
type input "a"
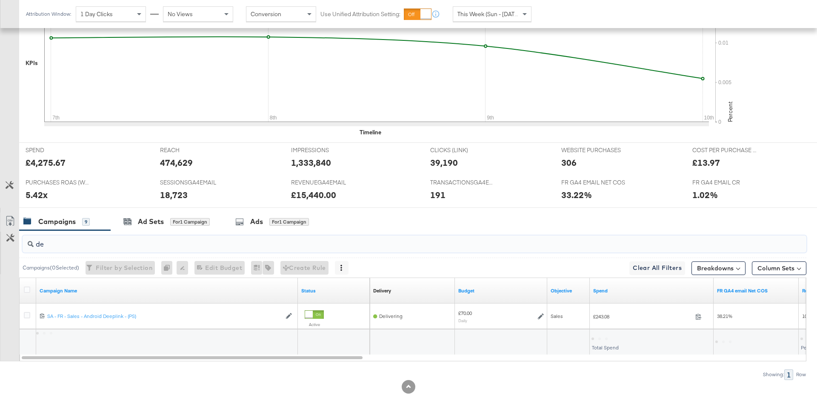
scroll to position [257, 0]
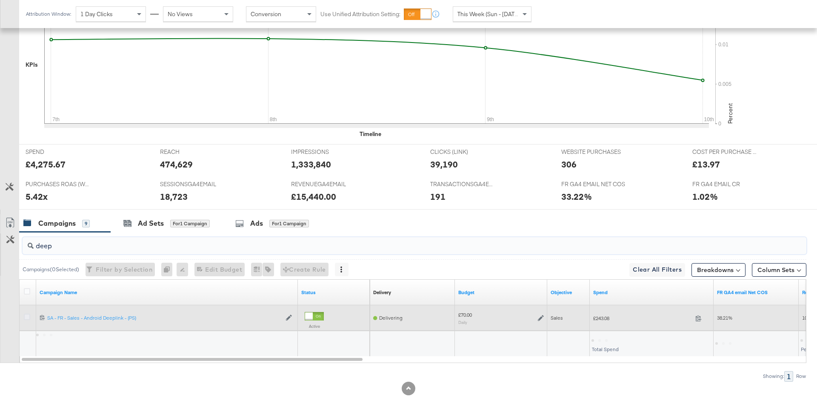
type input "deep"
click at [26, 315] on icon at bounding box center [27, 317] width 6 height 6
click at [0, 0] on input "checkbox" at bounding box center [0, 0] width 0 height 0
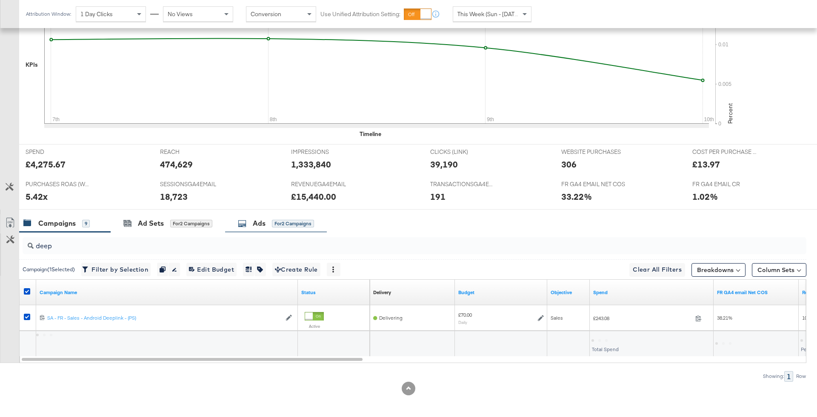
click at [246, 220] on icon at bounding box center [242, 224] width 9 height 9
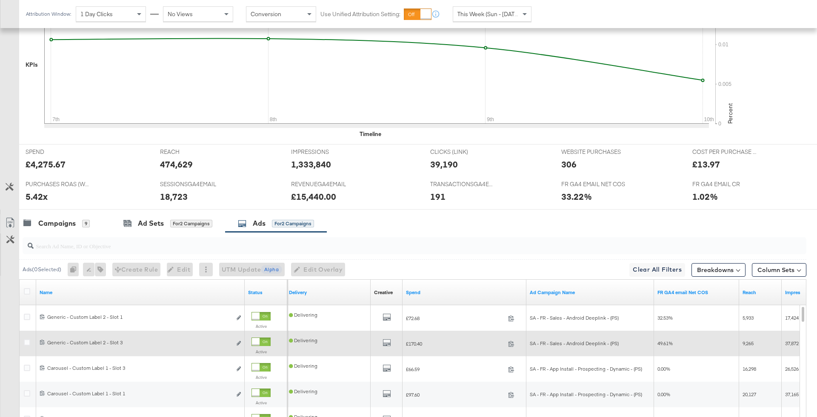
scroll to position [256, 0]
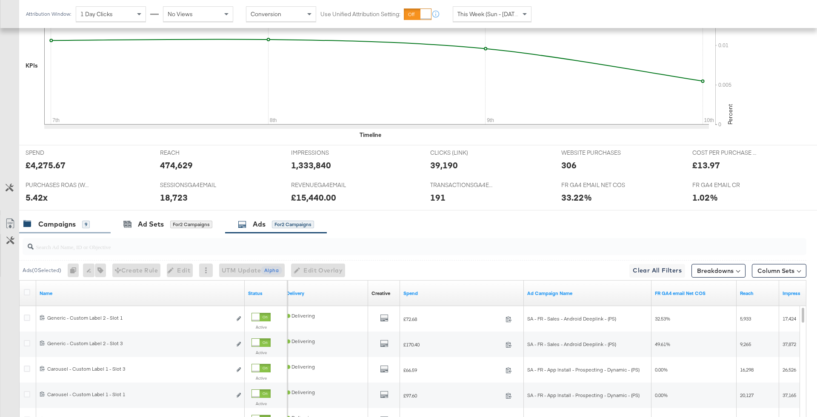
click at [77, 223] on div "Campaigns 9" at bounding box center [56, 225] width 66 height 10
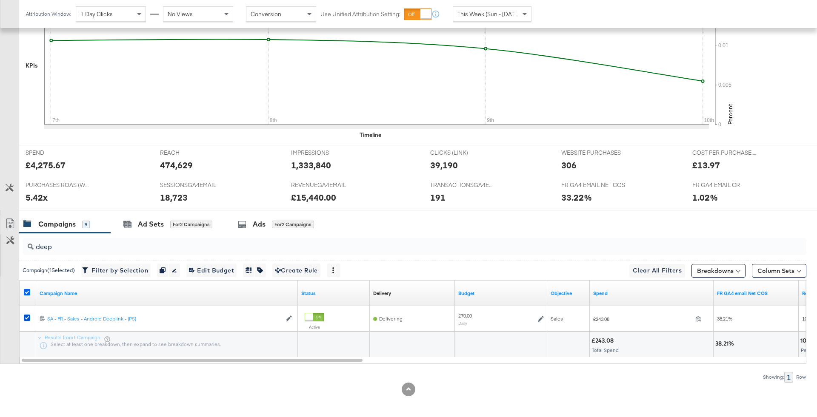
click at [27, 289] on icon at bounding box center [27, 292] width 6 height 6
click at [0, 0] on input "checkbox" at bounding box center [0, 0] width 0 height 0
click at [82, 242] on input "deep" at bounding box center [384, 243] width 701 height 17
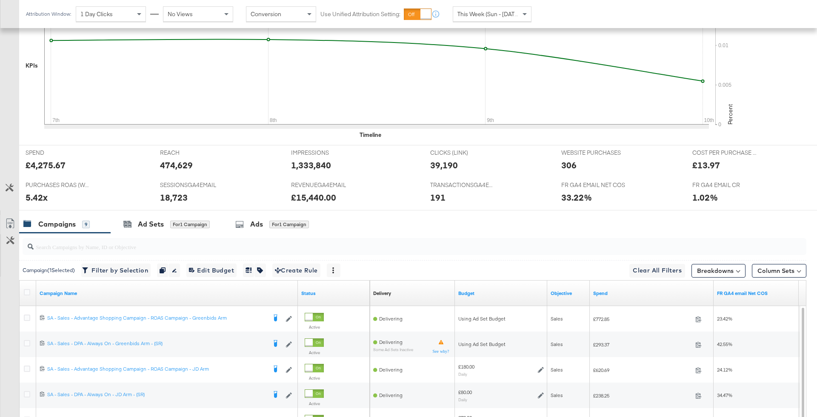
click at [26, 283] on div at bounding box center [28, 294] width 16 height 26
click at [26, 289] on icon at bounding box center [27, 292] width 6 height 6
click at [0, 0] on input "checkbox" at bounding box center [0, 0] width 0 height 0
click at [255, 217] on div "Ads for 9 Campaigns" at bounding box center [276, 224] width 102 height 18
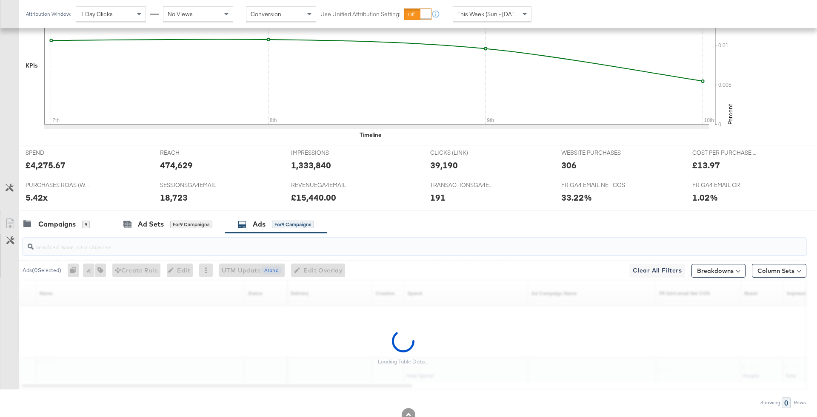
click at [218, 244] on input "search" at bounding box center [384, 243] width 701 height 17
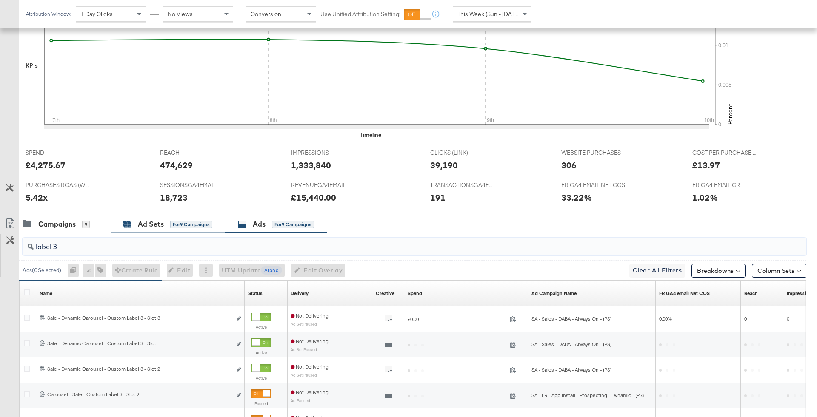
scroll to position [295, 0]
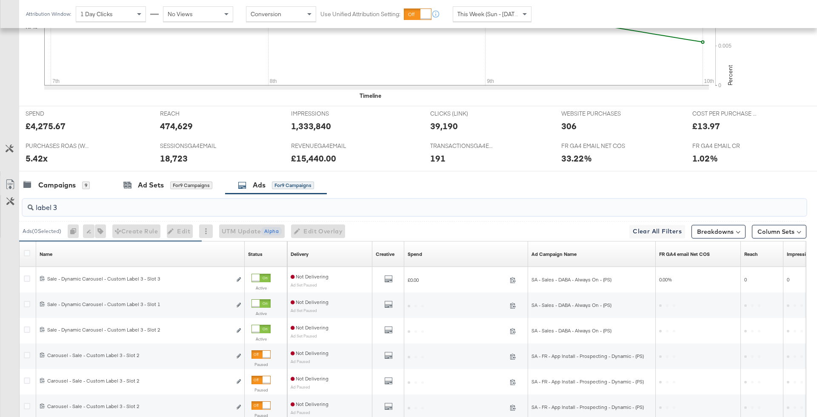
type input "label 3"
click at [23, 247] on div at bounding box center [28, 254] width 16 height 15
click at [28, 252] on icon at bounding box center [27, 253] width 6 height 6
click at [0, 0] on input "checkbox" at bounding box center [0, 0] width 0 height 0
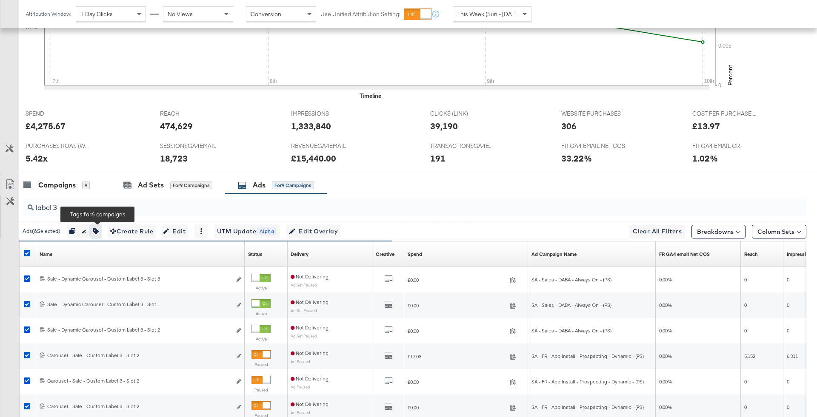
click at [97, 229] on icon "button" at bounding box center [96, 232] width 6 height 6
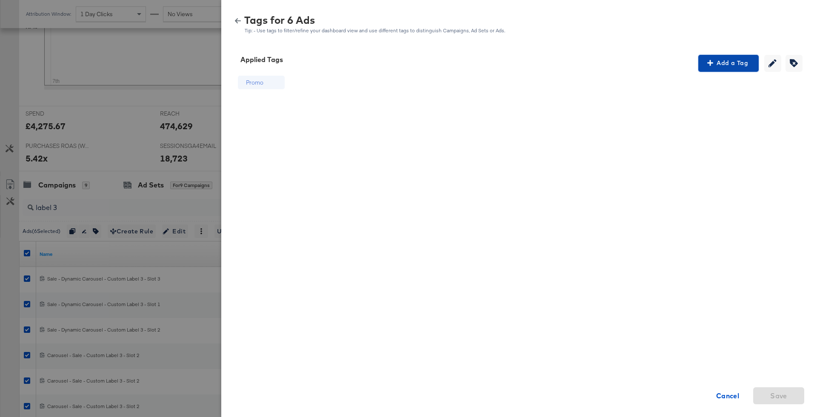
click at [745, 63] on span "Add a Tag" at bounding box center [729, 63] width 54 height 11
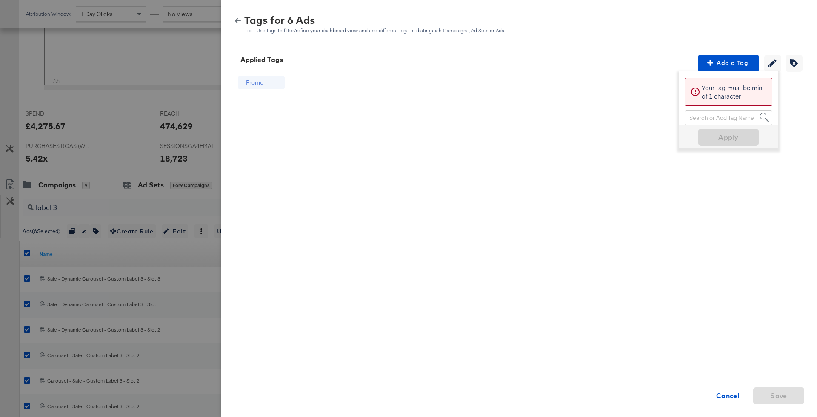
click at [716, 118] on div "Search or Add Tag Name" at bounding box center [728, 118] width 87 height 14
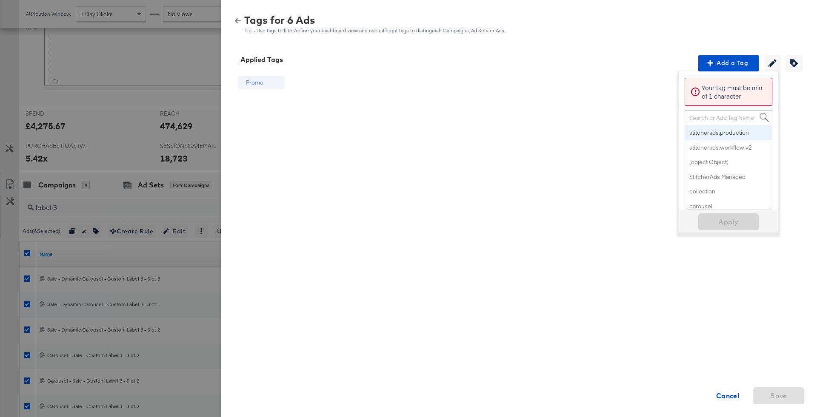
paste input "Multi-Image + Price Strike"
type input "Multi-Image + Price Strike"
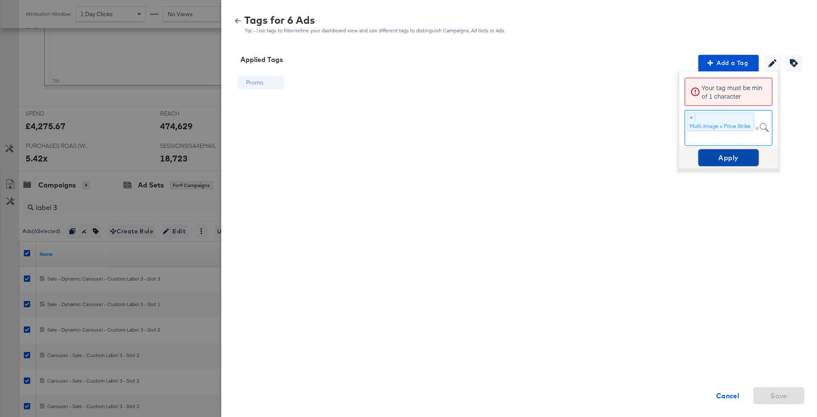
click at [723, 157] on span "Apply" at bounding box center [729, 158] width 54 height 12
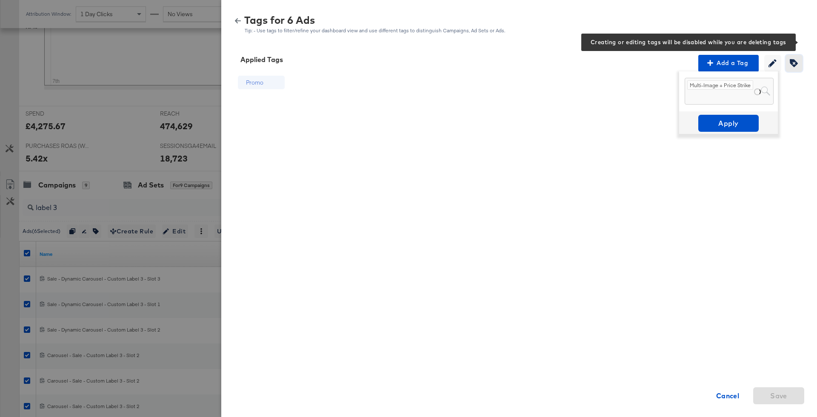
click at [793, 64] on icon "button" at bounding box center [794, 63] width 8 height 8
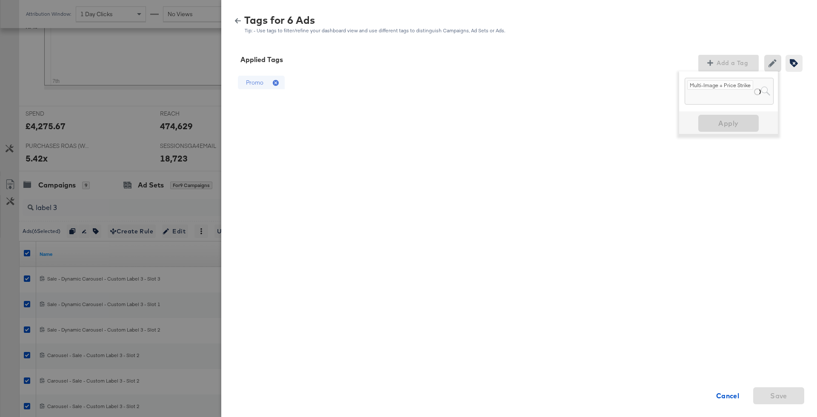
click at [278, 85] on icon at bounding box center [277, 83] width 9 height 9
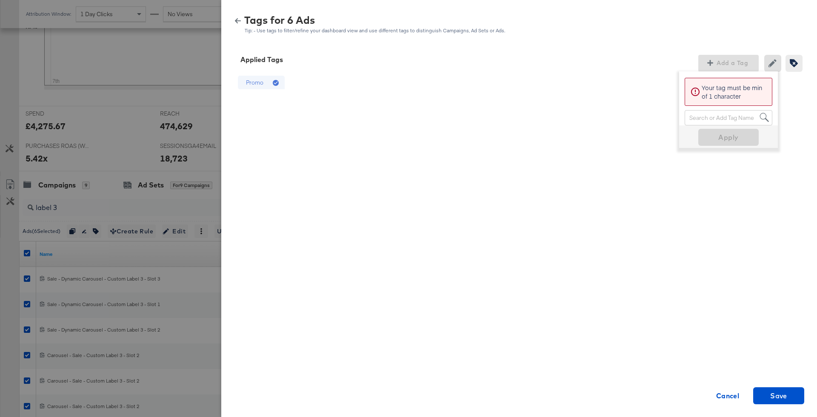
click at [412, 178] on div "Promo Cancel Save" at bounding box center [519, 216] width 575 height 289
click at [534, 139] on div "Promo Cancel Save" at bounding box center [519, 216] width 575 height 289
click at [781, 394] on span "Save" at bounding box center [778, 396] width 17 height 12
click at [551, 220] on div "Multi-Image + Price Strike Cancel Save" at bounding box center [519, 216] width 575 height 289
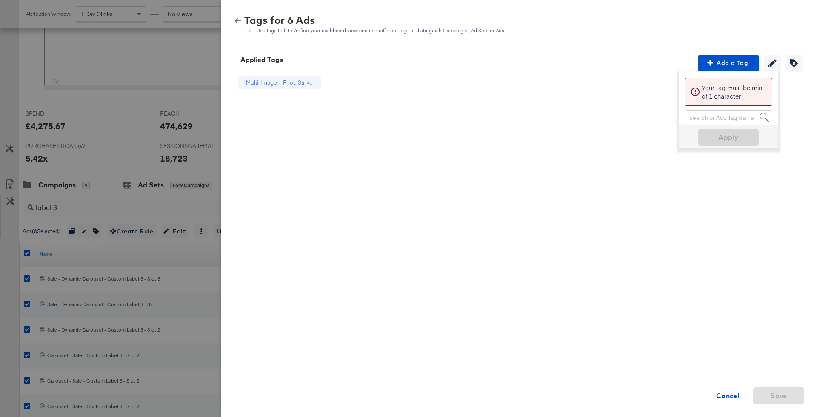
click at [238, 25] on div "Tags for 6 Ads Tip: - Use tags to filter/refine your dashboard view and use dif…" at bounding box center [519, 24] width 575 height 18
click at [238, 21] on icon "button" at bounding box center [238, 21] width 6 height 6
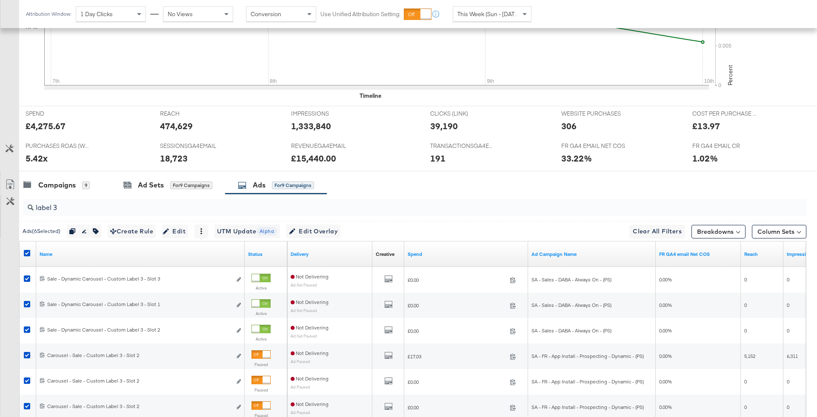
scroll to position [0, 0]
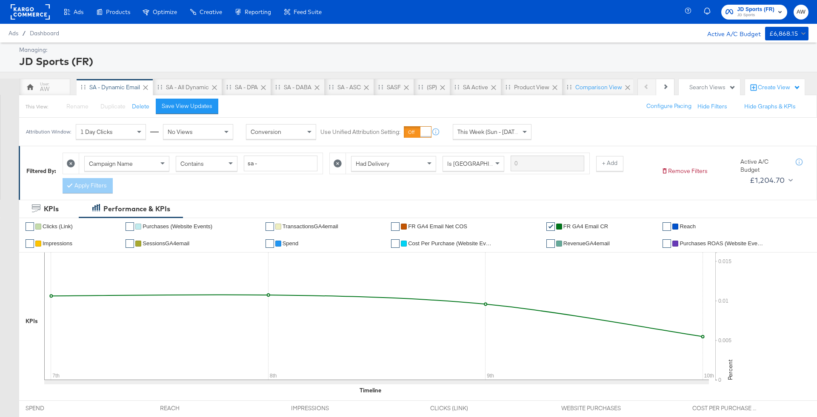
click at [756, 17] on span "JD Sports" at bounding box center [756, 15] width 37 height 7
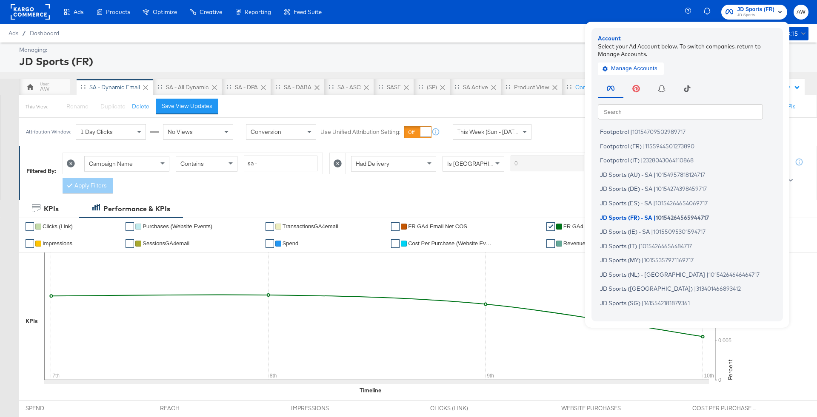
click at [712, 99] on div "Search Search Footpatrol | 10154709502989717 Footpatrol (FR) | 1155944501273890…" at bounding box center [689, 196] width 183 height 238
click at [712, 112] on input "text" at bounding box center [680, 111] width 165 height 15
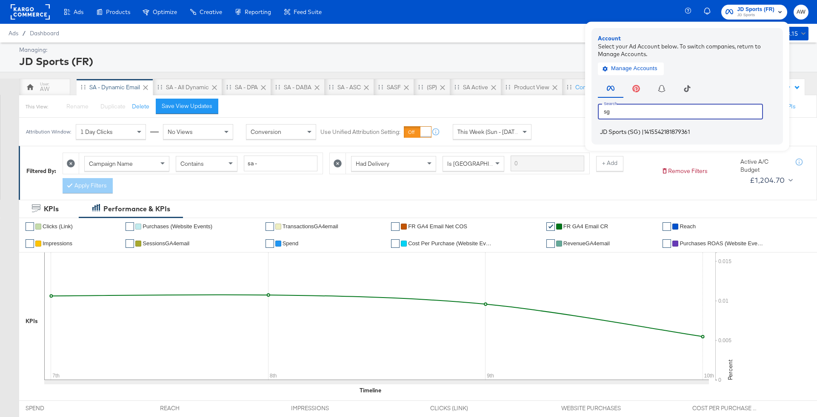
type input "sg"
click at [637, 132] on span "JD Sports (SG)" at bounding box center [620, 132] width 40 height 7
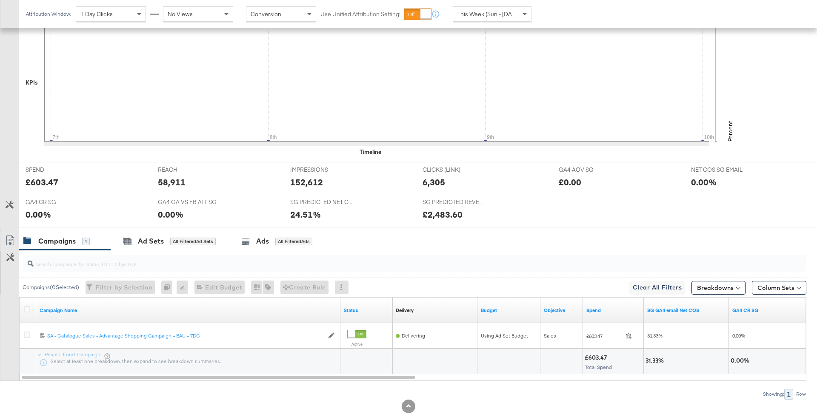
scroll to position [257, 0]
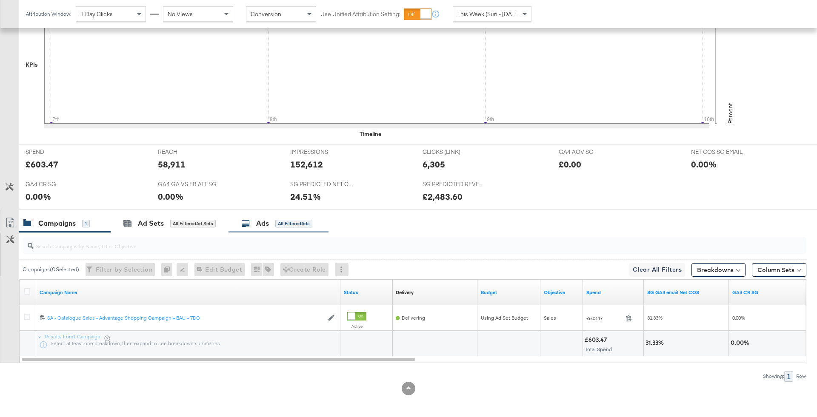
click at [297, 214] on div "Ads All Filtered Ads" at bounding box center [279, 223] width 100 height 18
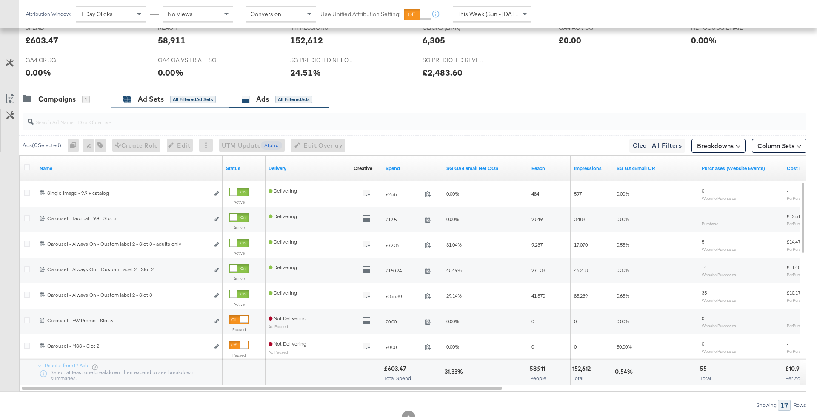
scroll to position [400, 0]
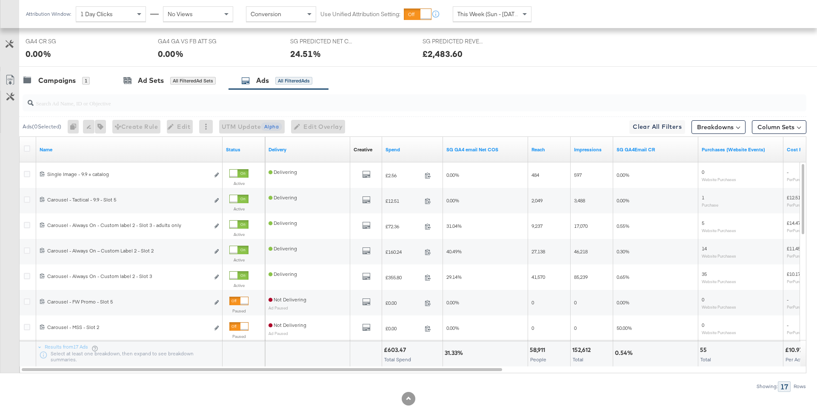
click at [25, 143] on div at bounding box center [28, 149] width 16 height 15
click at [26, 147] on icon at bounding box center [27, 149] width 6 height 6
click at [0, 0] on input "checkbox" at bounding box center [0, 0] width 0 height 0
click at [76, 103] on input "search" at bounding box center [384, 99] width 701 height 17
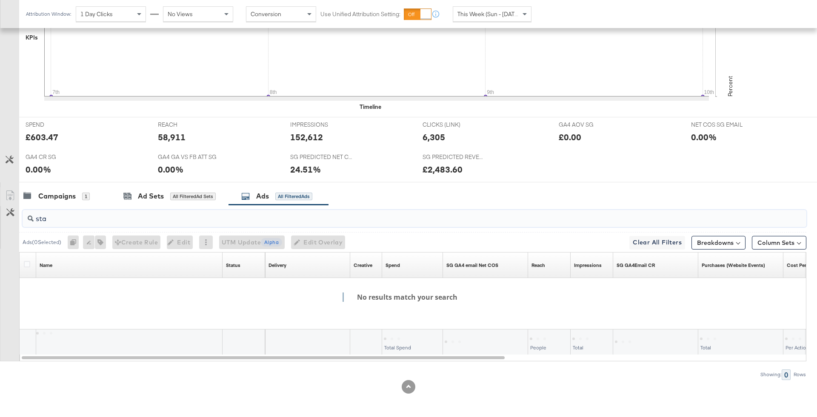
scroll to position [282, 0]
click at [103, 225] on div "static" at bounding box center [415, 220] width 784 height 17
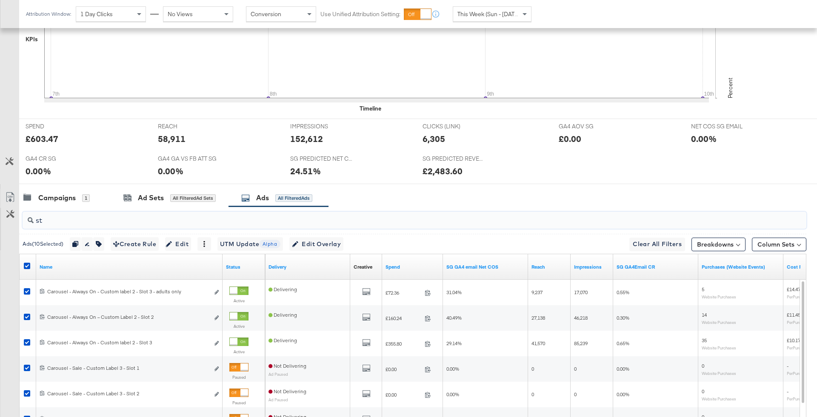
type input "s"
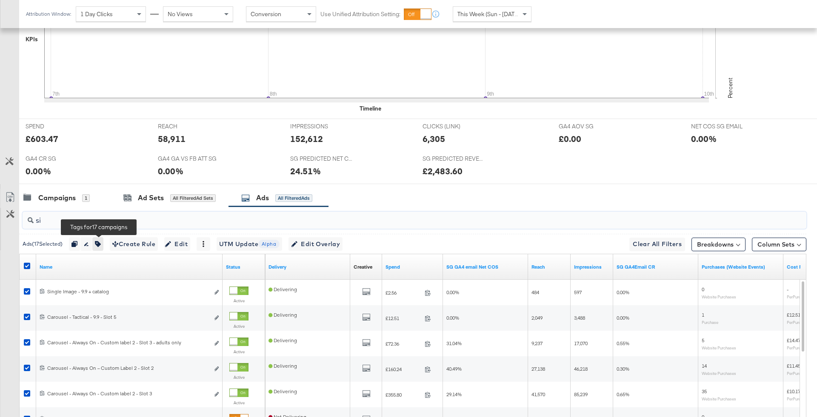
scroll to position [257, 0]
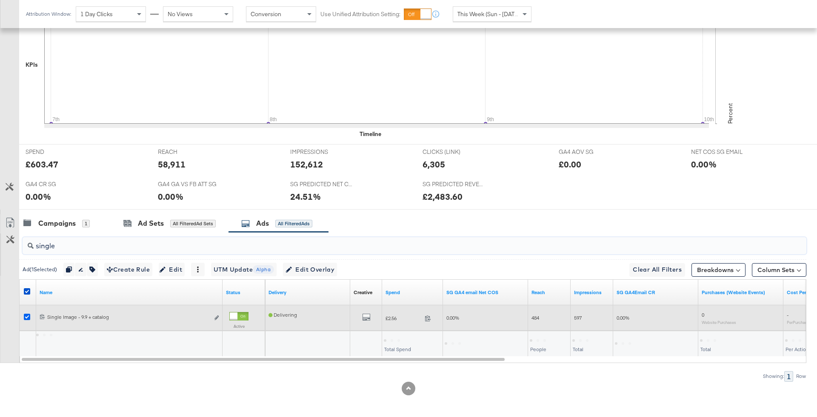
type input "single"
click at [24, 314] on icon at bounding box center [27, 317] width 6 height 6
click at [0, 0] on input "checkbox" at bounding box center [0, 0] width 0 height 0
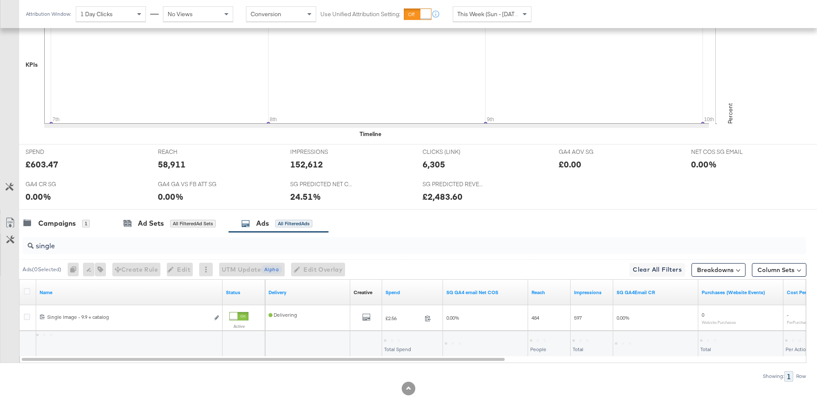
click at [83, 244] on input "single" at bounding box center [384, 242] width 701 height 17
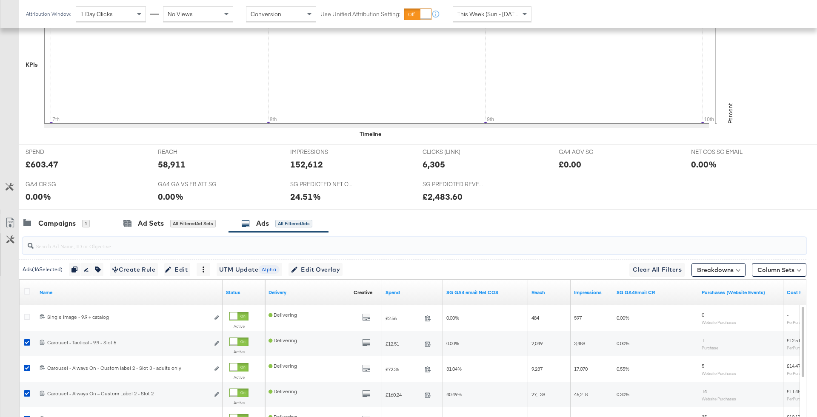
type input "8"
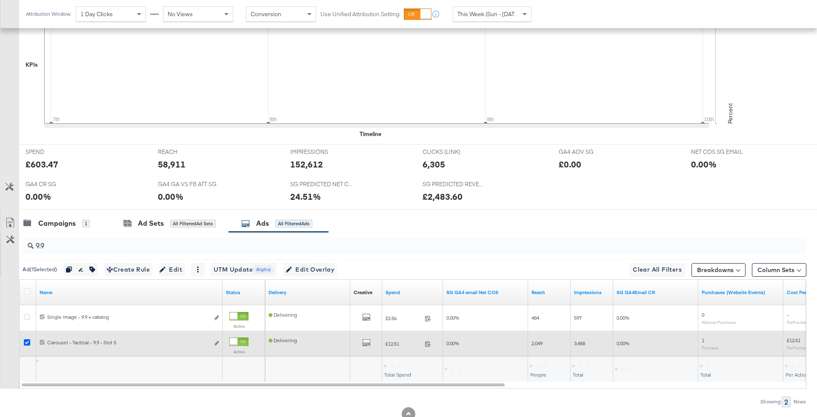
click at [28, 342] on icon at bounding box center [27, 343] width 6 height 6
click at [0, 0] on input "checkbox" at bounding box center [0, 0] width 0 height 0
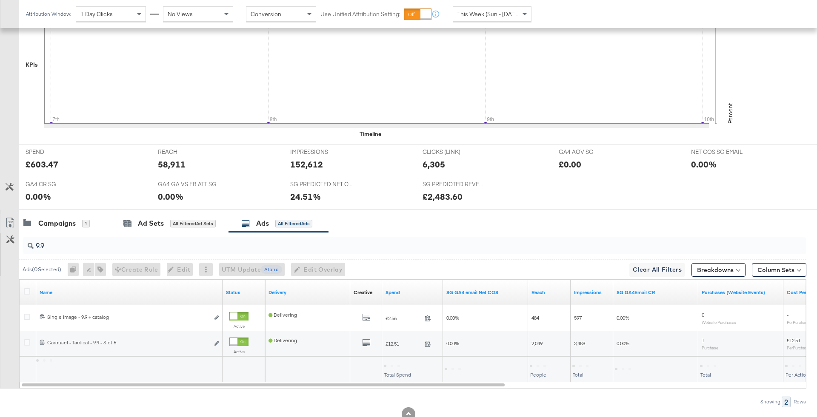
click at [75, 253] on div "9.9" at bounding box center [415, 246] width 784 height 20
click at [75, 243] on input "9.9" at bounding box center [384, 242] width 701 height 17
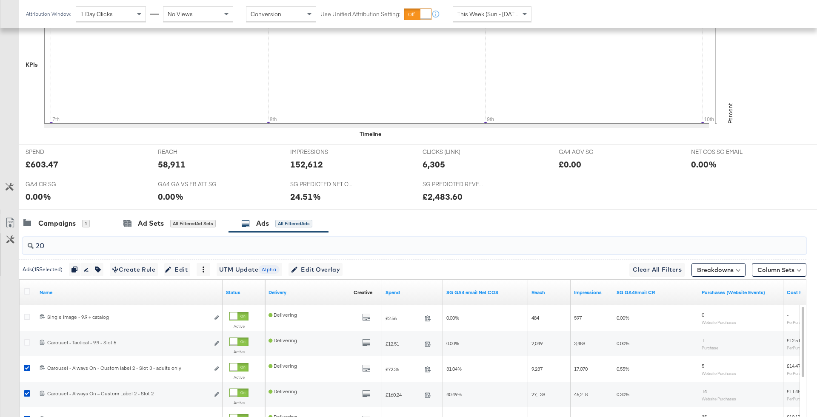
type input "2"
type input "1"
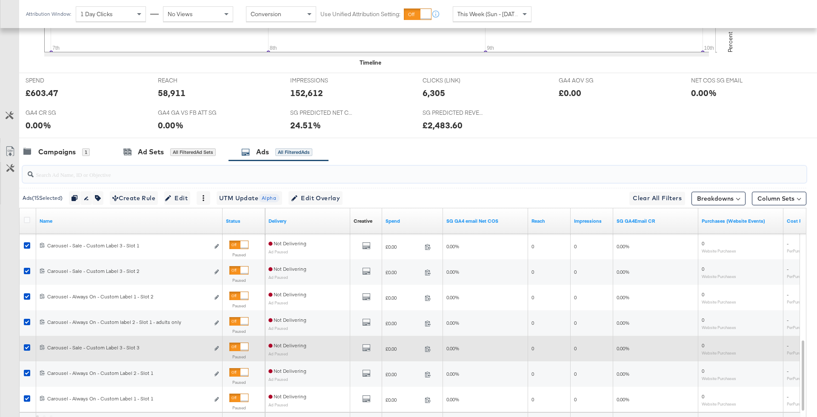
scroll to position [410, 0]
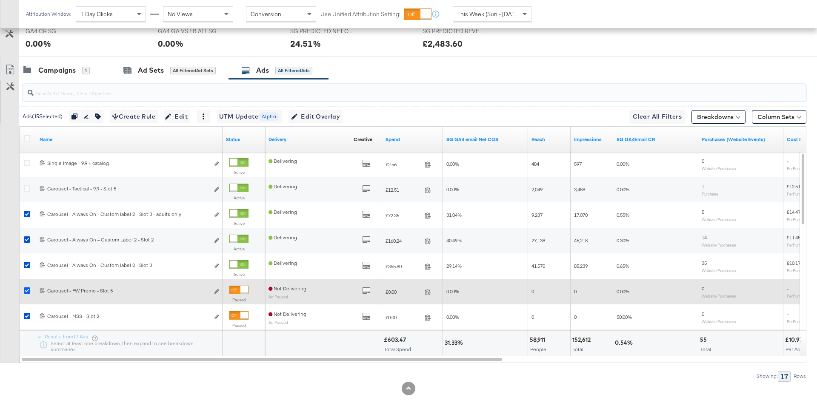
click at [28, 288] on icon at bounding box center [27, 291] width 6 height 6
click at [0, 0] on input "checkbox" at bounding box center [0, 0] width 0 height 0
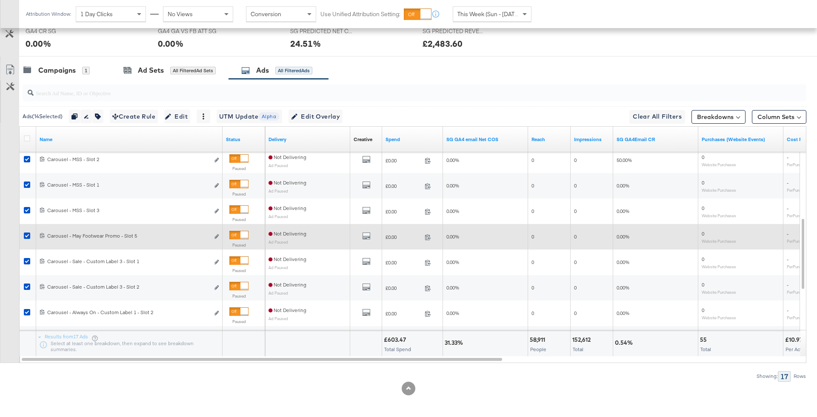
click at [29, 233] on div at bounding box center [28, 237] width 9 height 9
click at [27, 233] on icon at bounding box center [27, 236] width 6 height 6
click at [0, 0] on input "checkbox" at bounding box center [0, 0] width 0 height 0
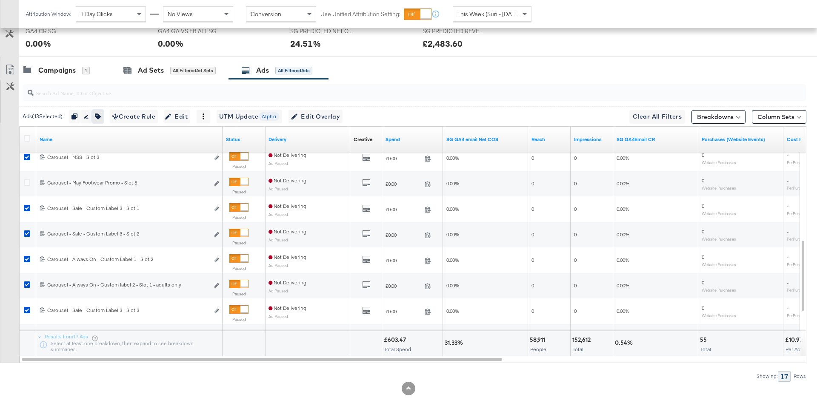
click at [101, 114] on icon "button" at bounding box center [98, 117] width 6 height 6
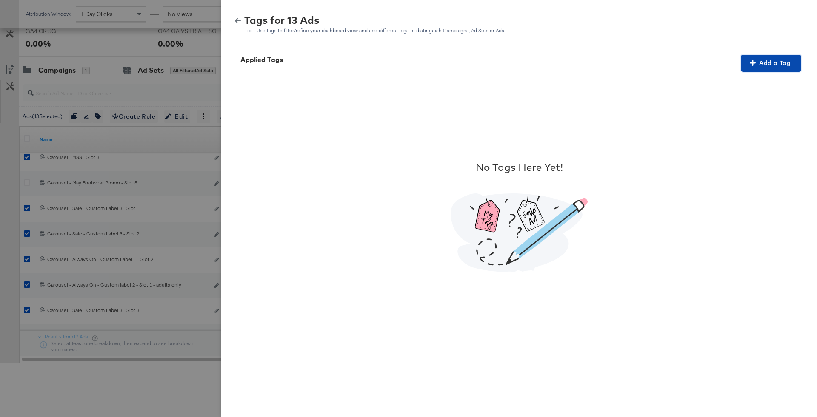
click at [783, 60] on span "Add a Tag" at bounding box center [771, 63] width 54 height 11
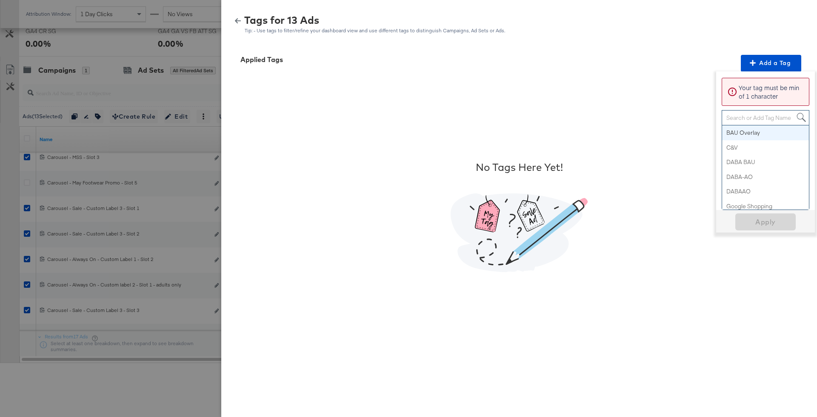
click at [748, 120] on div "Search or Add Tag Name" at bounding box center [765, 118] width 87 height 14
paste input "Multi-Image + Price Strike"
type input "Multi-Image + Price Strike"
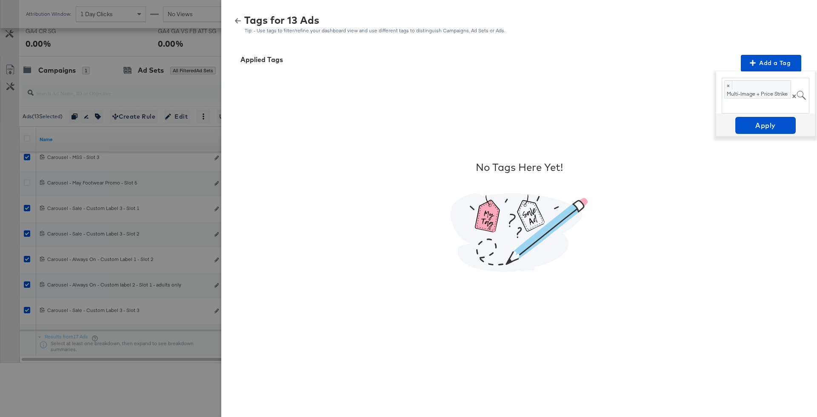
click at [769, 137] on div "No Tags Here Yet!" at bounding box center [519, 216] width 575 height 289
click at [765, 127] on span "Apply" at bounding box center [766, 126] width 54 height 12
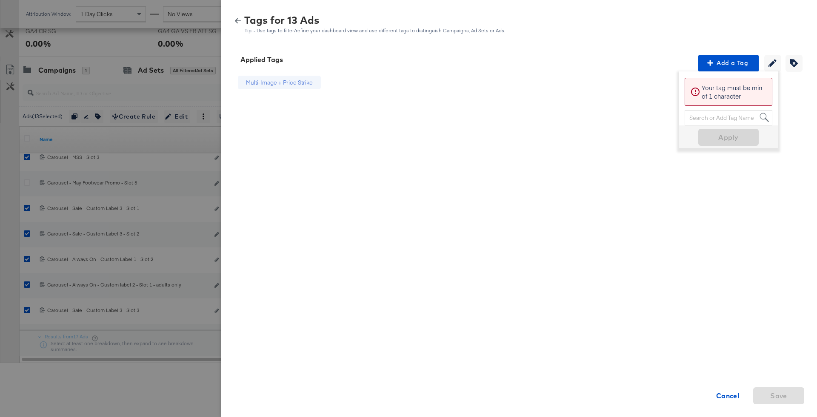
click at [239, 19] on icon "button" at bounding box center [238, 21] width 6 height 6
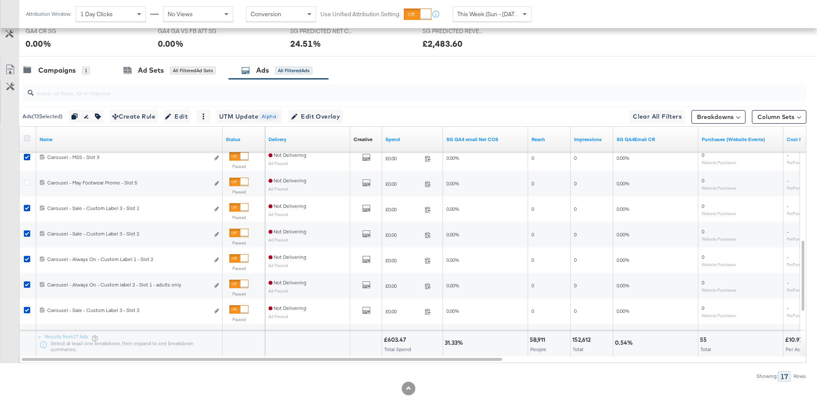
click at [24, 137] on icon at bounding box center [27, 138] width 6 height 6
click at [0, 0] on input "checkbox" at bounding box center [0, 0] width 0 height 0
click at [24, 137] on icon at bounding box center [27, 138] width 6 height 6
click at [0, 0] on input "checkbox" at bounding box center [0, 0] width 0 height 0
click at [88, 95] on input "search" at bounding box center [384, 89] width 701 height 17
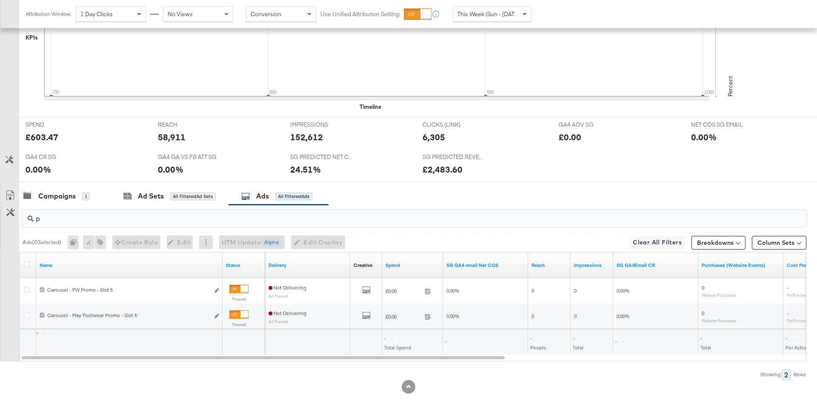
scroll to position [282, 0]
click at [25, 263] on icon at bounding box center [27, 266] width 6 height 6
click at [0, 0] on input "checkbox" at bounding box center [0, 0] width 0 height 0
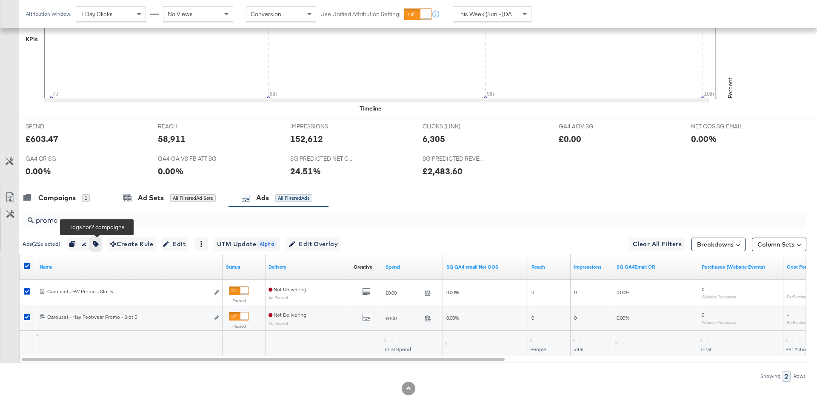
click at [101, 243] on button "button" at bounding box center [95, 244] width 11 height 14
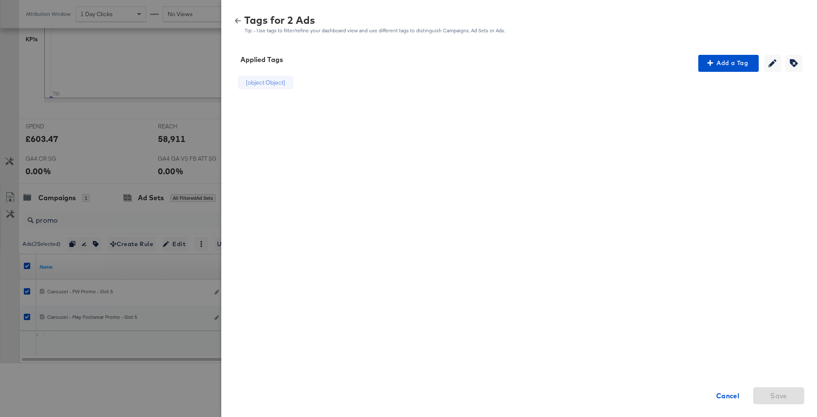
click at [235, 16] on div "Tags for 2 Ads Tip: - Use tags to filter/refine your dashboard view and use dif…" at bounding box center [519, 24] width 575 height 18
click at [235, 21] on icon "button" at bounding box center [238, 21] width 6 height 6
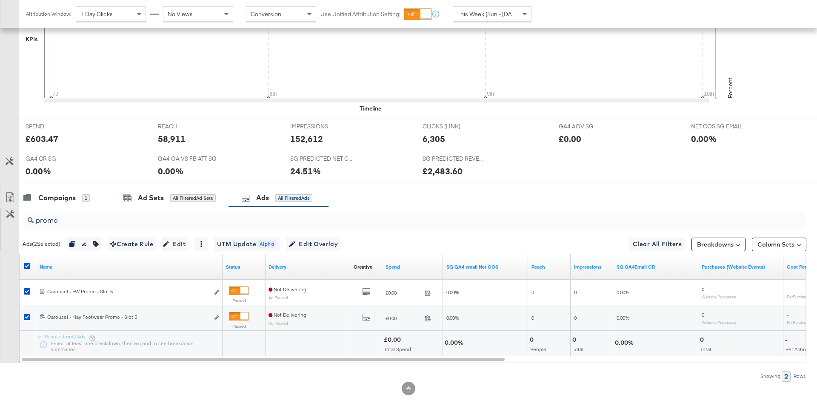
click at [67, 220] on input "promo" at bounding box center [384, 217] width 701 height 17
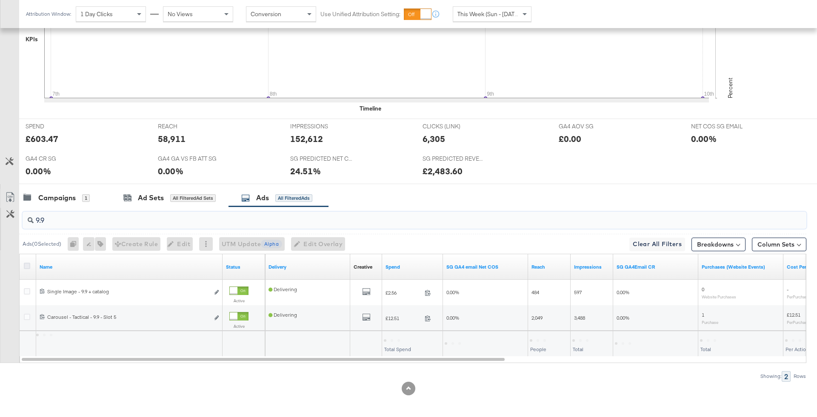
type input "9.9"
click at [27, 266] on icon at bounding box center [27, 266] width 6 height 6
click at [0, 0] on input "checkbox" at bounding box center [0, 0] width 0 height 0
click at [27, 263] on icon at bounding box center [27, 266] width 6 height 6
click at [0, 0] on input "checkbox" at bounding box center [0, 0] width 0 height 0
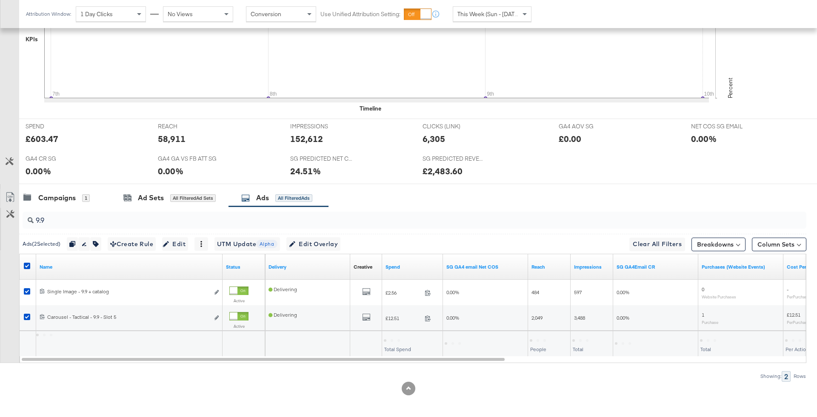
click at [105, 220] on input "9.9" at bounding box center [384, 217] width 701 height 17
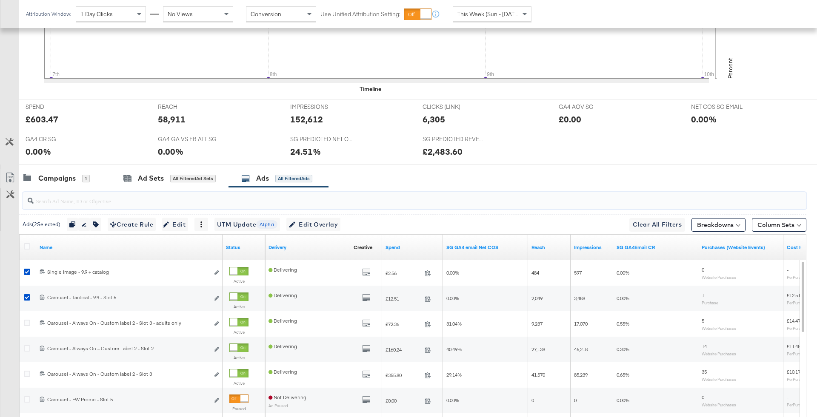
scroll to position [296, 0]
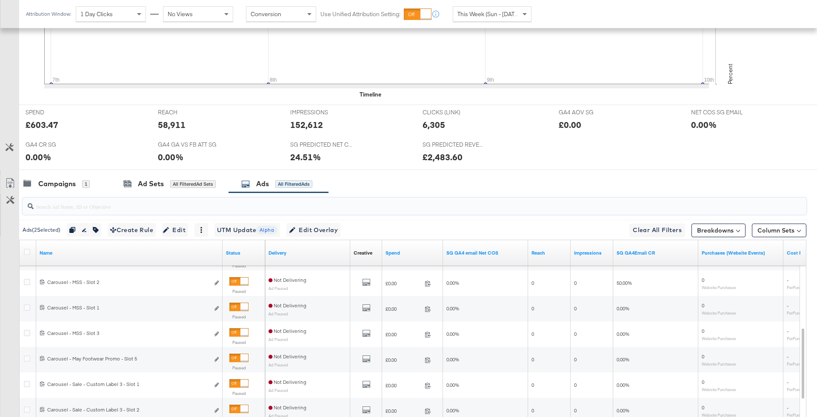
click at [136, 203] on input "search" at bounding box center [384, 203] width 701 height 17
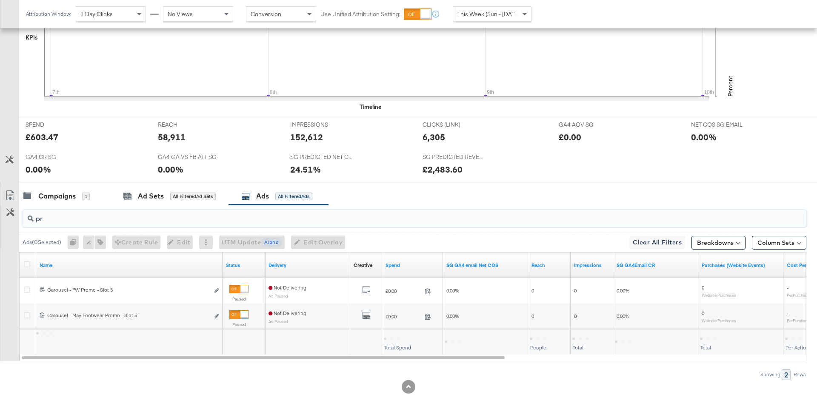
scroll to position [282, 0]
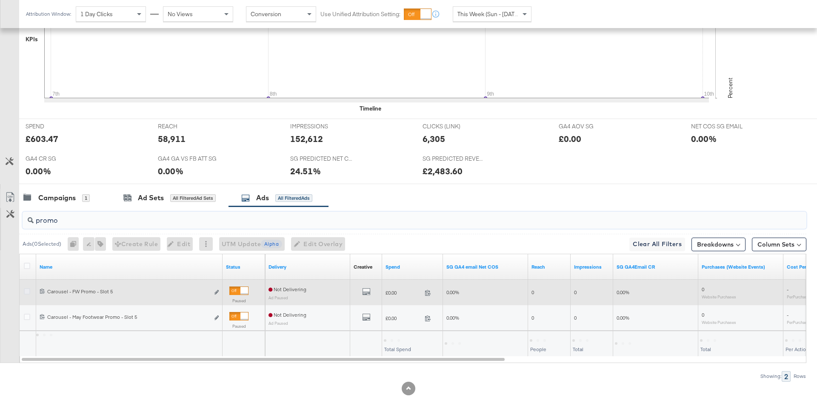
type input "promo"
click at [26, 289] on icon at bounding box center [27, 292] width 6 height 6
click at [0, 0] on input "checkbox" at bounding box center [0, 0] width 0 height 0
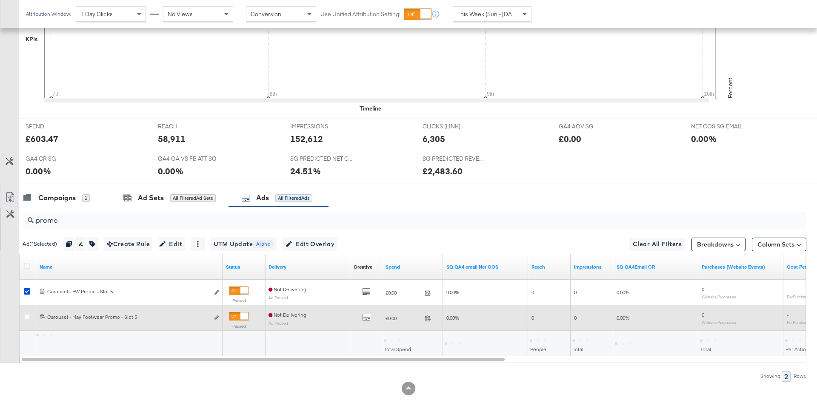
click at [26, 312] on div at bounding box center [28, 318] width 16 height 15
click at [26, 315] on icon at bounding box center [27, 317] width 6 height 6
click at [0, 0] on input "checkbox" at bounding box center [0, 0] width 0 height 0
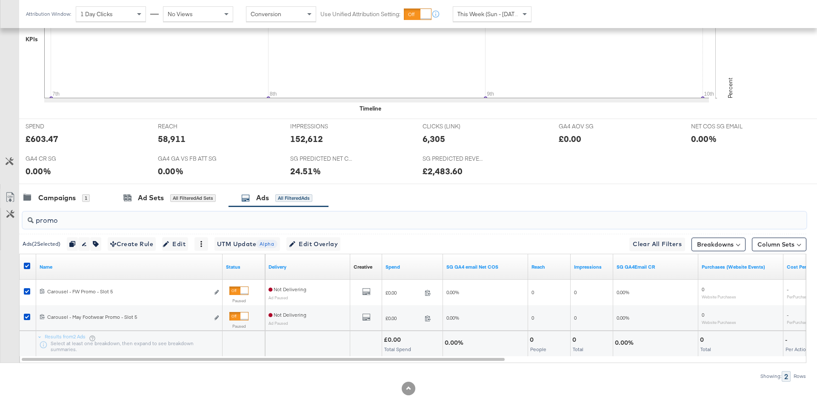
click at [64, 222] on input "promo" at bounding box center [384, 217] width 701 height 17
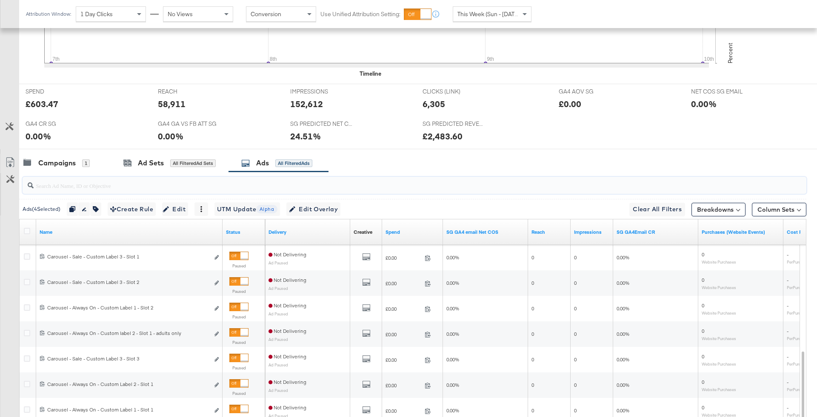
scroll to position [410, 0]
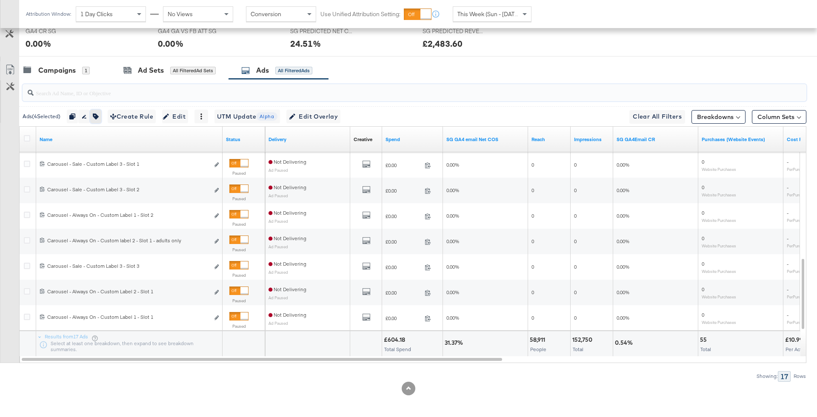
click at [101, 113] on button "button" at bounding box center [95, 117] width 11 height 14
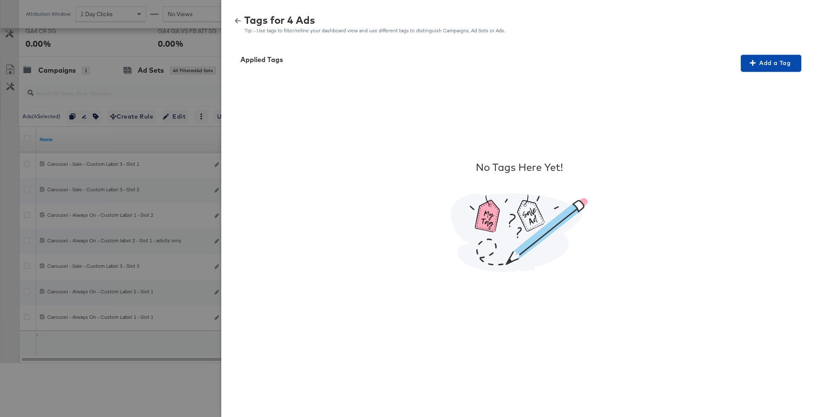
click at [779, 65] on span "Add a Tag" at bounding box center [771, 63] width 54 height 11
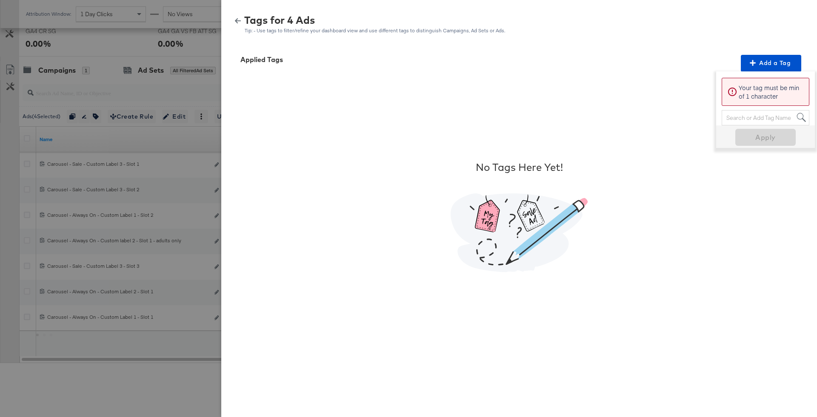
click at [749, 86] on p "Your tag must be min of 1 character" at bounding box center [771, 91] width 65 height 17
click at [748, 115] on div "Search or Add Tag Name" at bounding box center [765, 118] width 87 height 14
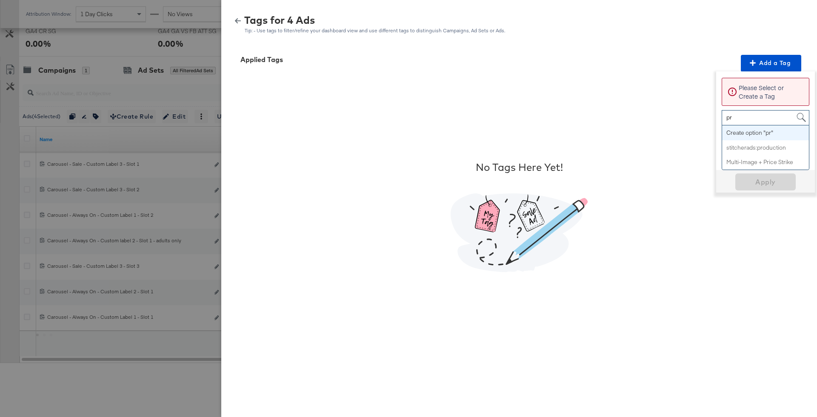
type input "p"
type input "Promo"
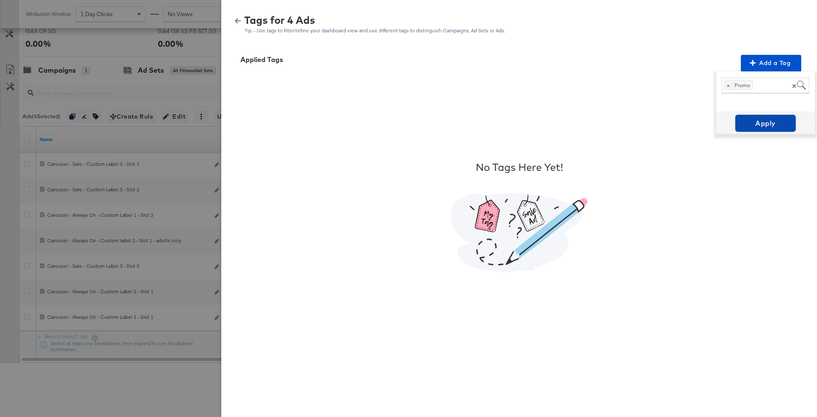
click at [774, 124] on span "Apply" at bounding box center [766, 123] width 54 height 12
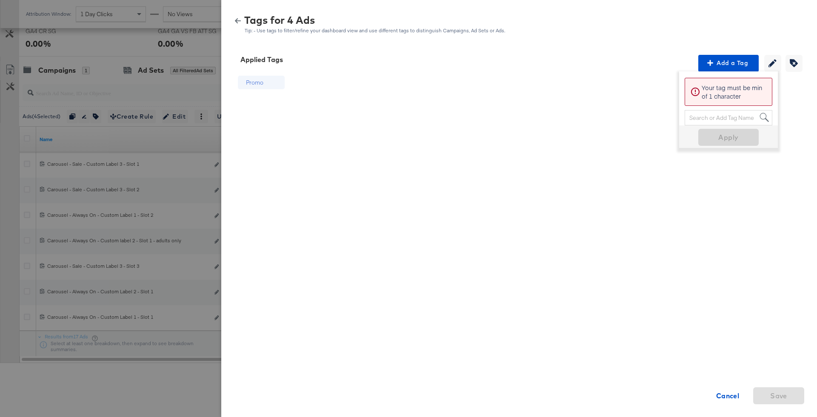
click at [240, 21] on icon "button" at bounding box center [238, 21] width 6 height 6
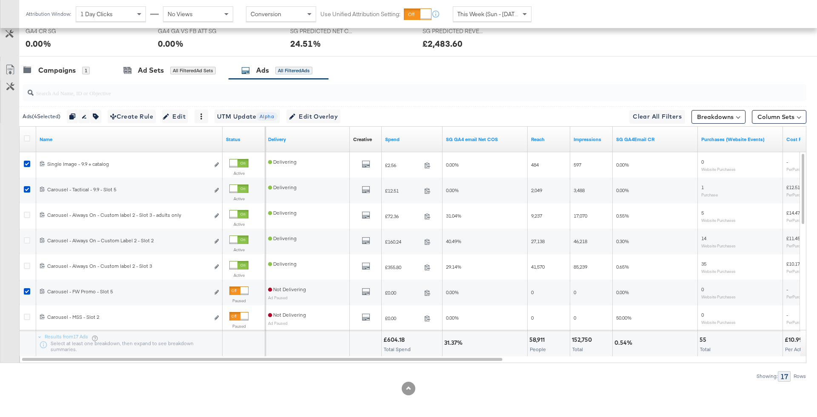
scroll to position [0, 0]
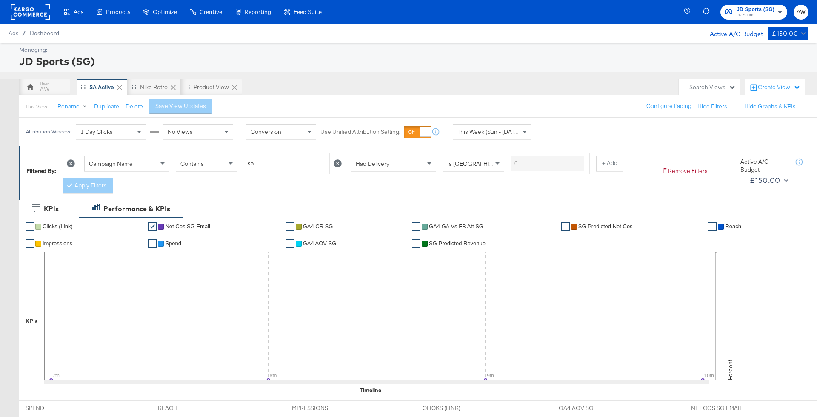
click at [768, 10] on span "JD Sports (SG)" at bounding box center [756, 9] width 38 height 9
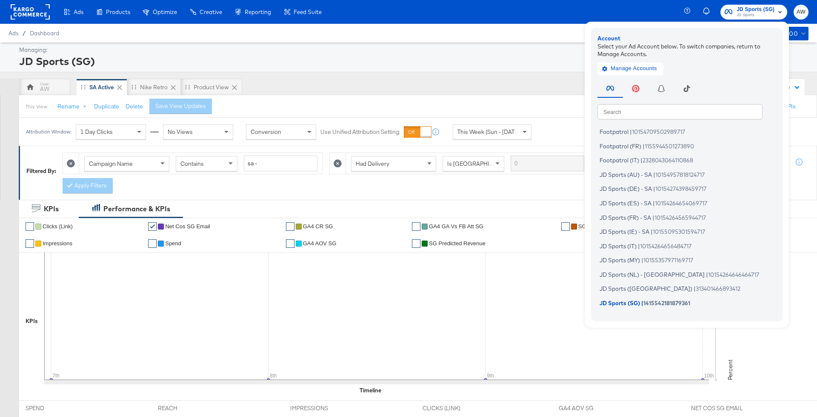
click at [697, 114] on input "text" at bounding box center [679, 111] width 165 height 15
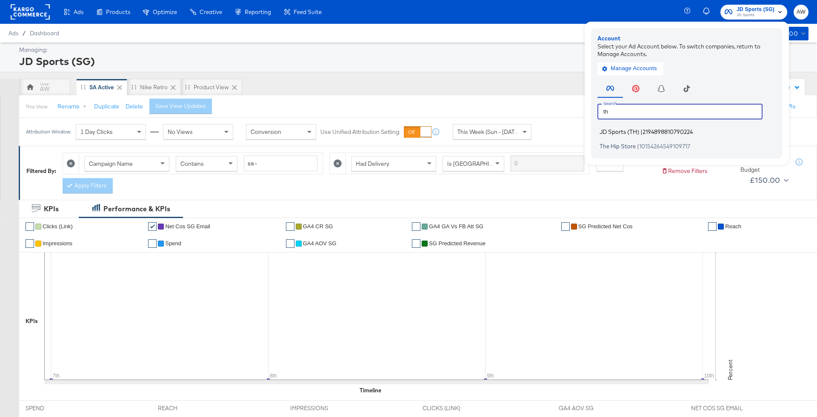
type input "th"
click at [638, 134] on span "JD Sports (TH)" at bounding box center [620, 132] width 40 height 7
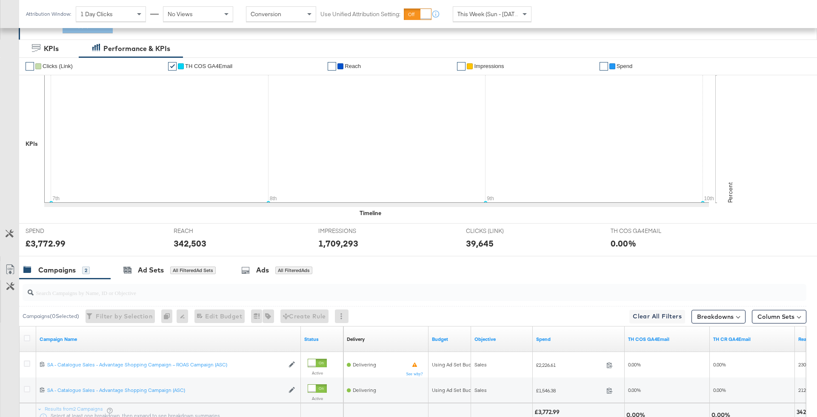
scroll to position [233, 0]
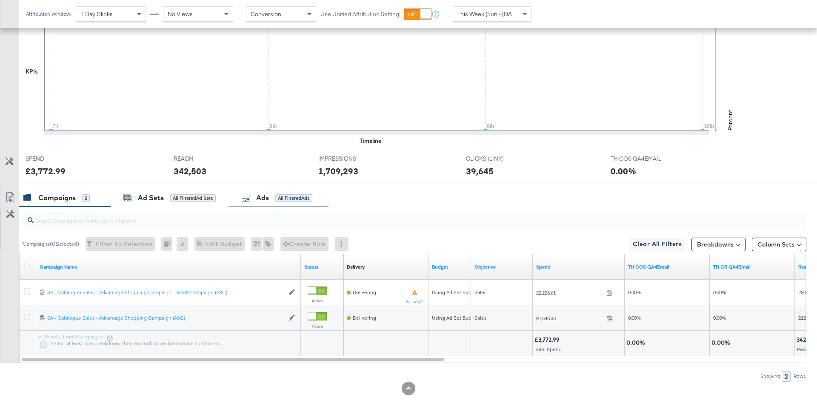
click at [273, 191] on div "Ads All Filtered Ads" at bounding box center [279, 198] width 100 height 18
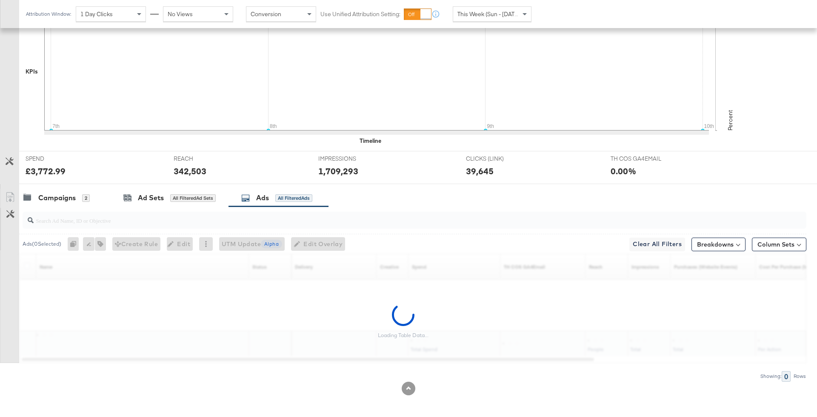
click at [273, 221] on input "search" at bounding box center [384, 217] width 701 height 17
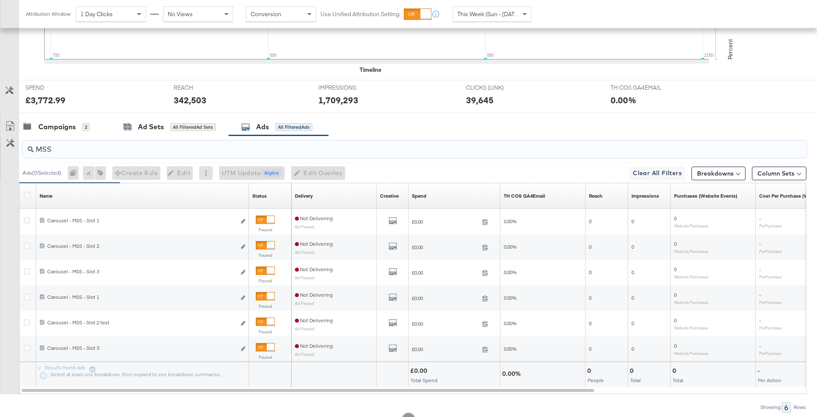
scroll to position [335, 0]
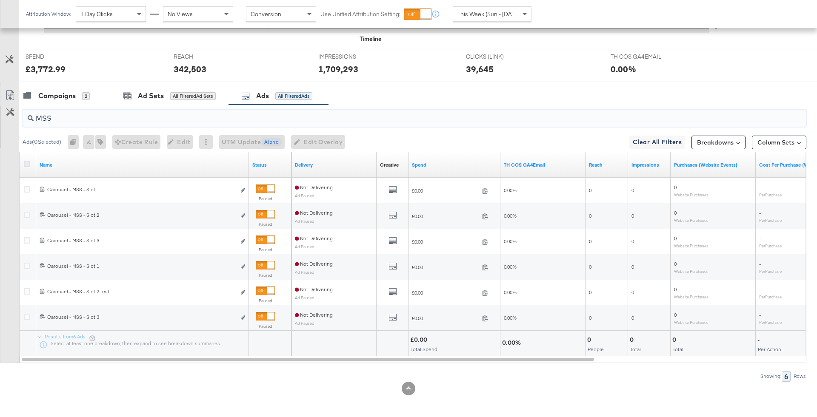
type input "MSS"
click at [25, 161] on icon at bounding box center [27, 164] width 6 height 6
click at [0, 0] on input "checkbox" at bounding box center [0, 0] width 0 height 0
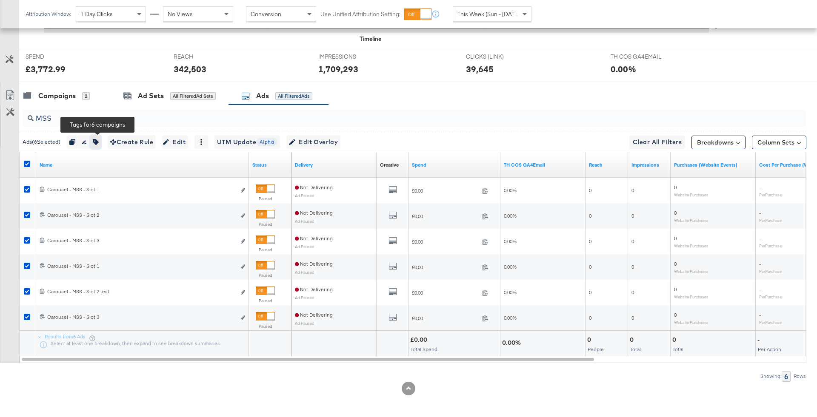
click at [99, 139] on icon "button" at bounding box center [96, 142] width 6 height 6
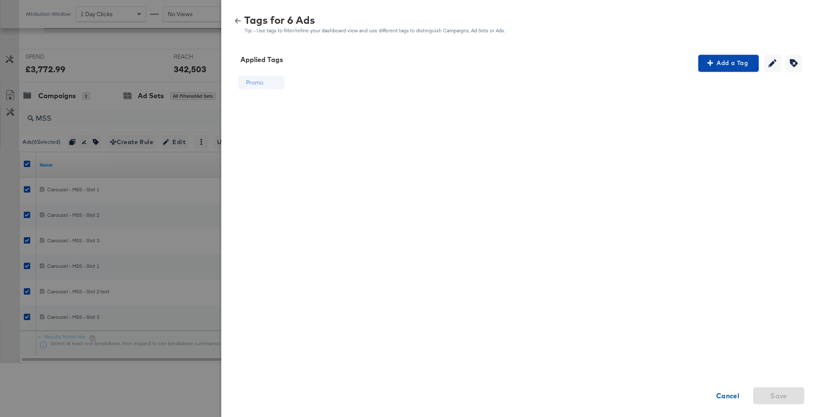
click at [742, 60] on span "Add a Tag" at bounding box center [729, 63] width 54 height 11
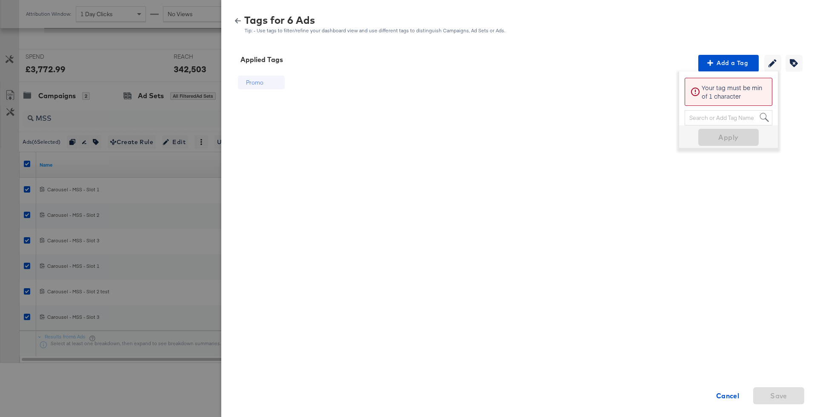
click at [706, 82] on div "Your tag must be min of 1 character" at bounding box center [729, 92] width 88 height 28
click at [706, 116] on div "Search or Add Tag Name" at bounding box center [728, 118] width 87 height 14
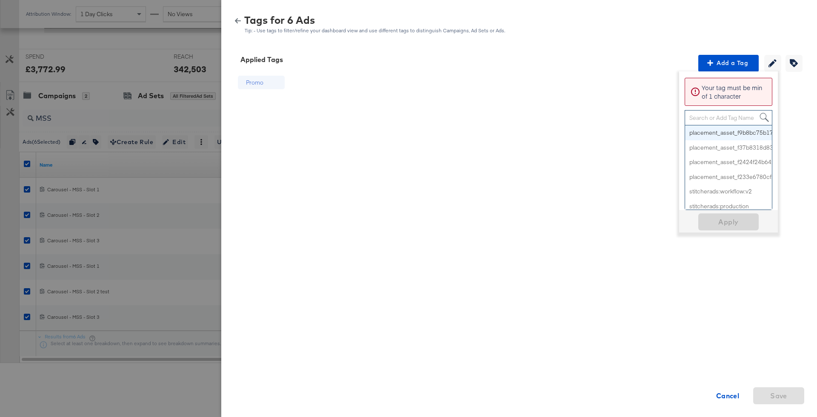
paste input "Multi-Image + Price Strike"
type input "Multi-Image + Price Strike"
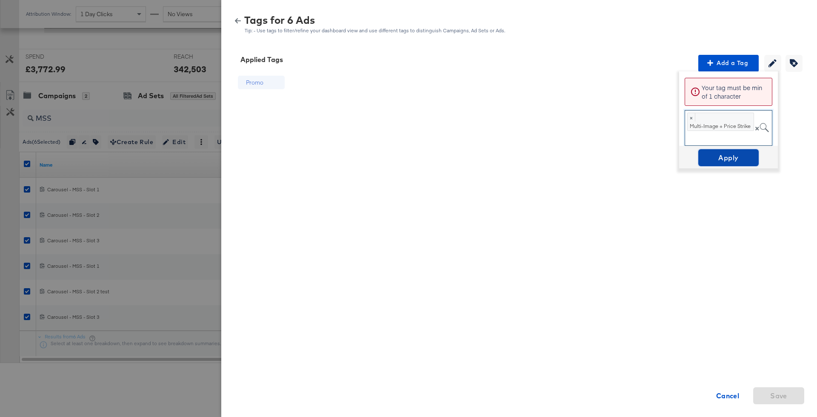
click at [726, 153] on span "Apply" at bounding box center [729, 158] width 54 height 12
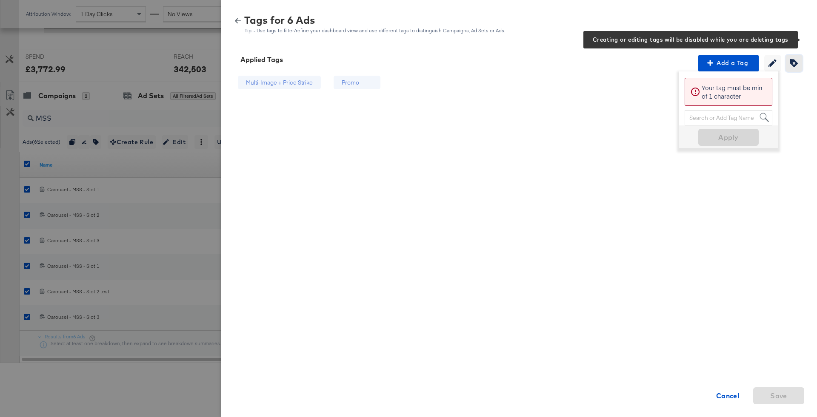
click at [795, 61] on icon "button" at bounding box center [794, 63] width 8 height 8
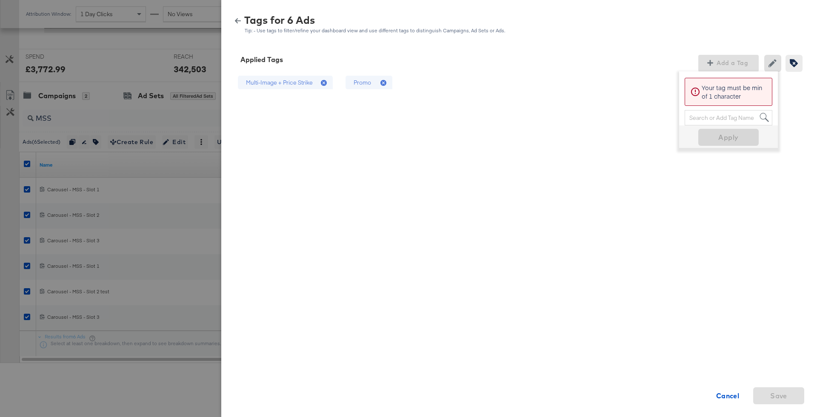
click at [383, 87] on icon at bounding box center [384, 83] width 9 height 9
click at [757, 389] on button "Save" at bounding box center [778, 396] width 51 height 17
click at [237, 21] on icon "button" at bounding box center [238, 21] width 6 height 6
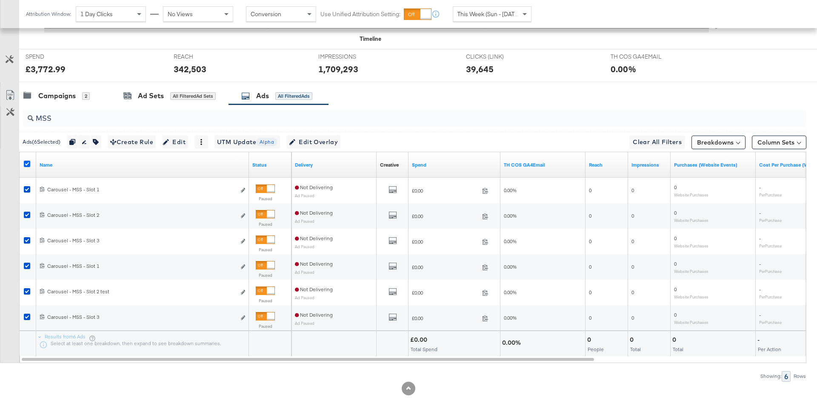
click at [26, 161] on icon at bounding box center [27, 164] width 6 height 6
click at [0, 0] on input "checkbox" at bounding box center [0, 0] width 0 height 0
click at [99, 99] on div "Campaigns 2" at bounding box center [64, 96] width 91 height 18
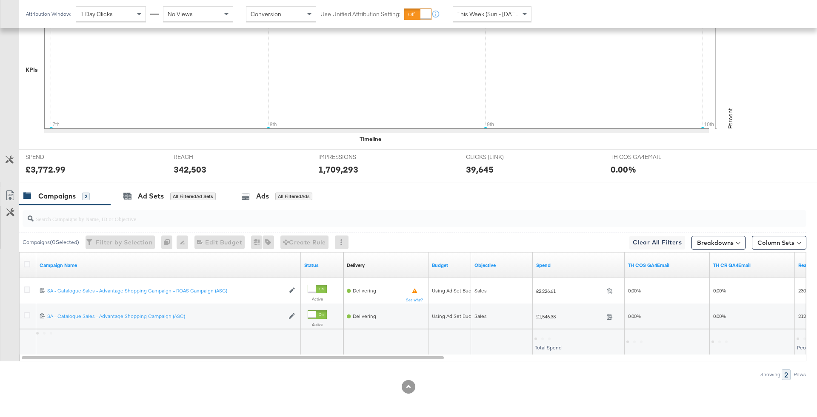
scroll to position [233, 0]
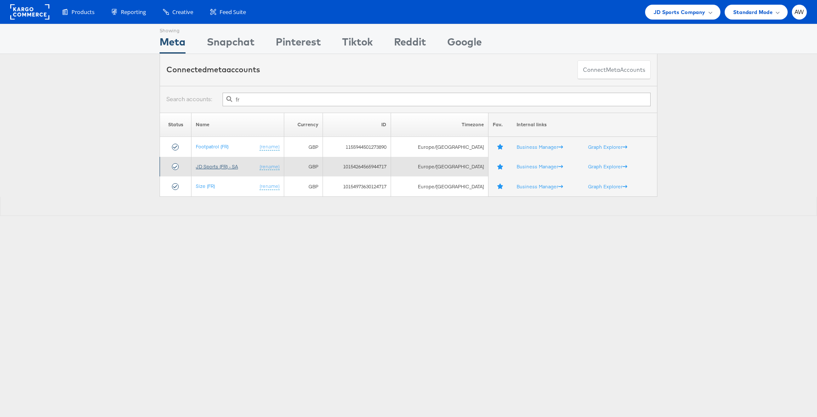
type input "fr"
click at [237, 167] on link "JD Sports (FR) - SA" at bounding box center [217, 166] width 42 height 6
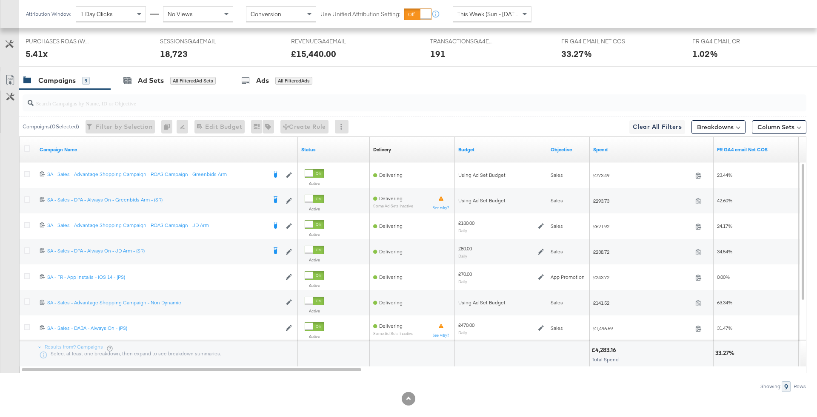
scroll to position [400, 0]
click at [29, 147] on icon at bounding box center [27, 148] width 6 height 6
click at [0, 0] on input "checkbox" at bounding box center [0, 0] width 0 height 0
click at [290, 89] on div at bounding box center [412, 102] width 787 height 27
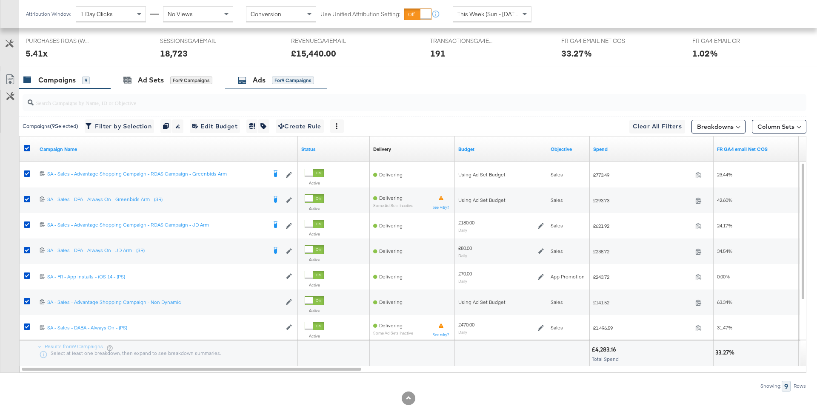
click at [283, 78] on div "for 9 Campaigns" at bounding box center [293, 81] width 42 height 8
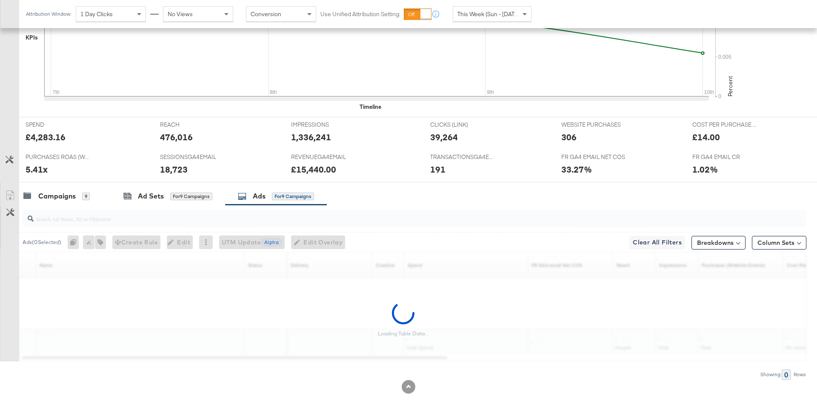
scroll to position [282, 0]
click at [253, 220] on input "search" at bounding box center [384, 217] width 701 height 17
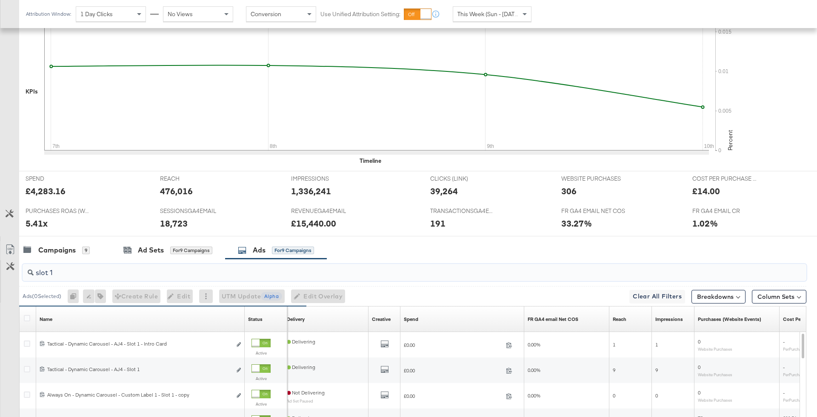
scroll to position [252, 0]
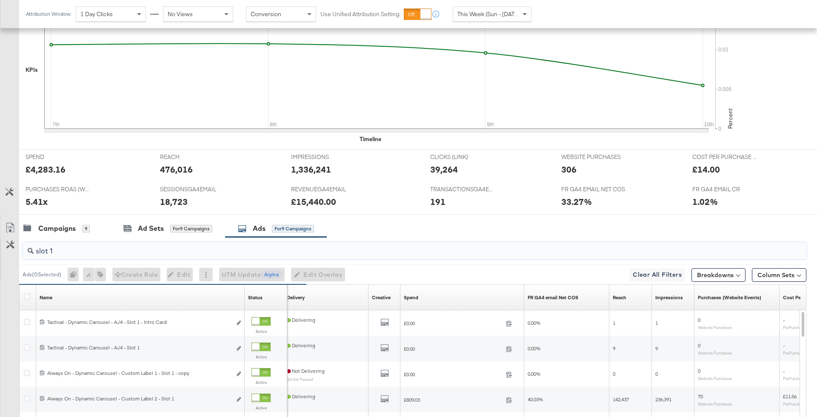
type input "slot 1"
click at [24, 294] on icon at bounding box center [27, 297] width 6 height 6
click at [0, 0] on input "checkbox" at bounding box center [0, 0] width 0 height 0
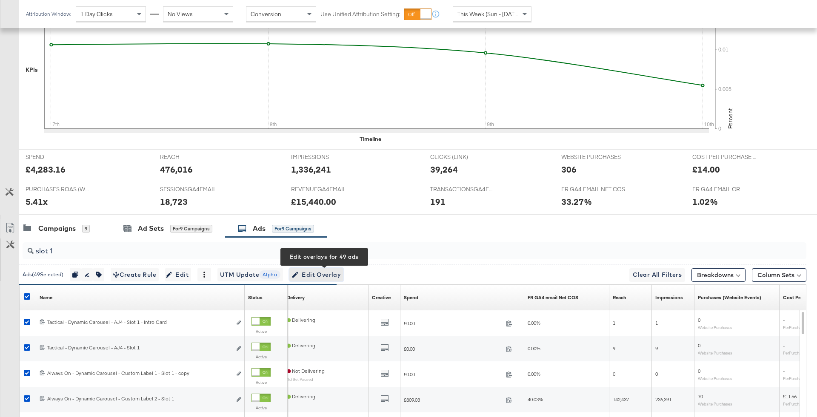
click at [301, 270] on span "Edit Overlay Edit overlays for 49 ads" at bounding box center [316, 275] width 49 height 11
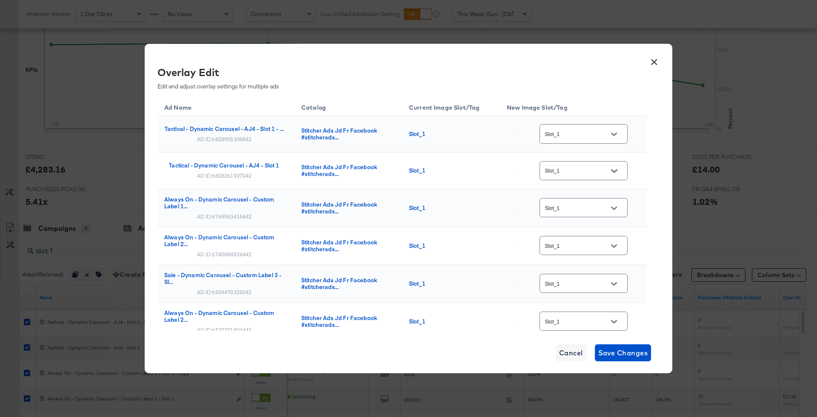
click at [612, 135] on button "Open" at bounding box center [614, 134] width 13 height 13
click at [593, 164] on div "single_ima..." at bounding box center [589, 159] width 48 height 9
type input "single_image"
click at [593, 166] on div "Slot_1" at bounding box center [584, 170] width 88 height 19
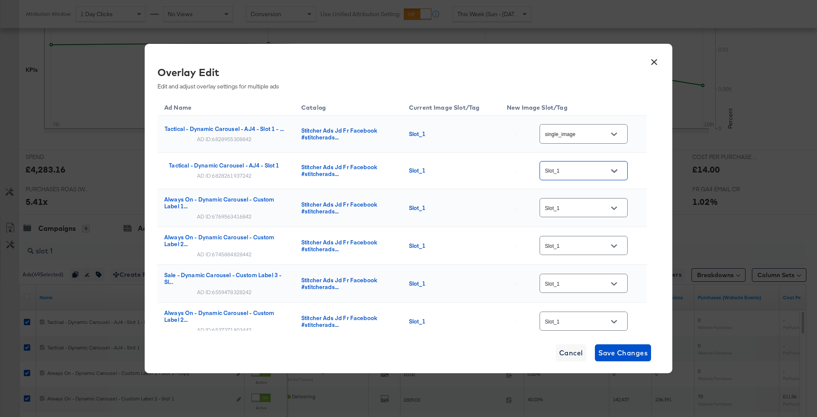
click at [595, 177] on div "Slot_1" at bounding box center [584, 170] width 88 height 19
click at [610, 175] on div at bounding box center [614, 171] width 18 height 13
click at [620, 172] on button "Open" at bounding box center [614, 171] width 13 height 13
click at [617, 209] on img at bounding box center [617, 208] width 1 height 1
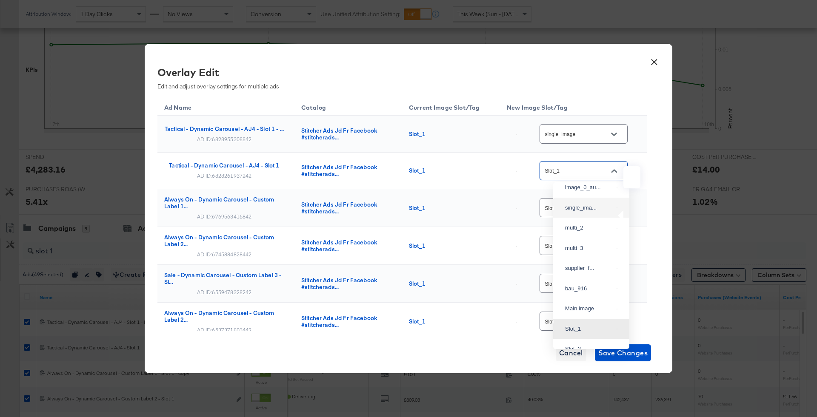
type input "single_image"
click at [612, 212] on button "Open" at bounding box center [614, 208] width 13 height 13
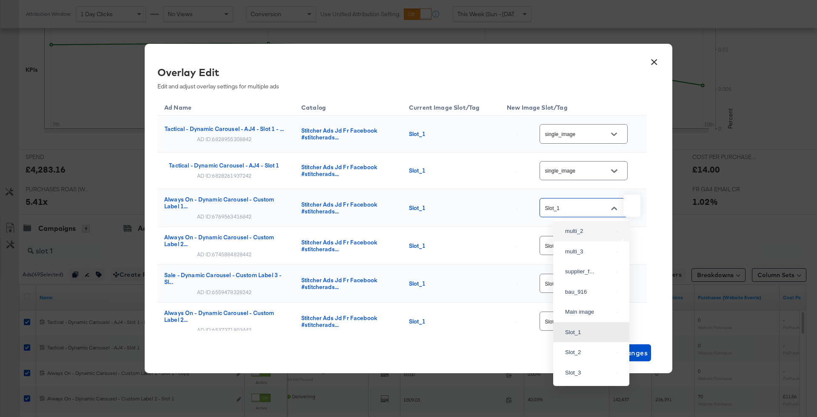
scroll to position [11, 0]
click at [617, 243] on img at bounding box center [617, 242] width 1 height 1
type input "single_image"
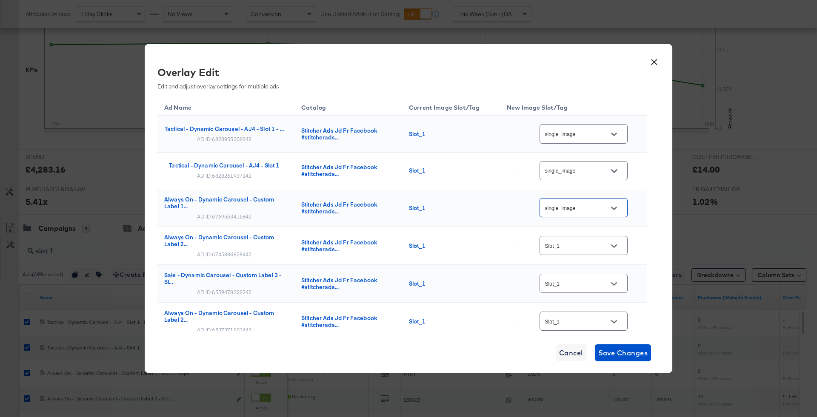
click at [606, 252] on div "Slot_1" at bounding box center [584, 245] width 88 height 19
click at [615, 247] on icon "Open" at bounding box center [614, 246] width 6 height 3
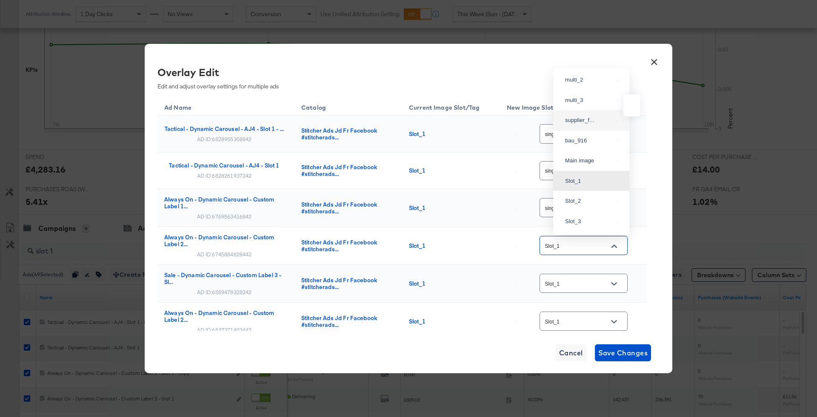
scroll to position [0, 0]
click at [597, 110] on div "single_ima..." at bounding box center [591, 101] width 63 height 15
type input "single_image"
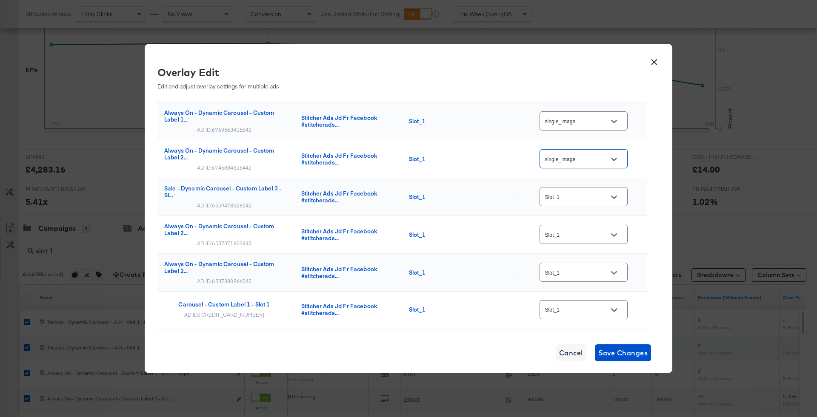
click at [614, 203] on button "Open" at bounding box center [614, 197] width 13 height 13
click at [595, 245] on div "single_ima..." at bounding box center [591, 241] width 63 height 15
type input "single_image"
click at [590, 229] on div "Slot_1" at bounding box center [584, 234] width 88 height 19
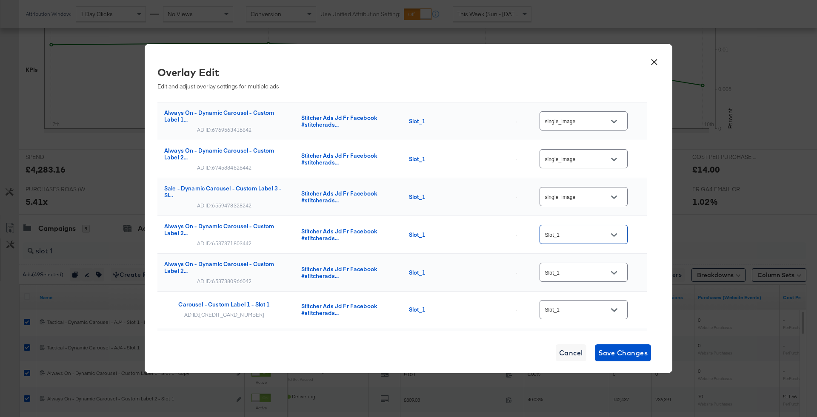
click at [590, 240] on input "Slot_1" at bounding box center [576, 235] width 67 height 10
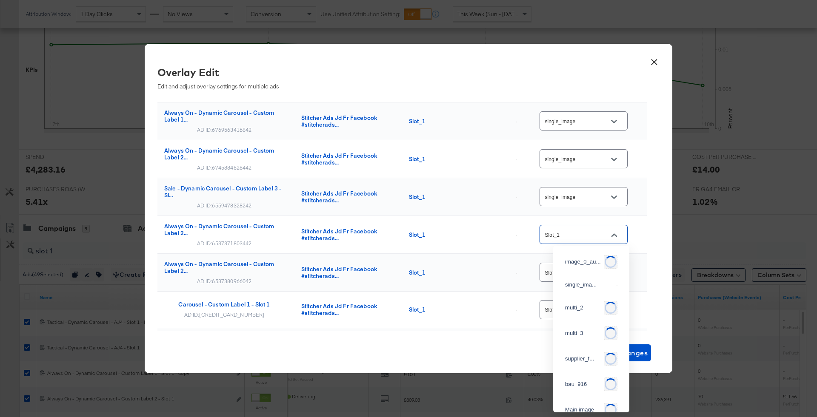
scroll to position [42, 0]
click at [615, 234] on icon "Close" at bounding box center [614, 235] width 6 height 6
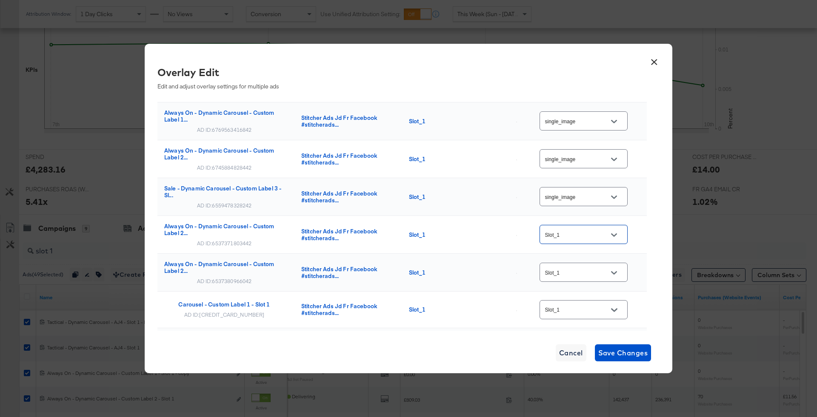
click at [615, 234] on icon "Open" at bounding box center [614, 235] width 6 height 3
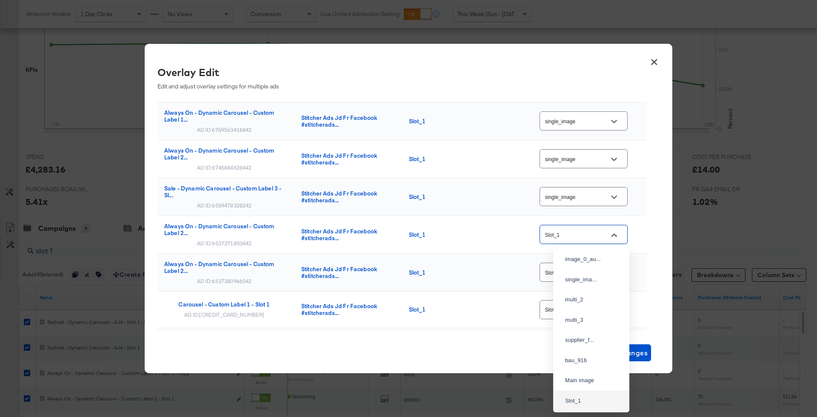
scroll to position [18, 0]
click at [607, 269] on div "single_ima..." at bounding box center [591, 261] width 63 height 15
type input "single_image"
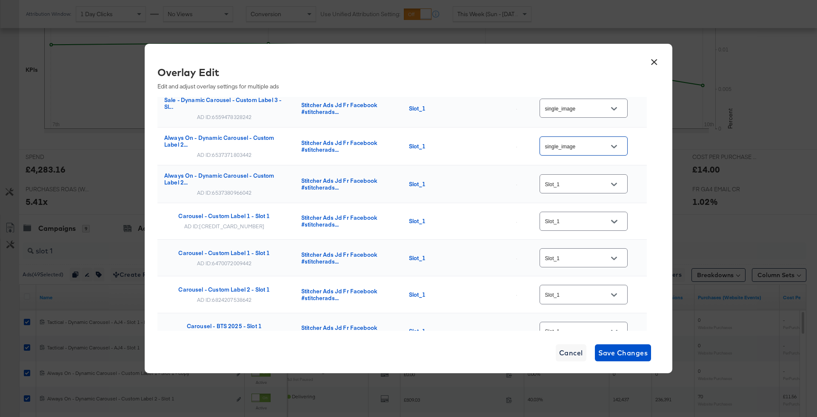
scroll to position [176, 0]
click at [599, 177] on div "Slot_1" at bounding box center [584, 183] width 88 height 19
click at [615, 185] on icon "Open" at bounding box center [614, 184] width 6 height 6
click at [617, 214] on img at bounding box center [617, 213] width 1 height 1
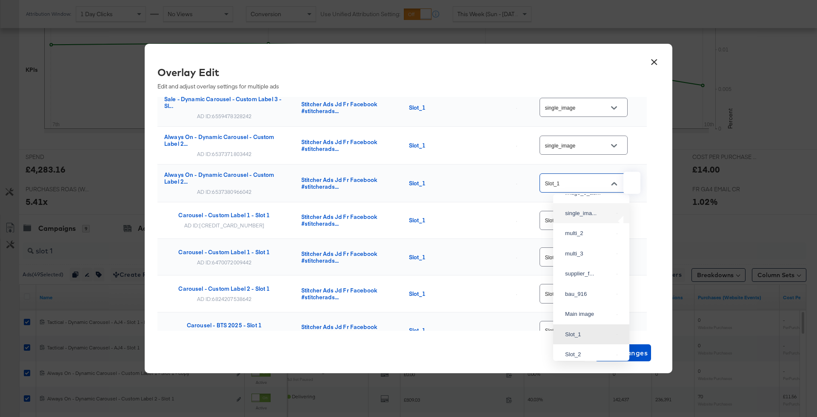
type input "single_image"
click at [608, 223] on div at bounding box center [614, 220] width 18 height 13
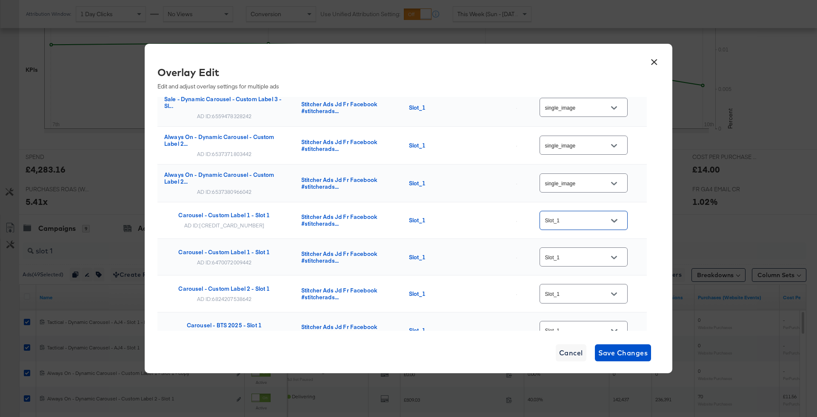
click at [616, 223] on icon "Open" at bounding box center [614, 221] width 6 height 6
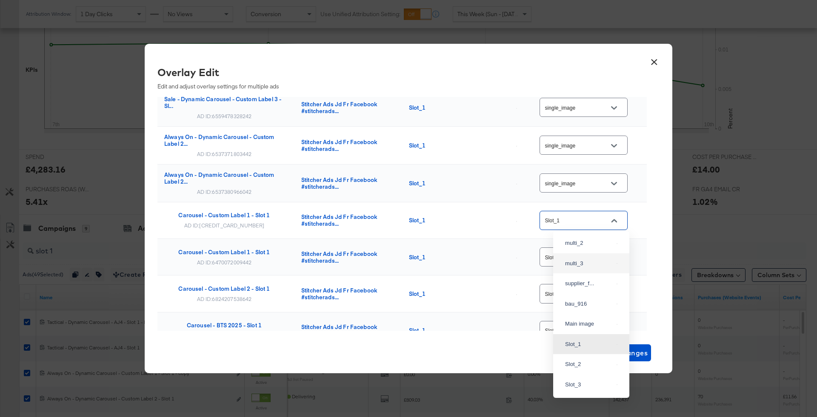
scroll to position [10, 0]
click at [600, 260] on div "single_ima..." at bounding box center [589, 255] width 48 height 9
type input "single_image"
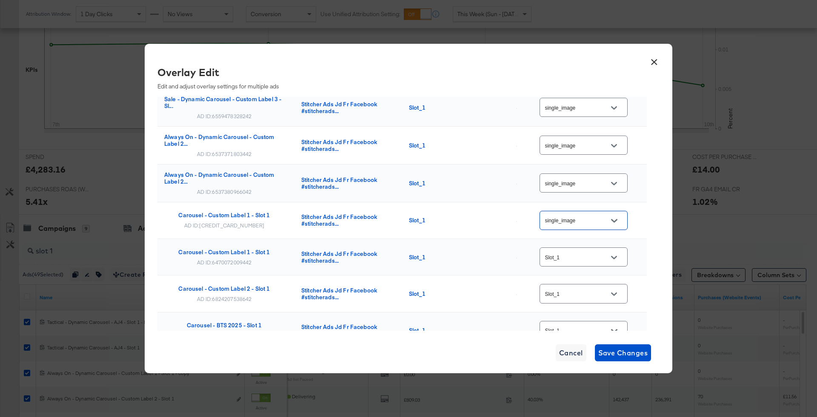
click at [599, 253] on input "Slot_1" at bounding box center [576, 258] width 67 height 10
click at [612, 254] on button "Close" at bounding box center [614, 258] width 13 height 13
click at [612, 254] on button "Open" at bounding box center [614, 258] width 13 height 13
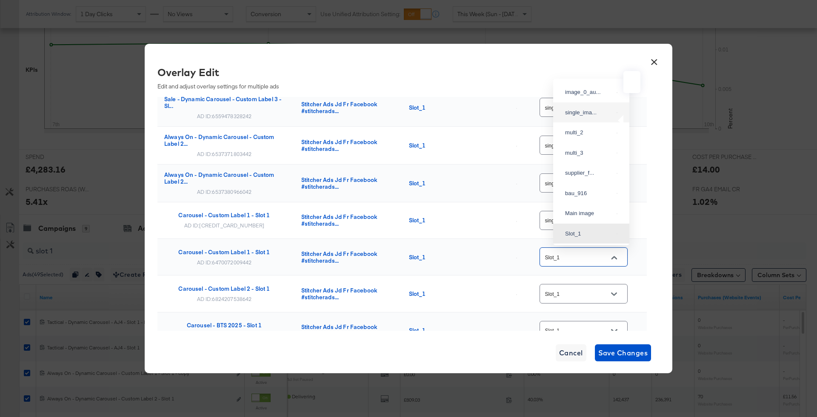
click at [617, 113] on img at bounding box center [617, 112] width 1 height 1
type input "single_image"
click at [615, 300] on button "Open" at bounding box center [614, 294] width 13 height 13
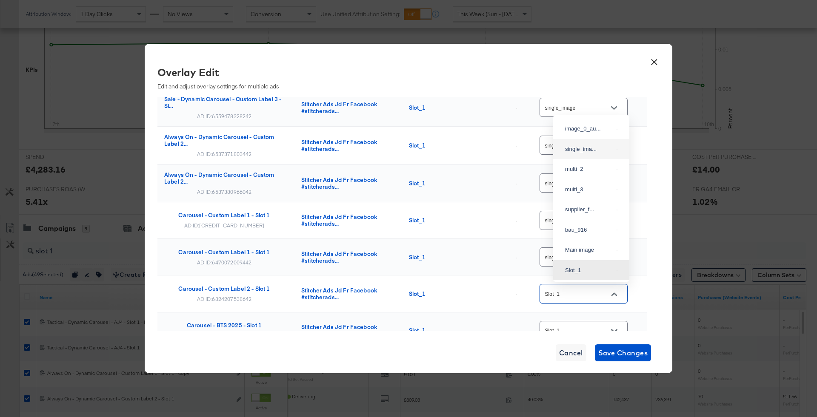
click at [602, 157] on div "single_ima..." at bounding box center [591, 149] width 63 height 15
type input "single_image"
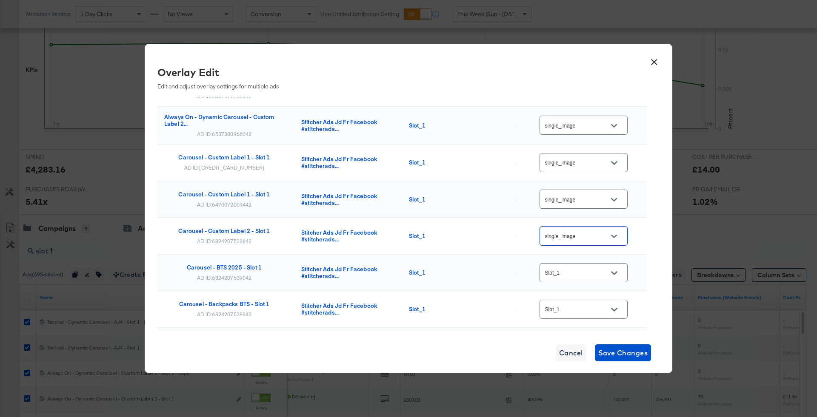
scroll to position [259, 0]
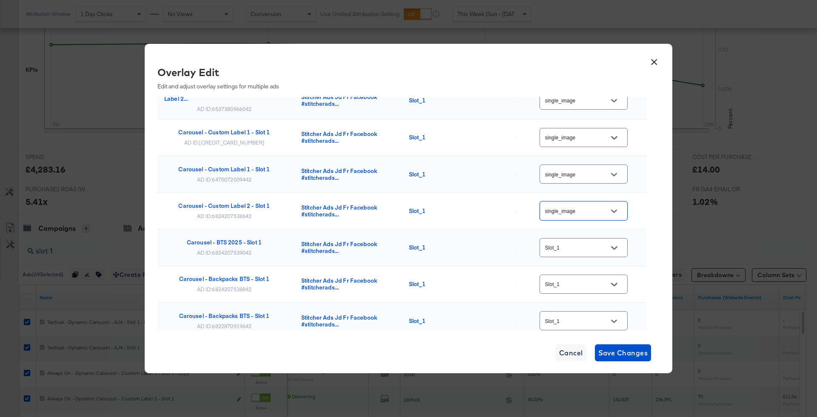
click at [603, 249] on input "Slot_1" at bounding box center [576, 248] width 67 height 10
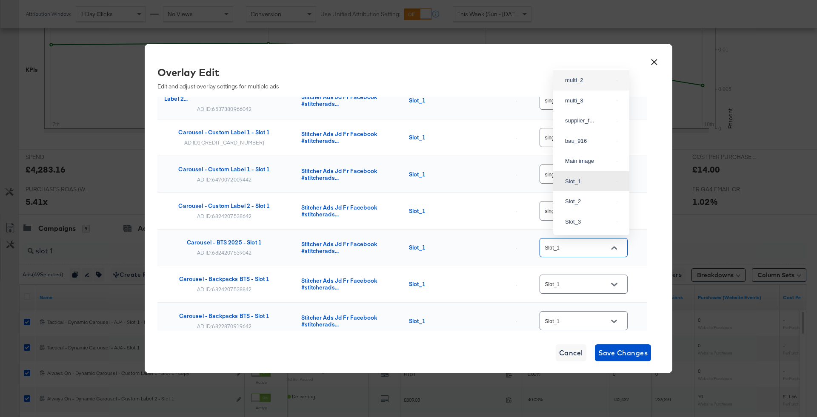
scroll to position [0, 0]
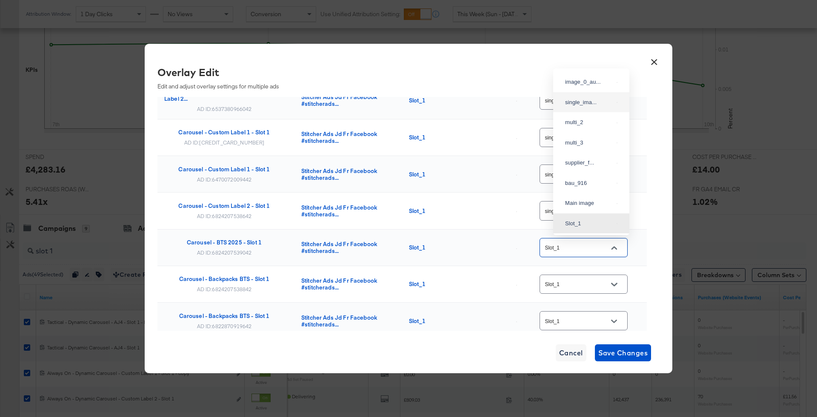
click at [597, 107] on div "single_ima..." at bounding box center [589, 102] width 48 height 9
type input "single_image"
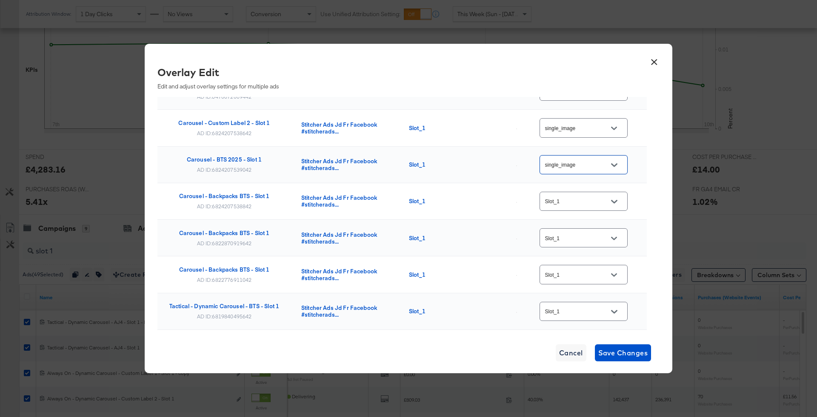
scroll to position [352, 0]
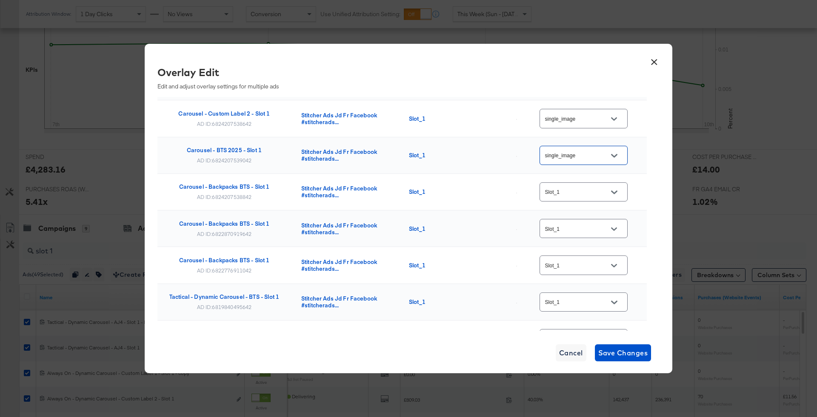
click at [597, 194] on input "Slot_1" at bounding box center [576, 193] width 67 height 10
click at [602, 223] on div "single_ima..." at bounding box center [591, 219] width 63 height 15
type input "single_image"
click at [602, 224] on input "Slot_1" at bounding box center [576, 229] width 67 height 10
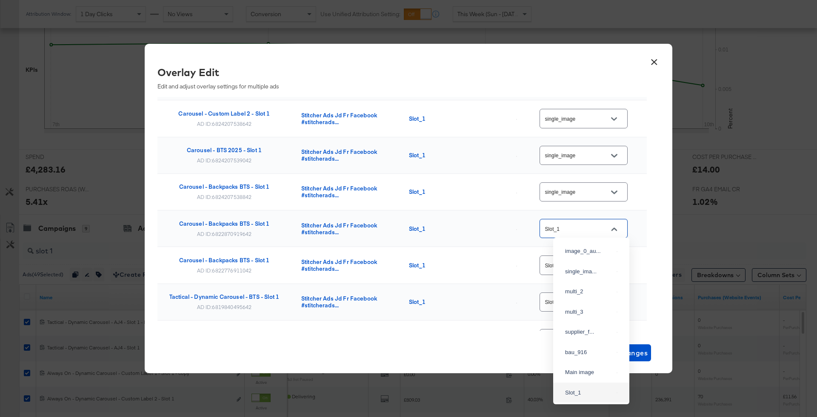
scroll to position [42, 0]
click at [602, 224] on input "Slot_1" at bounding box center [576, 229] width 67 height 10
click at [603, 256] on div "single_ima..." at bounding box center [591, 251] width 63 height 15
type input "single_image"
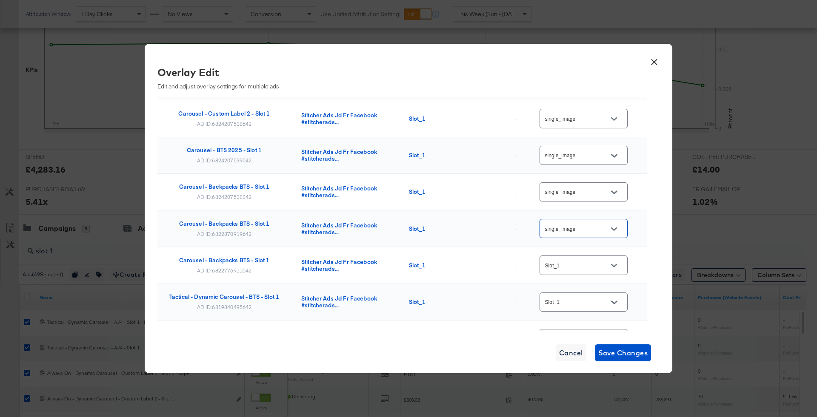
click at [603, 256] on div "Slot_1" at bounding box center [584, 265] width 88 height 19
click at [603, 267] on input "Slot_1" at bounding box center [576, 266] width 67 height 10
click at [585, 119] on div "single_ima..." at bounding box center [591, 118] width 63 height 15
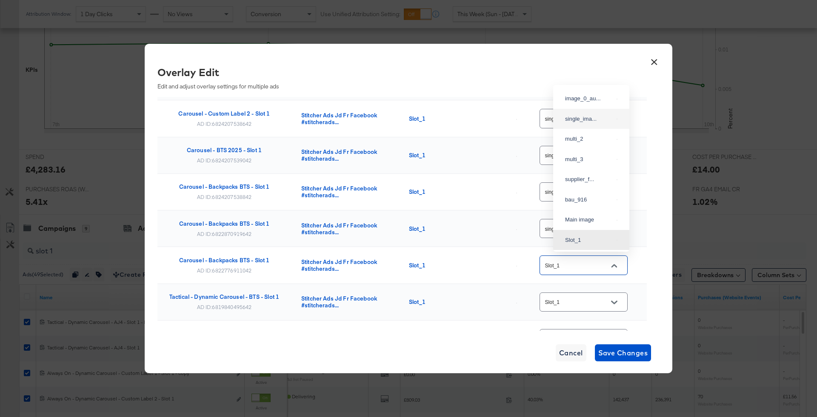
type input "single_image"
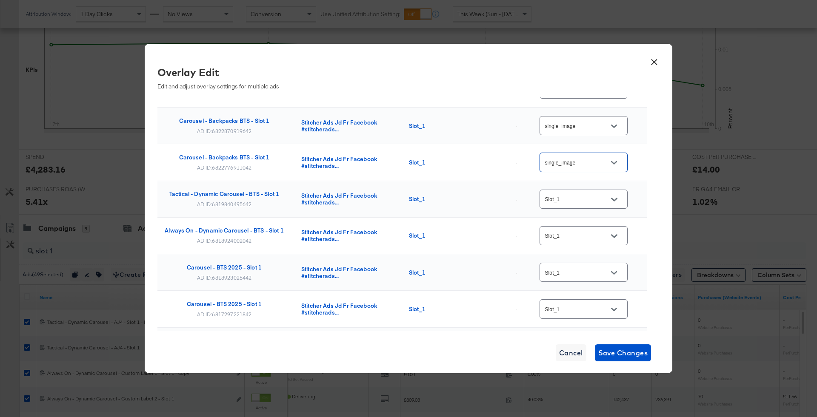
click at [606, 188] on div "Slot_1" at bounding box center [584, 199] width 88 height 23
click at [620, 200] on button "Open" at bounding box center [614, 199] width 13 height 13
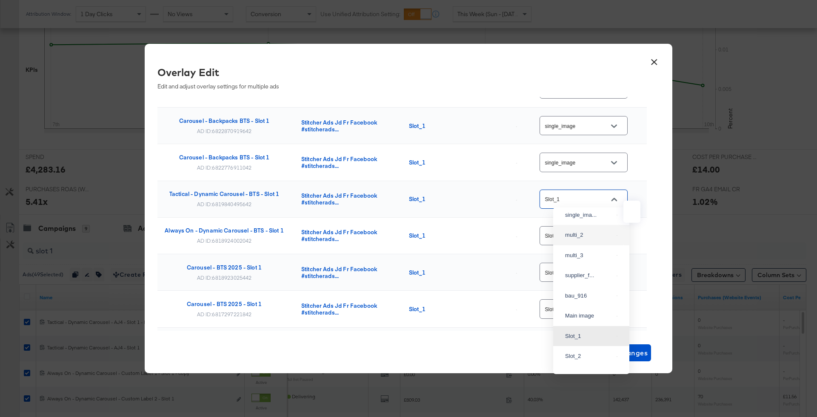
scroll to position [0, 0]
click at [596, 225] on div "single_ima..." at bounding box center [591, 217] width 63 height 15
type input "single_image"
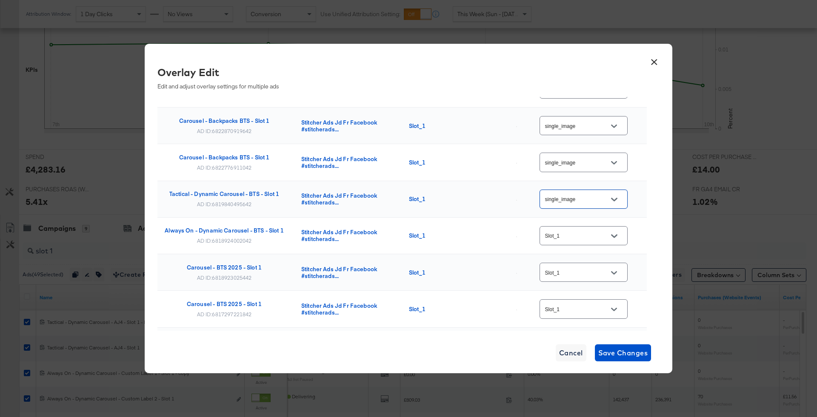
click at [617, 233] on icon "Open" at bounding box center [614, 236] width 6 height 6
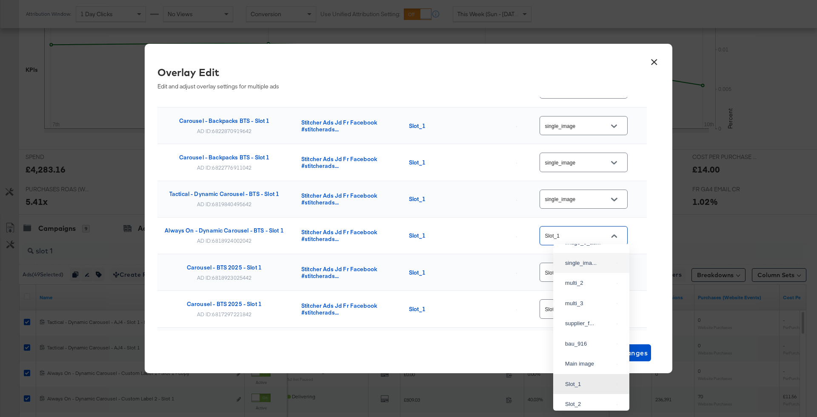
click at [589, 268] on div "single_ima..." at bounding box center [589, 263] width 48 height 9
type input "single_image"
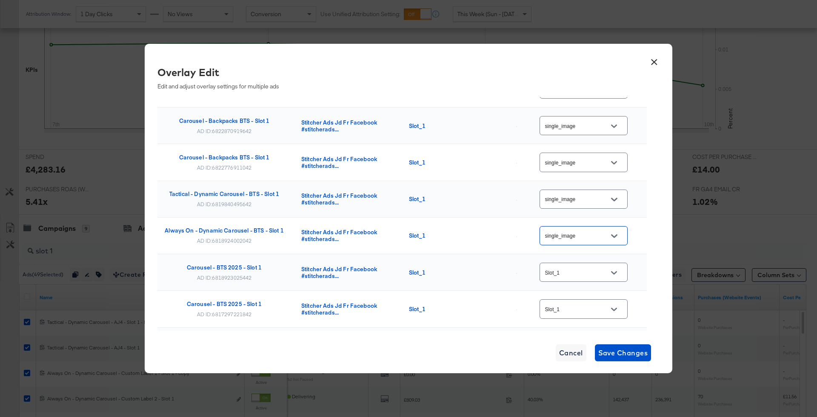
click at [615, 272] on icon "Open" at bounding box center [614, 273] width 6 height 6
click at [593, 129] on div "single_ima..." at bounding box center [589, 125] width 48 height 9
type input "single_image"
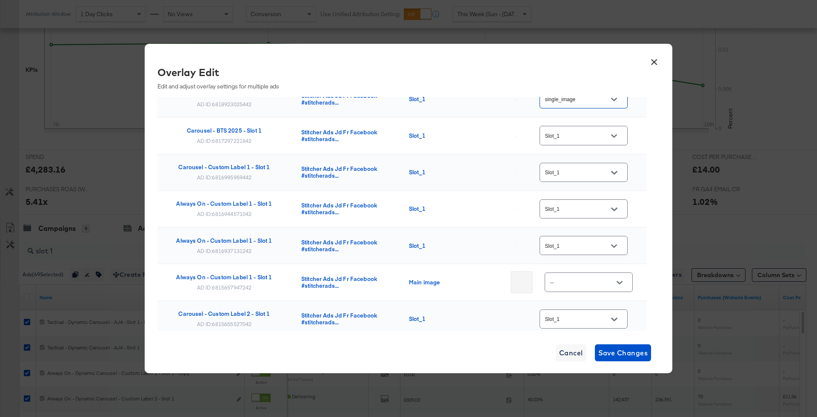
click at [617, 134] on icon "Open" at bounding box center [614, 135] width 6 height 3
click at [617, 168] on img at bounding box center [617, 167] width 1 height 1
type input "single_image"
click at [620, 169] on button "Open" at bounding box center [614, 172] width 13 height 13
click at [600, 192] on div "single_ima..." at bounding box center [591, 184] width 63 height 15
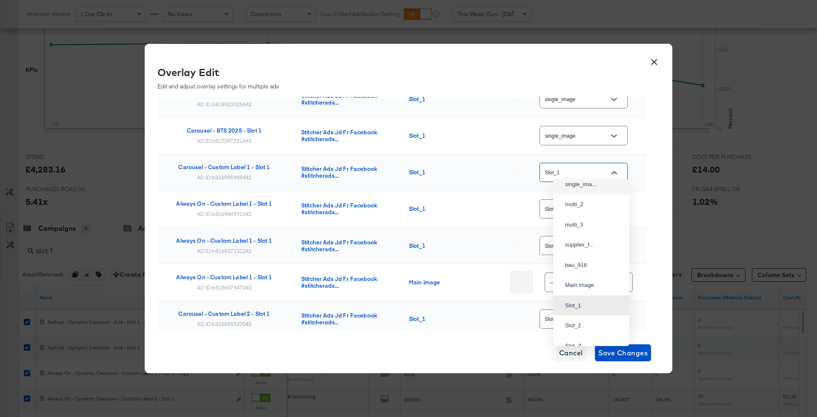
type input "single_image"
click at [617, 209] on button "Open" at bounding box center [614, 209] width 13 height 13
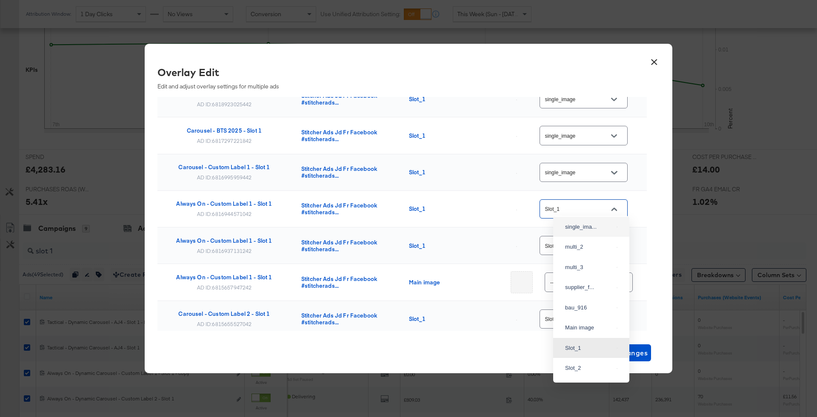
click at [593, 232] on div "single_ima..." at bounding box center [589, 227] width 48 height 9
type input "single_image"
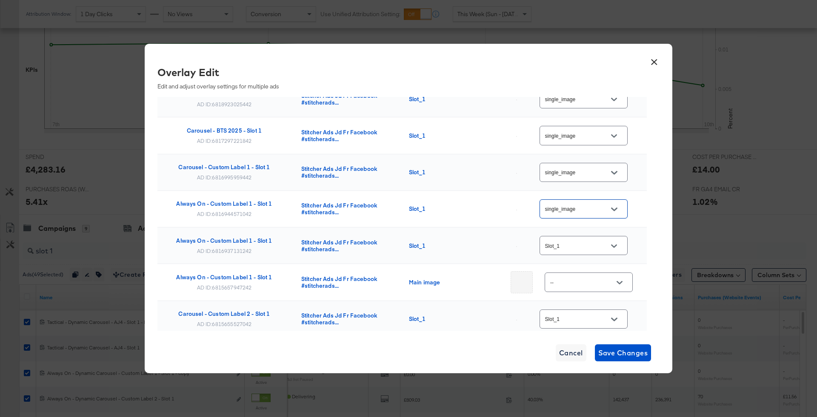
click at [593, 241] on input "Slot_1" at bounding box center [576, 246] width 67 height 10
click at [613, 240] on button "Close" at bounding box center [614, 246] width 13 height 13
click at [613, 240] on button "Open" at bounding box center [614, 246] width 13 height 13
click at [590, 98] on div "single_ima..." at bounding box center [591, 97] width 63 height 15
type input "single_image"
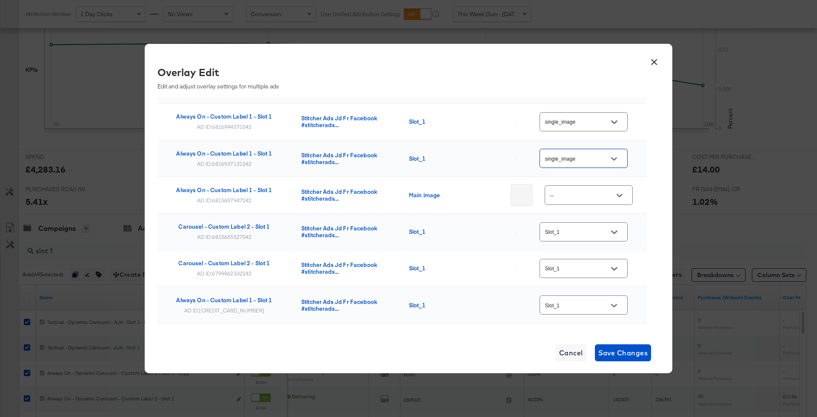
click at [618, 198] on div "--" at bounding box center [589, 195] width 88 height 19
click at [618, 193] on icon "Open" at bounding box center [620, 196] width 6 height 6
click at [643, 177] on td "--" at bounding box center [573, 195] width 147 height 37
click at [616, 189] on button "Open" at bounding box center [619, 195] width 13 height 13
click at [597, 243] on div "single_ima..." at bounding box center [591, 235] width 63 height 15
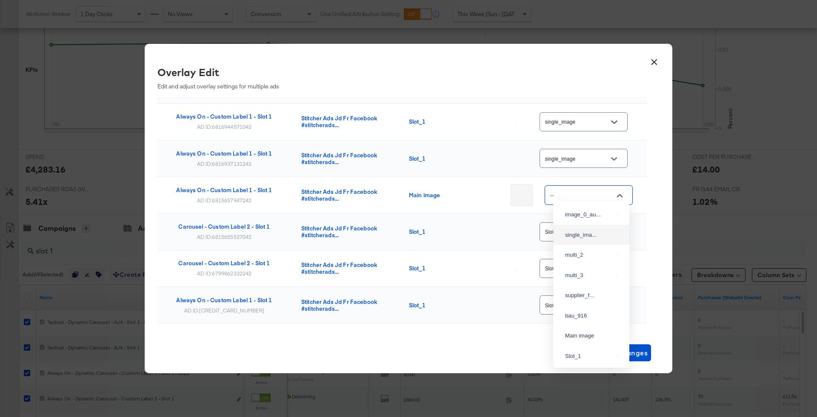
type input "single_image"
click at [597, 233] on div "Slot_1" at bounding box center [584, 232] width 88 height 19
click at [616, 229] on icon "Open" at bounding box center [614, 232] width 6 height 6
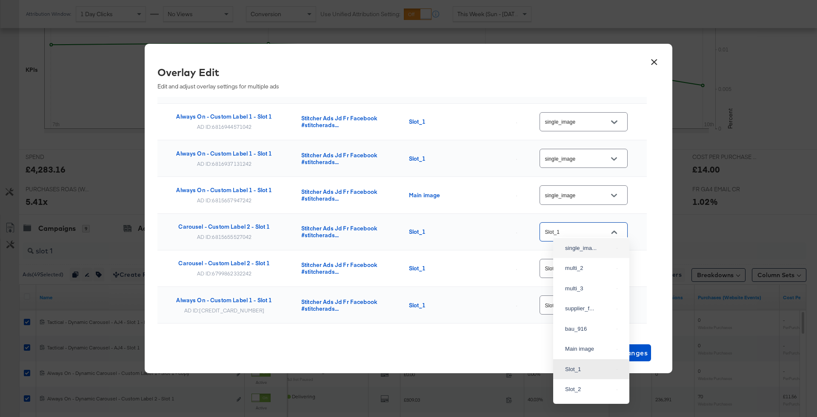
click at [602, 256] on div "single_ima..." at bounding box center [591, 248] width 63 height 15
type input "single_image"
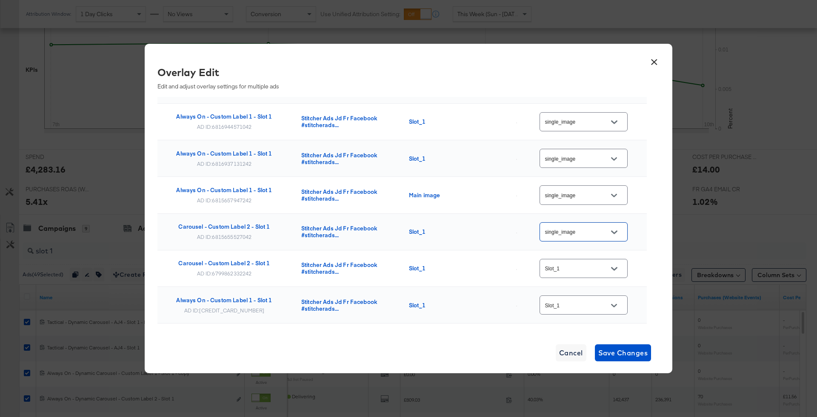
click at [620, 266] on button "Open" at bounding box center [614, 269] width 13 height 13
click at [591, 123] on div "single_ima..." at bounding box center [589, 119] width 48 height 9
type input "single_image"
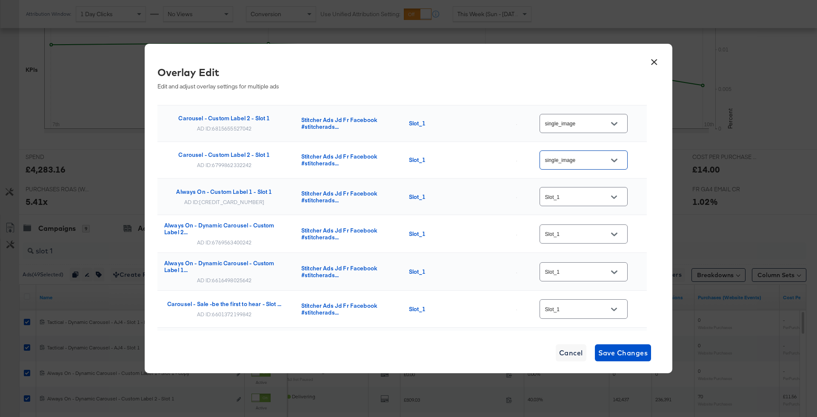
click at [620, 191] on button "Open" at bounding box center [614, 197] width 13 height 13
click at [601, 224] on div "single_ima..." at bounding box center [591, 216] width 63 height 15
type input "single_image"
click at [620, 228] on div at bounding box center [614, 234] width 18 height 13
click at [616, 232] on button "Open" at bounding box center [614, 234] width 13 height 13
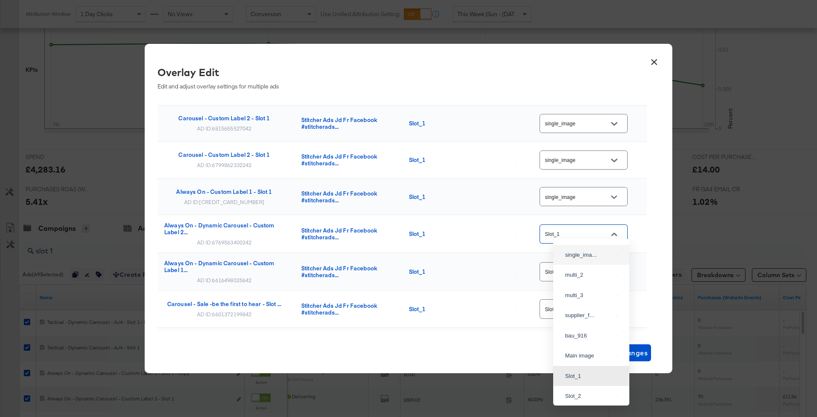
click at [594, 260] on div "single_ima..." at bounding box center [589, 255] width 48 height 9
type input "single_image"
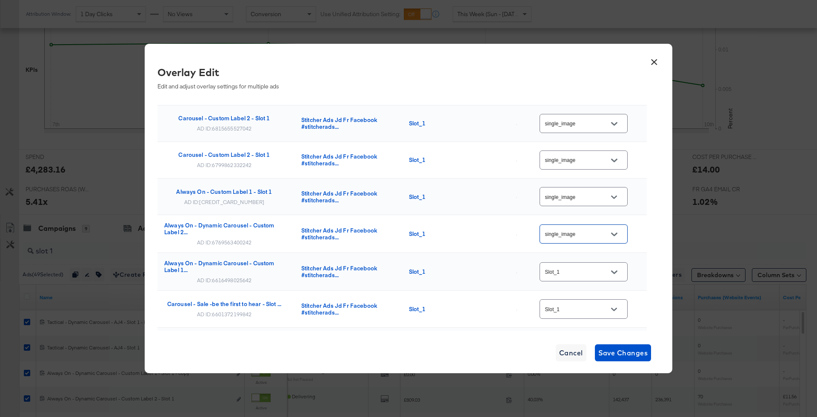
click at [617, 269] on icon "Open" at bounding box center [614, 272] width 6 height 6
click at [602, 129] on div "single_ima..." at bounding box center [591, 121] width 63 height 15
type input "single_image"
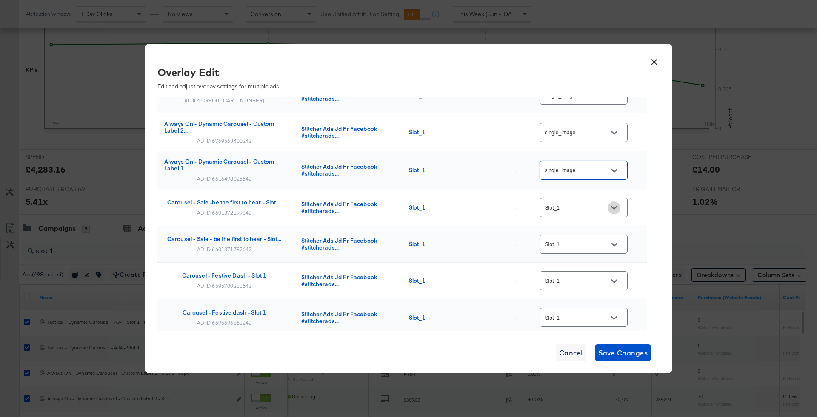
click at [616, 206] on button "Open" at bounding box center [614, 208] width 13 height 13
click at [594, 243] on div "single_ima..." at bounding box center [591, 235] width 63 height 15
type input "single_image"
click at [594, 250] on td "Slot_1" at bounding box center [573, 244] width 147 height 37
click at [600, 240] on input "Slot_1" at bounding box center [576, 245] width 67 height 10
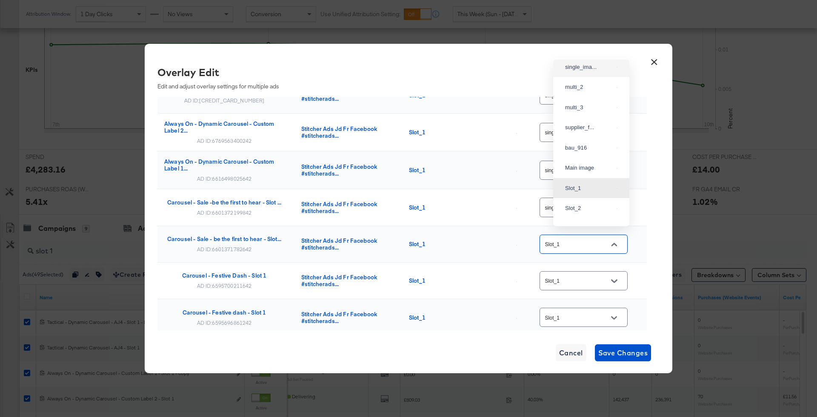
click at [590, 77] on li "single_ima..." at bounding box center [591, 67] width 76 height 20
type input "single_image"
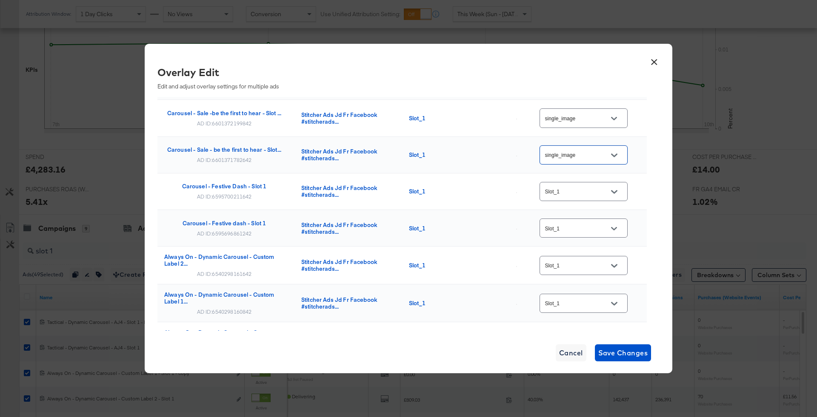
click at [594, 182] on div "Slot_1" at bounding box center [584, 191] width 88 height 19
click at [620, 186] on button "Open" at bounding box center [614, 192] width 13 height 13
click at [599, 215] on div "single_ima..." at bounding box center [589, 211] width 48 height 9
type input "single_image"
click at [620, 223] on button "Open" at bounding box center [614, 229] width 13 height 13
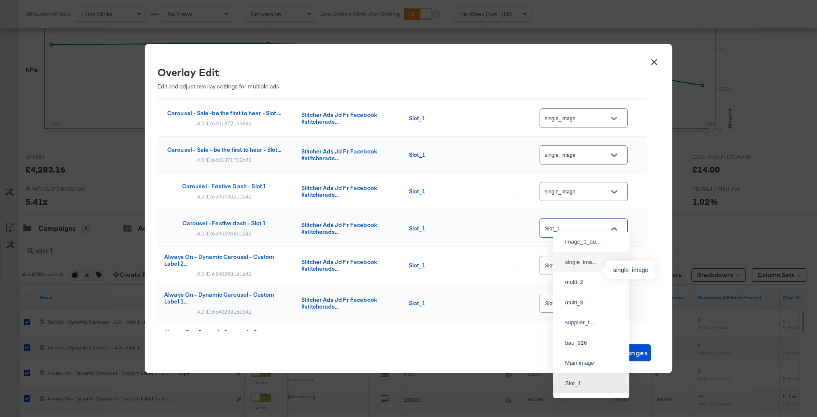
click at [596, 267] on div "single_ima..." at bounding box center [589, 262] width 48 height 9
type input "single_image"
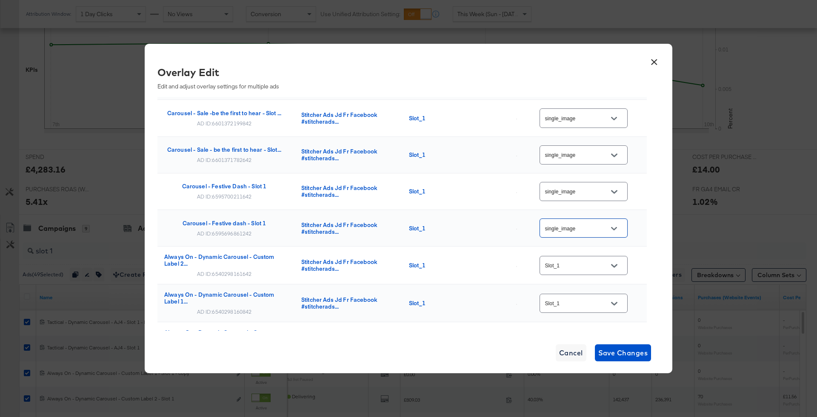
click at [596, 256] on div "Slot_1" at bounding box center [584, 265] width 88 height 19
click at [617, 260] on button "Open" at bounding box center [614, 266] width 13 height 13
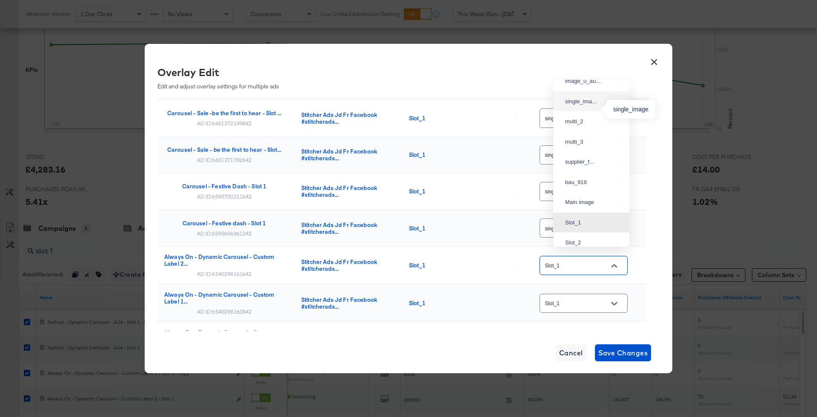
click at [600, 105] on div "single_ima..." at bounding box center [589, 101] width 48 height 9
type input "single_image"
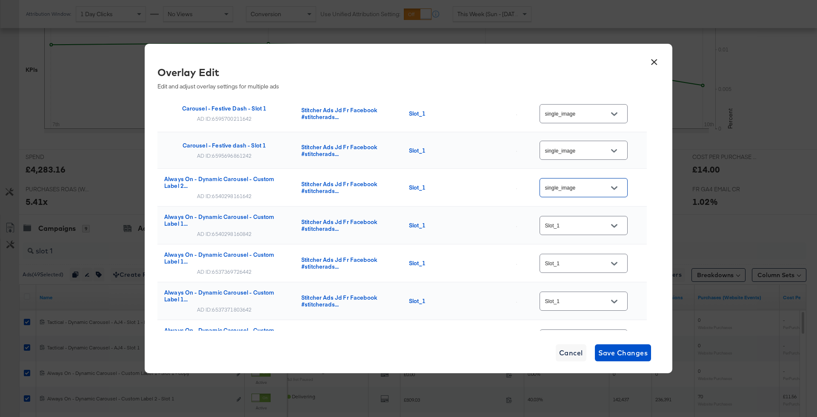
click at [603, 216] on div "Slot_1" at bounding box center [584, 225] width 88 height 19
click at [615, 224] on icon "Open" at bounding box center [614, 225] width 6 height 3
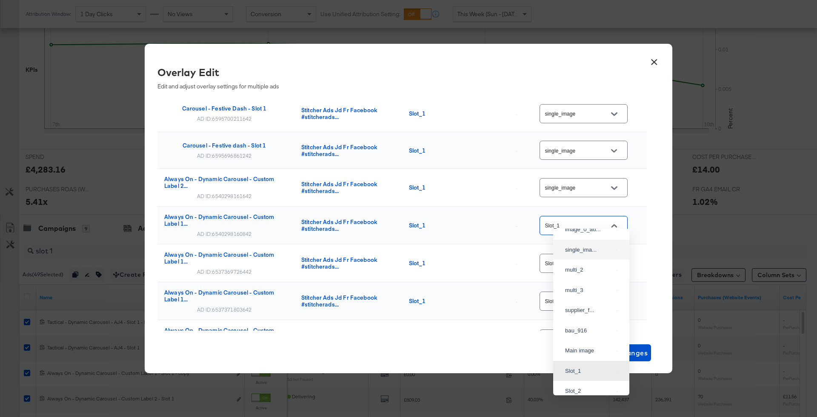
click at [582, 252] on div "single_ima..." at bounding box center [591, 250] width 63 height 15
type input "single_image"
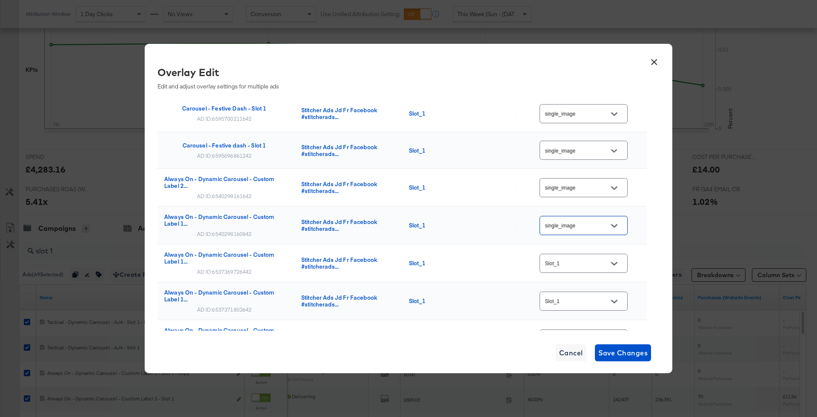
click at [619, 261] on button "Open" at bounding box center [614, 263] width 13 height 13
click at [596, 132] on li "multi_2" at bounding box center [591, 132] width 76 height 20
click at [612, 258] on button "Open" at bounding box center [614, 263] width 13 height 13
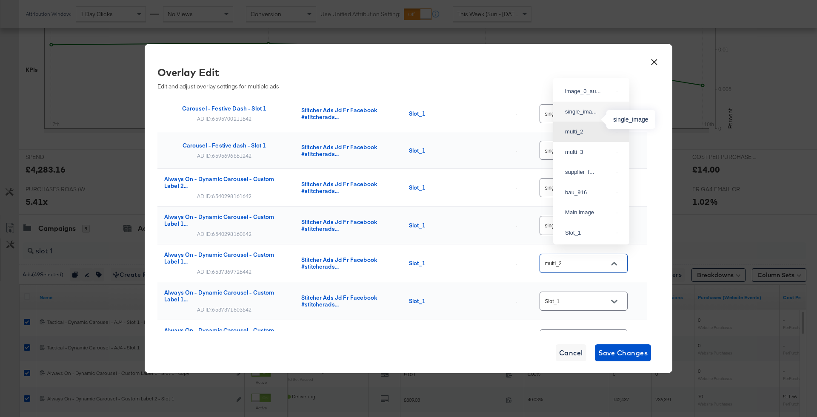
click at [597, 116] on div "single_ima..." at bounding box center [589, 112] width 48 height 9
type input "single_image"
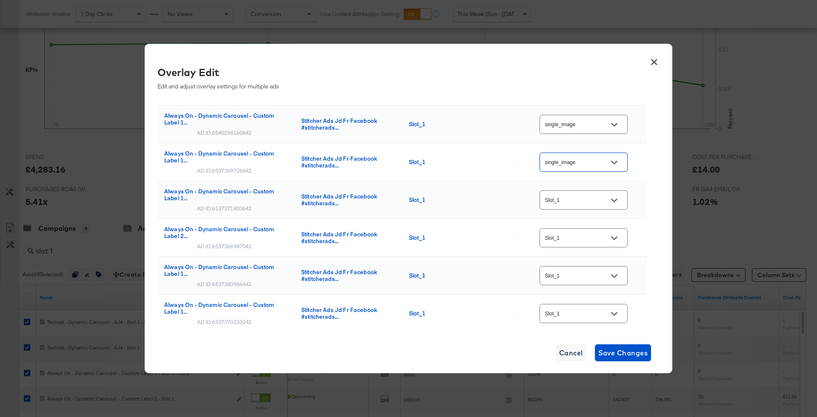
click at [617, 197] on icon "Open" at bounding box center [614, 200] width 6 height 6
click at [595, 228] on div "single_ima..." at bounding box center [589, 223] width 48 height 9
type input "single_image"
click at [617, 235] on icon "Open" at bounding box center [614, 238] width 6 height 6
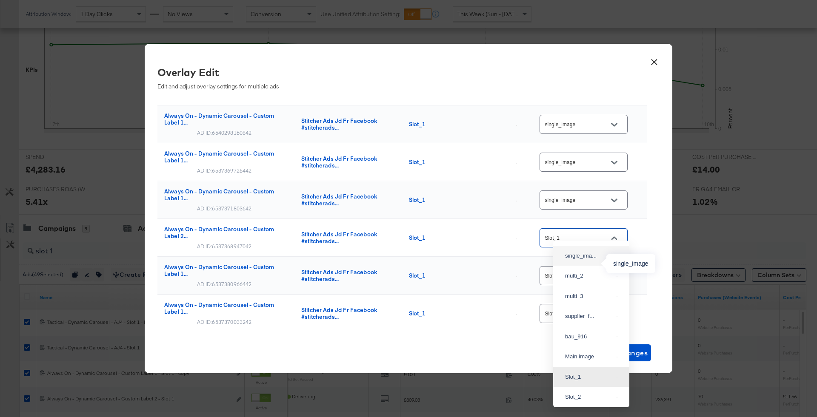
click at [588, 260] on div "single_ima..." at bounding box center [589, 256] width 48 height 9
type input "single_image"
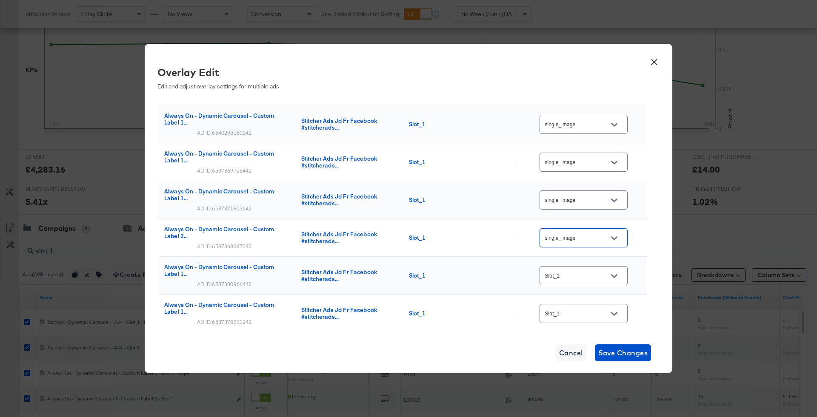
click at [617, 273] on icon "Open" at bounding box center [614, 276] width 6 height 6
click at [593, 128] on div "single_ima..." at bounding box center [589, 123] width 48 height 9
type input "single_image"
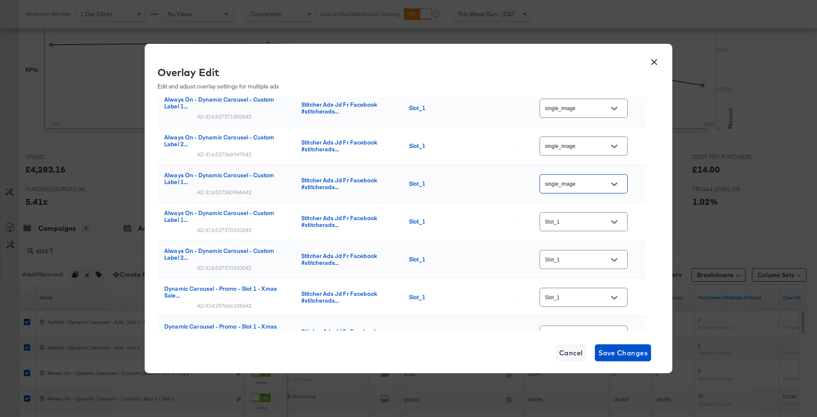
click at [618, 212] on div "Slot_1" at bounding box center [584, 221] width 88 height 19
click at [617, 219] on icon "Open" at bounding box center [614, 222] width 6 height 6
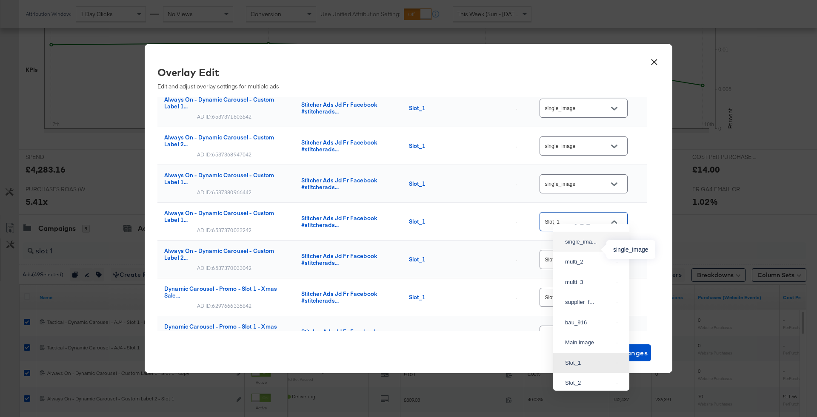
click at [595, 246] on div "single_ima..." at bounding box center [589, 242] width 48 height 9
type input "single_image"
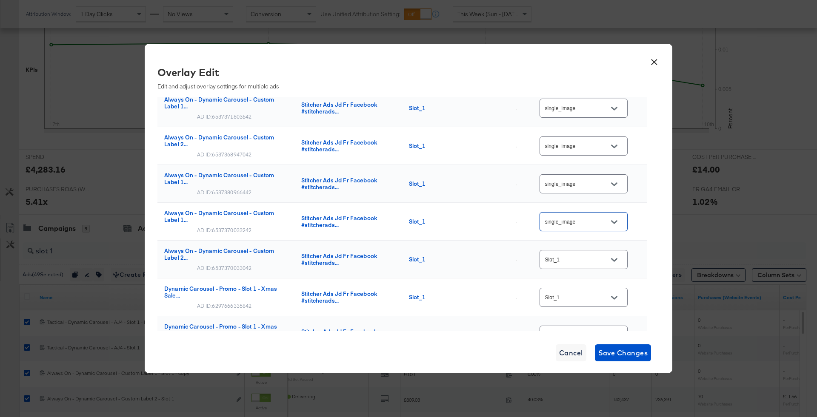
click at [611, 254] on button "Open" at bounding box center [614, 260] width 13 height 13
click at [594, 106] on div "single_ima..." at bounding box center [591, 105] width 63 height 15
type input "single_image"
click at [614, 292] on button "Open" at bounding box center [614, 298] width 13 height 13
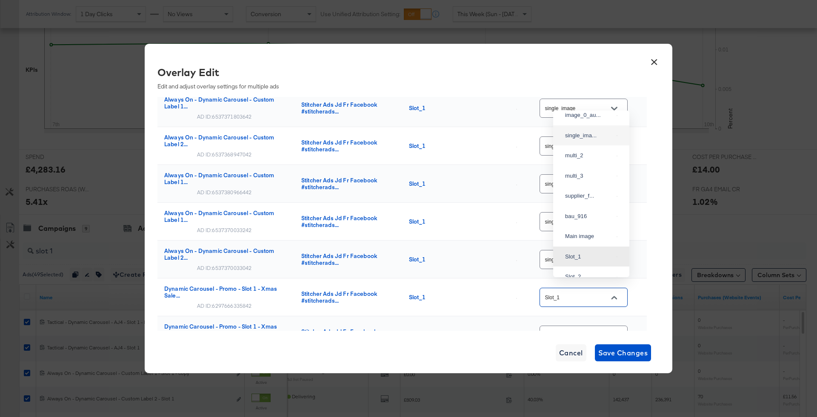
click at [592, 139] on div "single_ima..." at bounding box center [589, 136] width 48 height 9
type input "single_image"
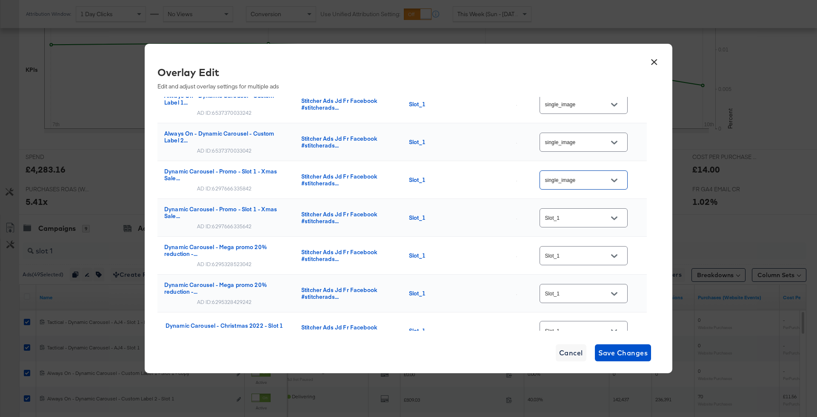
click at [603, 217] on div "Slot_1" at bounding box center [584, 218] width 88 height 19
click at [617, 215] on icon "Open" at bounding box center [614, 218] width 6 height 6
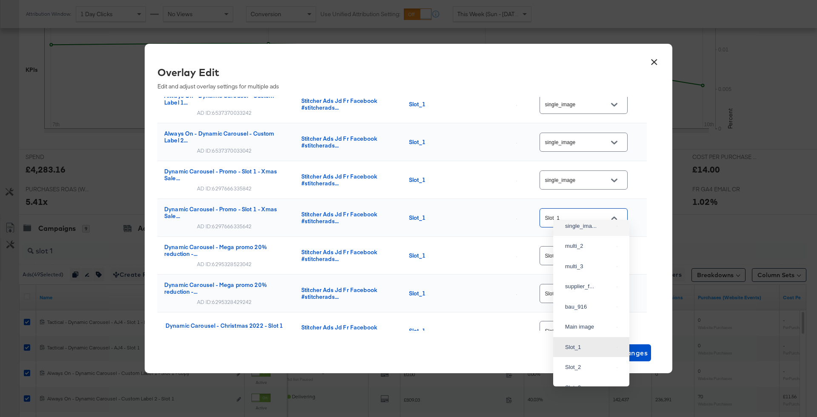
click at [590, 234] on div "single_ima..." at bounding box center [591, 226] width 63 height 15
type input "single_image"
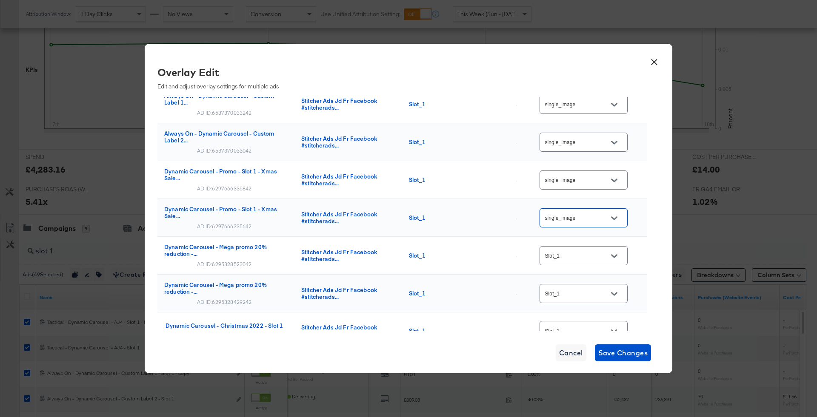
click at [617, 253] on icon "Open" at bounding box center [614, 256] width 6 height 6
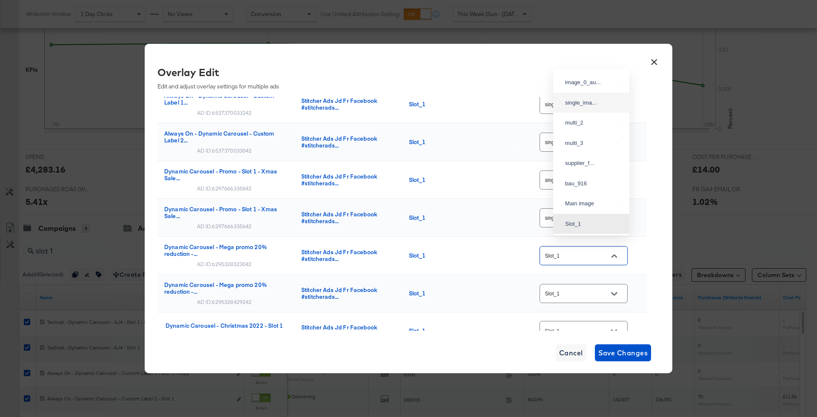
click at [595, 103] on div "single_ima..." at bounding box center [591, 102] width 63 height 15
type input "single_image"
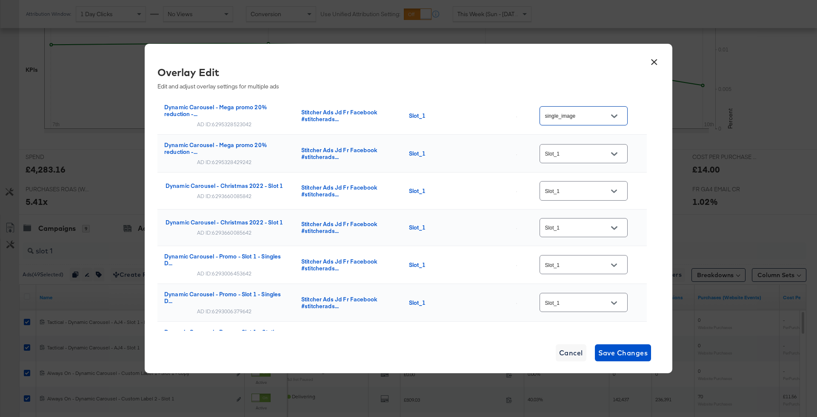
click at [618, 148] on button "Open" at bounding box center [614, 154] width 13 height 13
click at [592, 169] on div "single_ima..." at bounding box center [591, 160] width 63 height 15
type input "single_image"
click at [617, 190] on icon "Open" at bounding box center [614, 191] width 6 height 3
click at [604, 218] on div "single_ima..." at bounding box center [591, 218] width 63 height 15
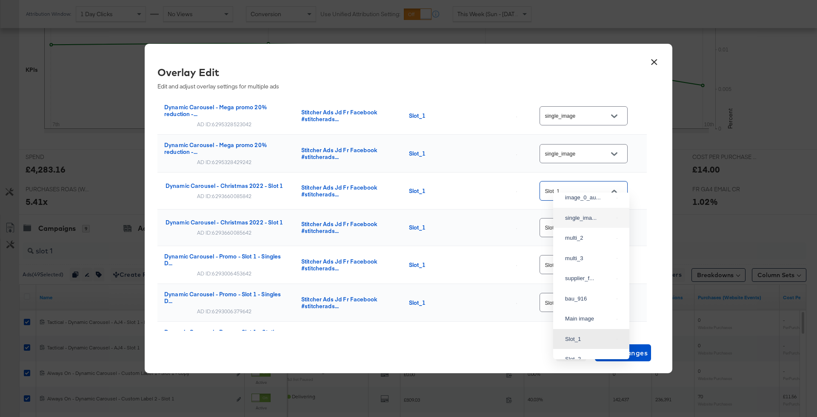
type input "single_image"
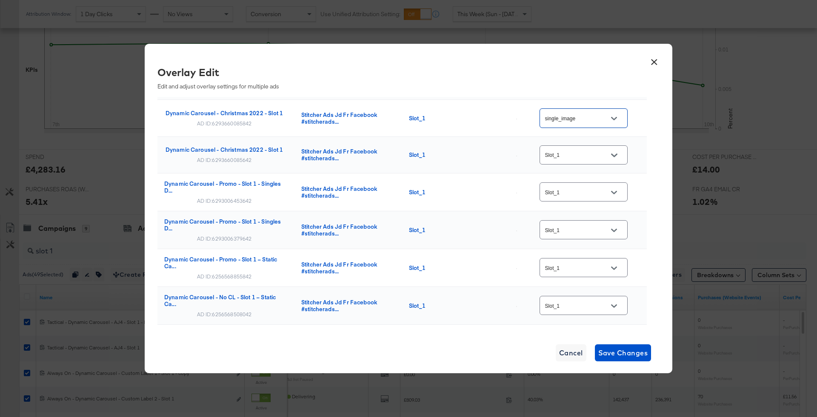
click at [621, 155] on div "Slot_1" at bounding box center [584, 155] width 88 height 23
click at [620, 149] on button "Open" at bounding box center [614, 155] width 13 height 13
click at [592, 173] on div "single_ima..." at bounding box center [591, 170] width 63 height 15
type input "single_image"
click at [608, 183] on div "Slot_1" at bounding box center [584, 192] width 88 height 19
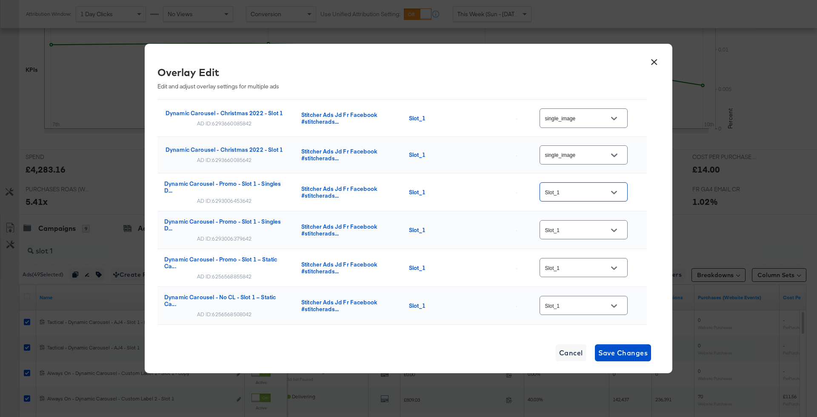
click at [611, 186] on div at bounding box center [614, 192] width 18 height 13
click at [617, 190] on icon "Open" at bounding box center [614, 193] width 6 height 6
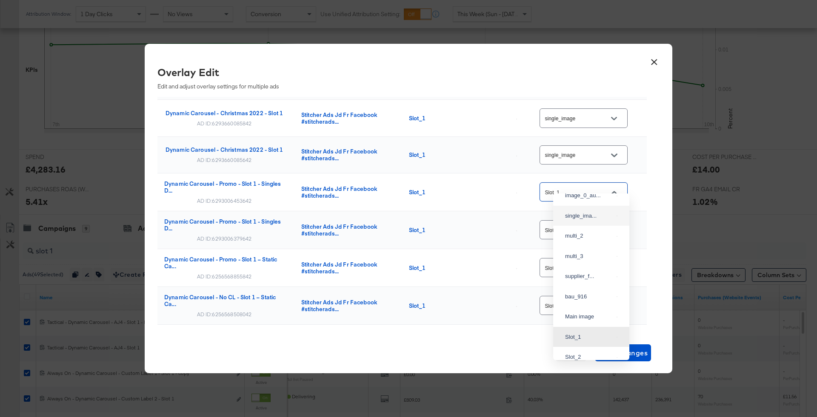
click at [597, 216] on div "single_ima..." at bounding box center [591, 216] width 63 height 15
type input "single_image"
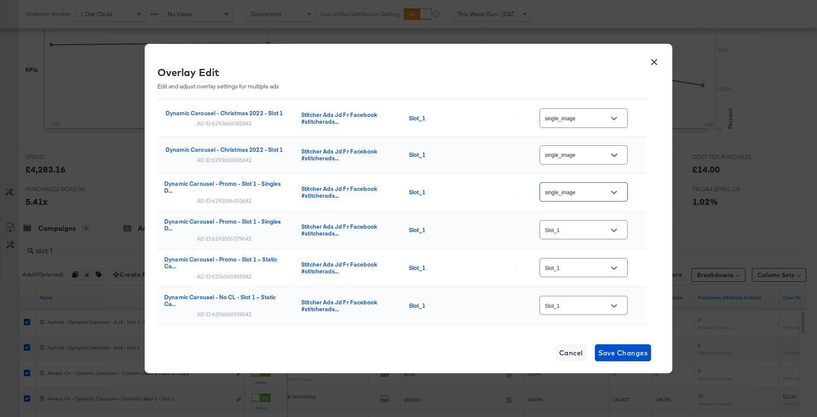
click at [620, 224] on button "Open" at bounding box center [614, 230] width 13 height 13
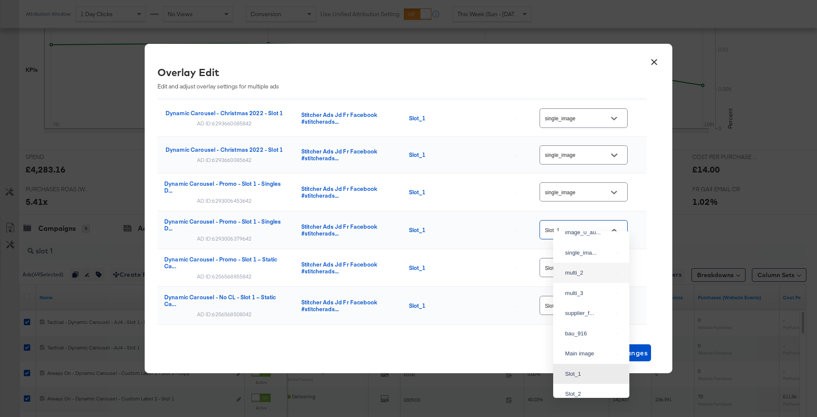
click at [577, 250] on div "single_ima..." at bounding box center [591, 253] width 63 height 15
type input "single_image"
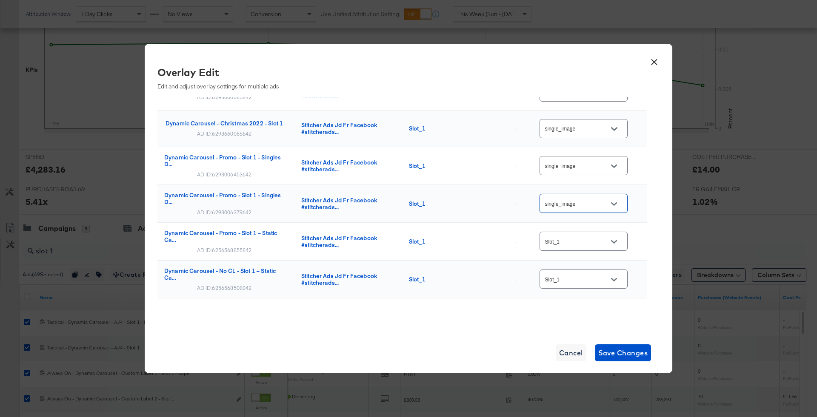
click at [619, 237] on button "Open" at bounding box center [614, 242] width 13 height 13
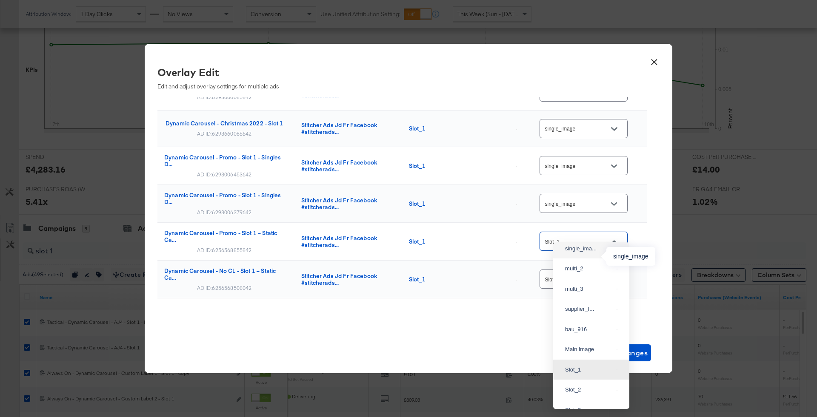
click at [590, 253] on div "single_ima..." at bounding box center [589, 249] width 48 height 9
type input "single_image"
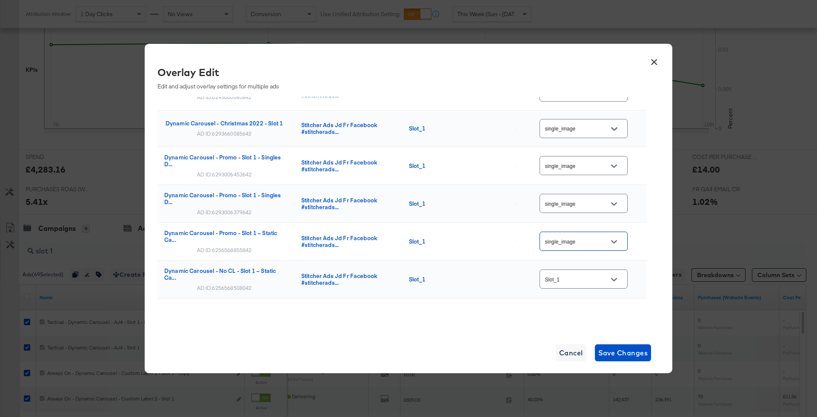
click at [619, 274] on button "Open" at bounding box center [614, 280] width 13 height 13
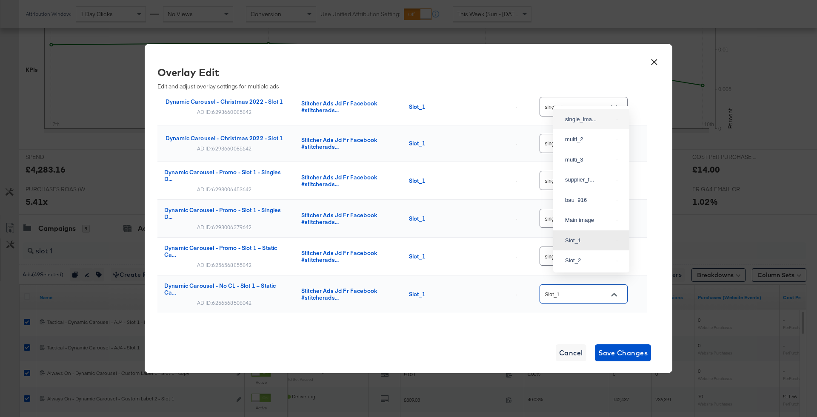
click at [591, 130] on li "single_ima..." at bounding box center [591, 119] width 76 height 20
type input "single_image"
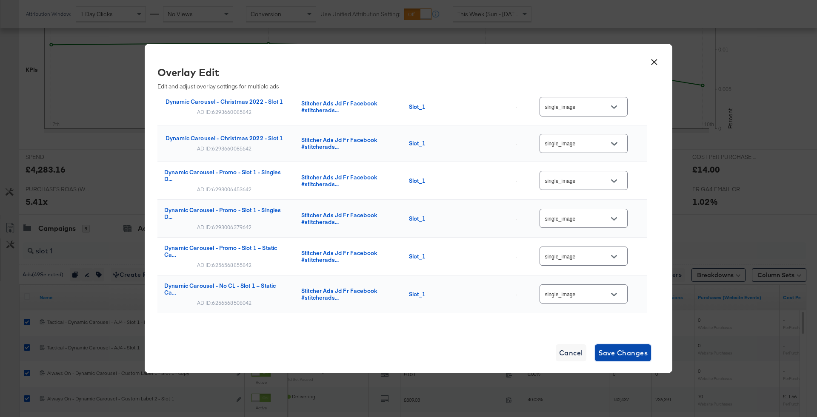
click at [635, 361] on button "Save Changes" at bounding box center [623, 353] width 57 height 17
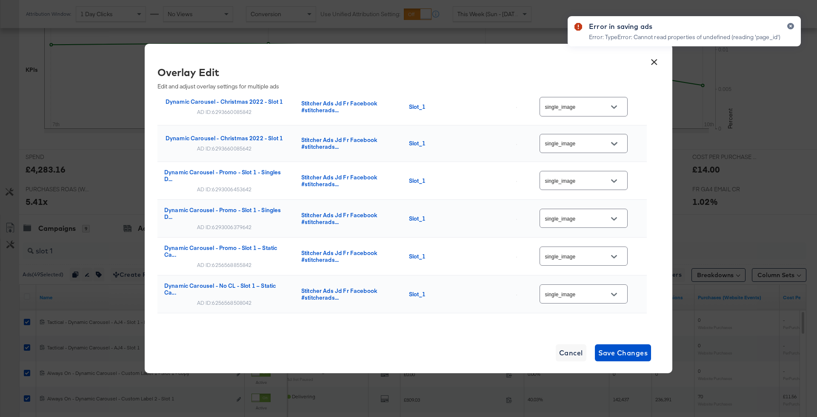
click at [620, 355] on div "Error in saving ads Error: TypeError: Cannot read properties of undefined (read…" at bounding box center [684, 194] width 250 height 372
click at [791, 21] on div "Error in saving ads Error: TypeError: Cannot read properties of undefined (read…" at bounding box center [684, 31] width 233 height 30
click at [791, 26] on icon "button" at bounding box center [790, 26] width 3 height 3
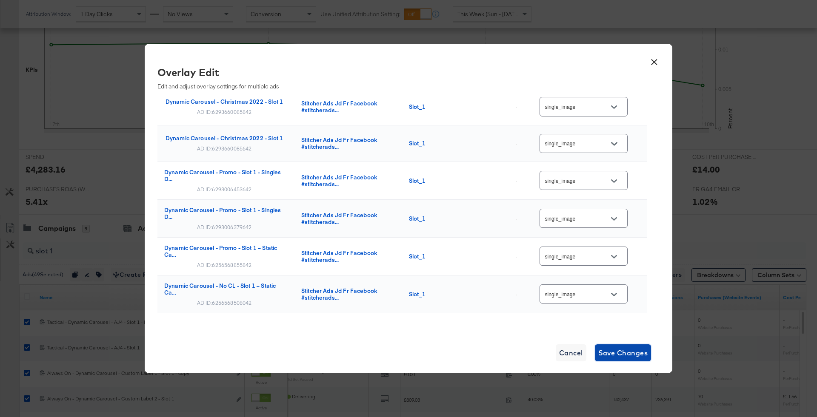
click at [609, 347] on span "Save Changes" at bounding box center [623, 353] width 50 height 12
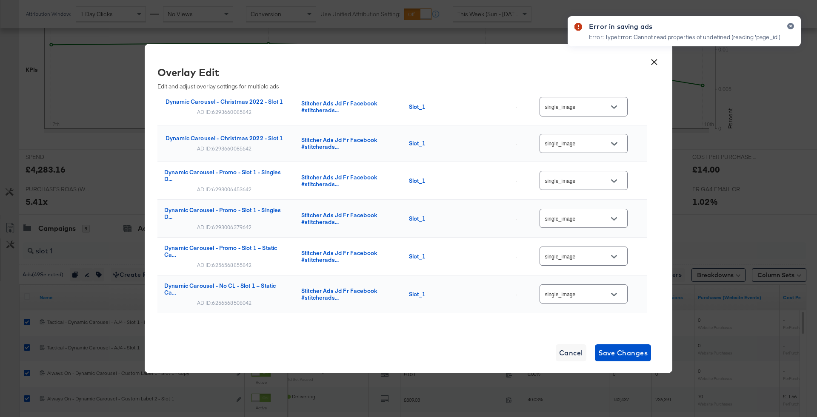
click at [794, 23] on div "Error in saving ads Error: TypeError: Cannot read properties of undefined (read…" at bounding box center [684, 31] width 233 height 30
click at [793, 23] on div at bounding box center [787, 34] width 14 height 23
click at [790, 23] on button "button" at bounding box center [790, 26] width 7 height 6
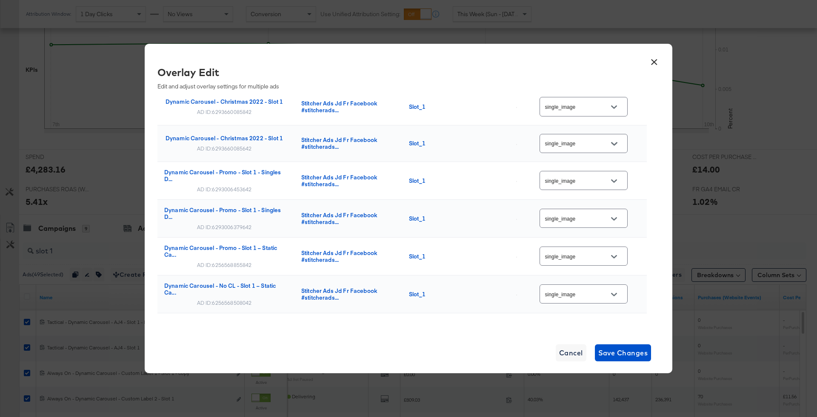
click at [661, 61] on button "×" at bounding box center [653, 59] width 15 height 15
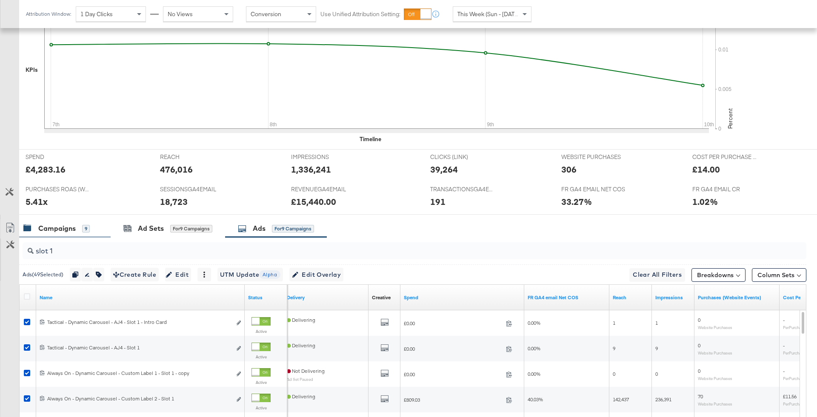
click at [91, 236] on div "Campaigns 9" at bounding box center [64, 229] width 91 height 18
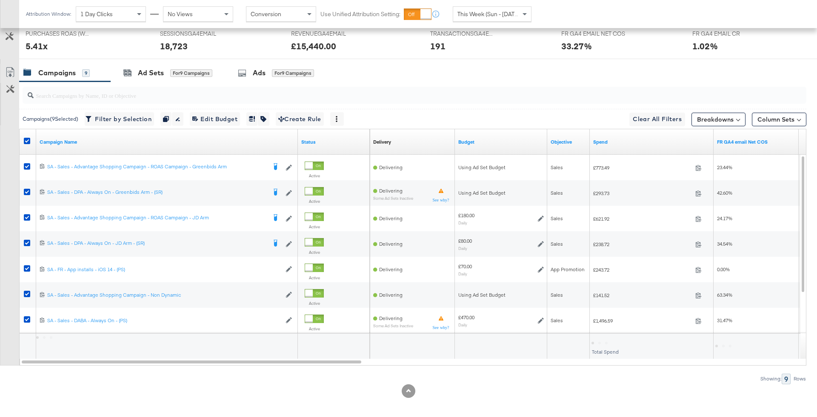
scroll to position [410, 0]
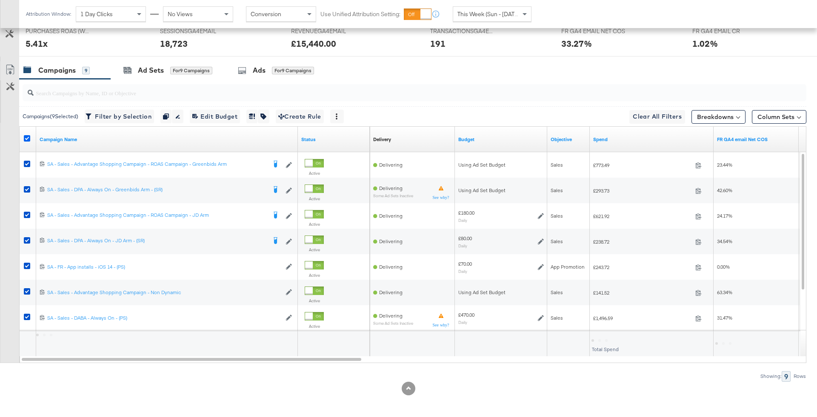
click at [29, 136] on icon at bounding box center [27, 138] width 6 height 6
click at [0, 0] on input "checkbox" at bounding box center [0, 0] width 0 height 0
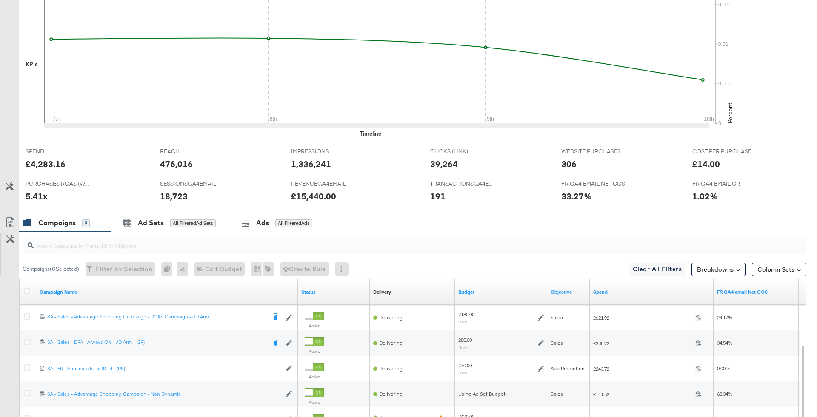
scroll to position [0, 0]
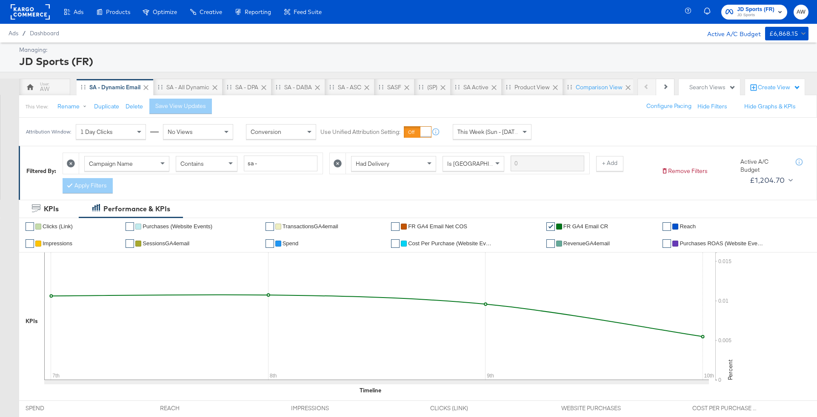
click at [741, 14] on span "JD Sports" at bounding box center [756, 15] width 37 height 7
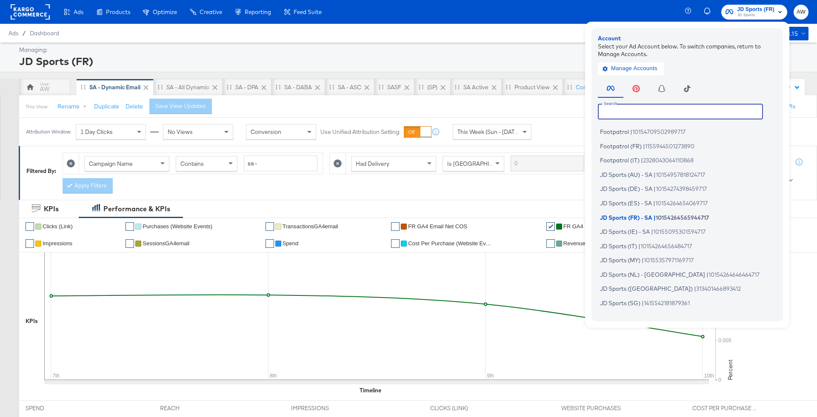
click at [695, 108] on input "text" at bounding box center [680, 111] width 165 height 15
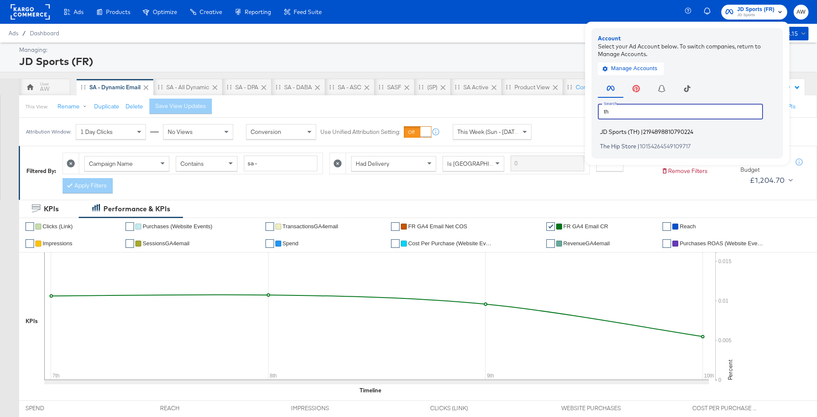
type input "th"
click at [660, 132] on span "2194898810790224" at bounding box center [668, 132] width 50 height 7
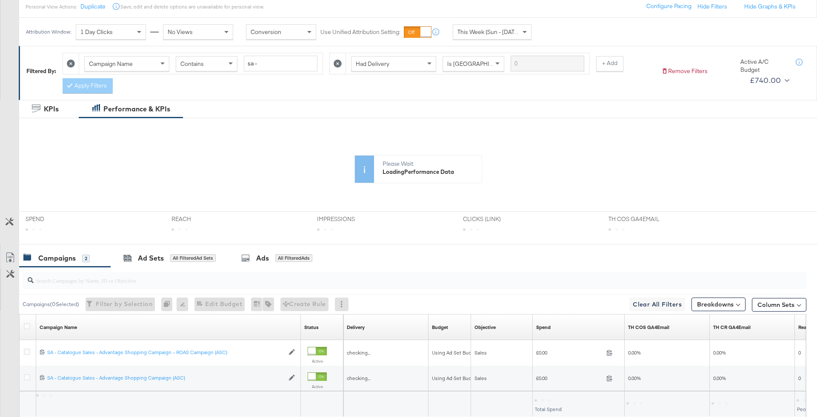
scroll to position [160, 0]
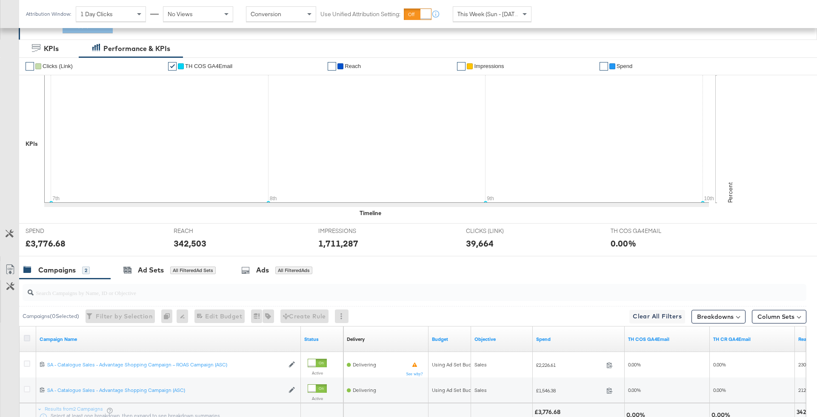
click at [28, 336] on icon at bounding box center [27, 338] width 6 height 6
click at [0, 0] on input "checkbox" at bounding box center [0, 0] width 0 height 0
click at [263, 272] on div "Ads" at bounding box center [259, 271] width 13 height 10
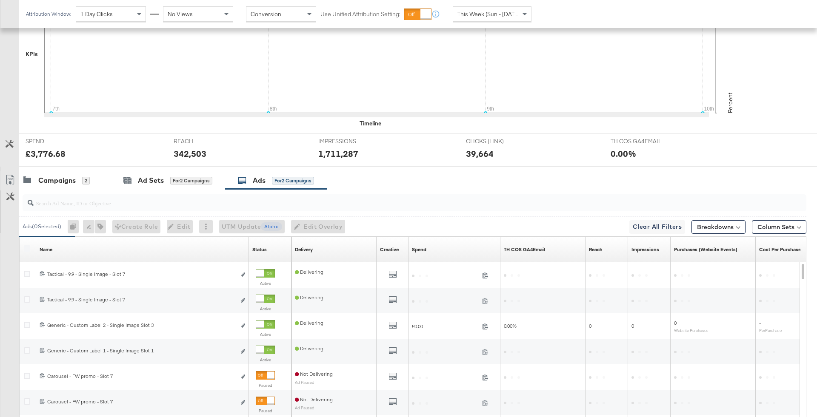
scroll to position [257, 0]
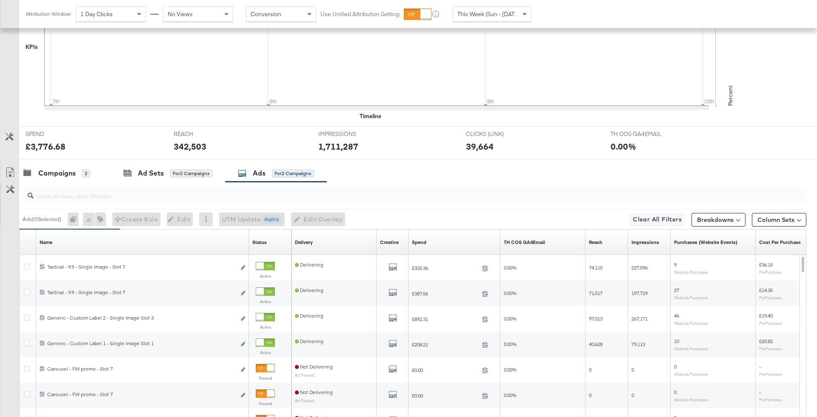
click at [228, 200] on div at bounding box center [415, 195] width 784 height 17
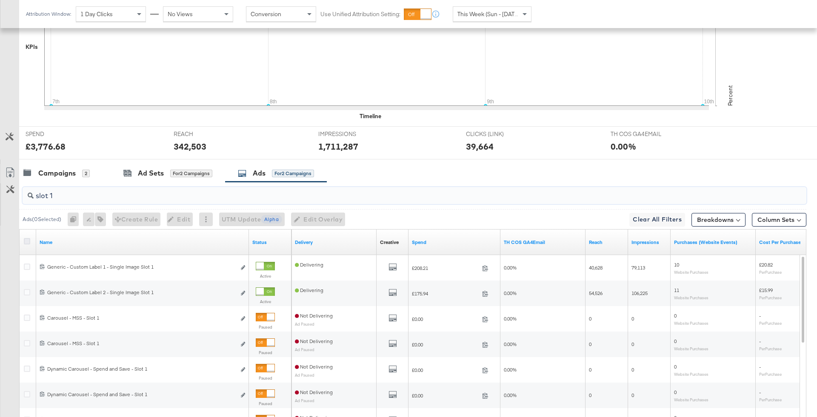
type input "slot 1"
click at [25, 239] on icon at bounding box center [27, 241] width 6 height 6
click at [0, 0] on input "checkbox" at bounding box center [0, 0] width 0 height 0
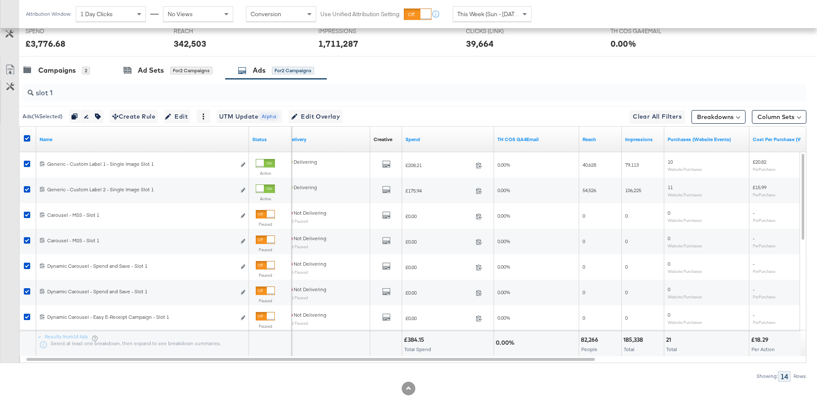
scroll to position [359, 0]
click at [28, 134] on div at bounding box center [28, 140] width 16 height 15
click at [26, 134] on div at bounding box center [28, 140] width 16 height 15
click at [24, 137] on icon at bounding box center [27, 140] width 6 height 6
click at [0, 0] on input "checkbox" at bounding box center [0, 0] width 0 height 0
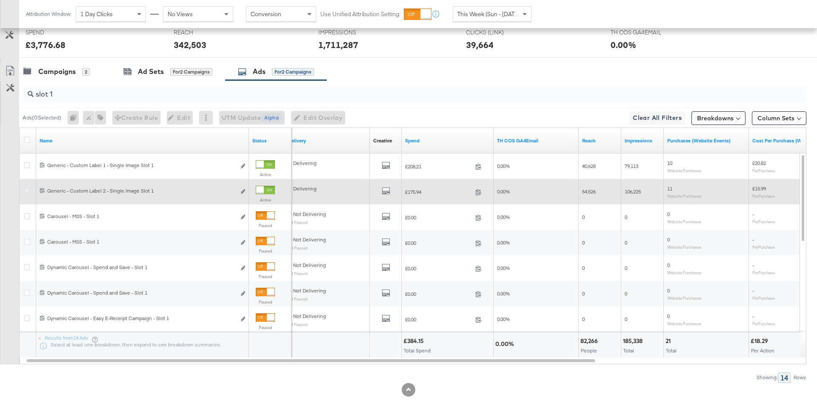
click at [28, 191] on icon at bounding box center [27, 191] width 6 height 6
click at [0, 0] on input "checkbox" at bounding box center [0, 0] width 0 height 0
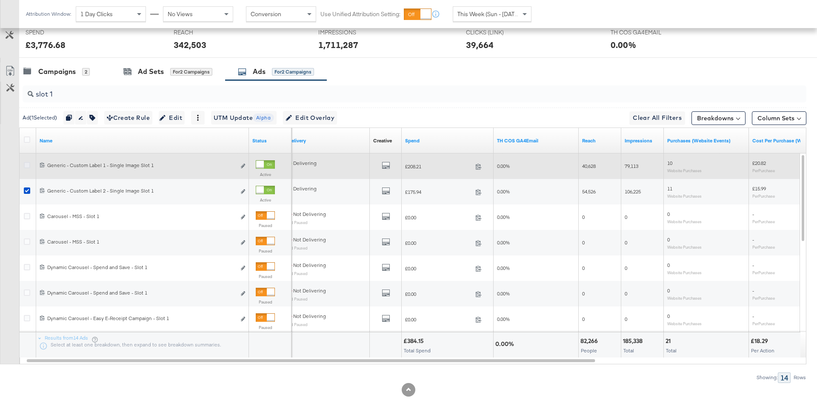
click at [26, 165] on icon at bounding box center [27, 165] width 6 height 6
click at [0, 0] on input "checkbox" at bounding box center [0, 0] width 0 height 0
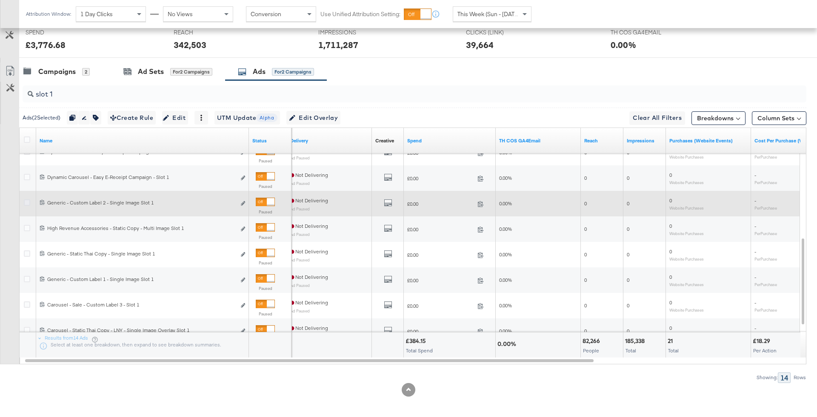
click at [26, 200] on icon at bounding box center [27, 203] width 6 height 6
click at [0, 0] on input "checkbox" at bounding box center [0, 0] width 0 height 0
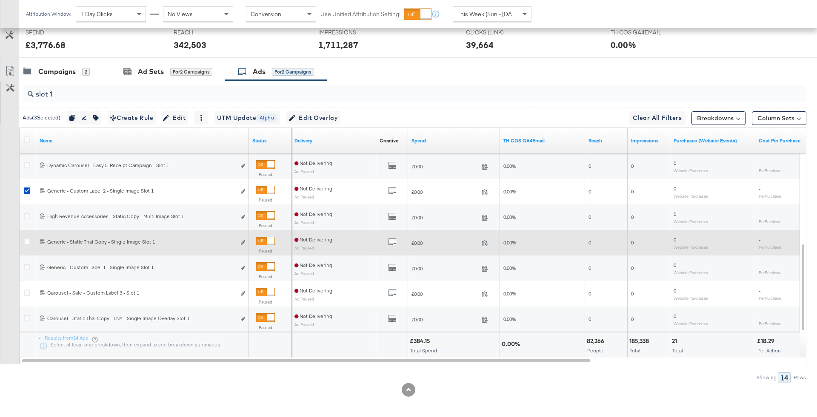
scroll to position [360, 0]
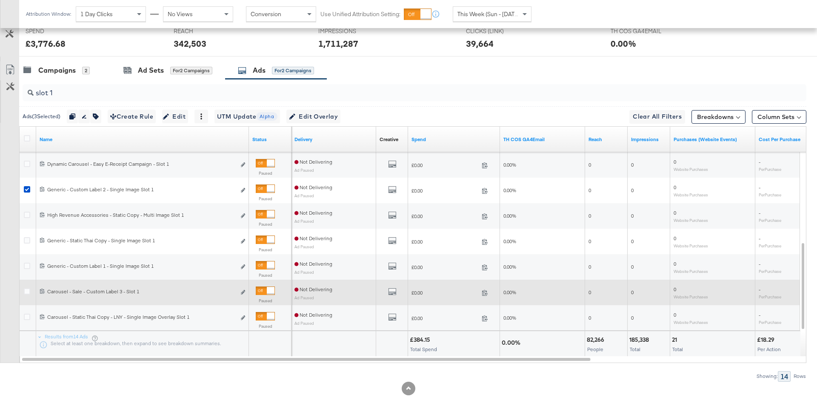
click at [31, 289] on div at bounding box center [28, 293] width 9 height 9
click at [25, 289] on icon at bounding box center [27, 292] width 6 height 6
click at [0, 0] on input "checkbox" at bounding box center [0, 0] width 0 height 0
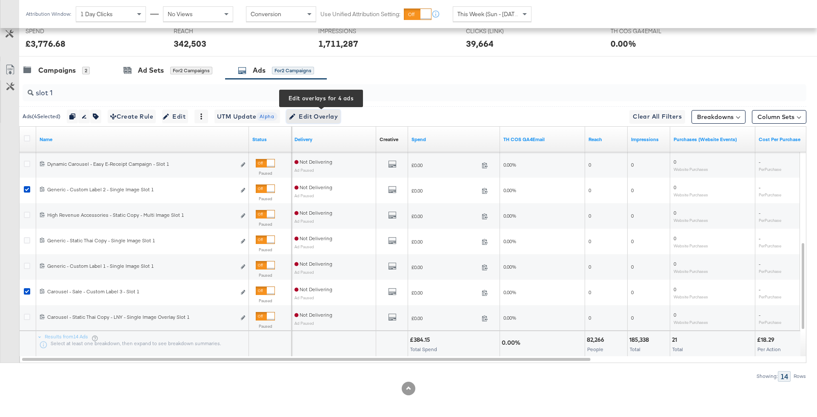
click at [332, 112] on span "Edit Overlay Edit overlays for 4 ads" at bounding box center [313, 116] width 49 height 11
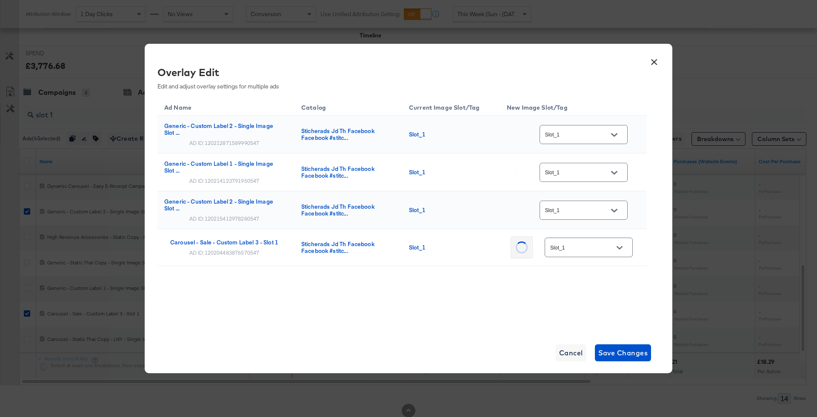
scroll to position [337, 0]
click at [618, 138] on button "Open" at bounding box center [614, 135] width 13 height 13
click at [638, 97] on th "New Image Slot/Tag" at bounding box center [573, 106] width 147 height 19
click at [657, 59] on button "×" at bounding box center [653, 59] width 15 height 15
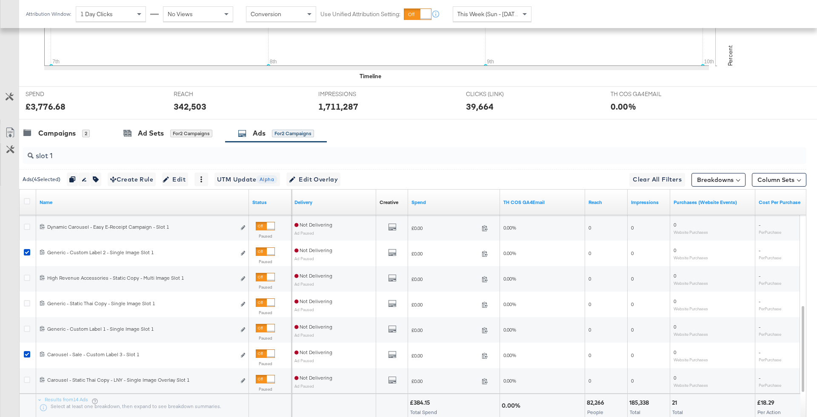
scroll to position [0, 0]
